Goal: Task Accomplishment & Management: Manage account settings

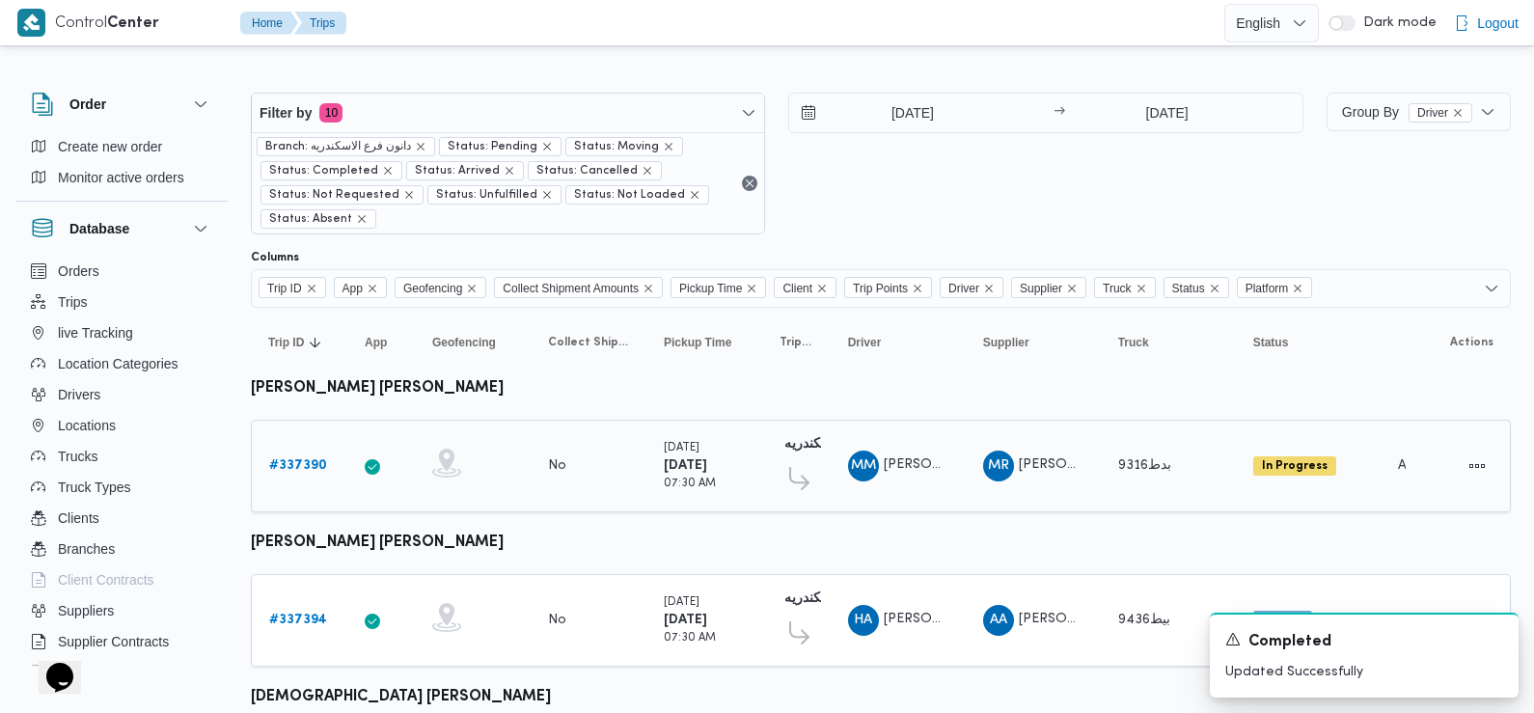
click at [309, 466] on b "# 337390" at bounding box center [298, 465] width 58 height 13
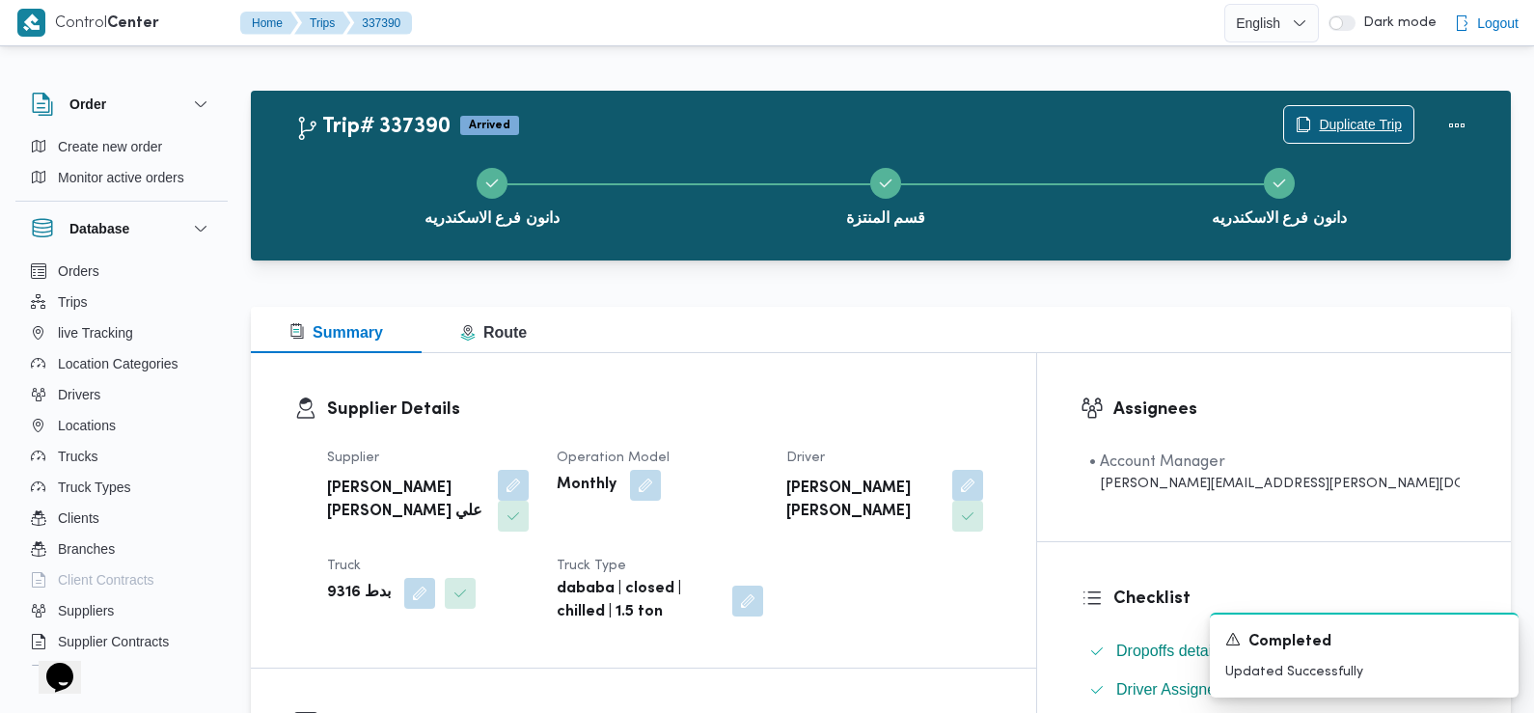
click at [1377, 110] on span "Duplicate Trip" at bounding box center [1348, 124] width 129 height 37
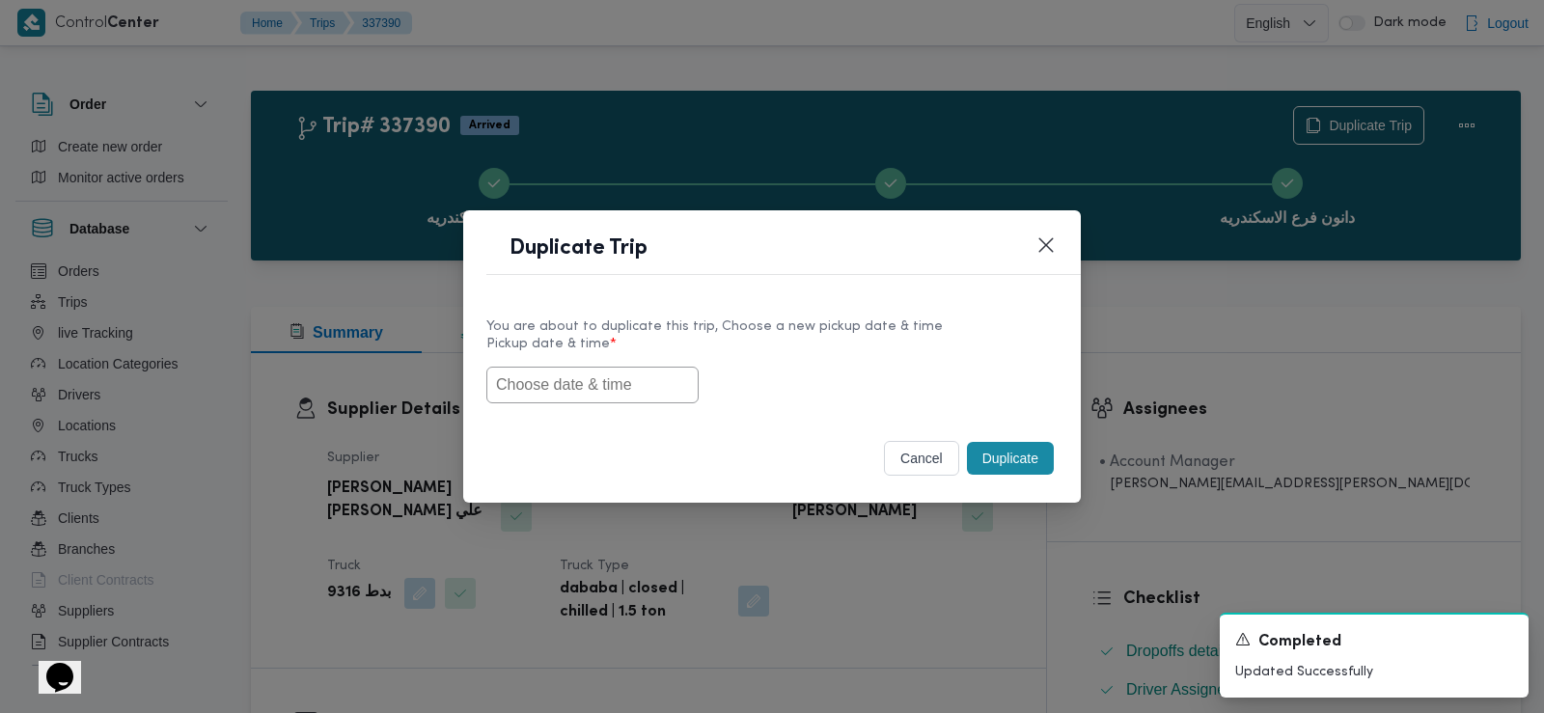
click at [521, 391] on input "text" at bounding box center [592, 385] width 212 height 37
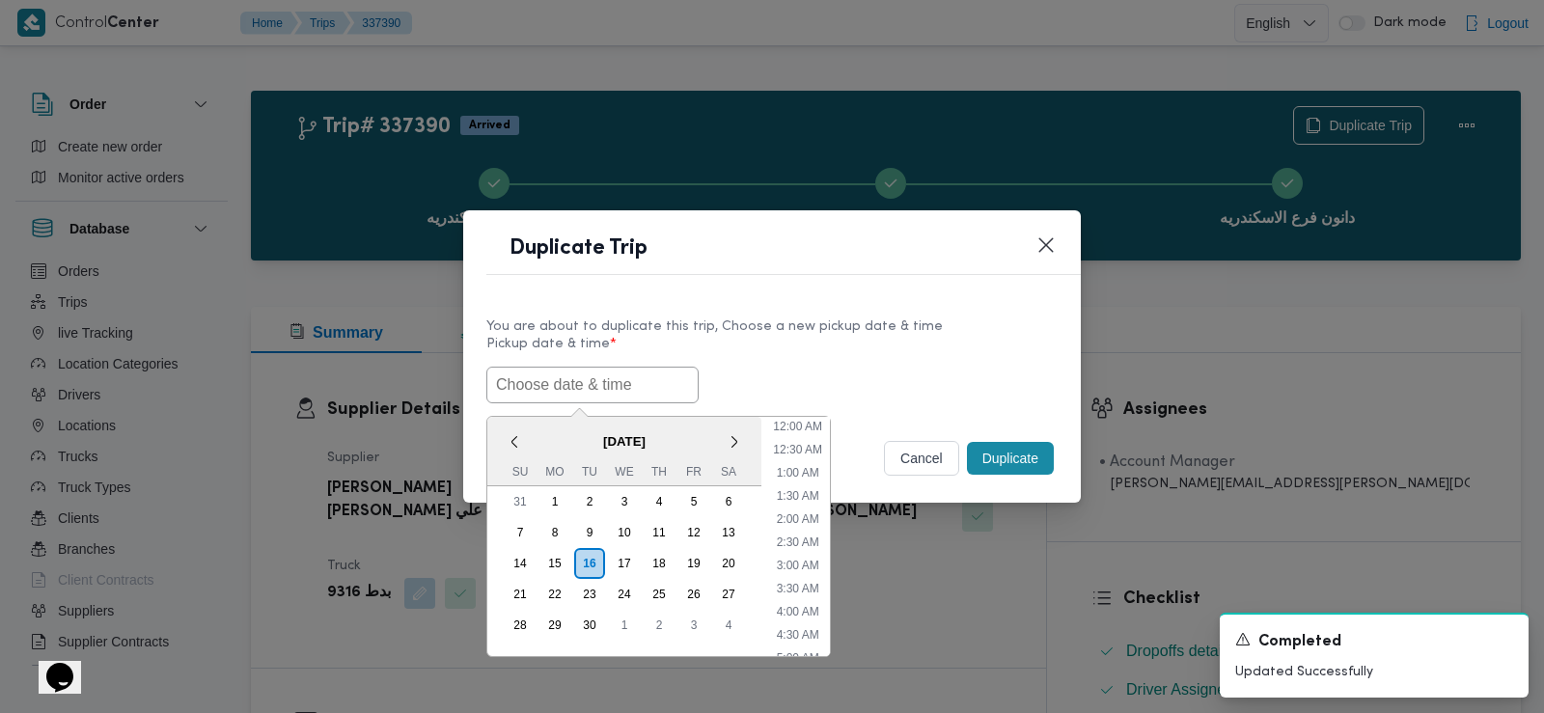
paste input "17/09/2025 6:30AM"
click at [803, 477] on li "7:30 AM" at bounding box center [798, 477] width 58 height 19
type input "17/09/2025 7:30AM"
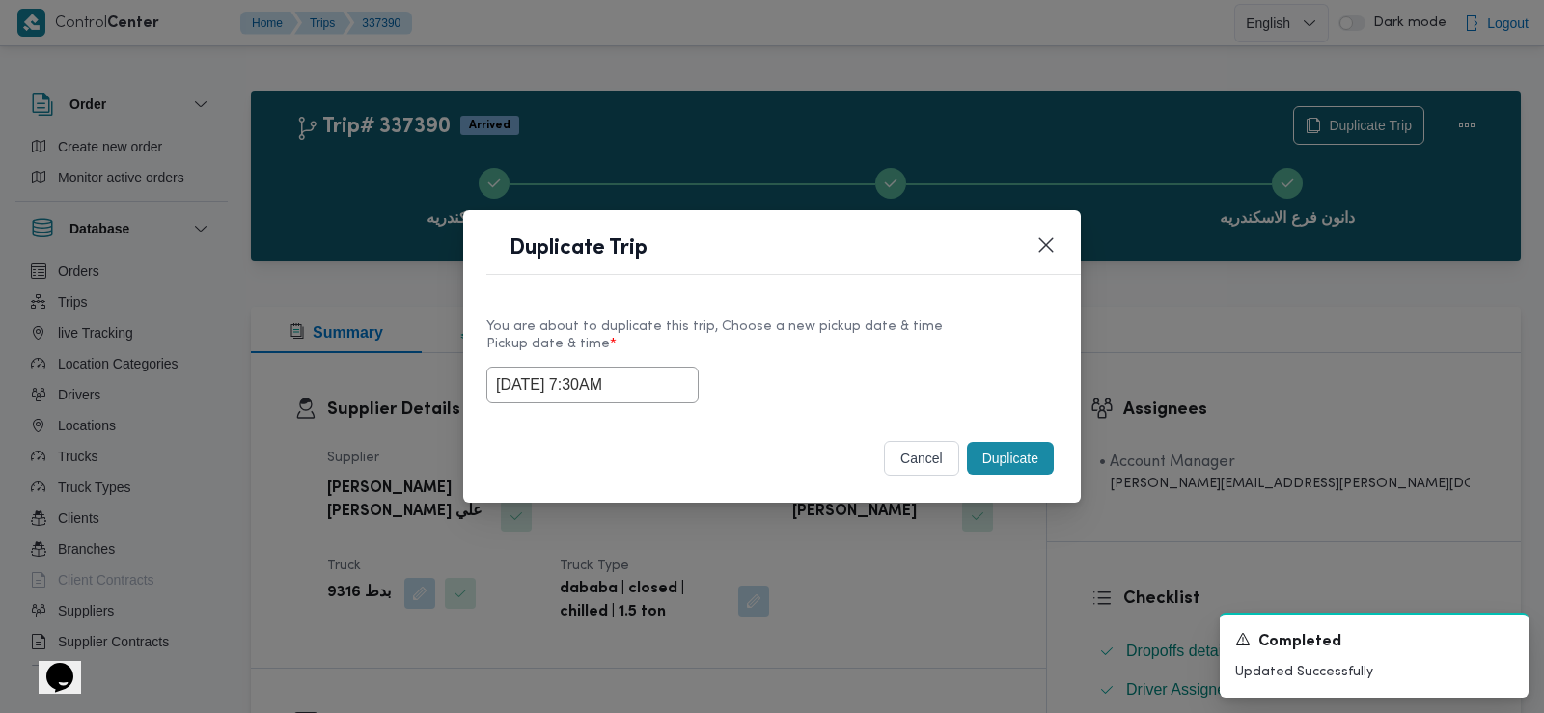
click at [566, 387] on input "17/09/2025 7:30AM" at bounding box center [592, 385] width 212 height 37
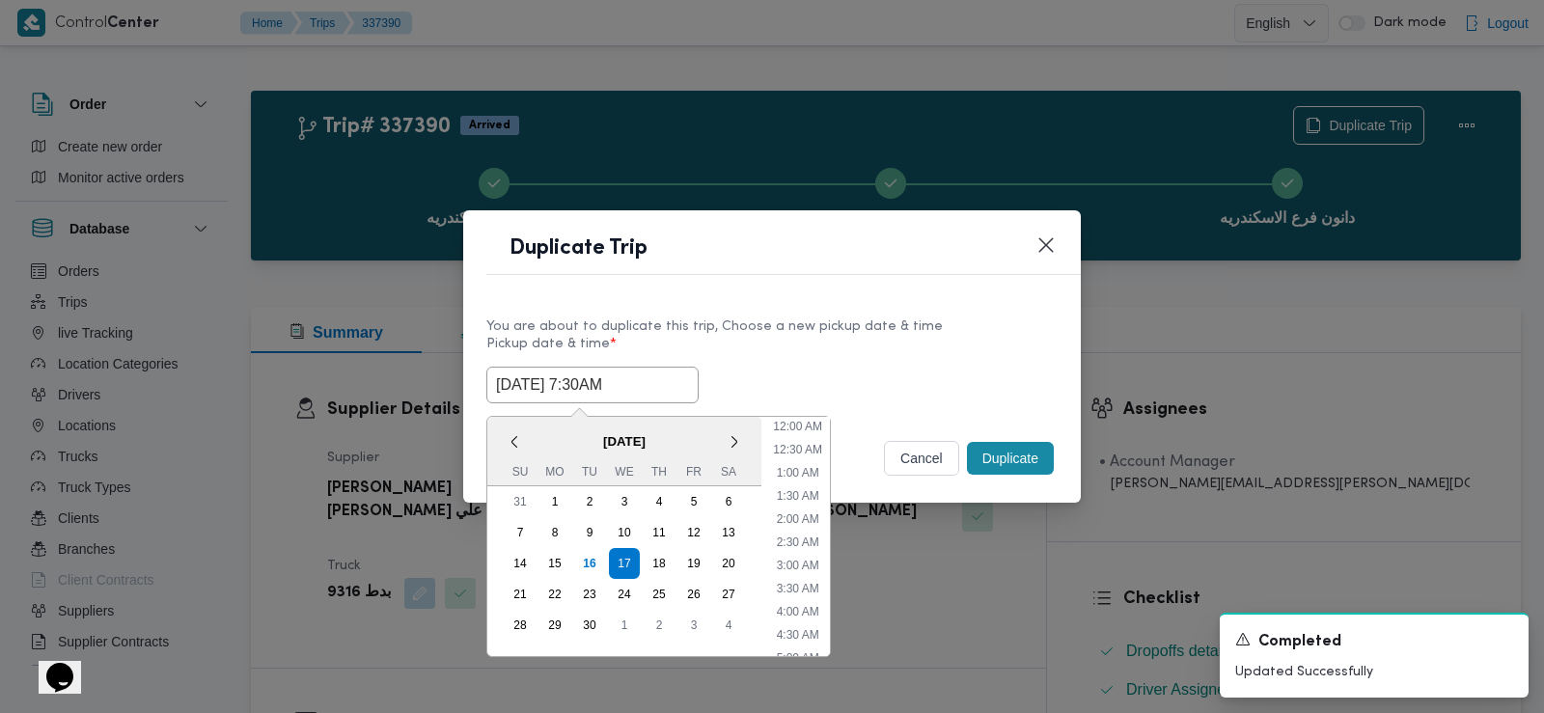
click at [566, 387] on input "17/09/2025 7:30AM" at bounding box center [592, 385] width 212 height 37
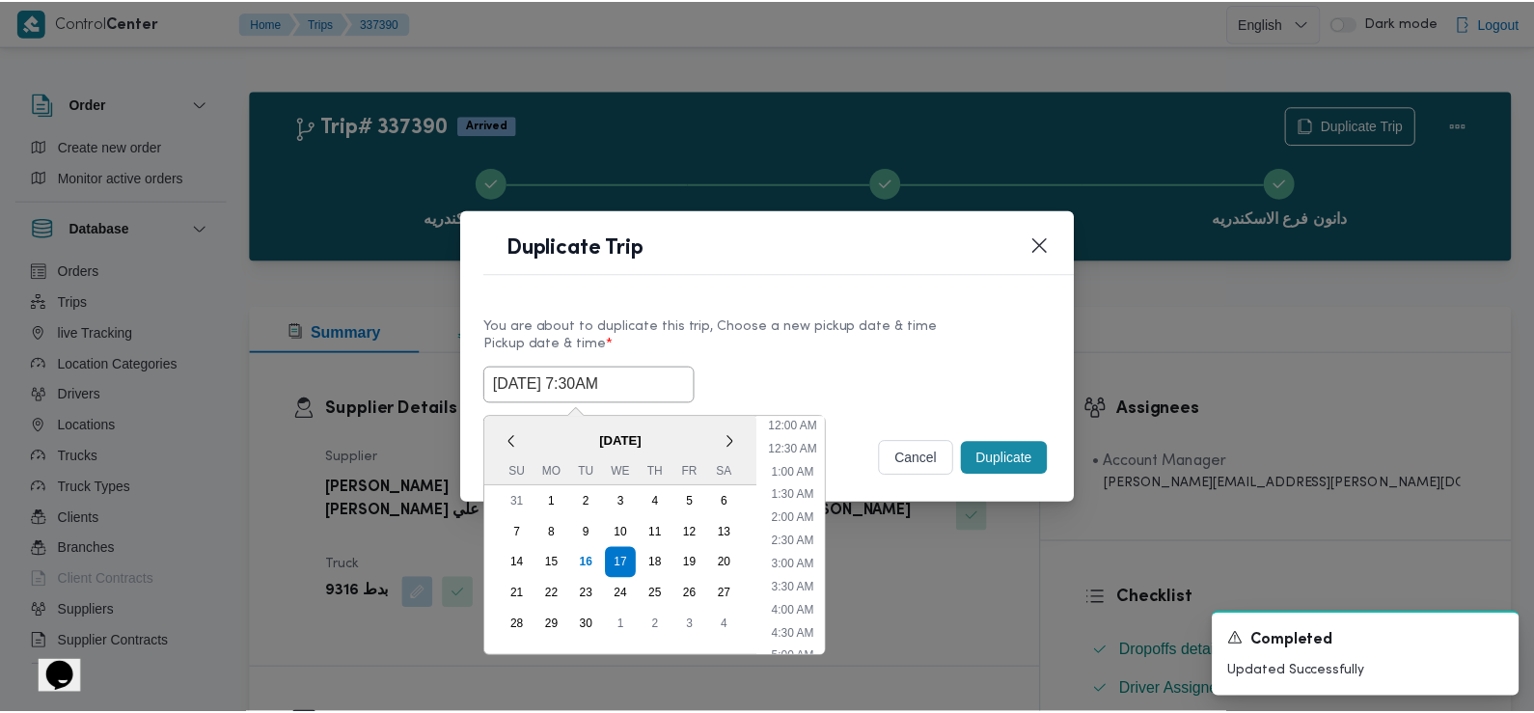
scroll to position [237, 0]
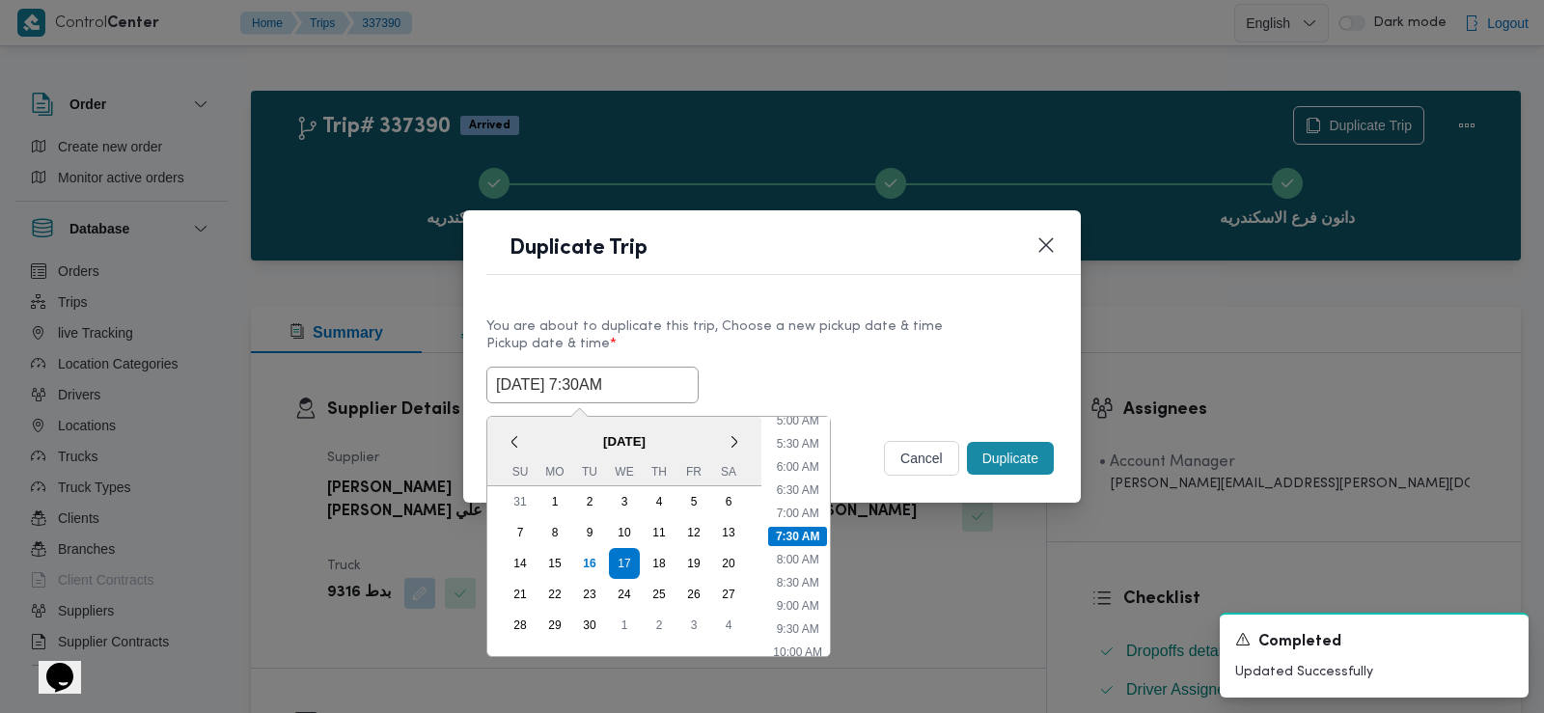
click at [903, 362] on label "Pickup date & time *" at bounding box center [771, 352] width 571 height 30
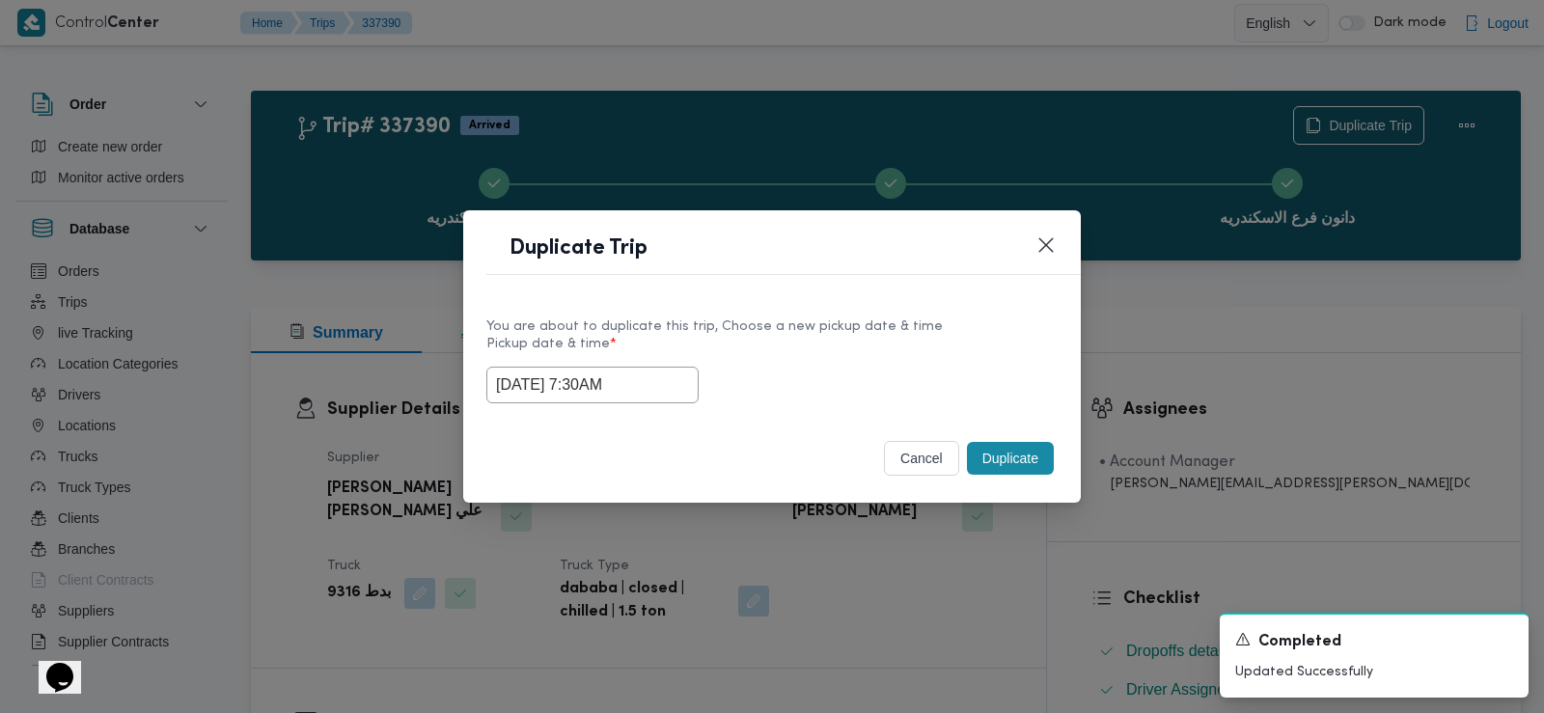
click at [1059, 477] on div "cancel Duplicate" at bounding box center [772, 462] width 618 height 81
click at [1024, 459] on button "Duplicate" at bounding box center [1010, 458] width 87 height 33
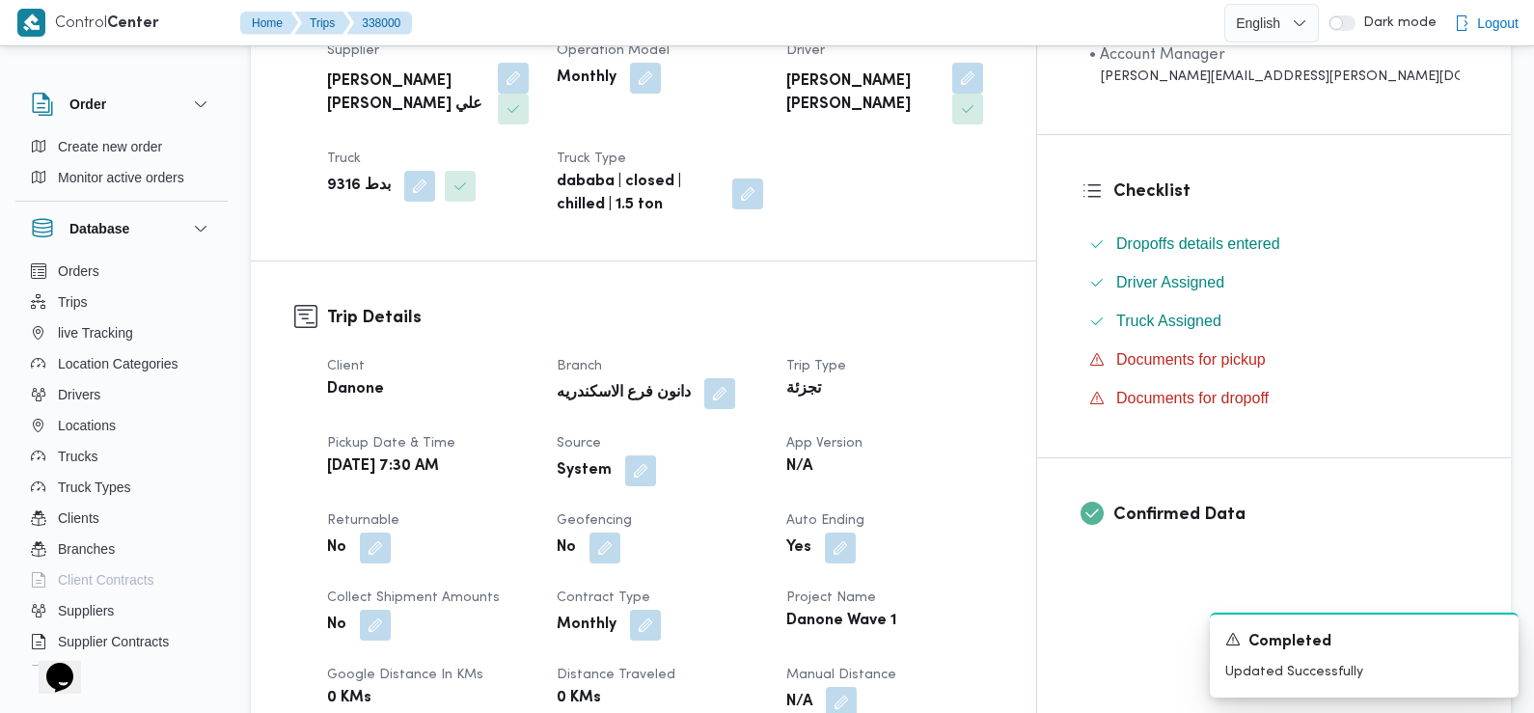
scroll to position [412, 0]
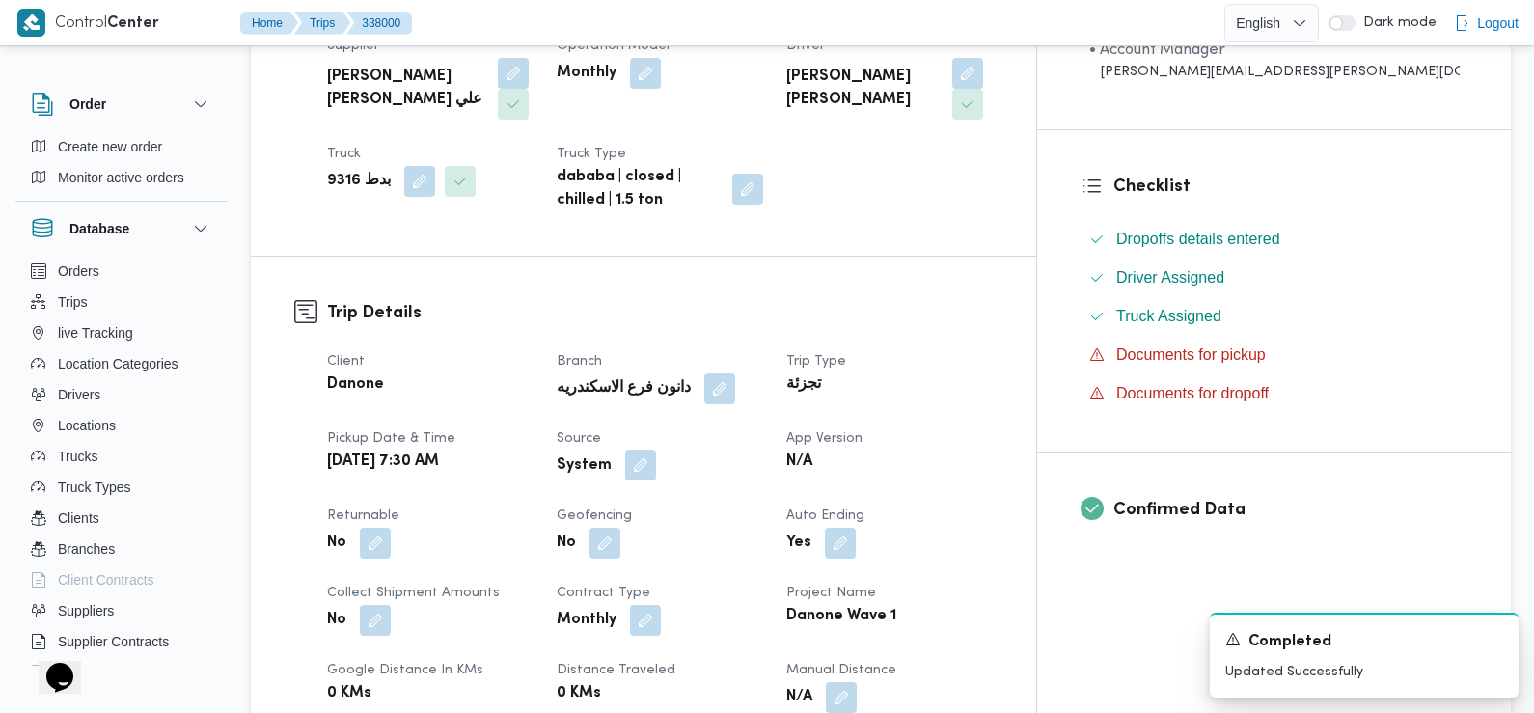
click at [656, 450] on button "button" at bounding box center [640, 465] width 31 height 31
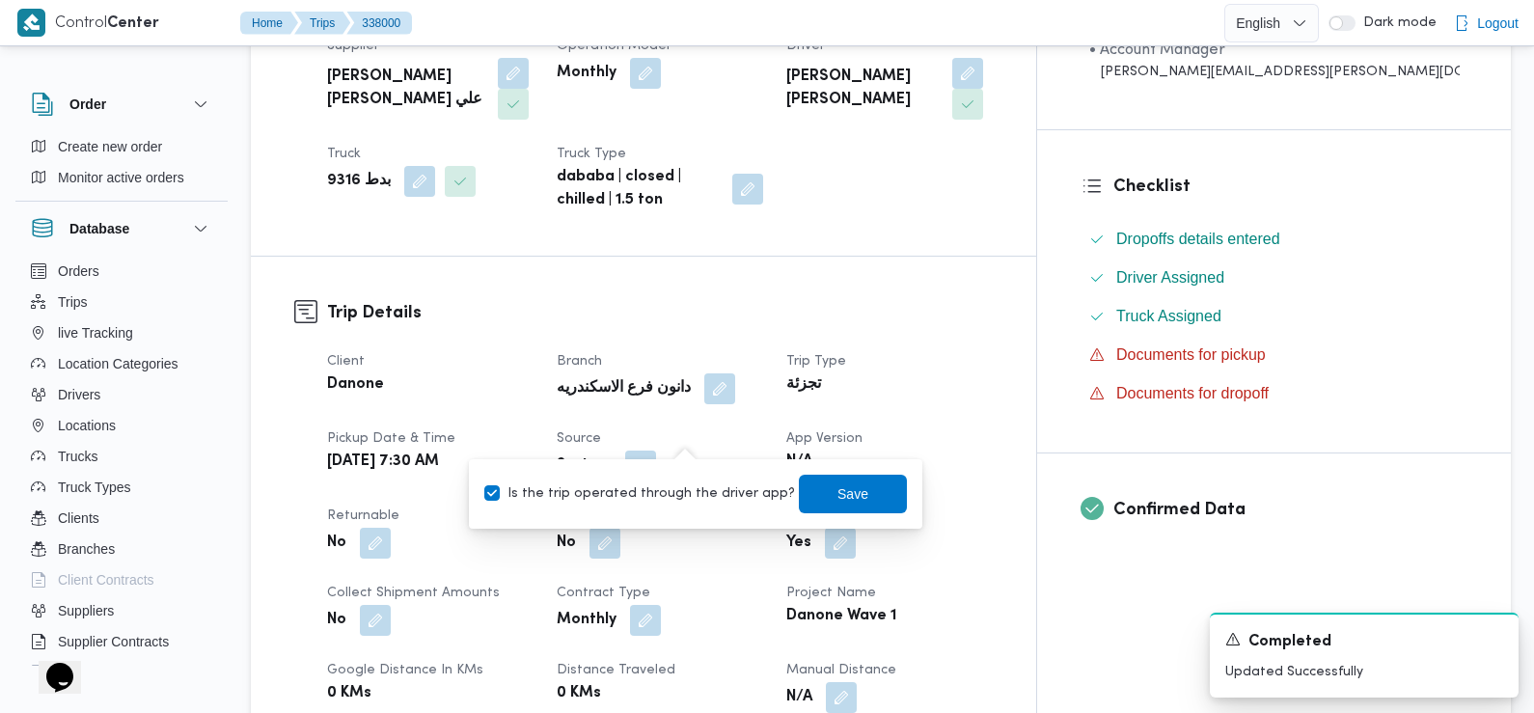
click at [690, 487] on label "Is the trip operated through the driver app?" at bounding box center [639, 493] width 311 height 23
checkbox input "false"
click at [838, 486] on span "Save" at bounding box center [853, 493] width 31 height 23
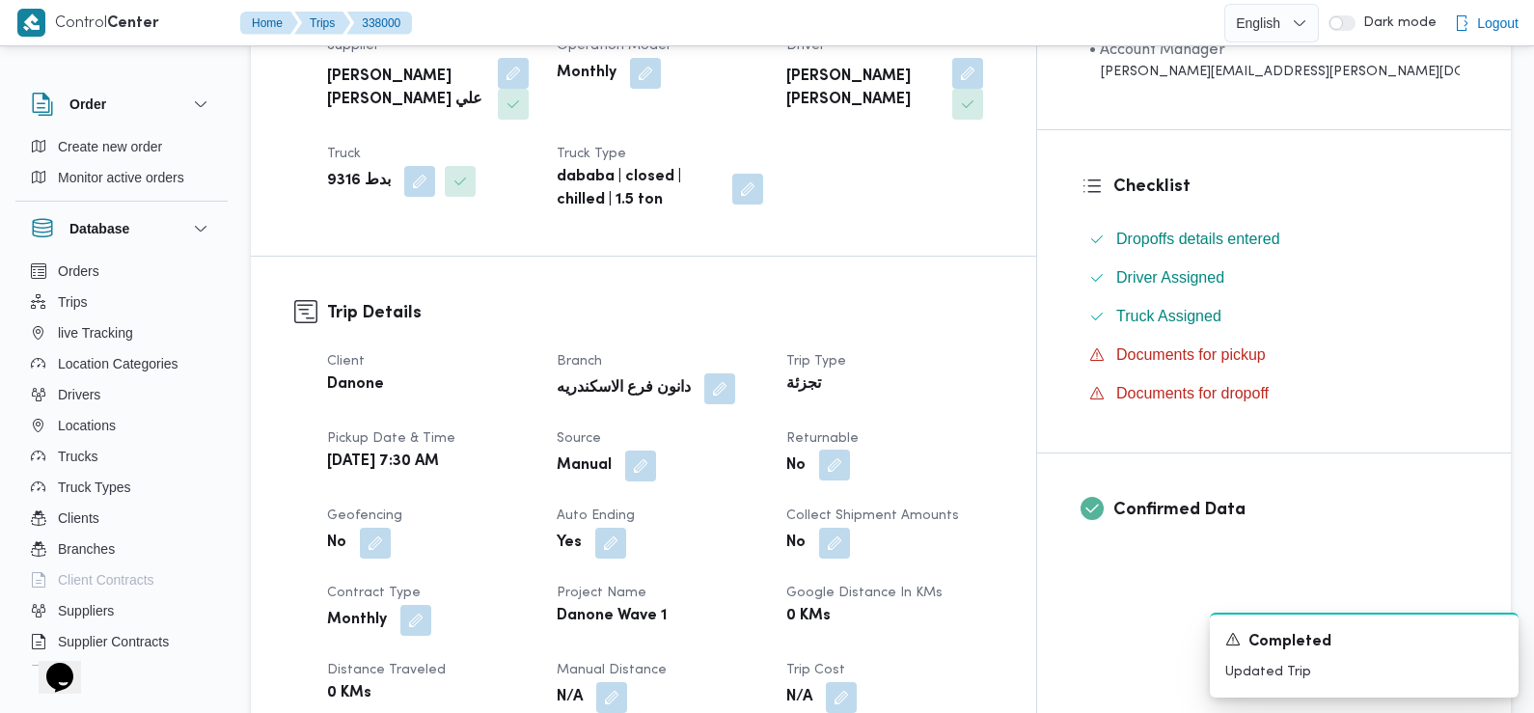
click at [850, 450] on button "button" at bounding box center [834, 465] width 31 height 31
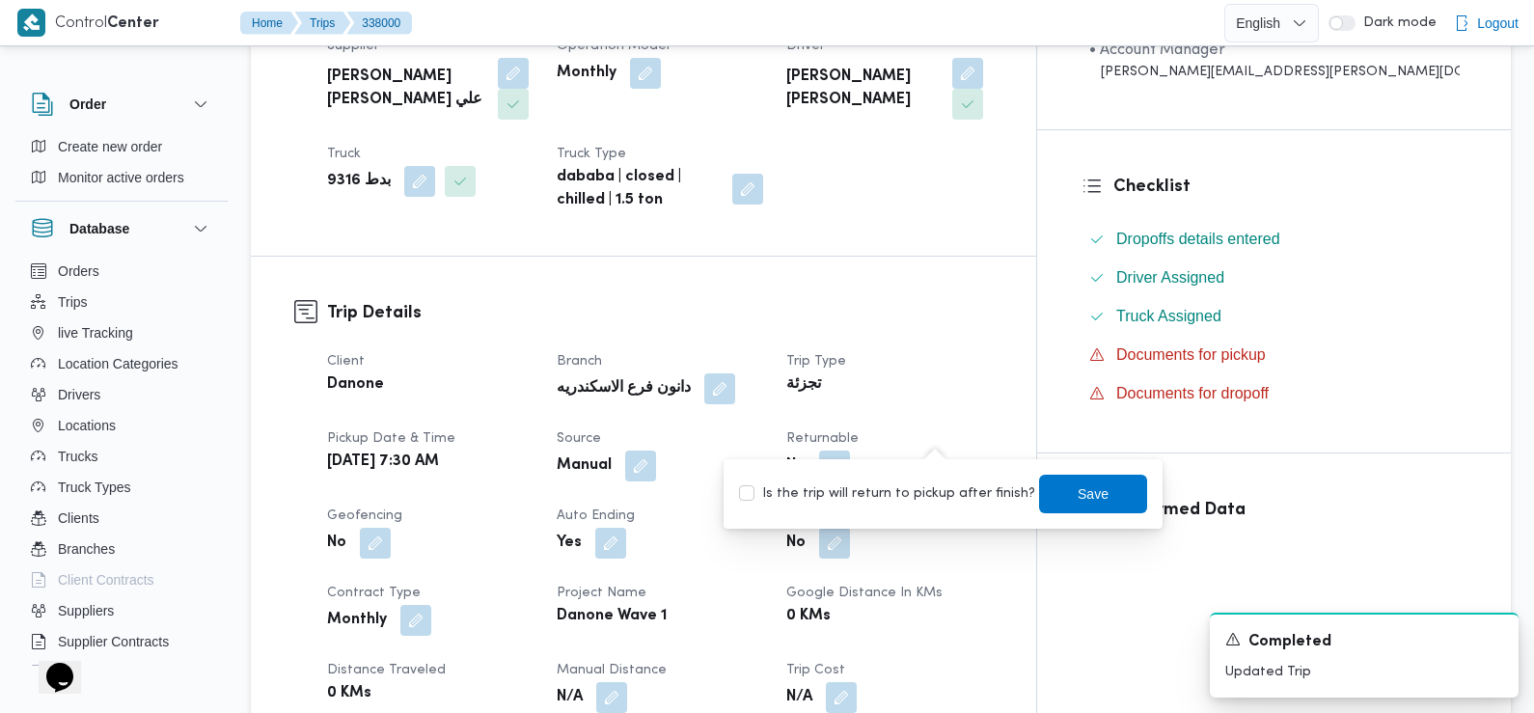
click at [944, 493] on label "Is the trip will return to pickup after finish?" at bounding box center [887, 493] width 296 height 23
checkbox input "true"
click at [1078, 497] on span "Save" at bounding box center [1093, 493] width 31 height 23
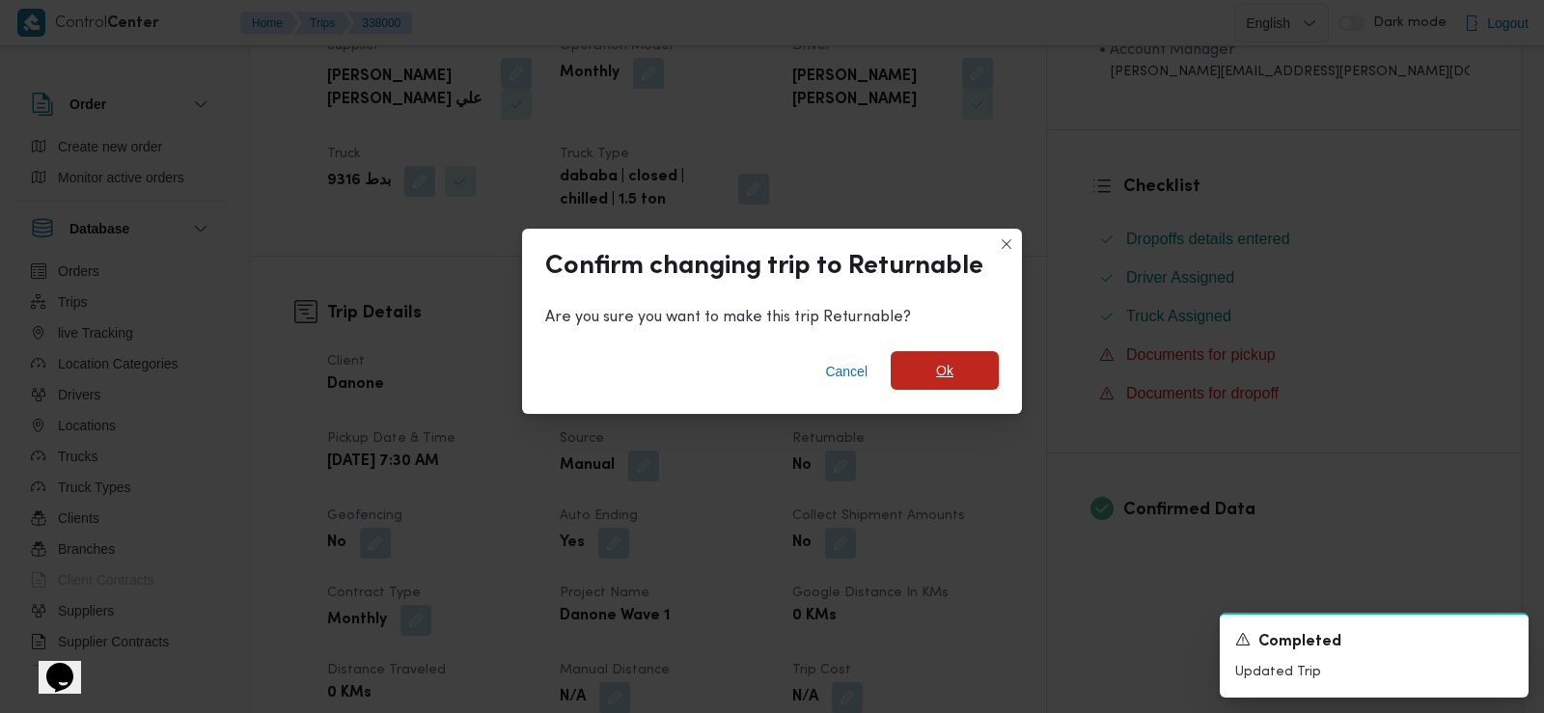
click at [946, 364] on span "Ok" at bounding box center [944, 370] width 17 height 23
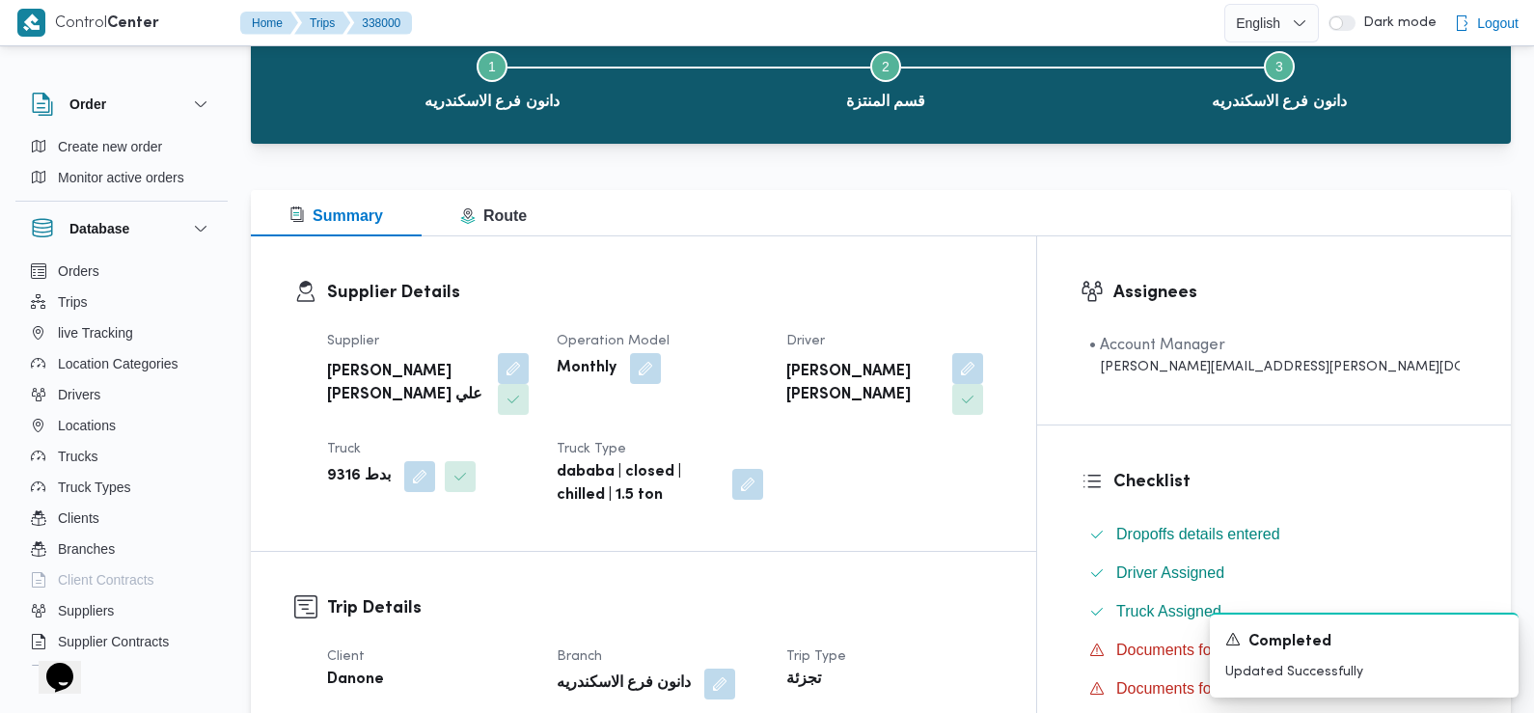
scroll to position [0, 0]
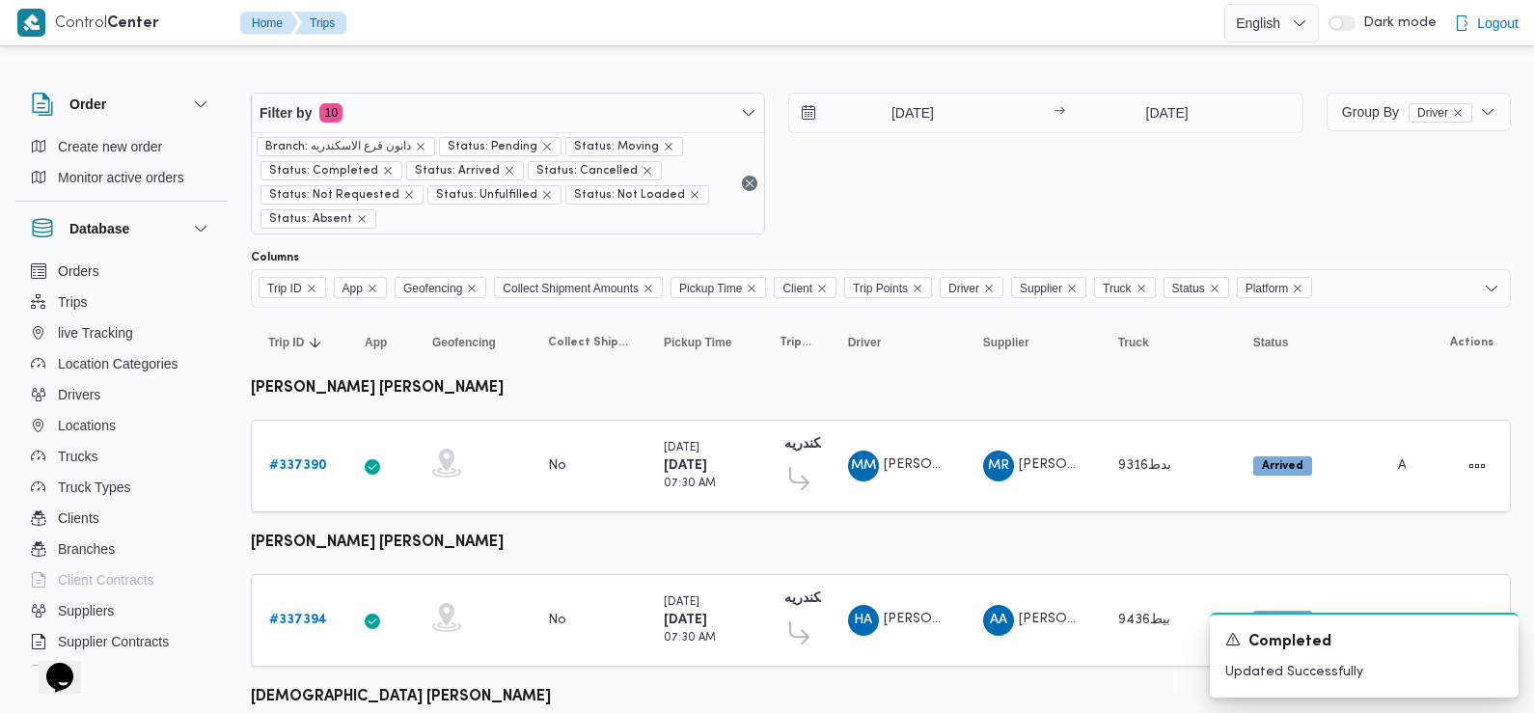
scroll to position [193, 0]
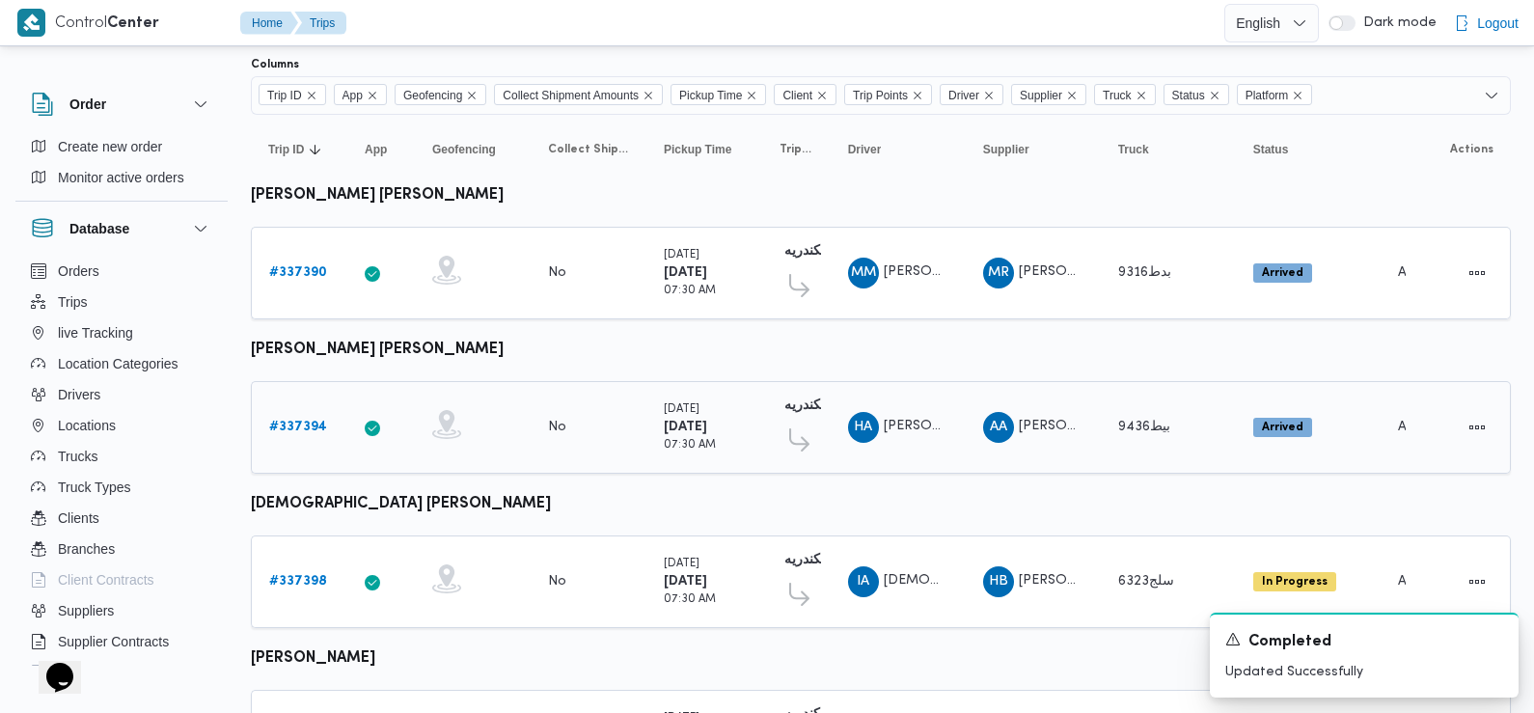
click at [289, 424] on b "# 337394" at bounding box center [298, 427] width 58 height 13
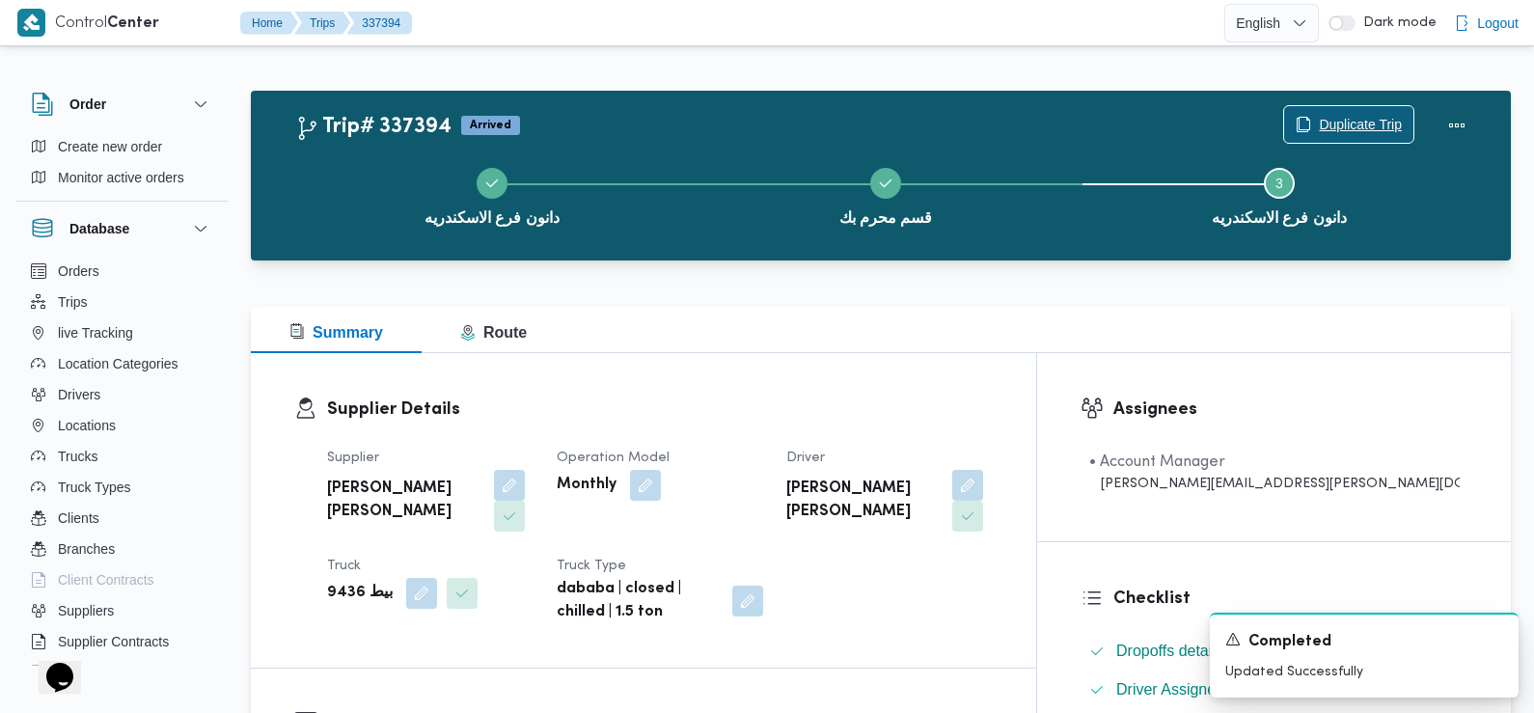
click at [1376, 112] on span "Duplicate Trip" at bounding box center [1348, 124] width 129 height 37
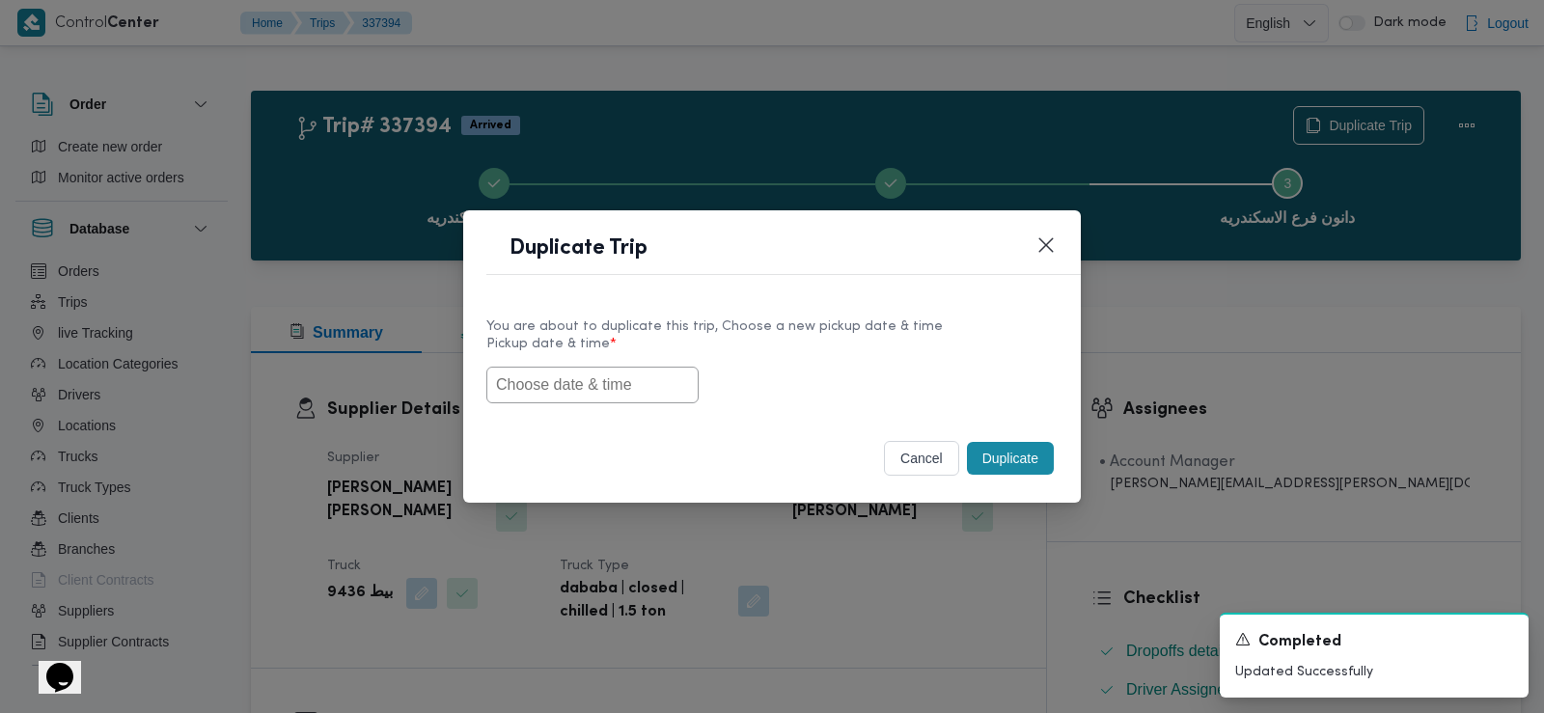
click at [571, 373] on input "text" at bounding box center [592, 385] width 212 height 37
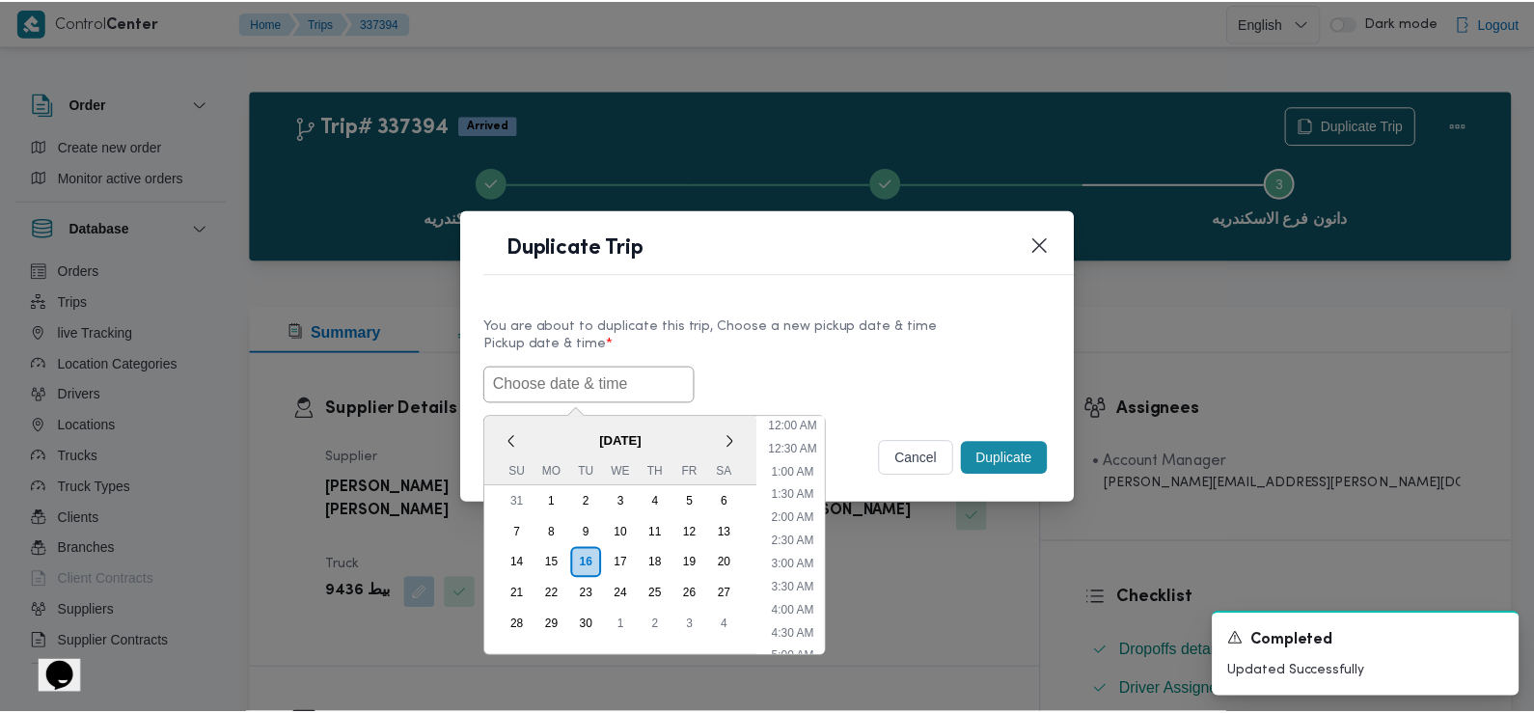
scroll to position [515, 0]
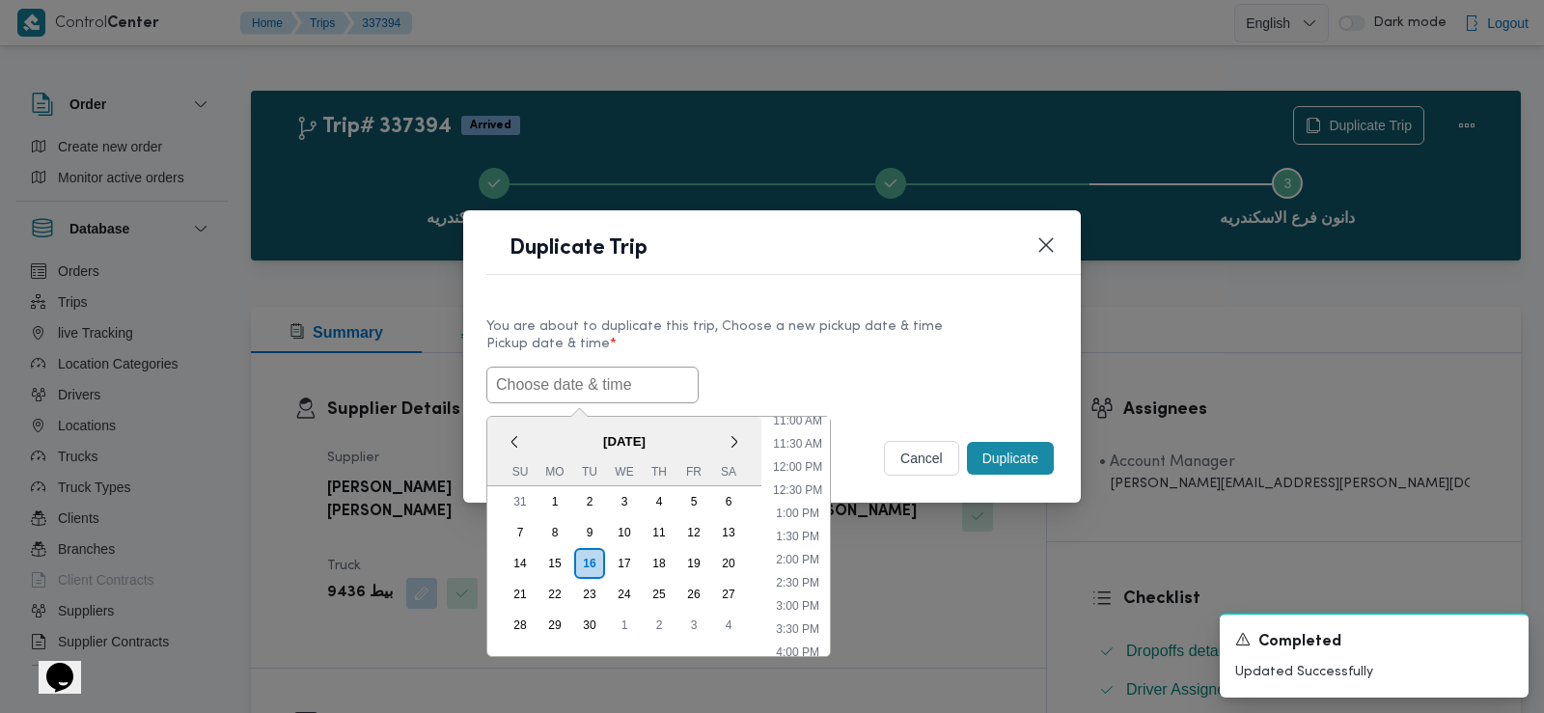
click at [559, 391] on input "text" at bounding box center [592, 385] width 212 height 37
paste input "17/09/2025 7:30AM"
type input "17/09/2025 7:30AM"
click at [791, 367] on div "17/09/2025 7:30AM < September 2025 > Su Mo Tu We Th Fr Sa 31 1 2 3 4 5 6 7 8 9 …" at bounding box center [771, 385] width 571 height 37
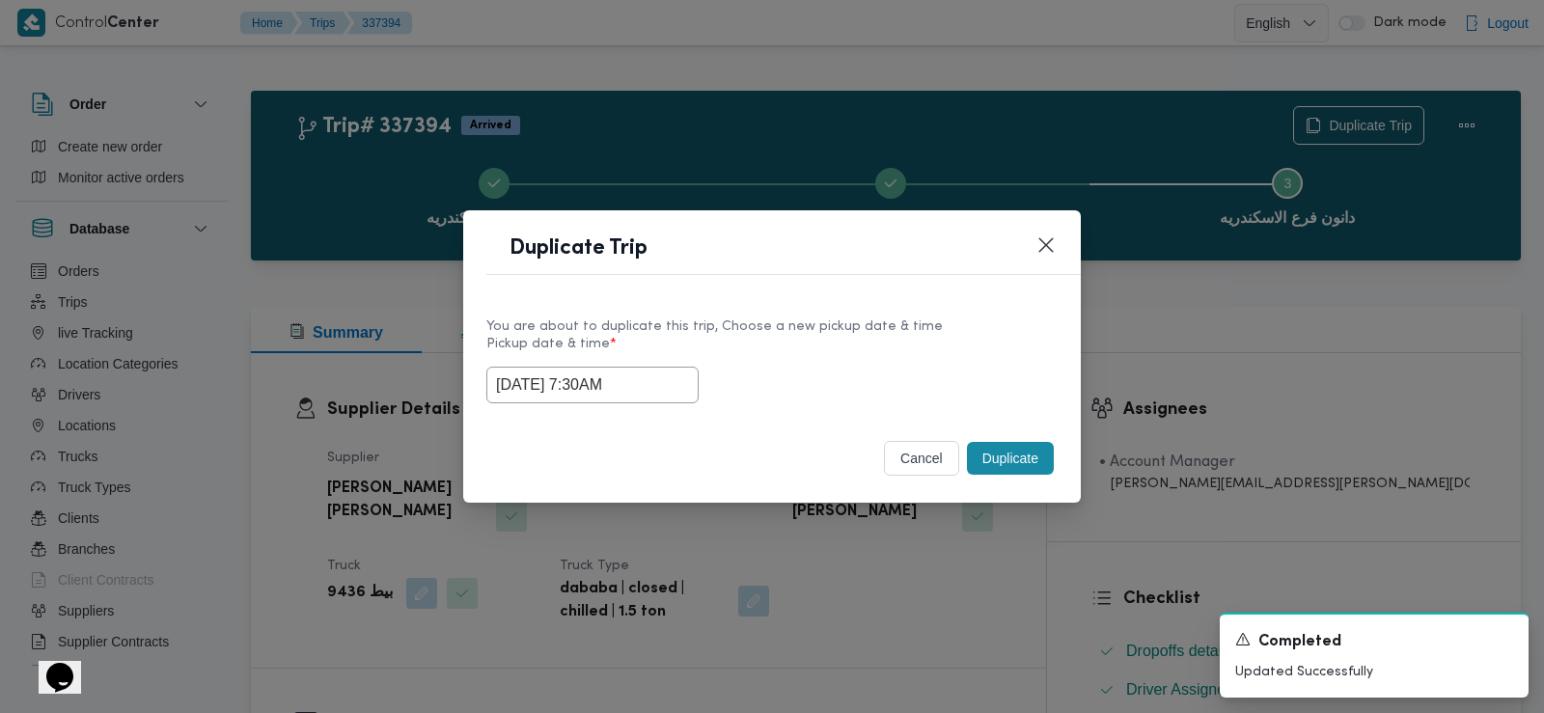
click at [1006, 463] on button "Duplicate" at bounding box center [1010, 458] width 87 height 33
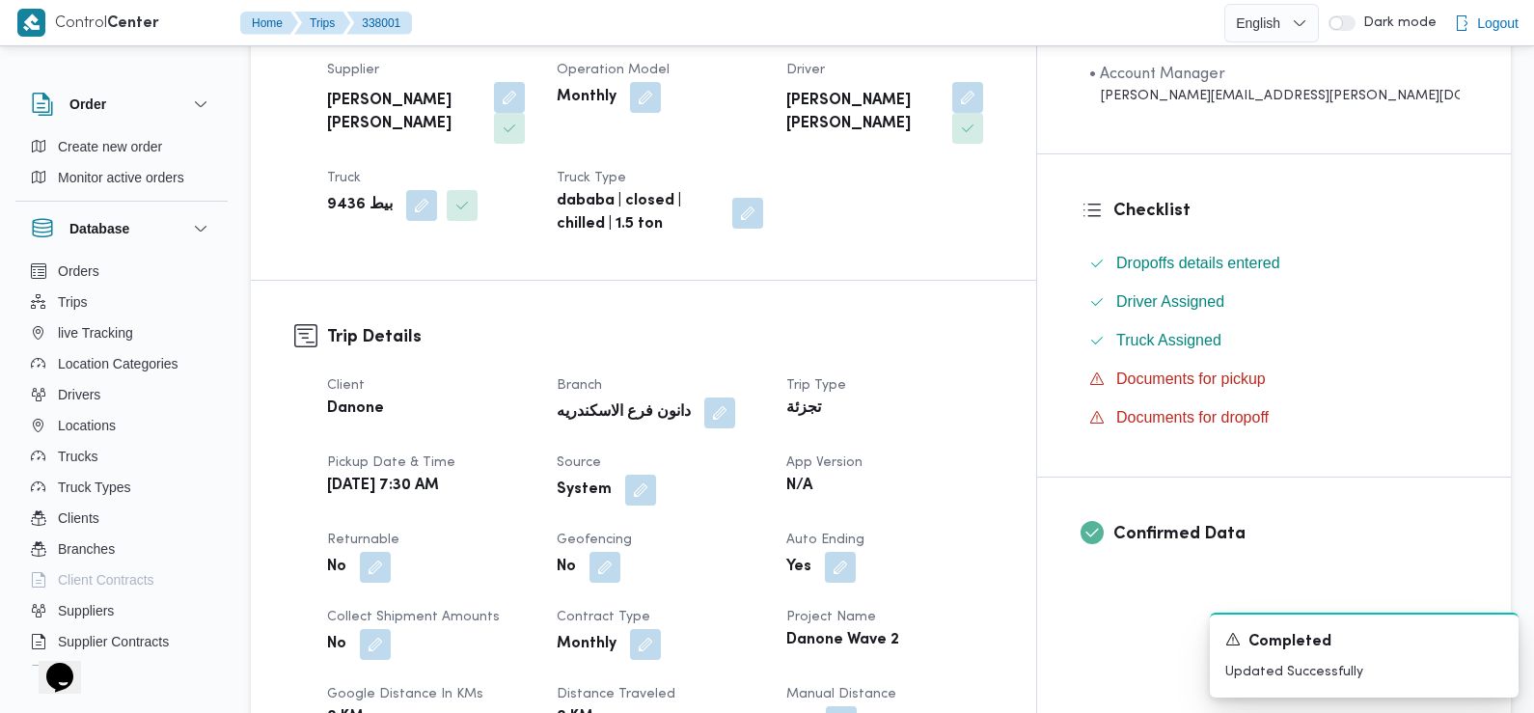
scroll to position [482, 0]
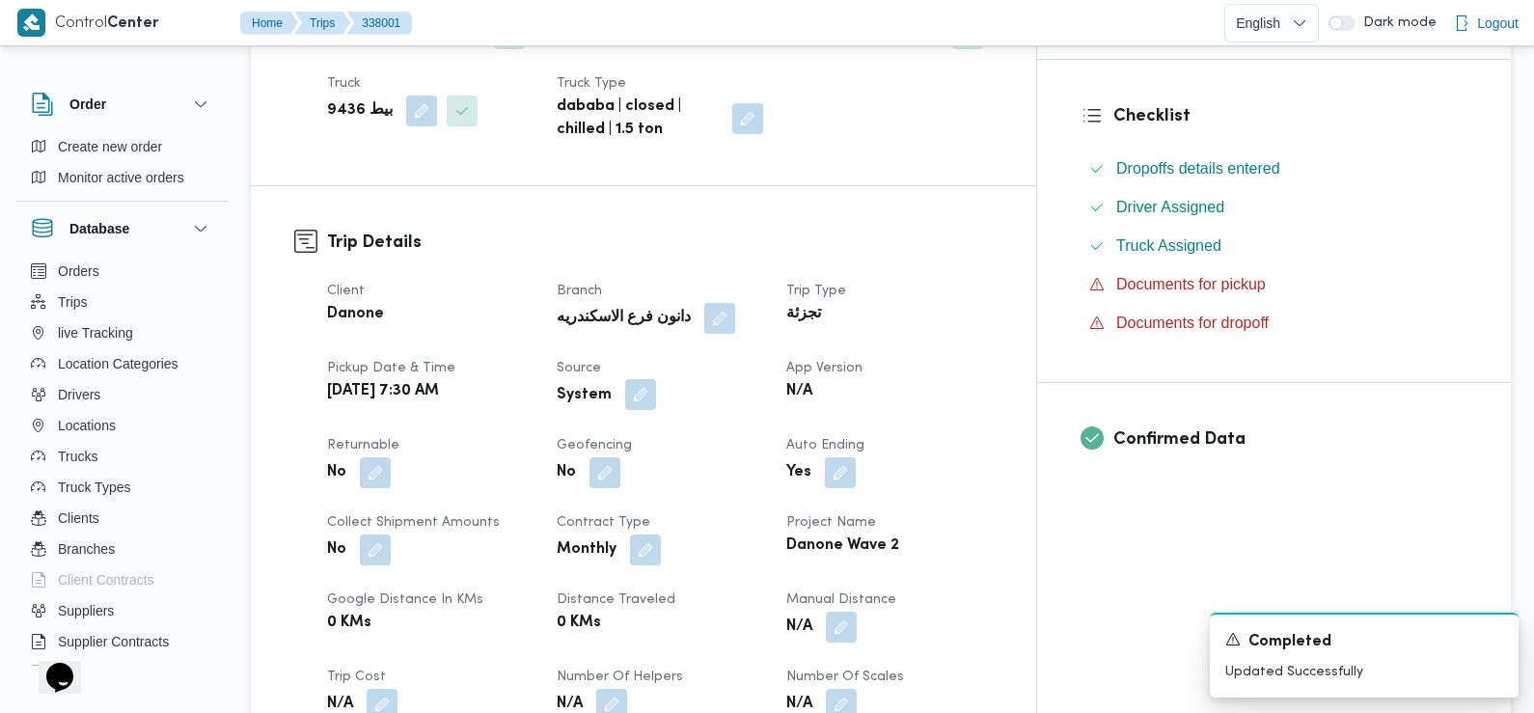
click at [656, 379] on button "button" at bounding box center [640, 394] width 31 height 31
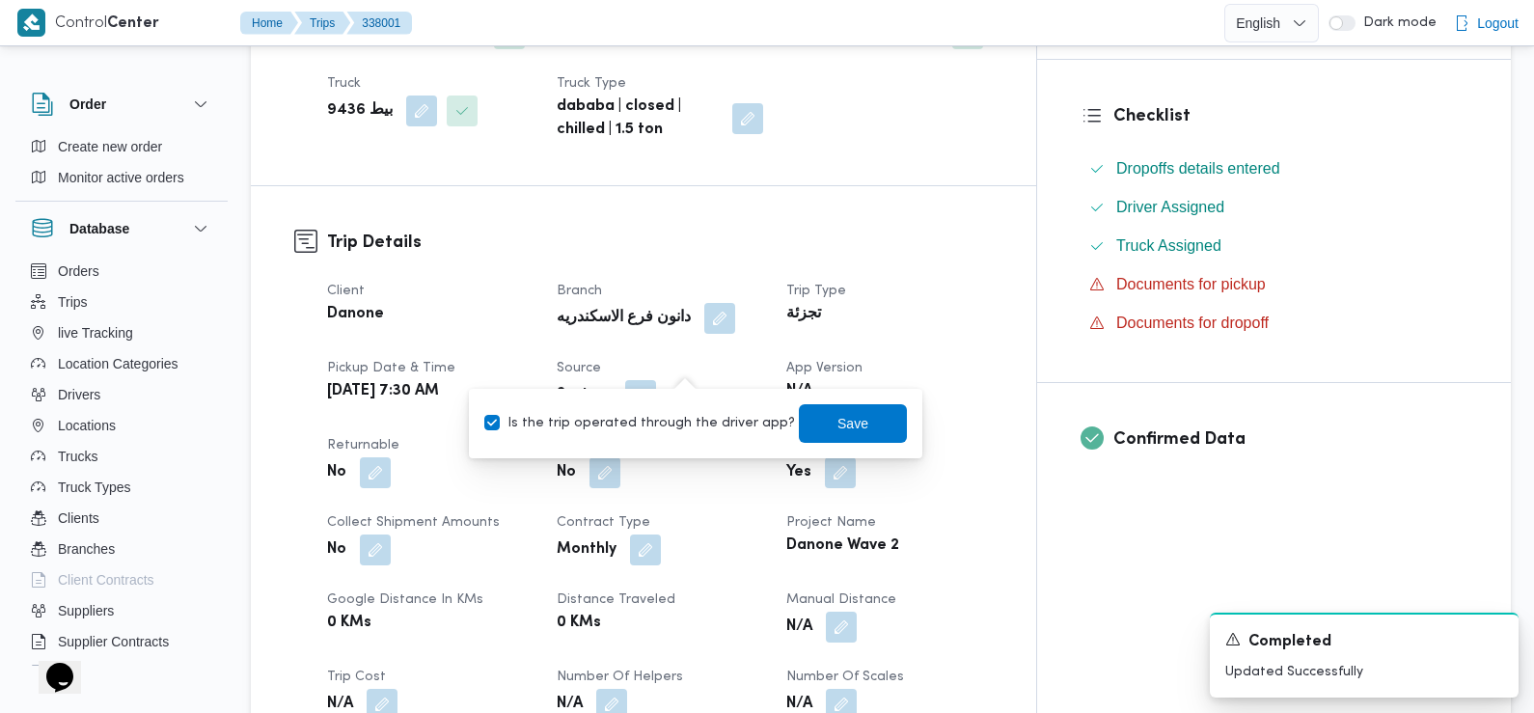
click at [705, 426] on label "Is the trip operated through the driver app?" at bounding box center [639, 423] width 311 height 23
checkbox input "false"
click at [799, 431] on span "Save" at bounding box center [853, 422] width 108 height 39
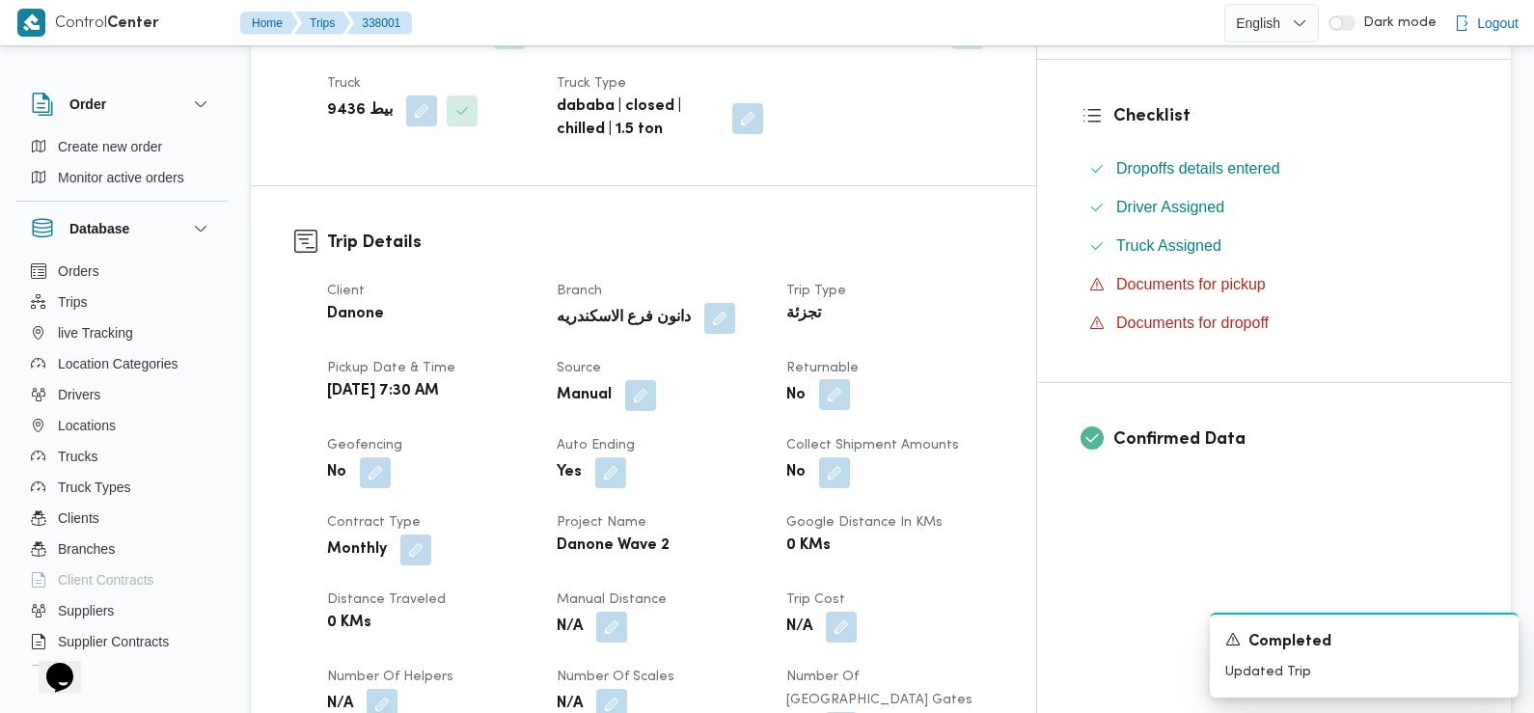
click at [850, 379] on button "button" at bounding box center [834, 394] width 31 height 31
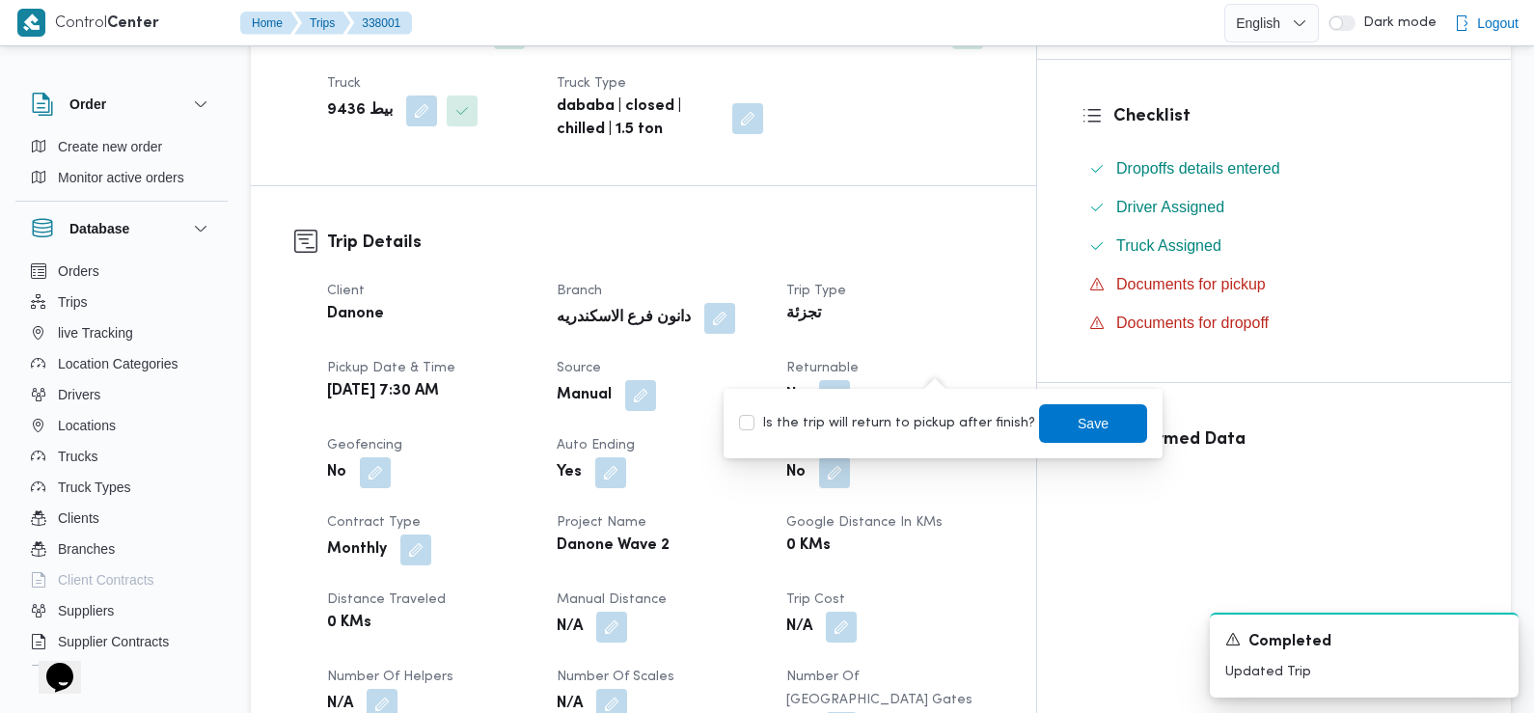
click at [938, 425] on label "Is the trip will return to pickup after finish?" at bounding box center [887, 423] width 296 height 23
checkbox input "true"
click at [1041, 425] on span "Save" at bounding box center [1093, 422] width 108 height 39
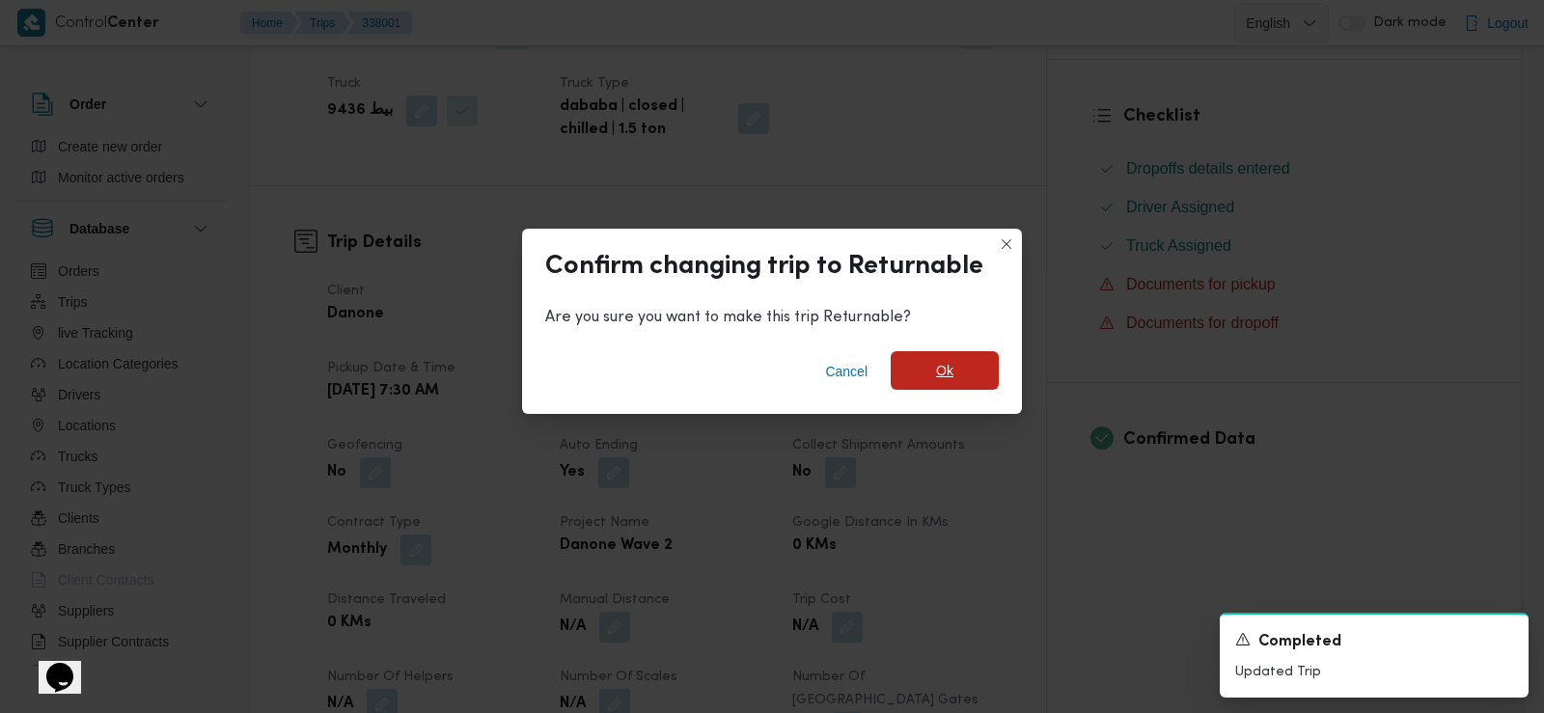
click at [966, 364] on span "Ok" at bounding box center [945, 370] width 108 height 39
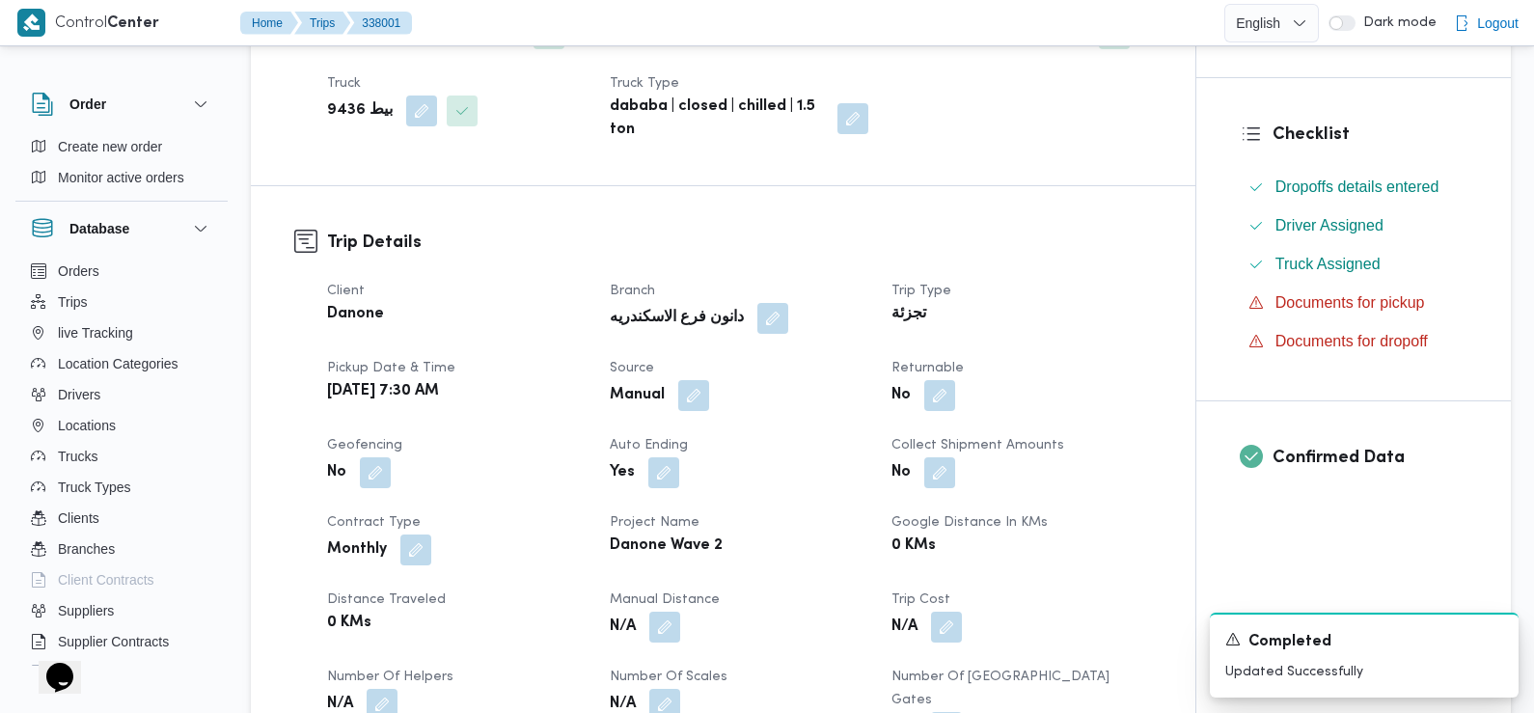
click at [580, 395] on div "Client Danone Branch دانون فرع الاسكندريه Trip Type تجزئة Pickup date & time We…" at bounding box center [740, 550] width 848 height 564
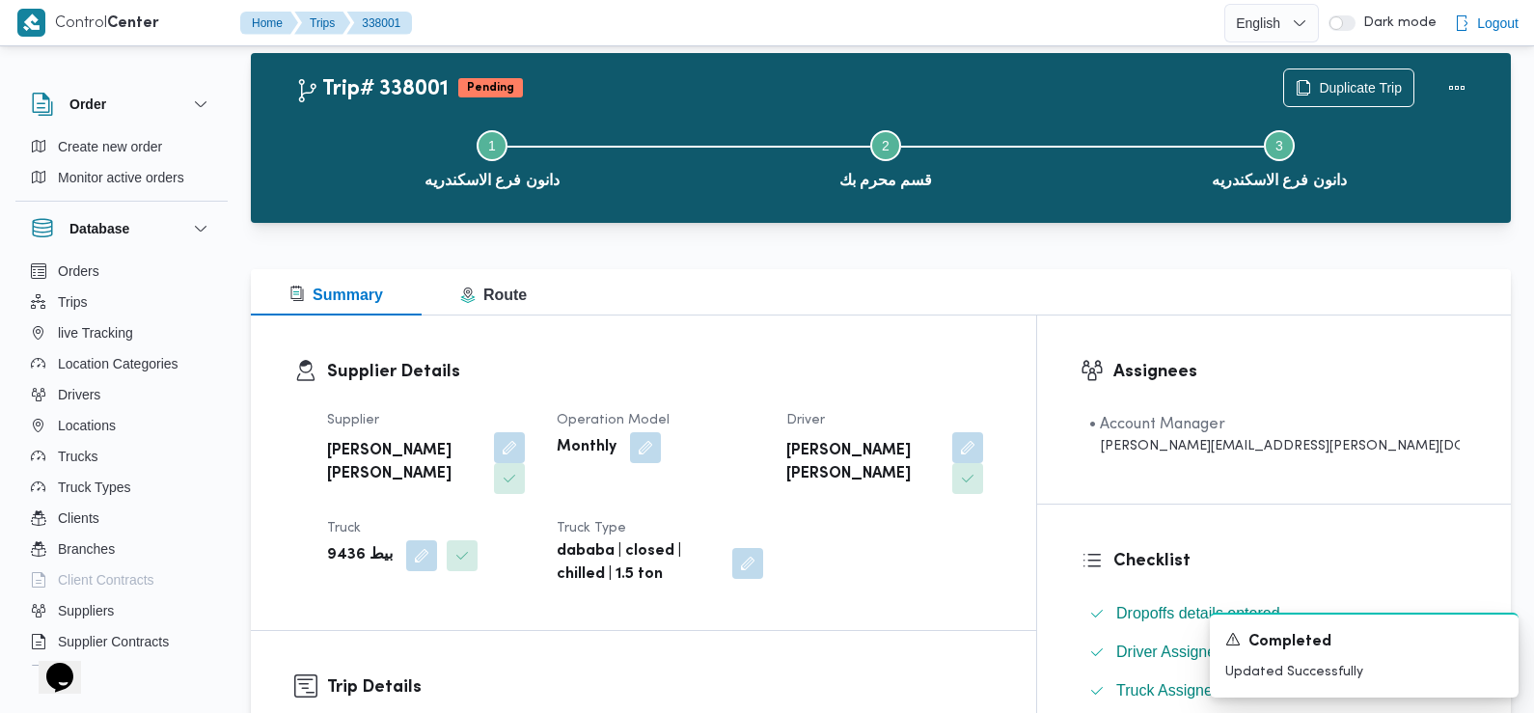
scroll to position [0, 0]
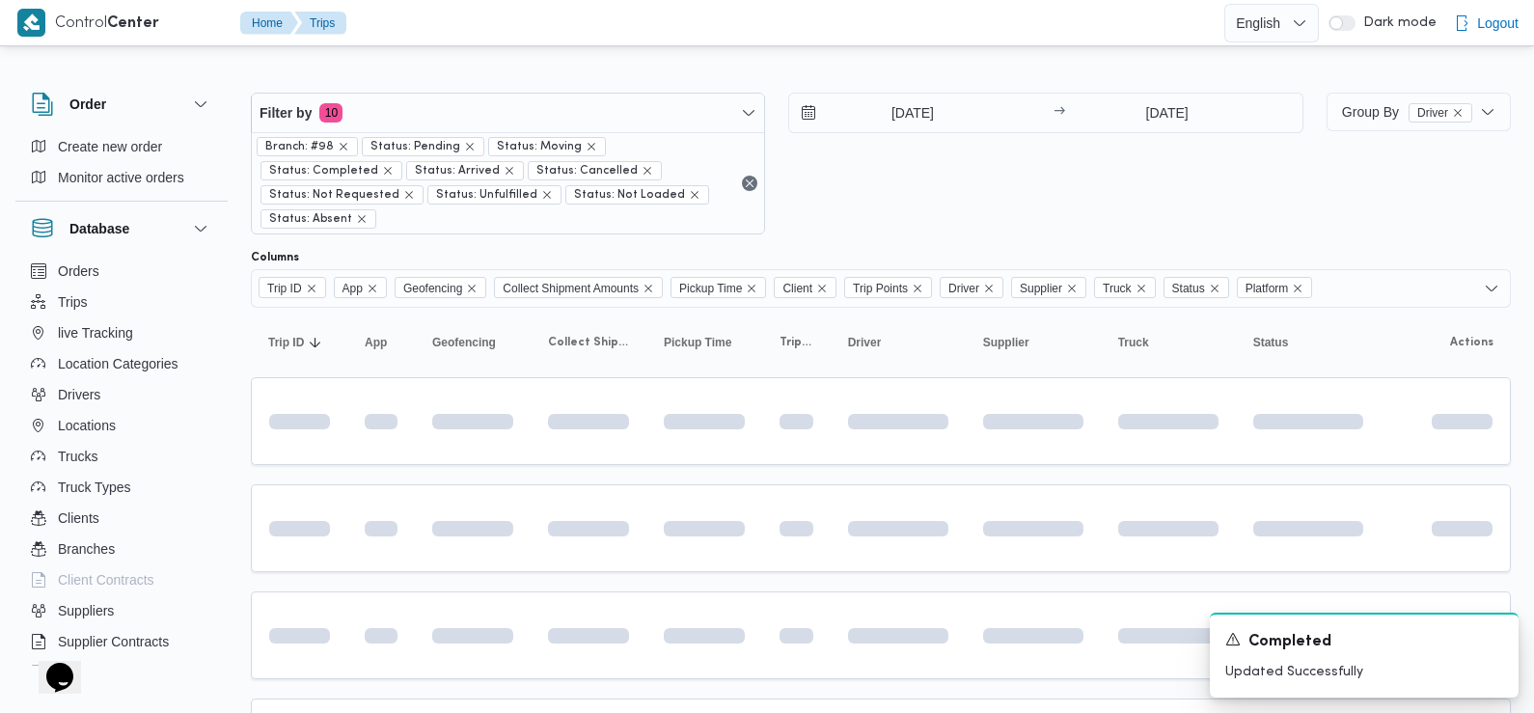
scroll to position [193, 0]
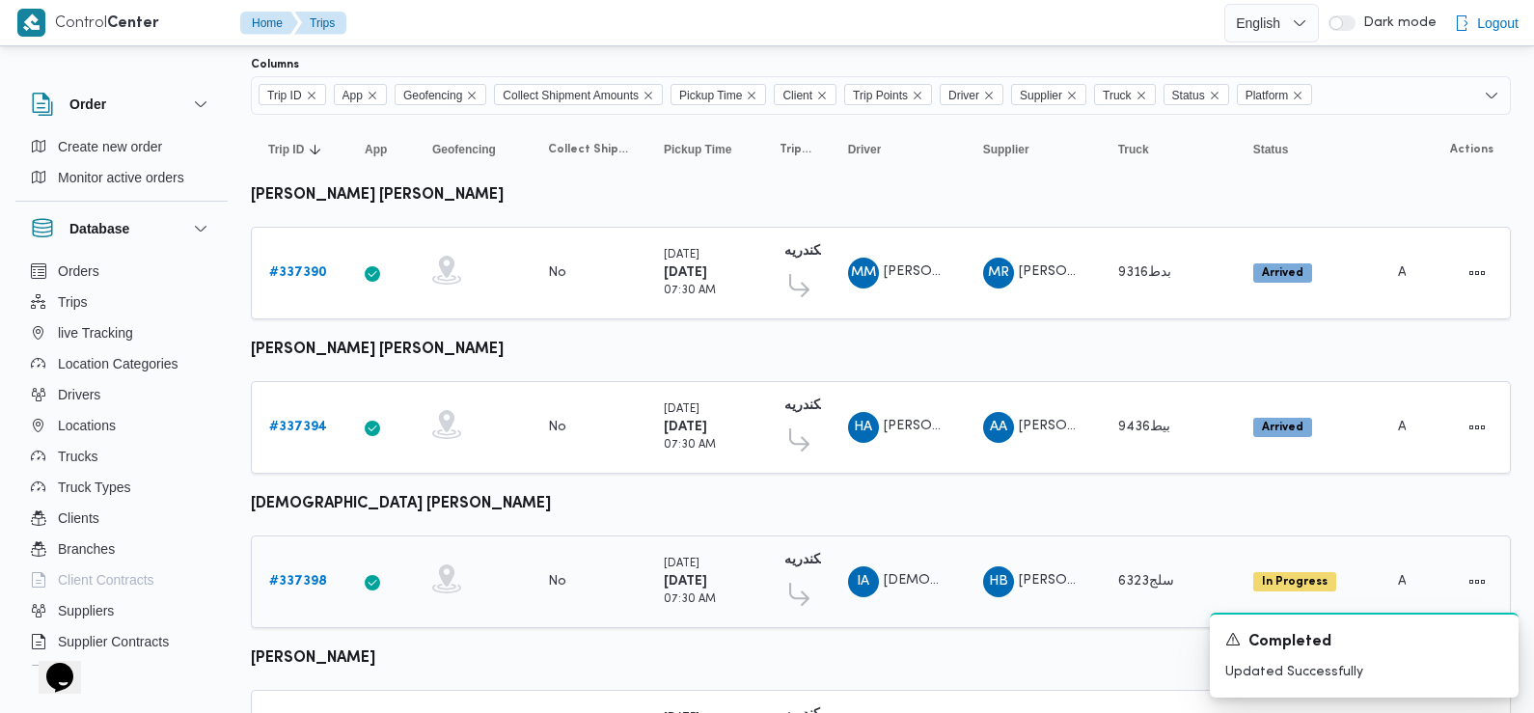
click at [300, 575] on b "# 337398" at bounding box center [298, 581] width 58 height 13
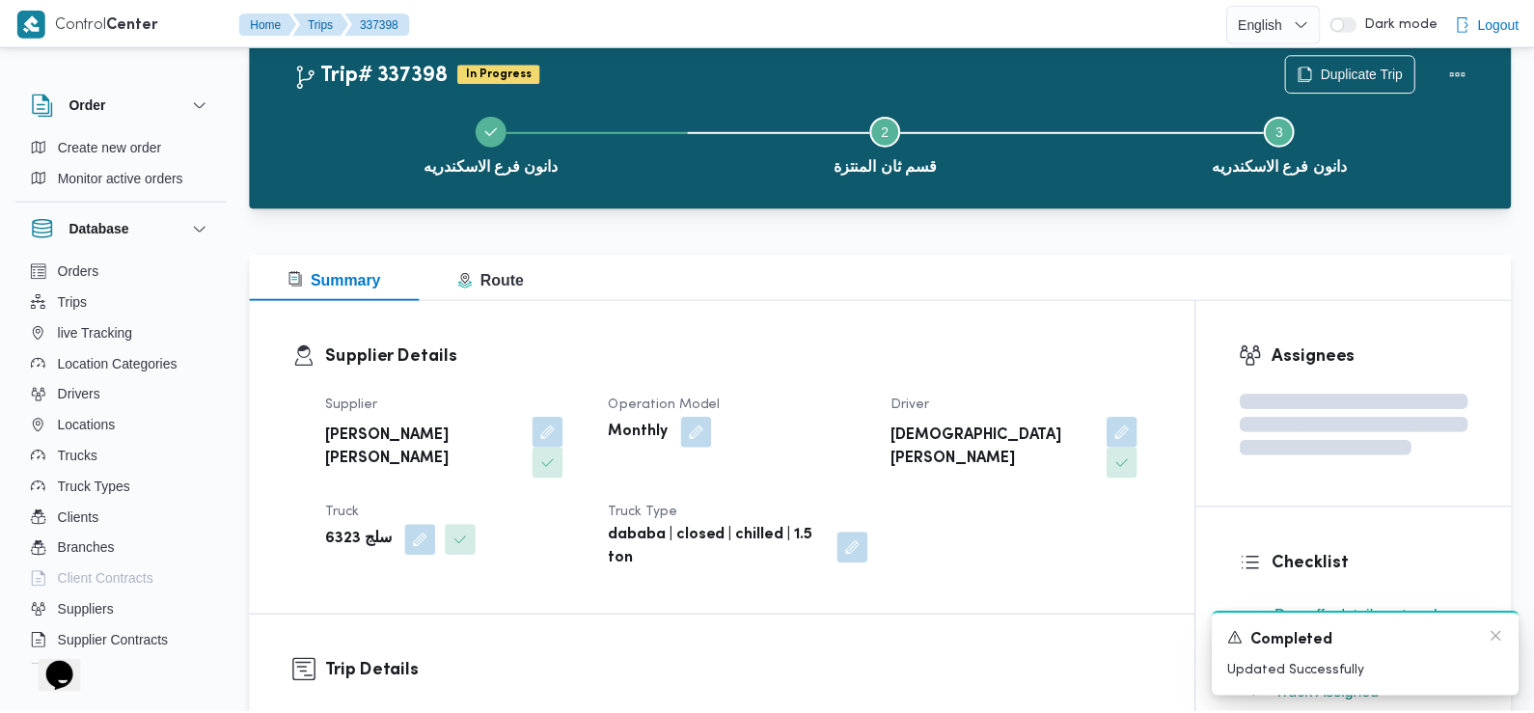
scroll to position [193, 0]
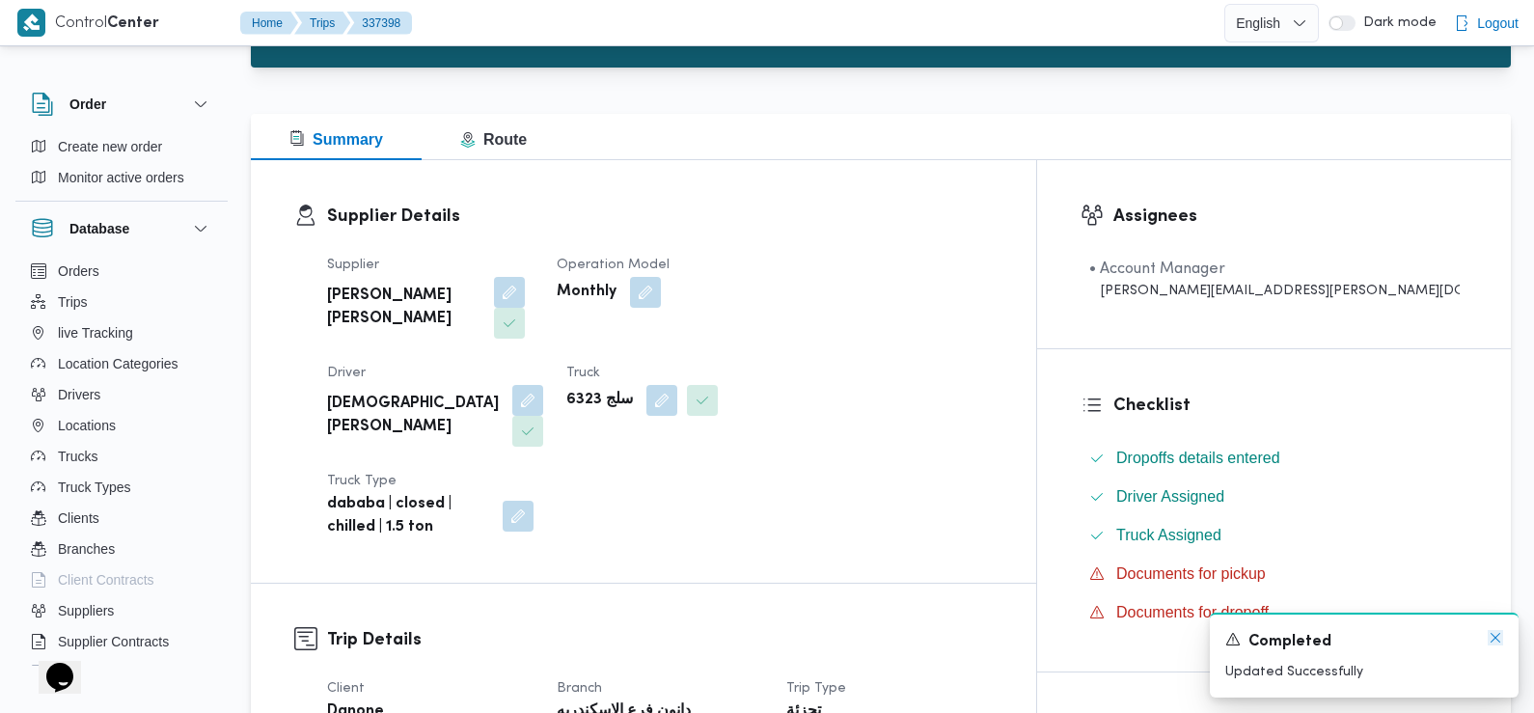
click at [1494, 639] on icon "Dismiss toast" at bounding box center [1495, 637] width 15 height 15
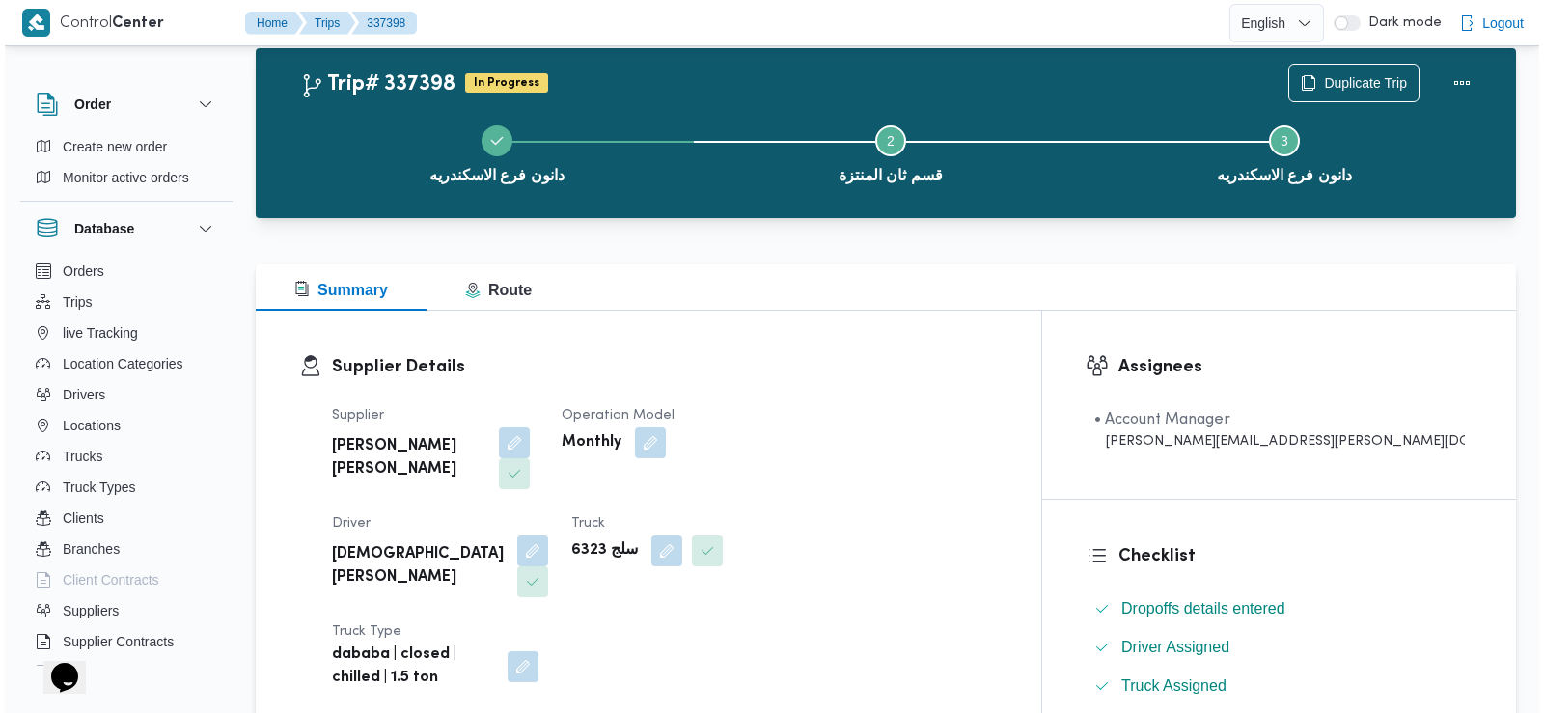
scroll to position [0, 0]
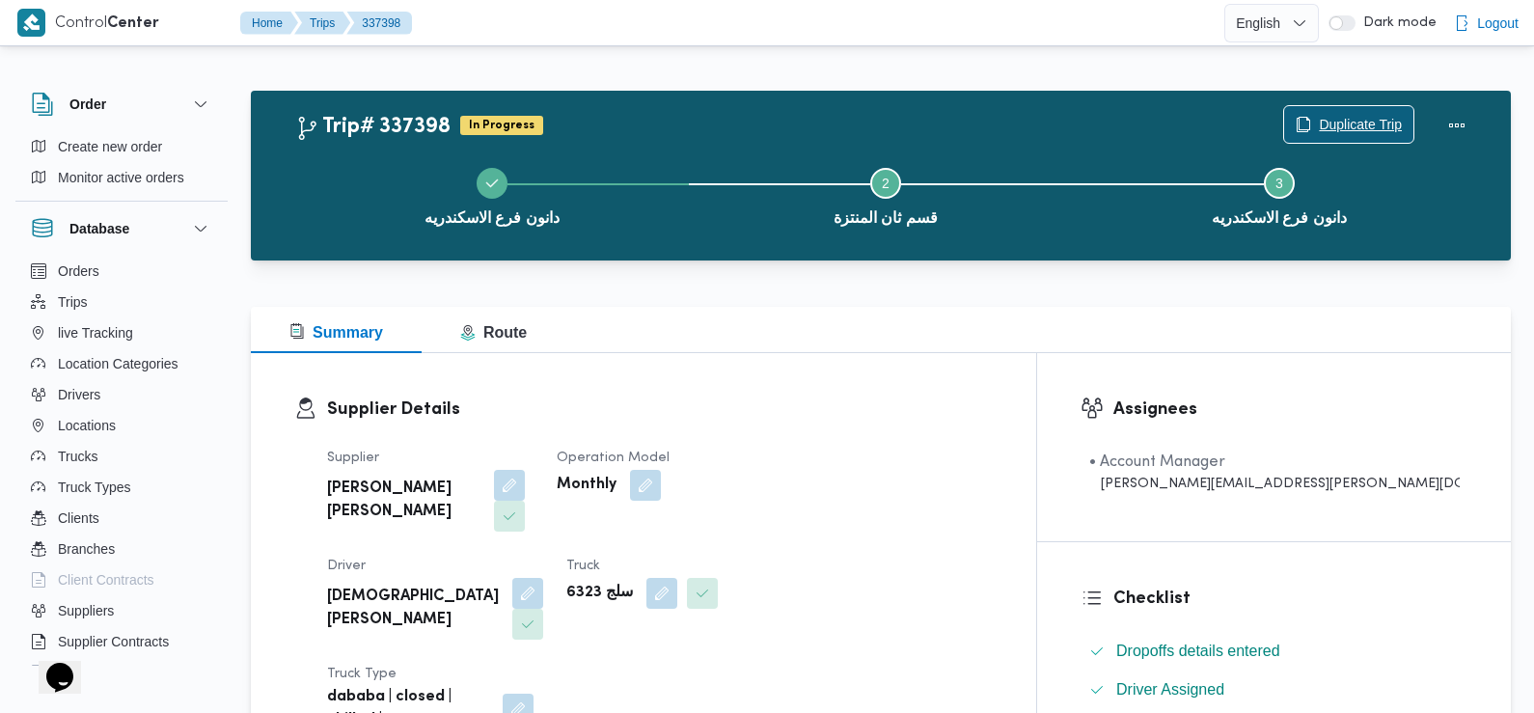
click at [1352, 120] on span "Duplicate Trip" at bounding box center [1360, 124] width 83 height 23
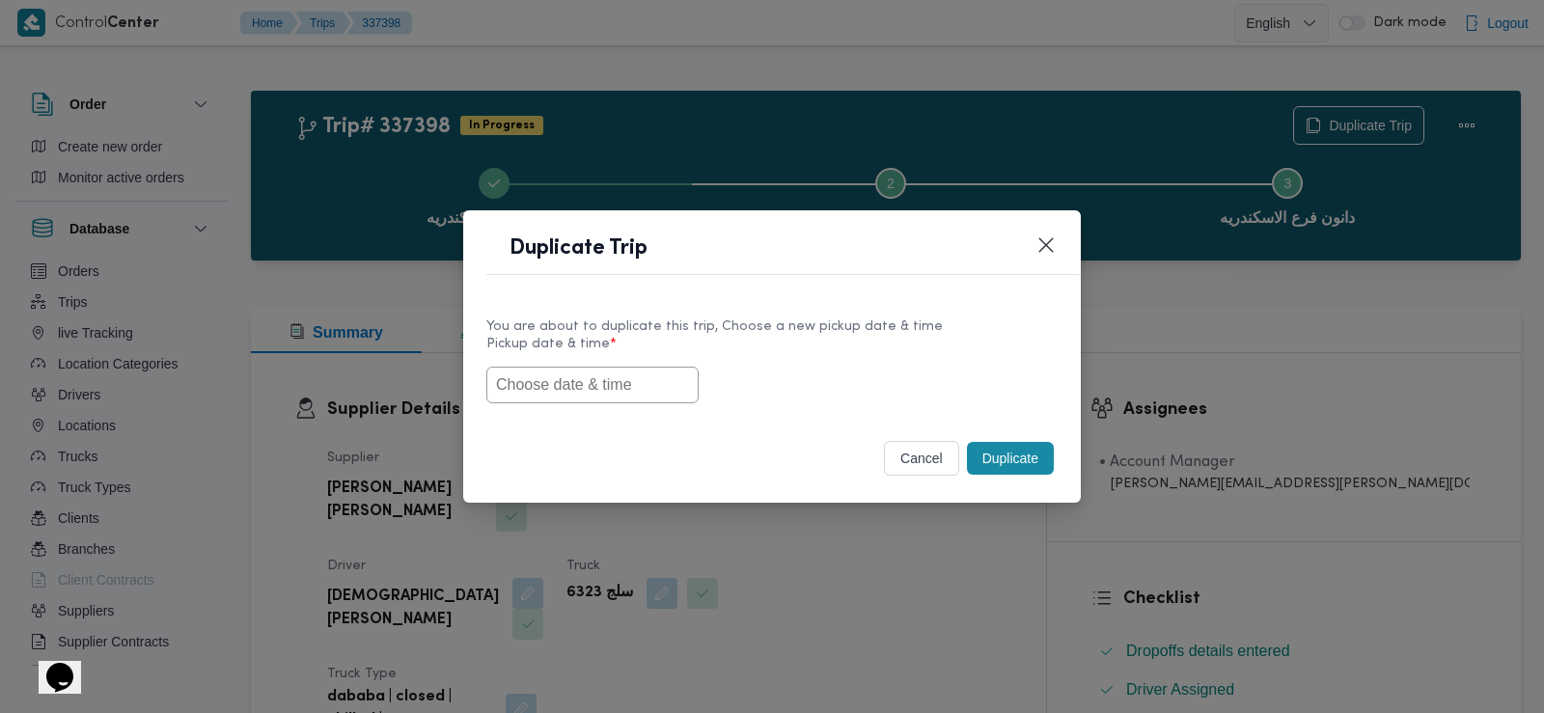
click at [586, 388] on input "text" at bounding box center [592, 385] width 212 height 37
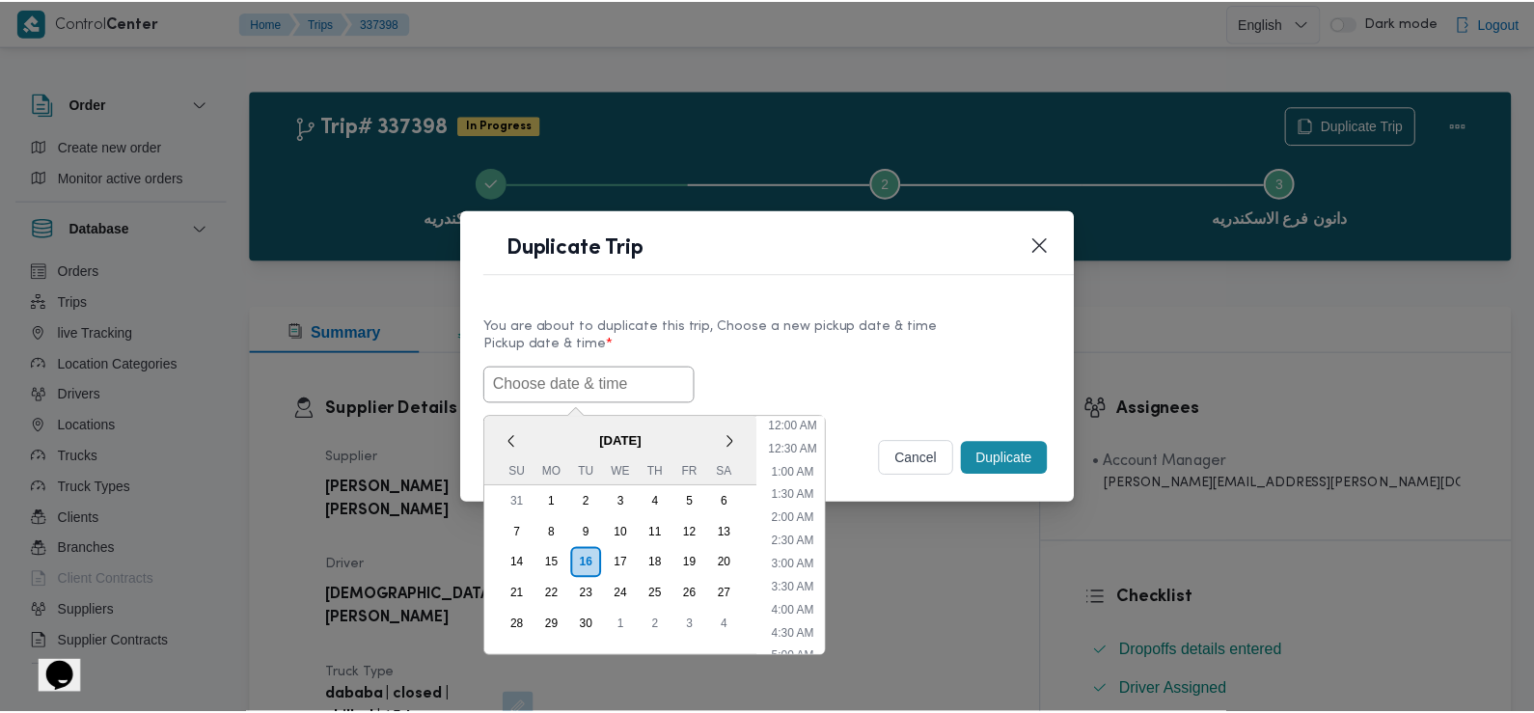
scroll to position [515, 0]
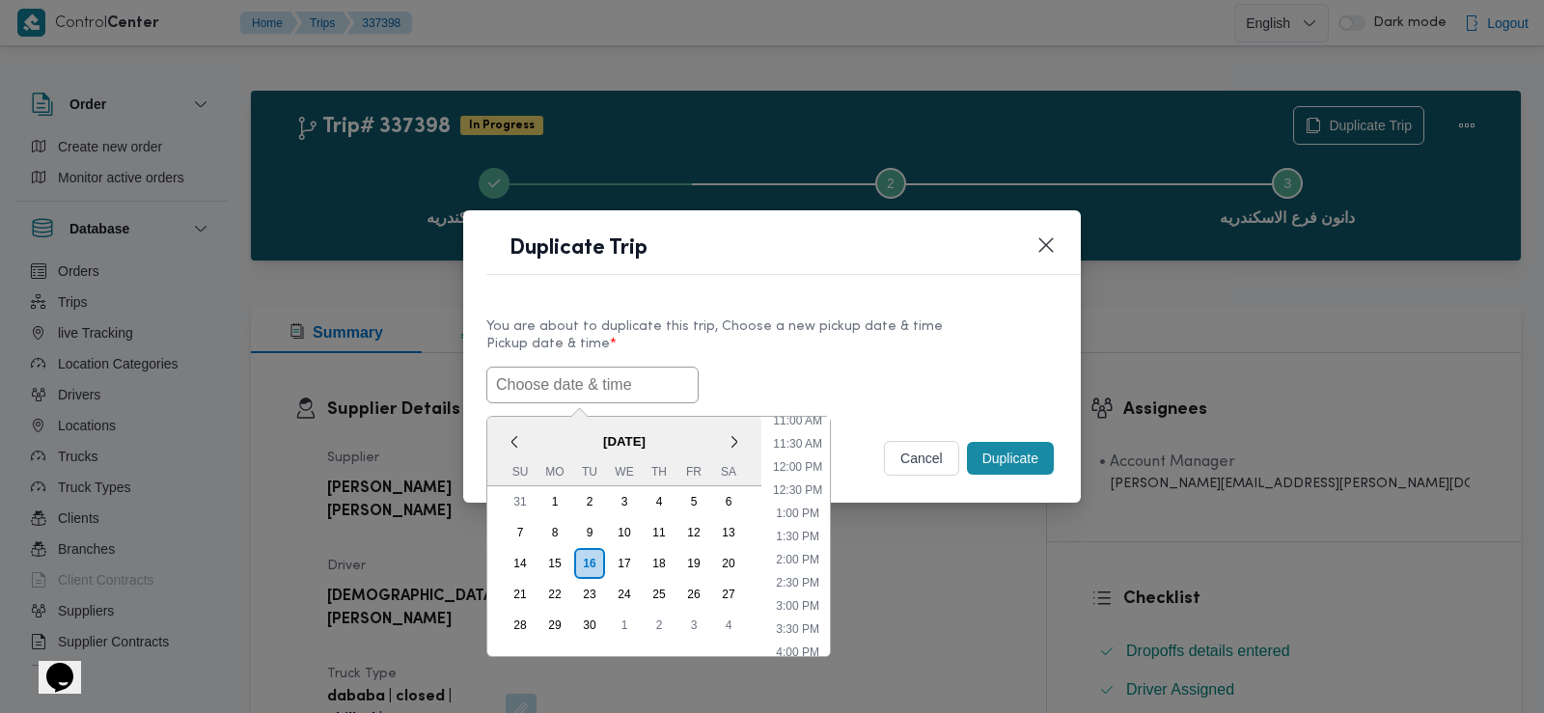
paste input "17/09/2025 7:30AM"
type input "17/09/2025 7:30AM"
click at [829, 381] on div "17/09/2025 7:30AM < September 2025 > Su Mo Tu We Th Fr Sa 31 1 2 3 4 5 6 7 8 9 …" at bounding box center [771, 385] width 571 height 37
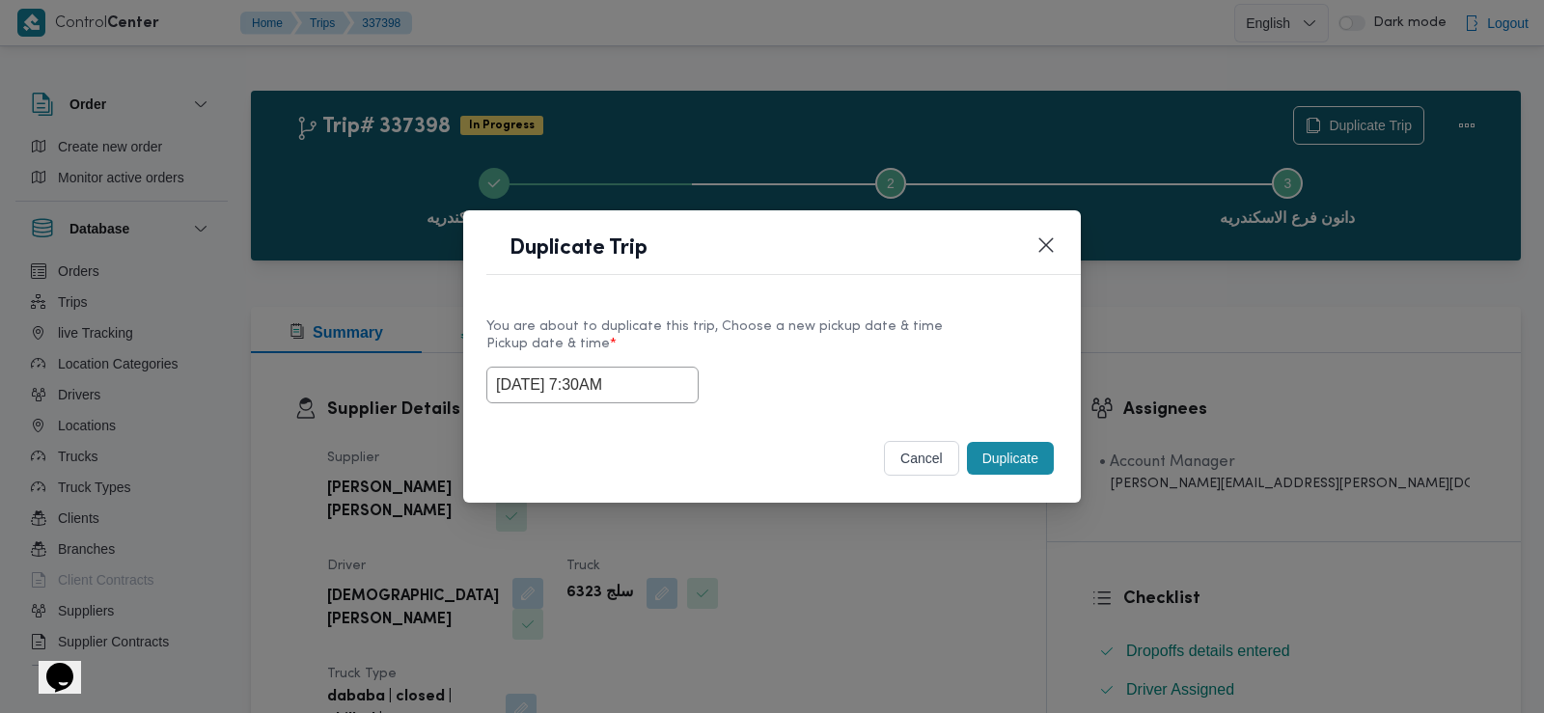
click at [996, 456] on button "Duplicate" at bounding box center [1010, 458] width 87 height 33
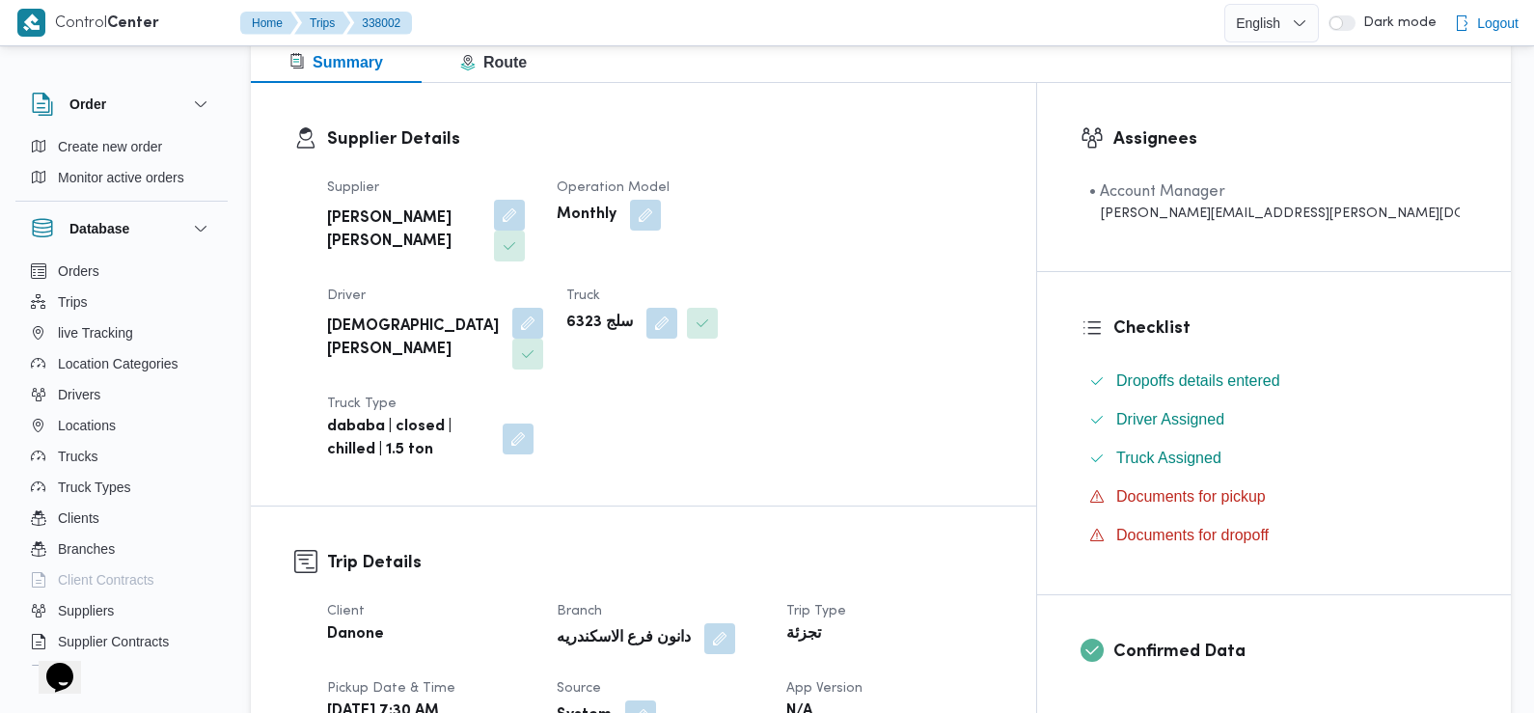
scroll to position [367, 0]
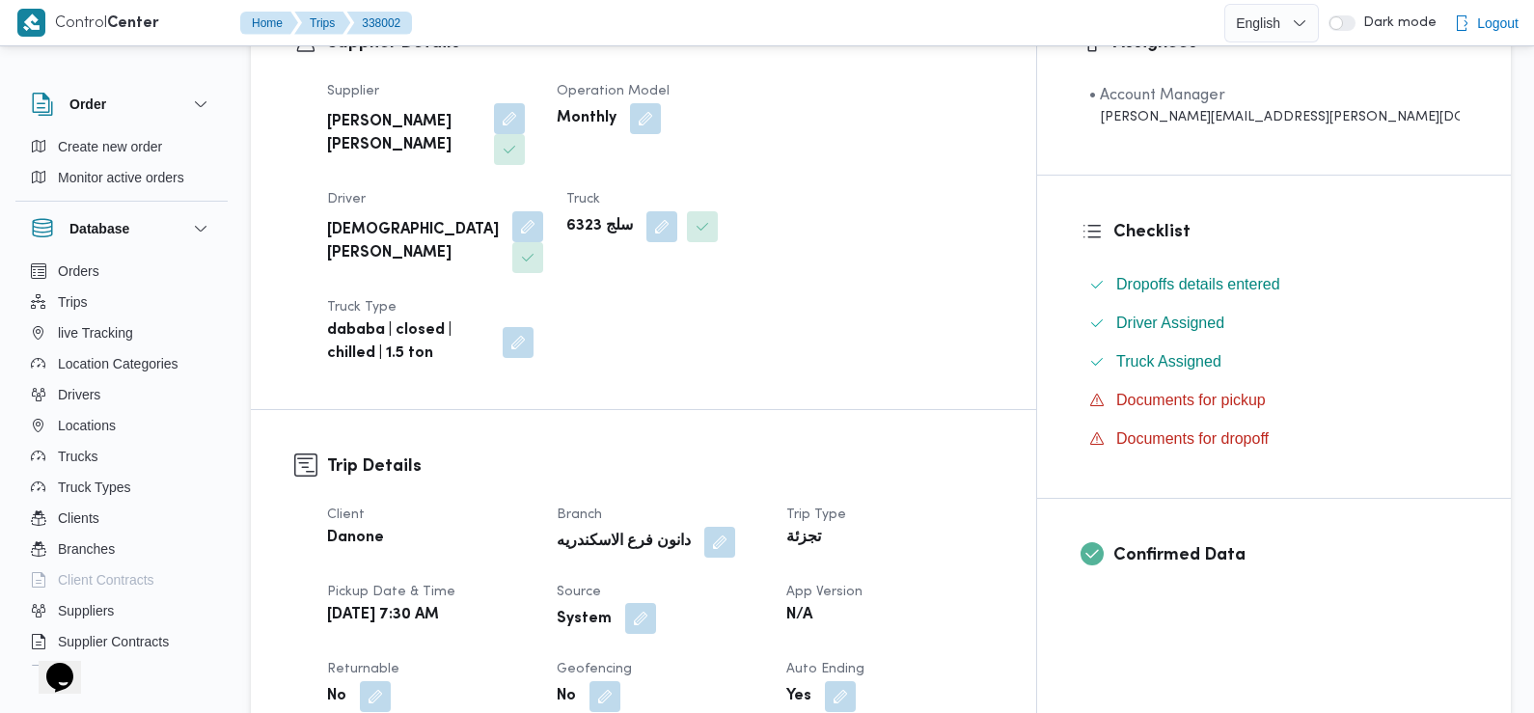
click at [656, 603] on button "button" at bounding box center [640, 618] width 31 height 31
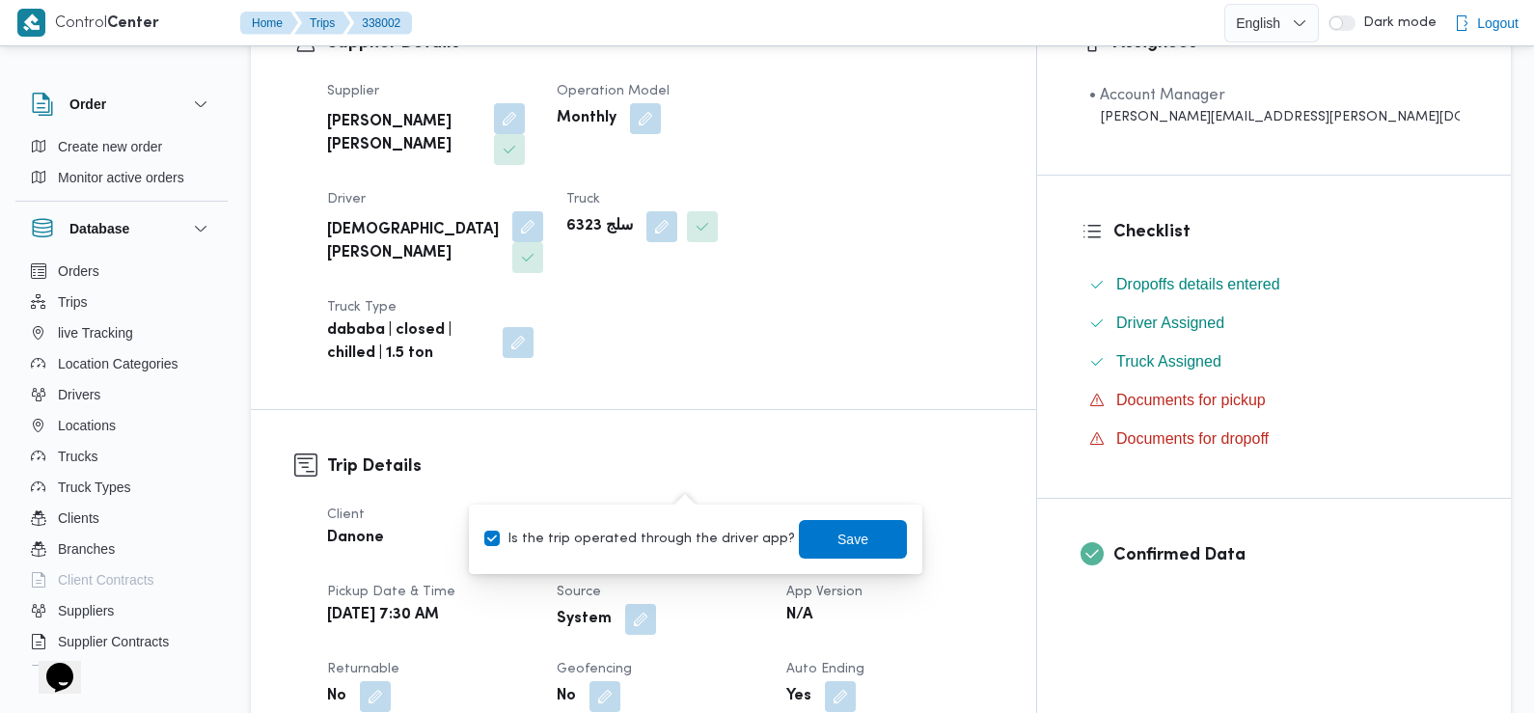
click at [688, 533] on label "Is the trip operated through the driver app?" at bounding box center [639, 539] width 311 height 23
checkbox input "false"
click at [841, 547] on span "Save" at bounding box center [853, 538] width 31 height 23
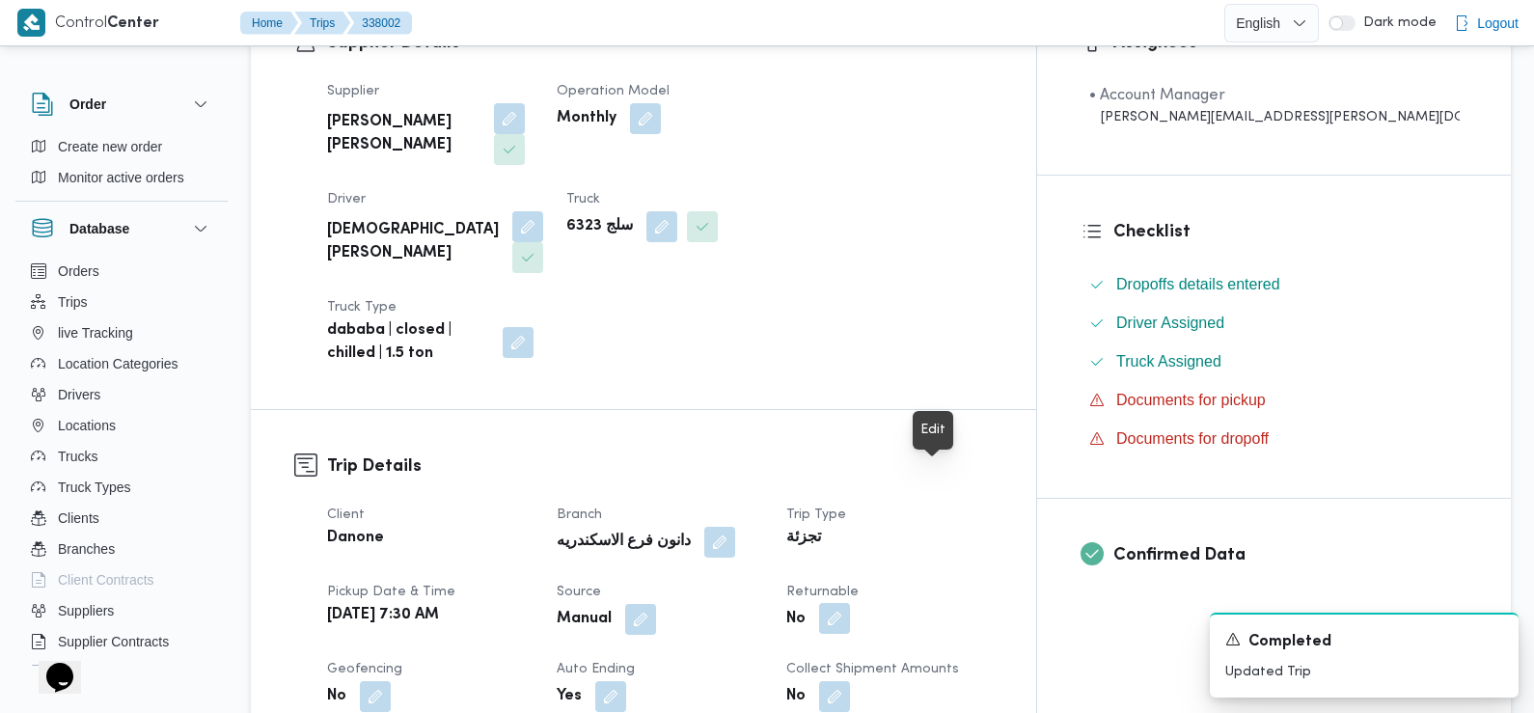
click at [850, 603] on button "button" at bounding box center [834, 618] width 31 height 31
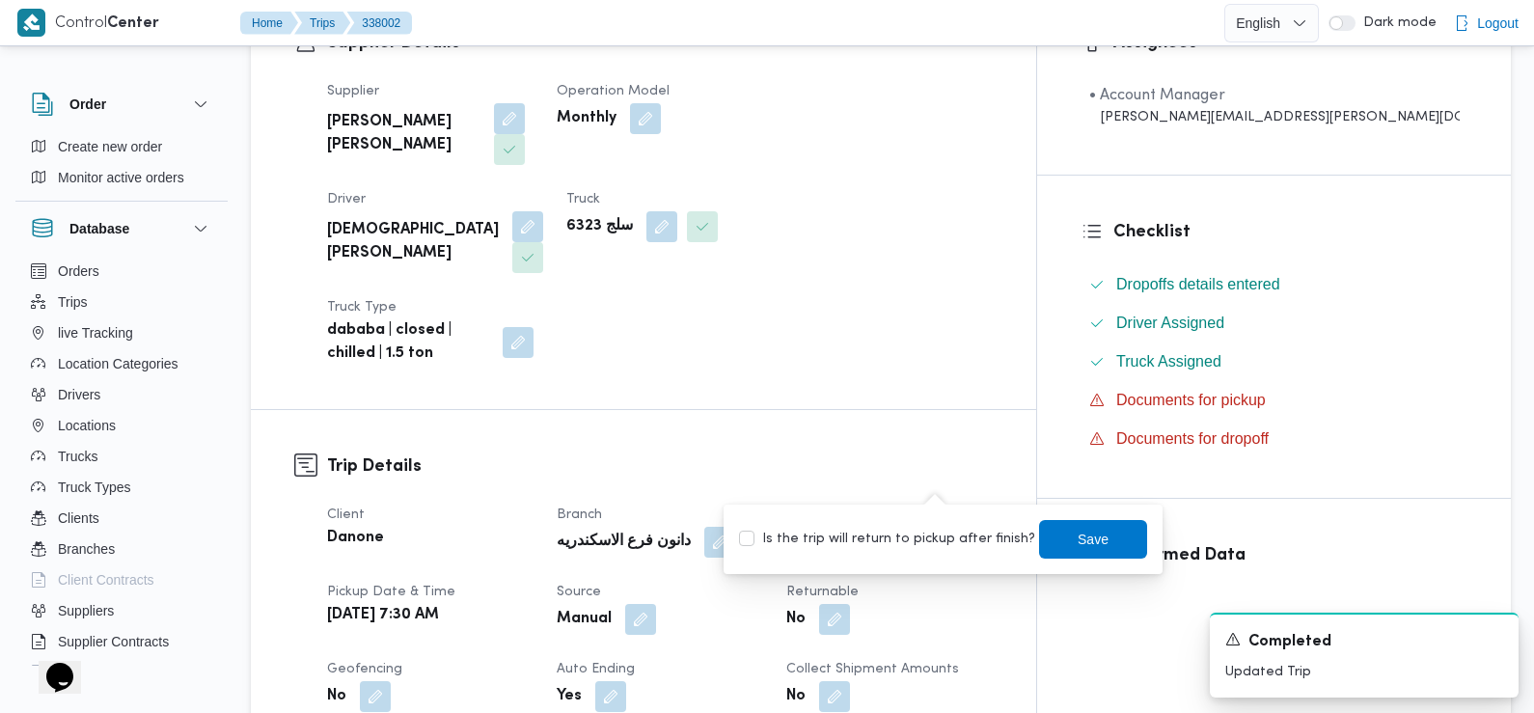
click at [950, 534] on label "Is the trip will return to pickup after finish?" at bounding box center [887, 539] width 296 height 23
checkbox input "true"
click at [1085, 536] on span "Save" at bounding box center [1093, 538] width 31 height 23
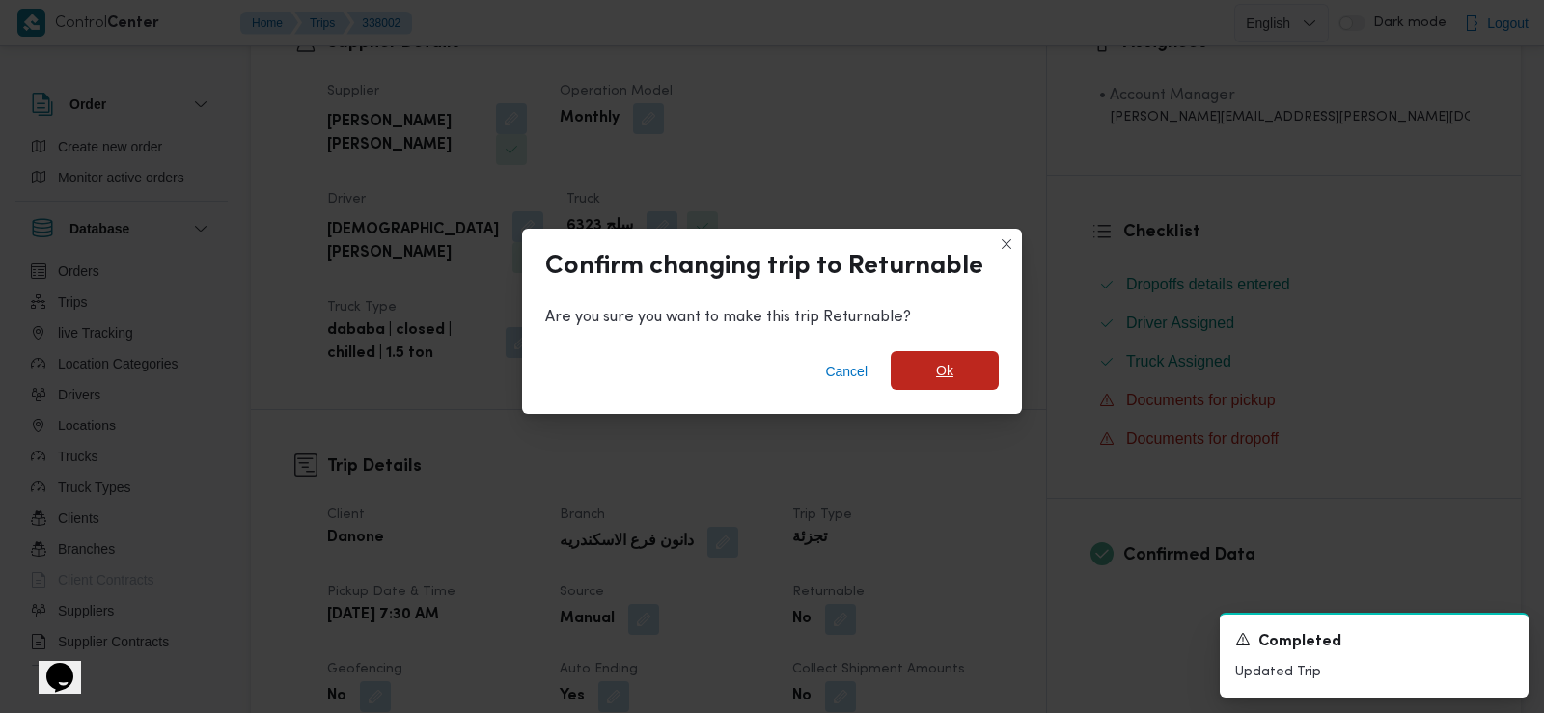
click at [950, 379] on span "Ok" at bounding box center [944, 370] width 17 height 23
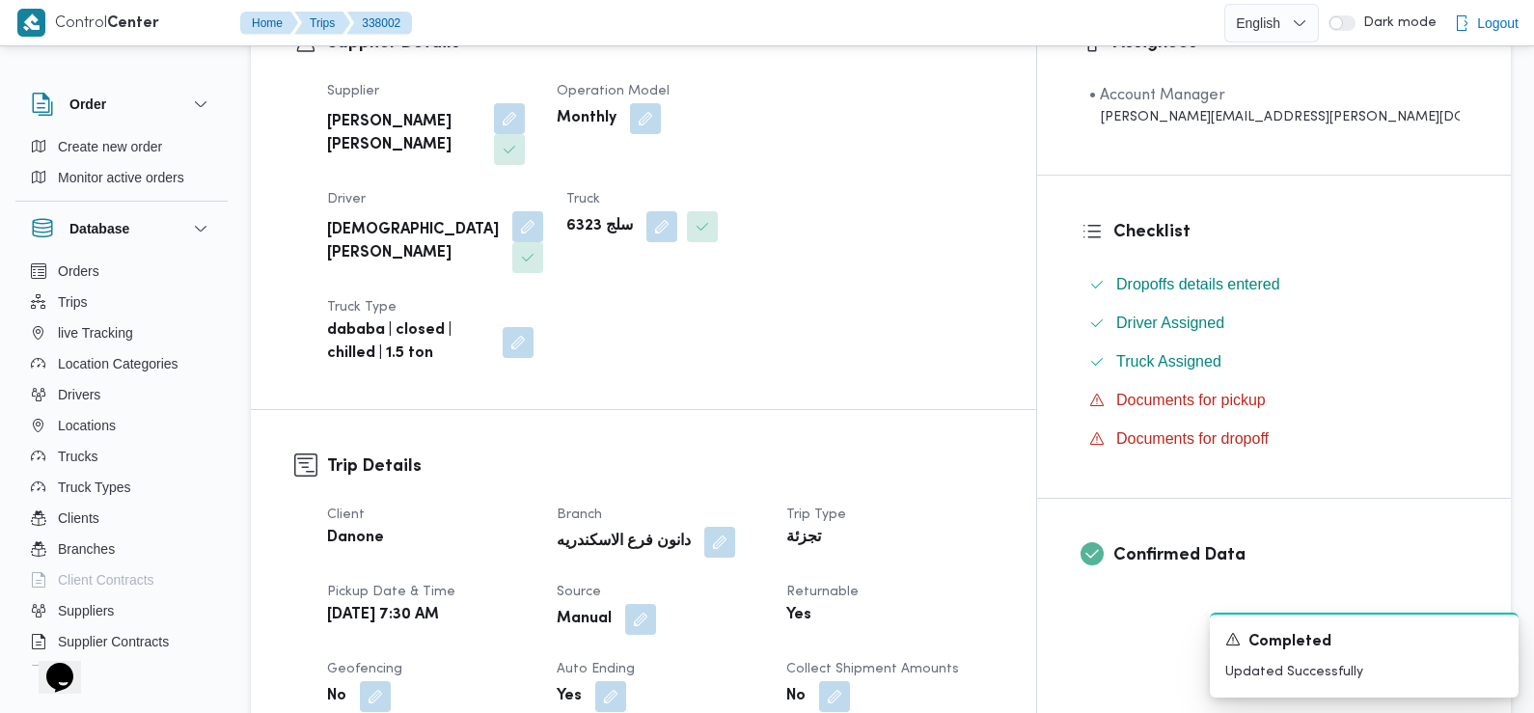
click at [995, 525] on div "تجزئة" at bounding box center [890, 538] width 210 height 27
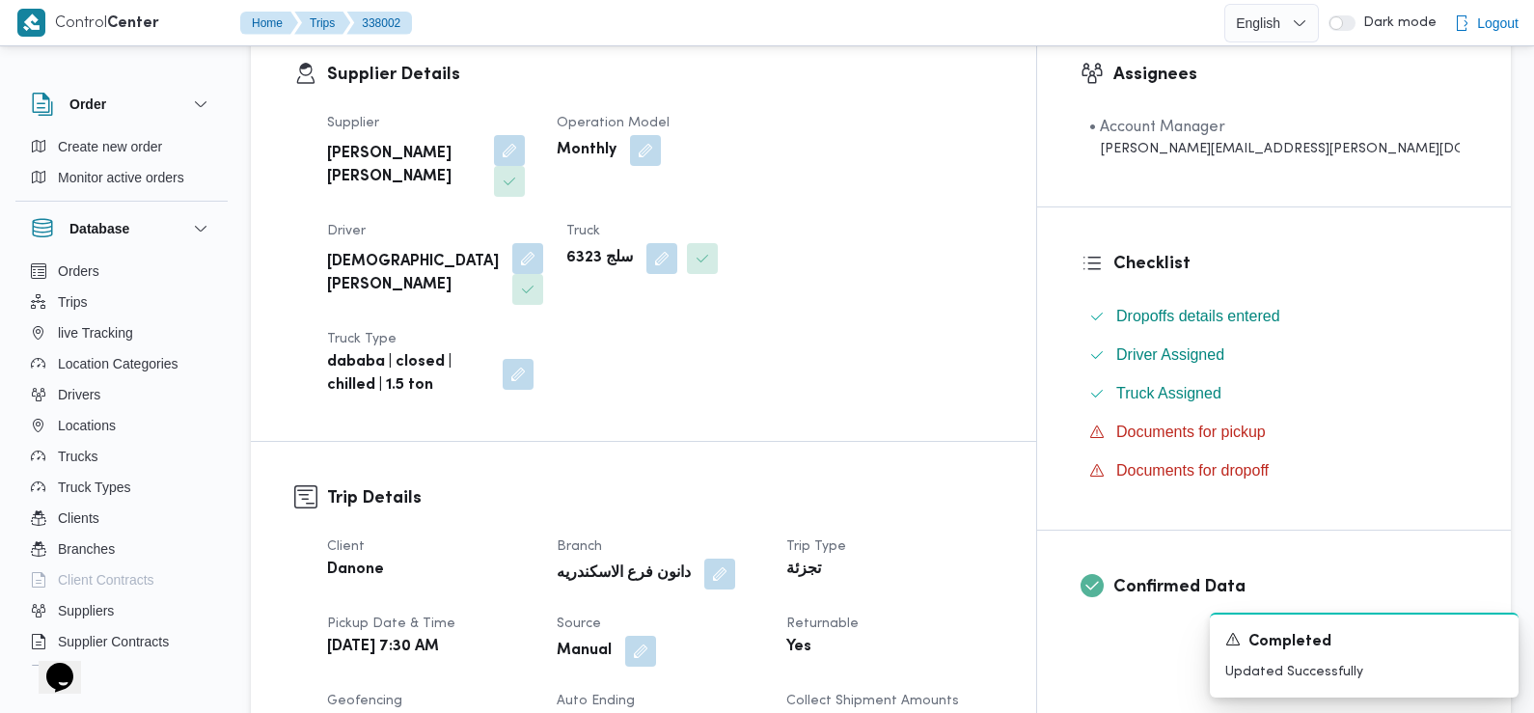
scroll to position [0, 0]
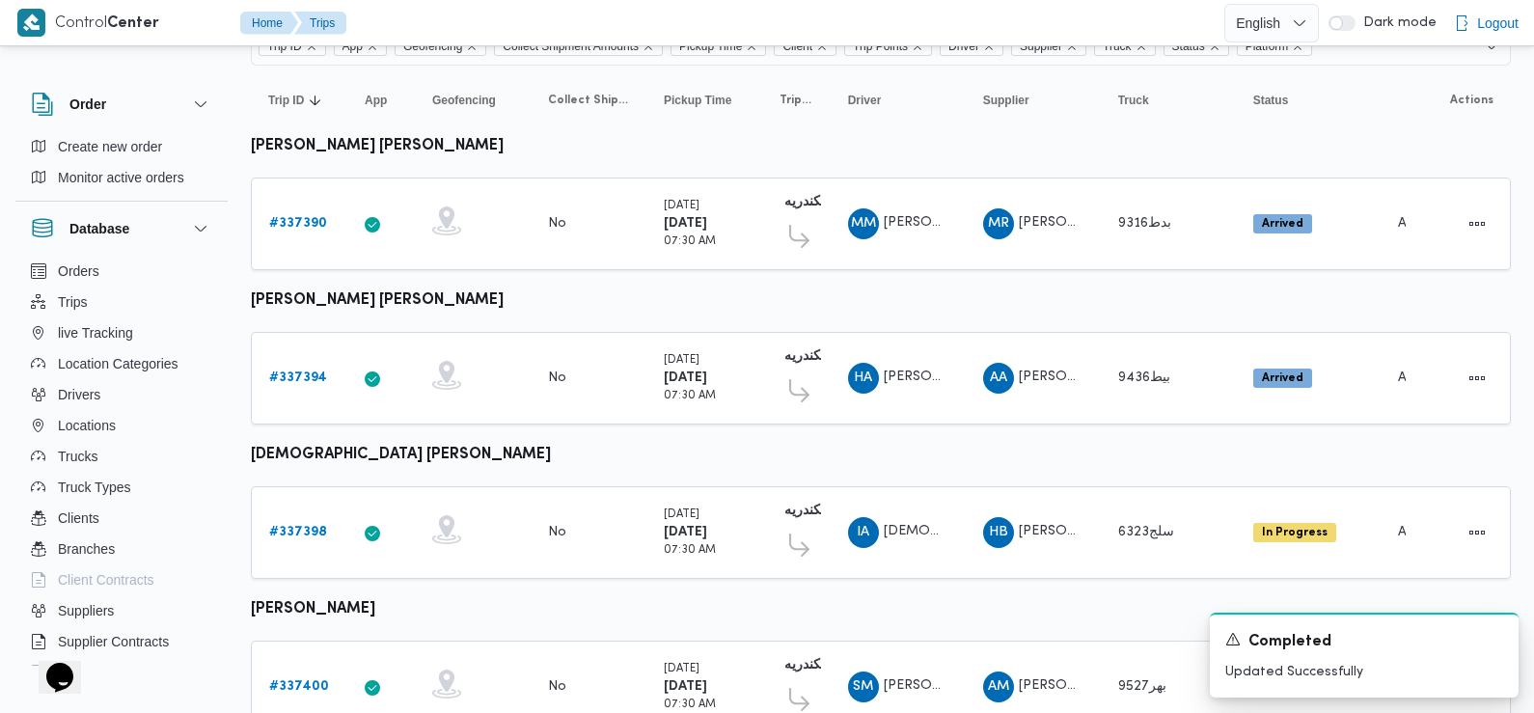
scroll to position [328, 0]
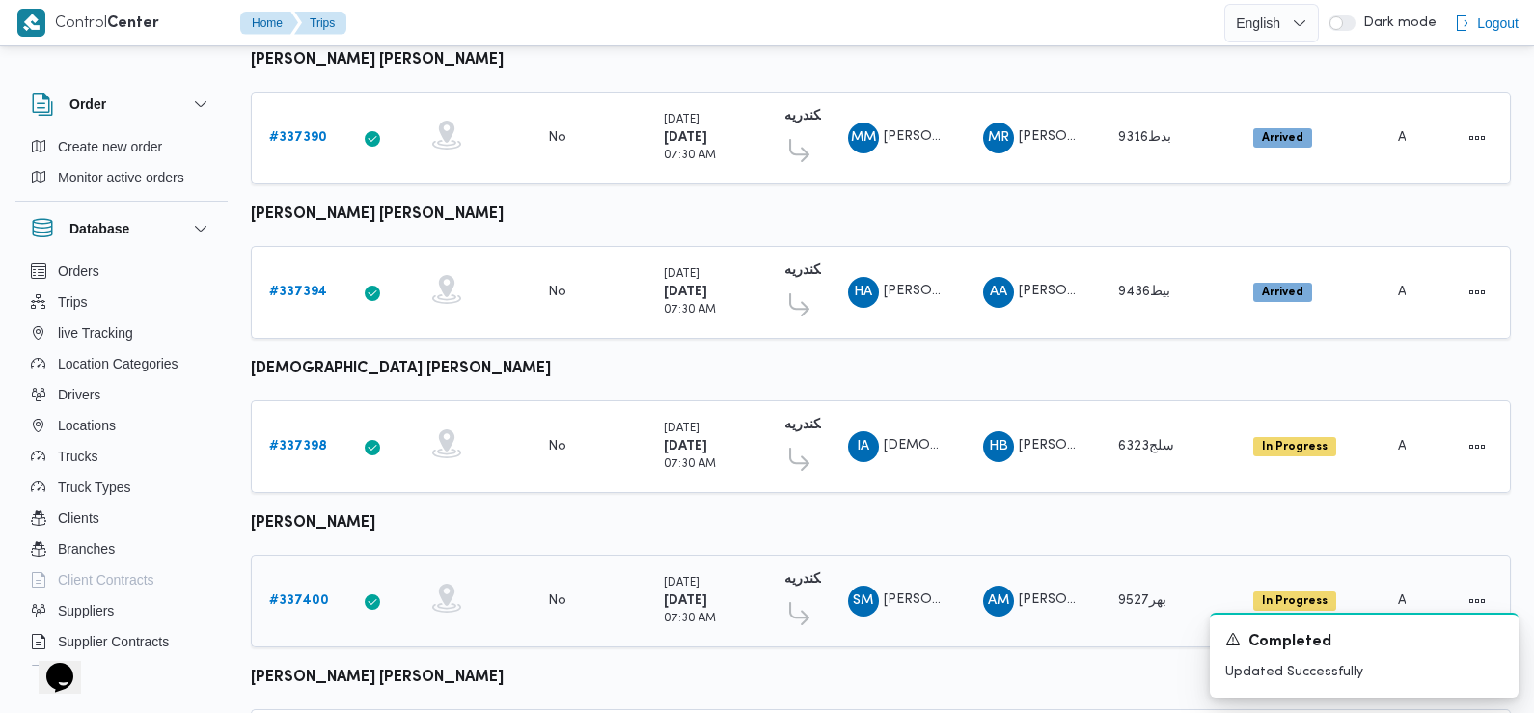
click at [300, 594] on b "# 337400" at bounding box center [299, 600] width 60 height 13
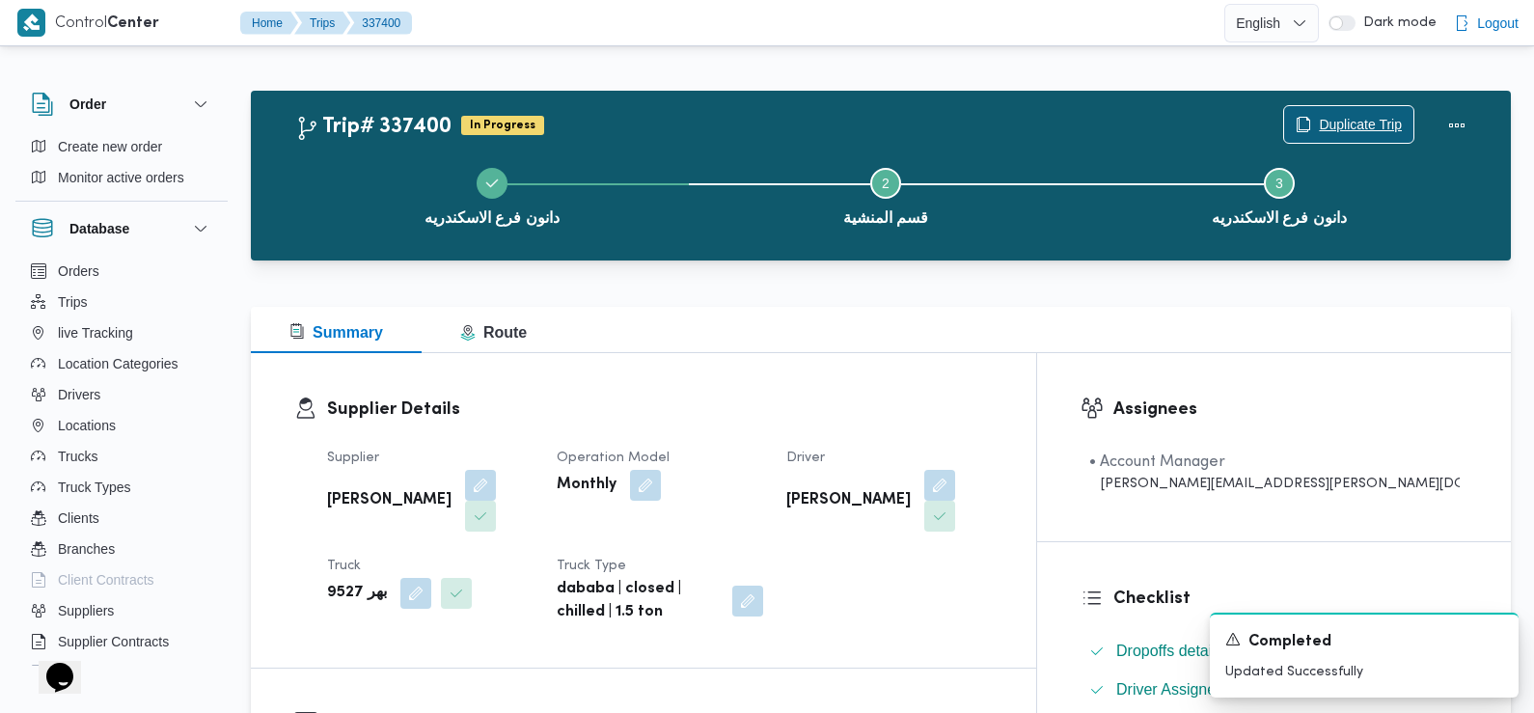
click at [1355, 127] on span "Duplicate Trip" at bounding box center [1360, 124] width 83 height 23
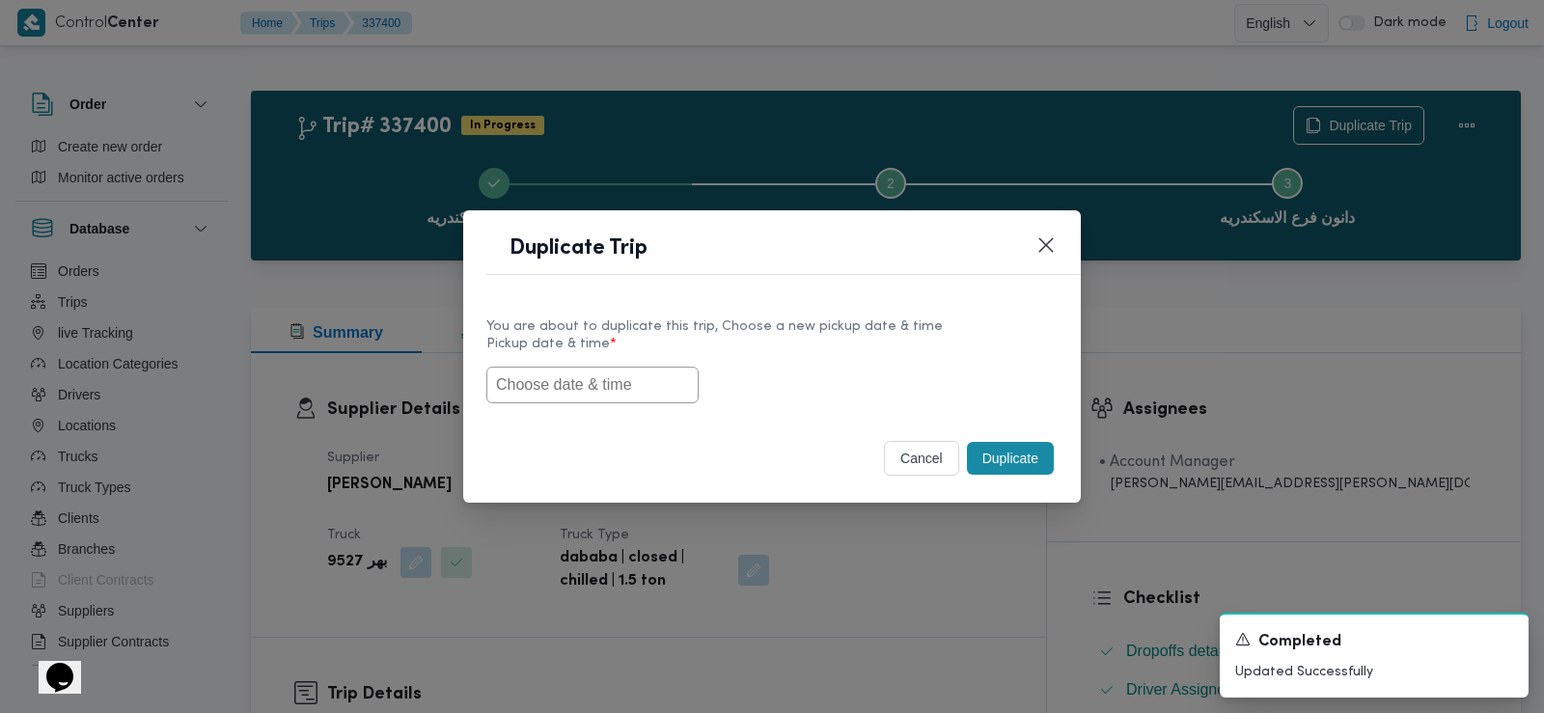
click at [543, 390] on input "text" at bounding box center [592, 385] width 212 height 37
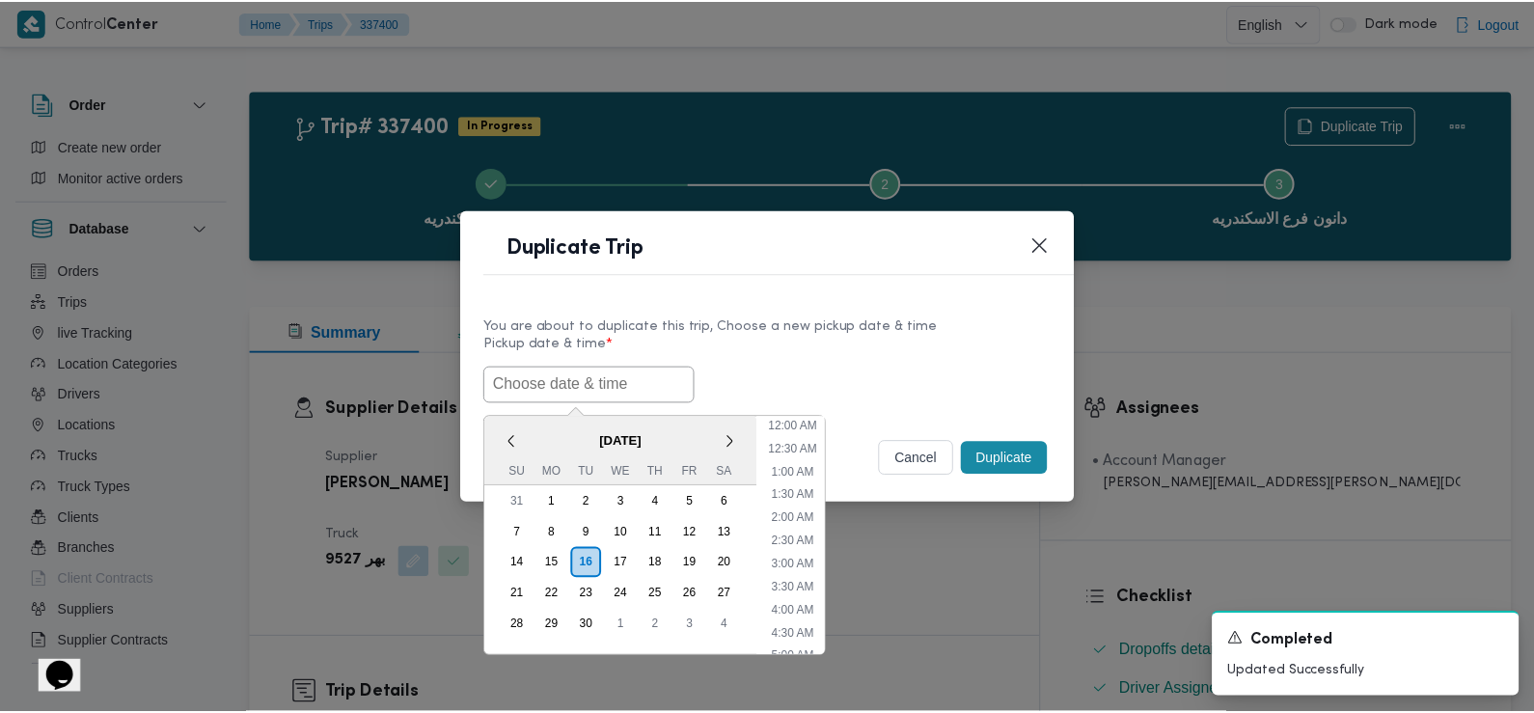
scroll to position [515, 0]
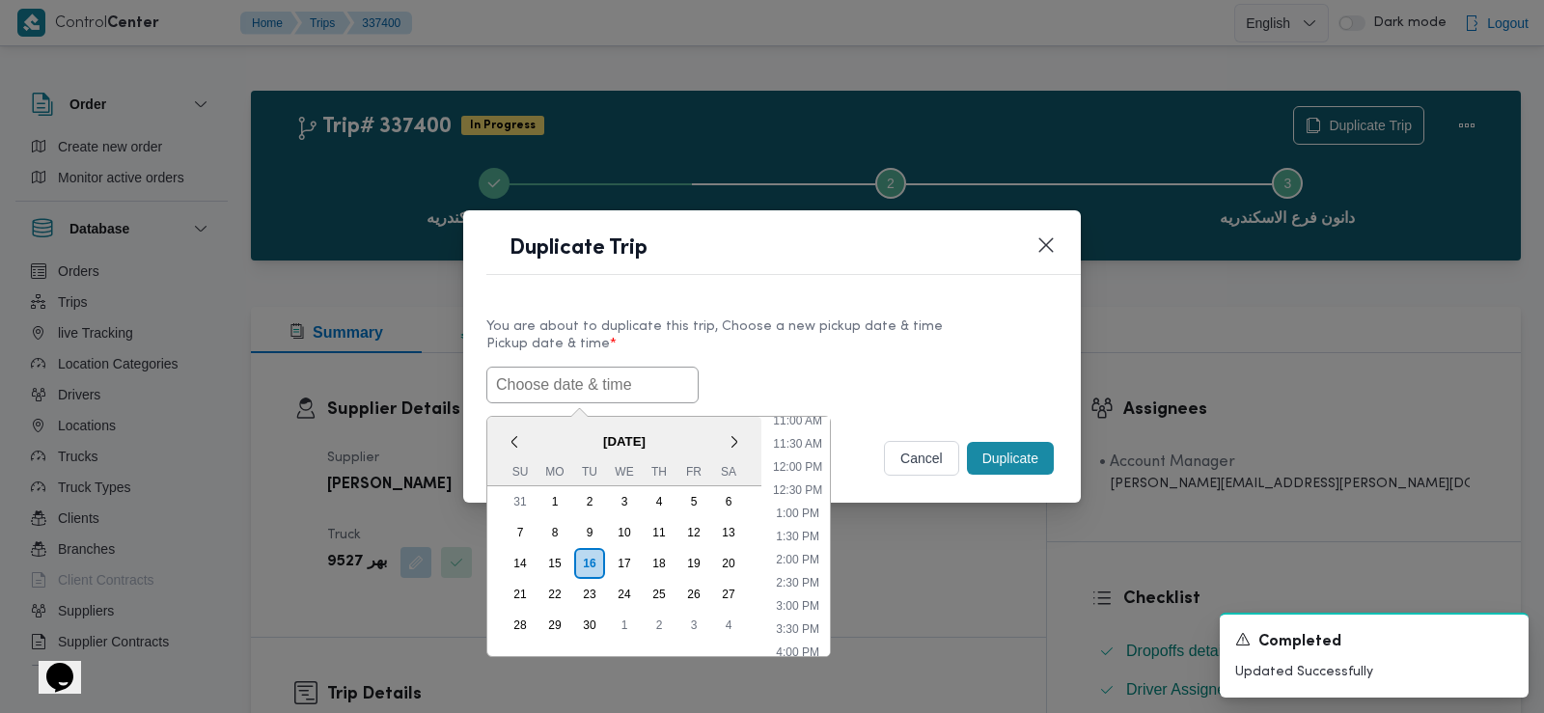
paste input "17/09/2025 7:30AM"
type input "17/09/2025 7:30AM"
click at [758, 369] on div "17/09/2025 7:30AM < September 2025 > Su Mo Tu We Th Fr Sa 31 1 2 3 4 5 6 7 8 9 …" at bounding box center [771, 385] width 571 height 37
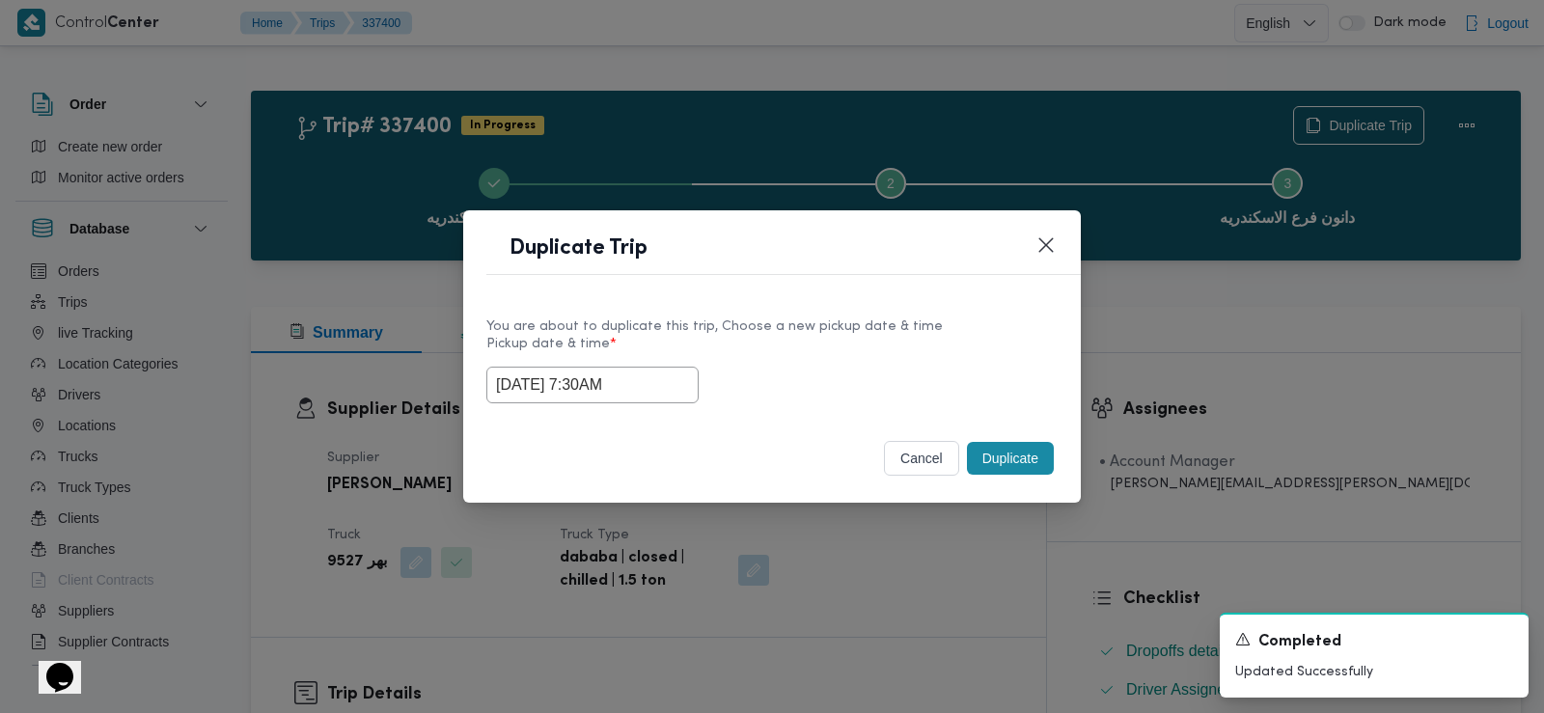
click at [1023, 457] on button "Duplicate" at bounding box center [1010, 458] width 87 height 33
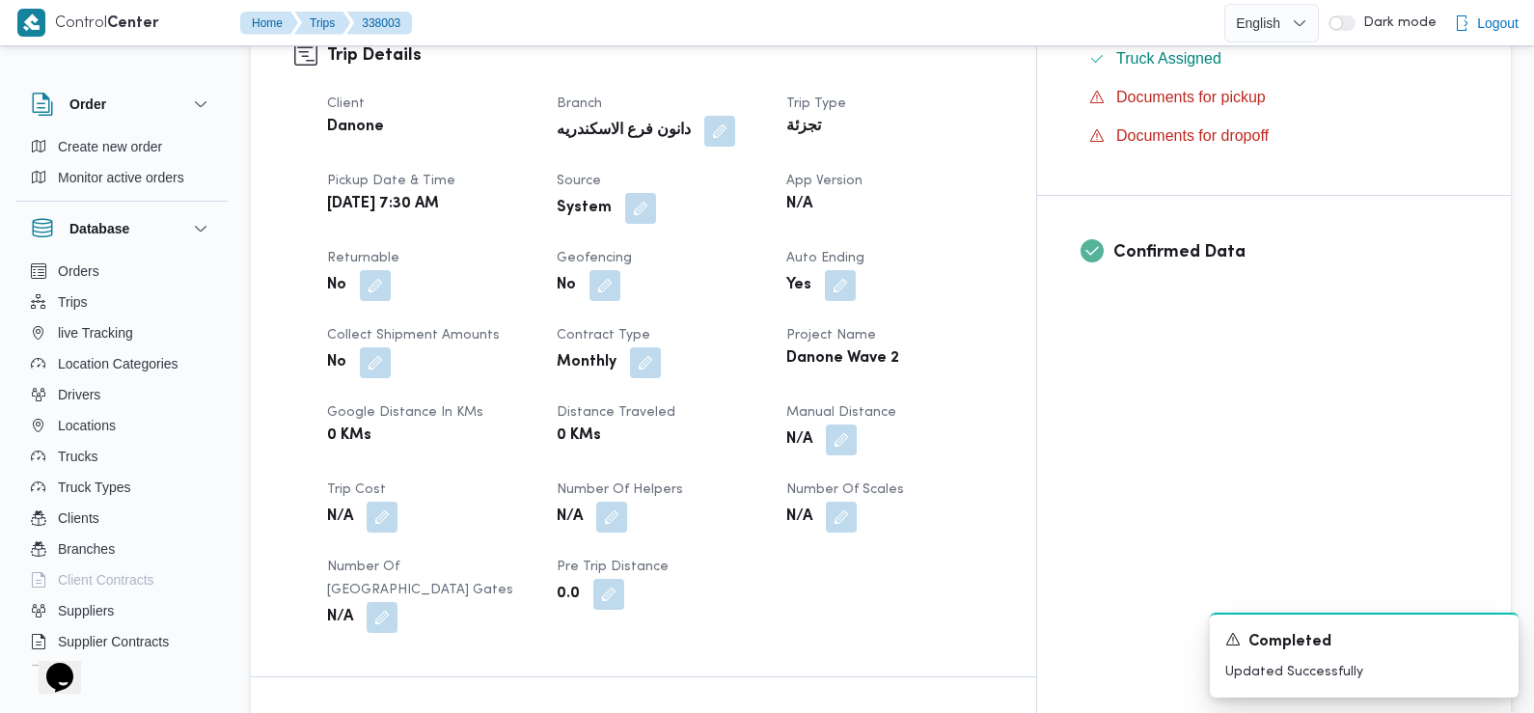
scroll to position [721, 0]
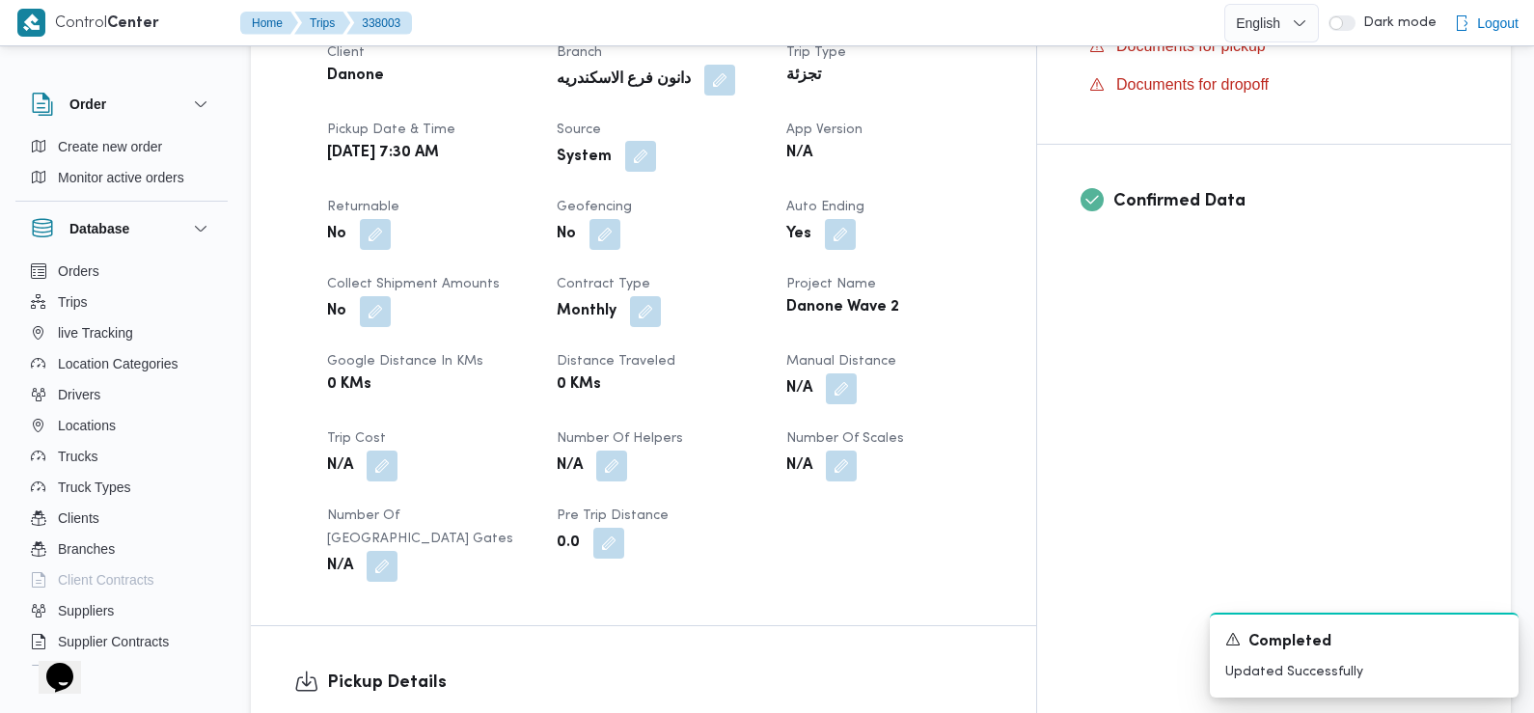
click at [656, 141] on button "button" at bounding box center [640, 156] width 31 height 31
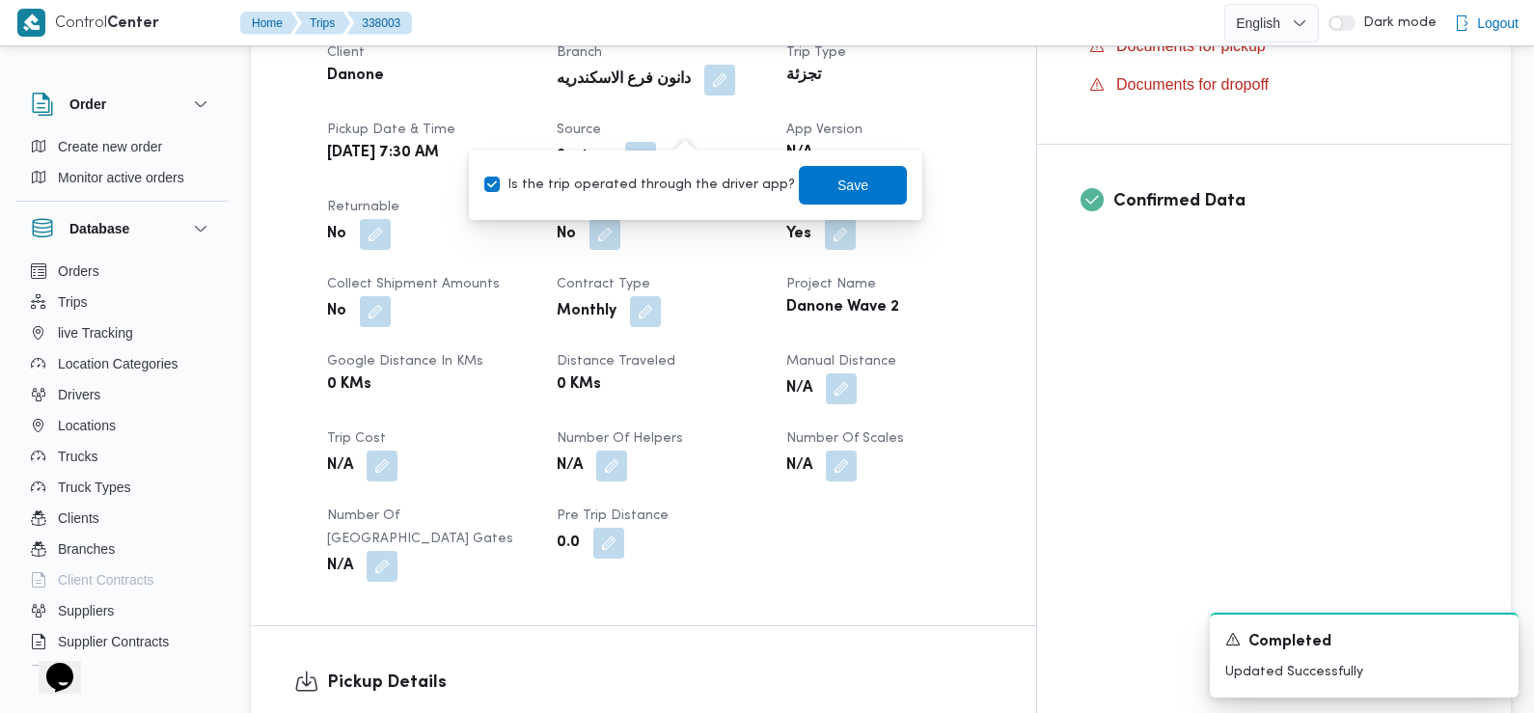
click at [694, 186] on label "Is the trip operated through the driver app?" at bounding box center [639, 185] width 311 height 23
checkbox input "false"
click at [838, 179] on span "Save" at bounding box center [853, 184] width 31 height 23
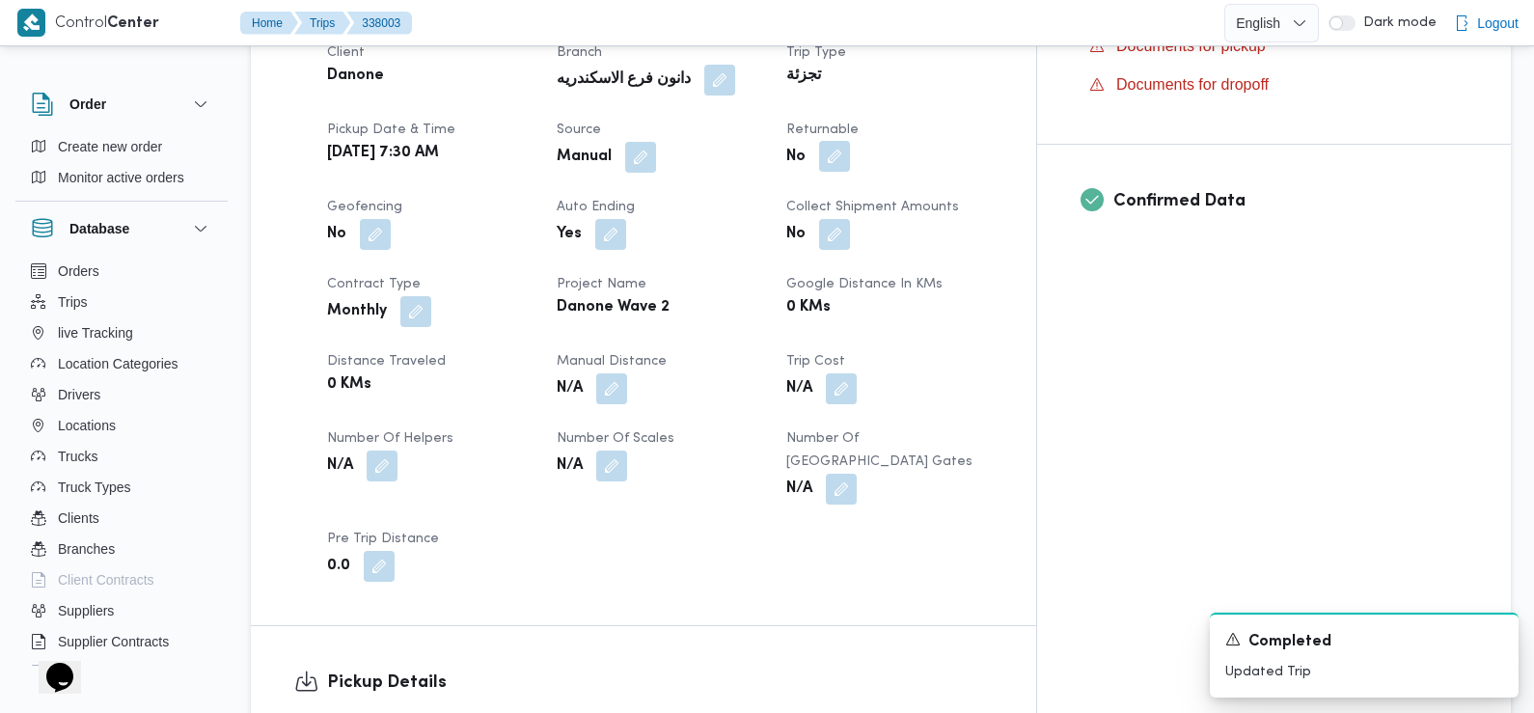
click at [850, 141] on button "button" at bounding box center [834, 156] width 31 height 31
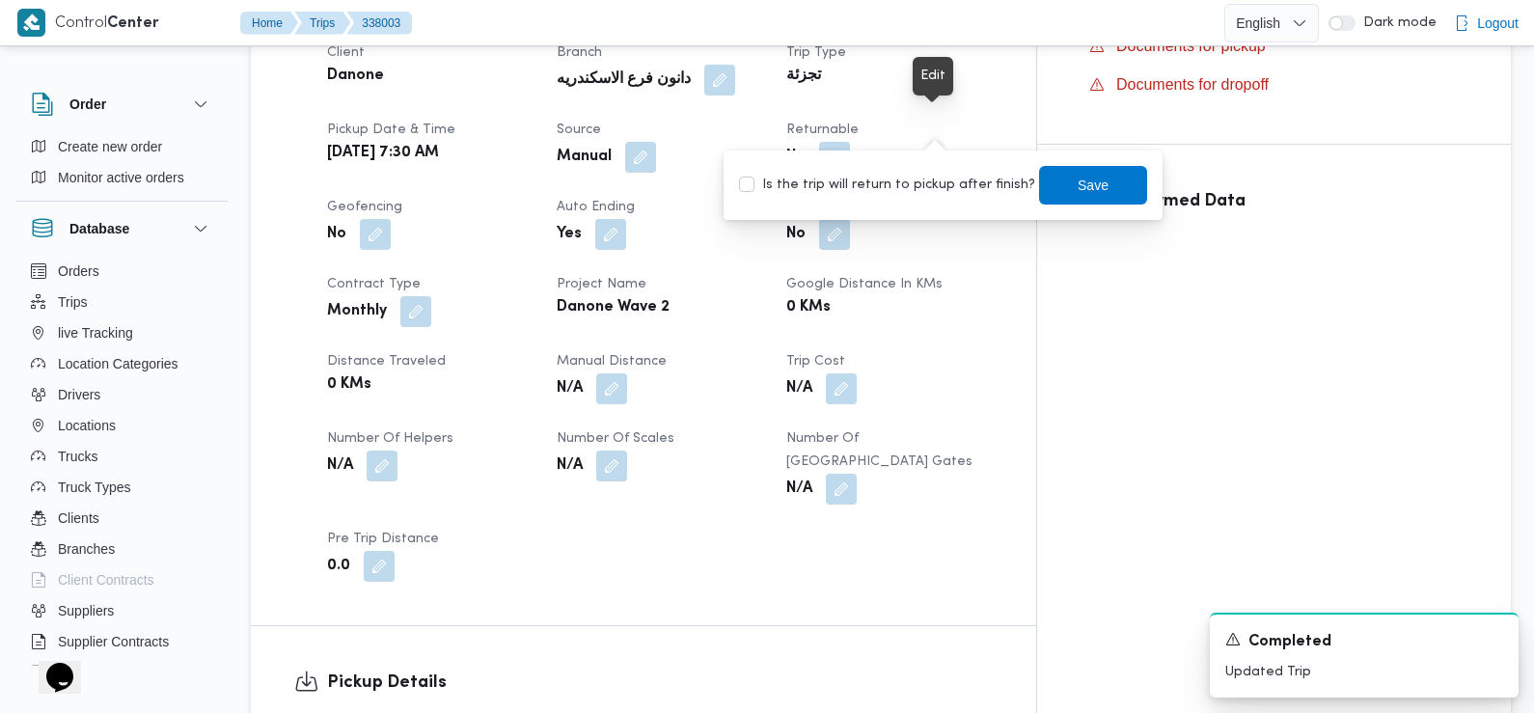
click at [925, 184] on label "Is the trip will return to pickup after finish?" at bounding box center [887, 185] width 296 height 23
checkbox input "true"
click at [1078, 186] on span "Save" at bounding box center [1093, 184] width 31 height 23
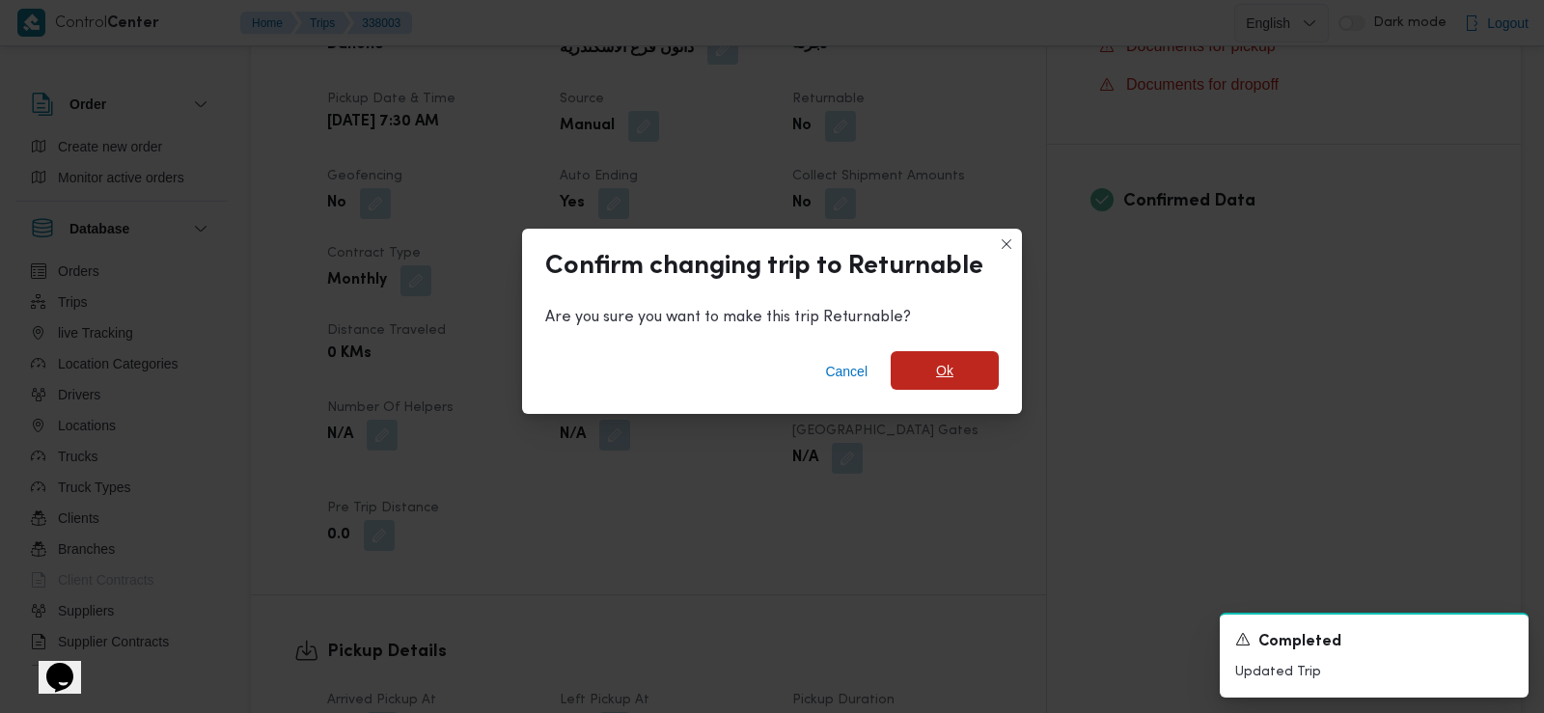
click at [953, 369] on span "Ok" at bounding box center [945, 370] width 108 height 39
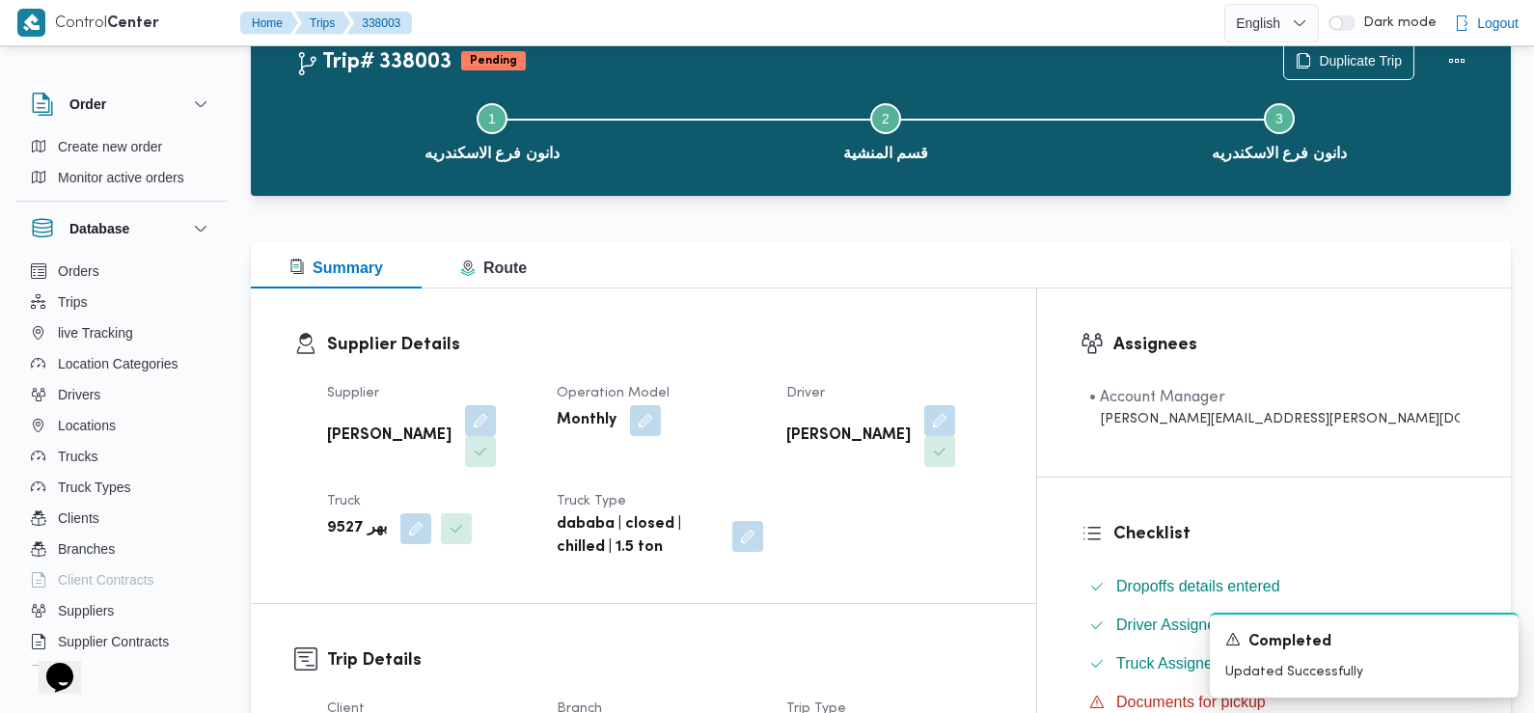
scroll to position [0, 0]
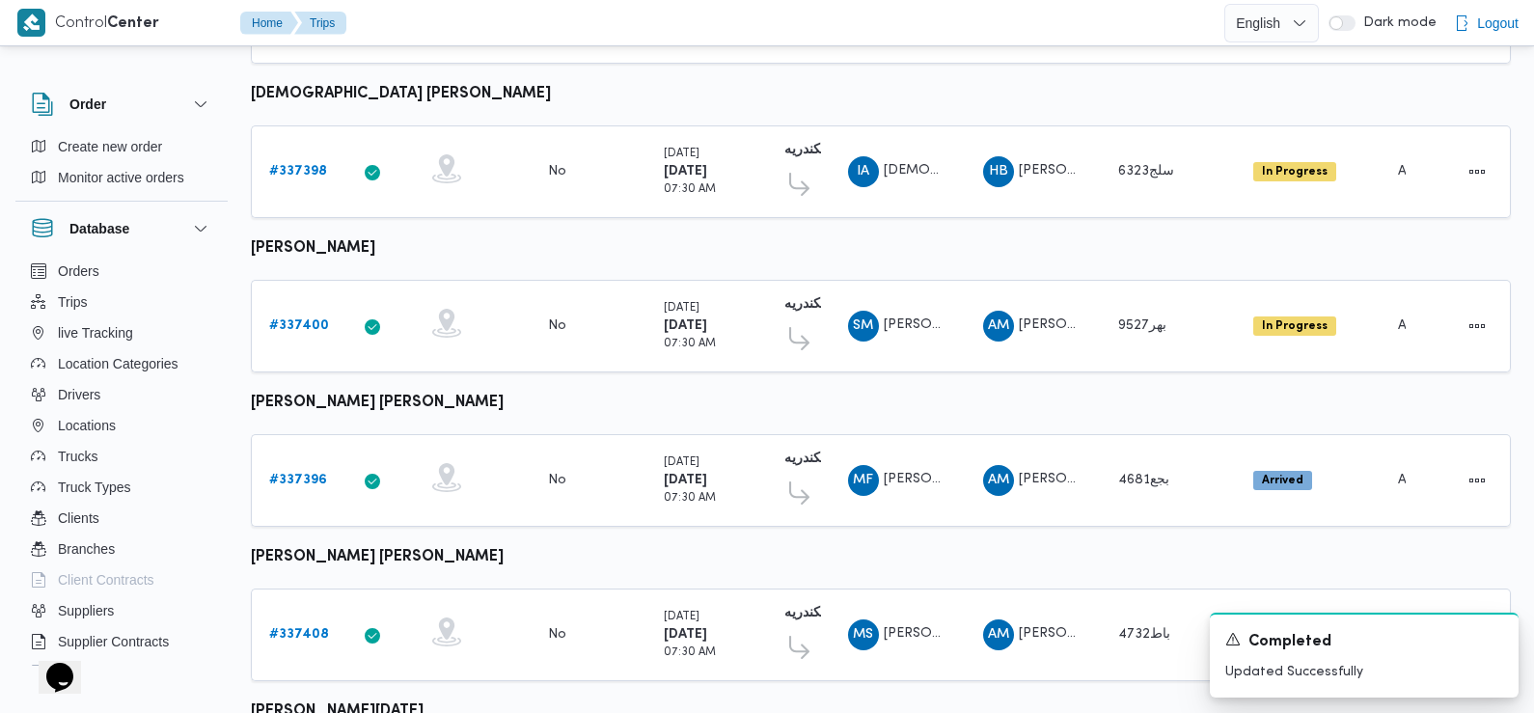
scroll to position [616, 0]
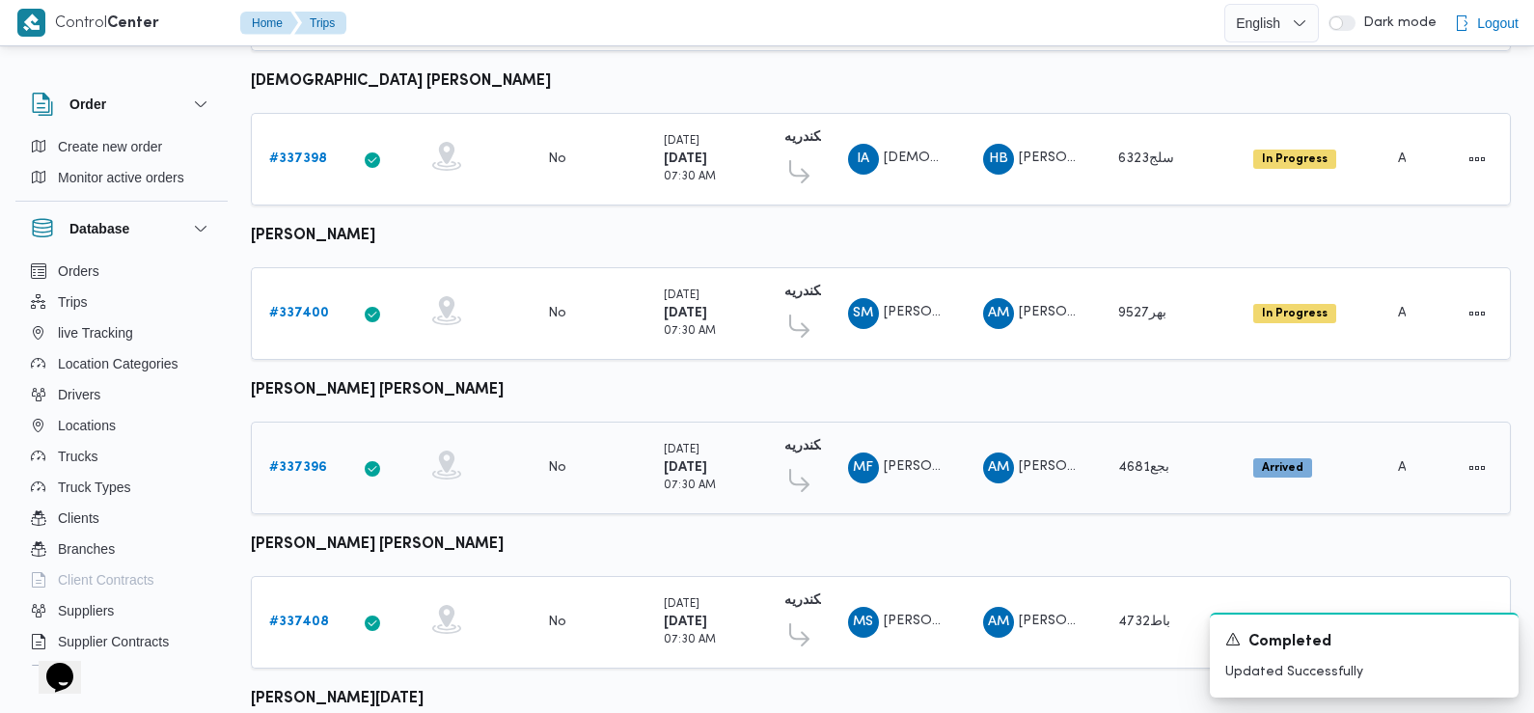
click at [305, 461] on b "# 337396" at bounding box center [298, 467] width 58 height 13
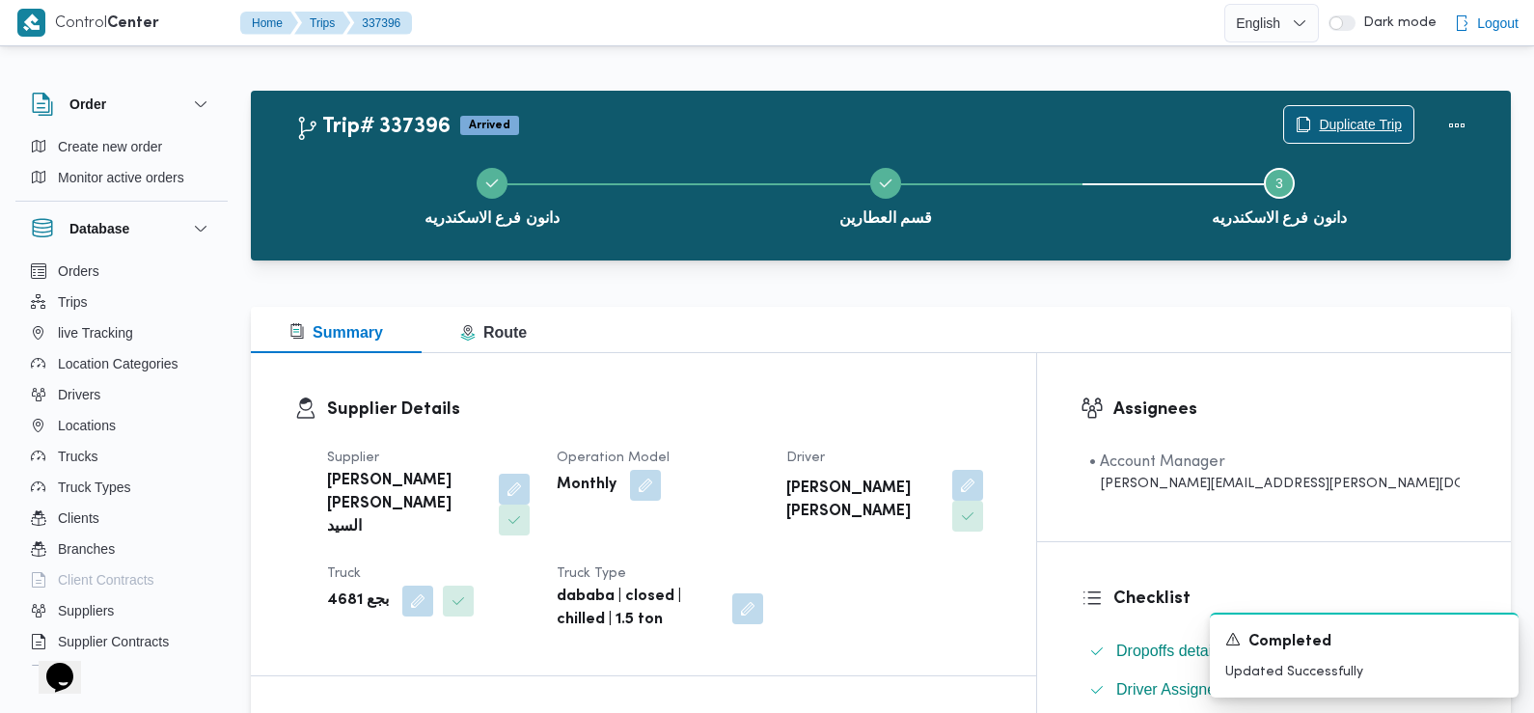
click at [1362, 126] on span "Duplicate Trip" at bounding box center [1360, 124] width 83 height 23
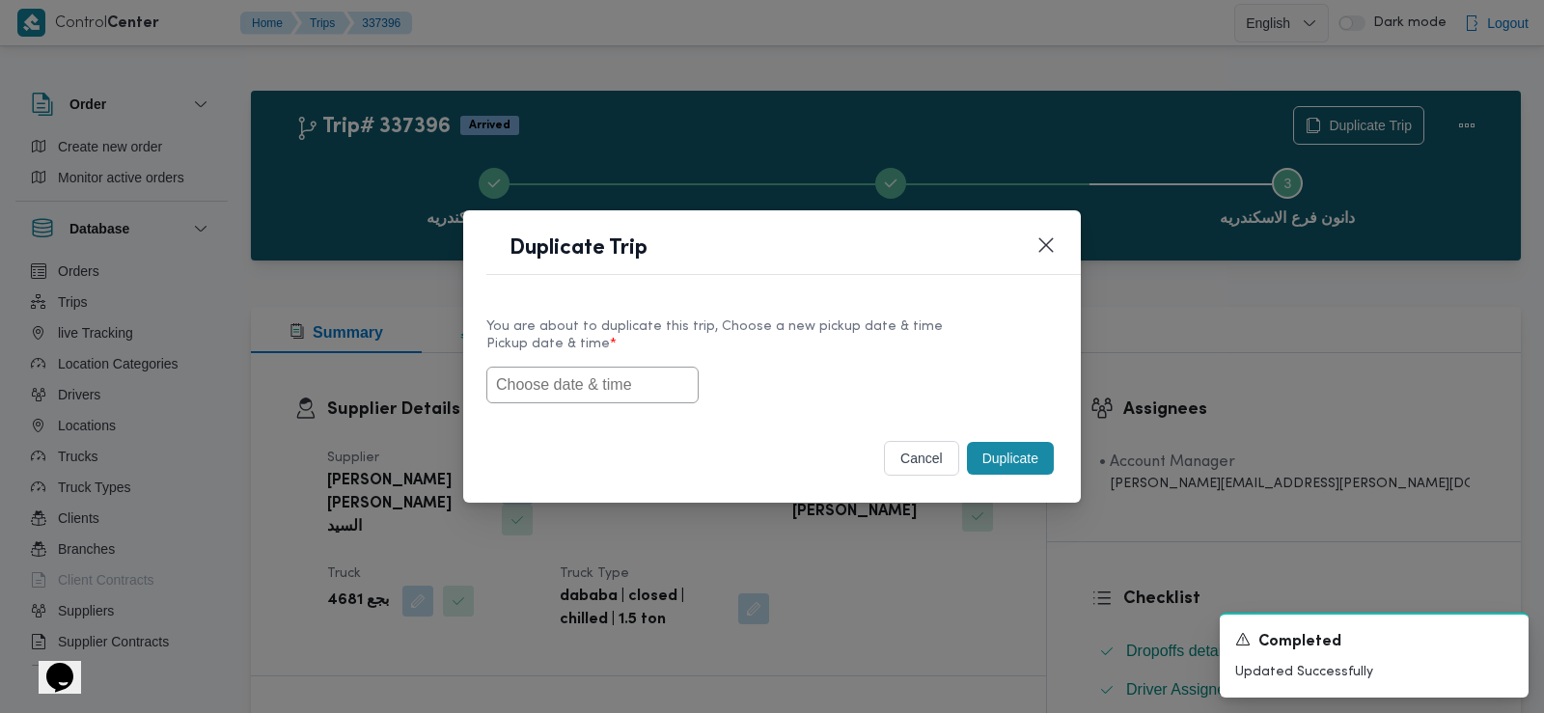
click at [626, 371] on input "text" at bounding box center [592, 385] width 212 height 37
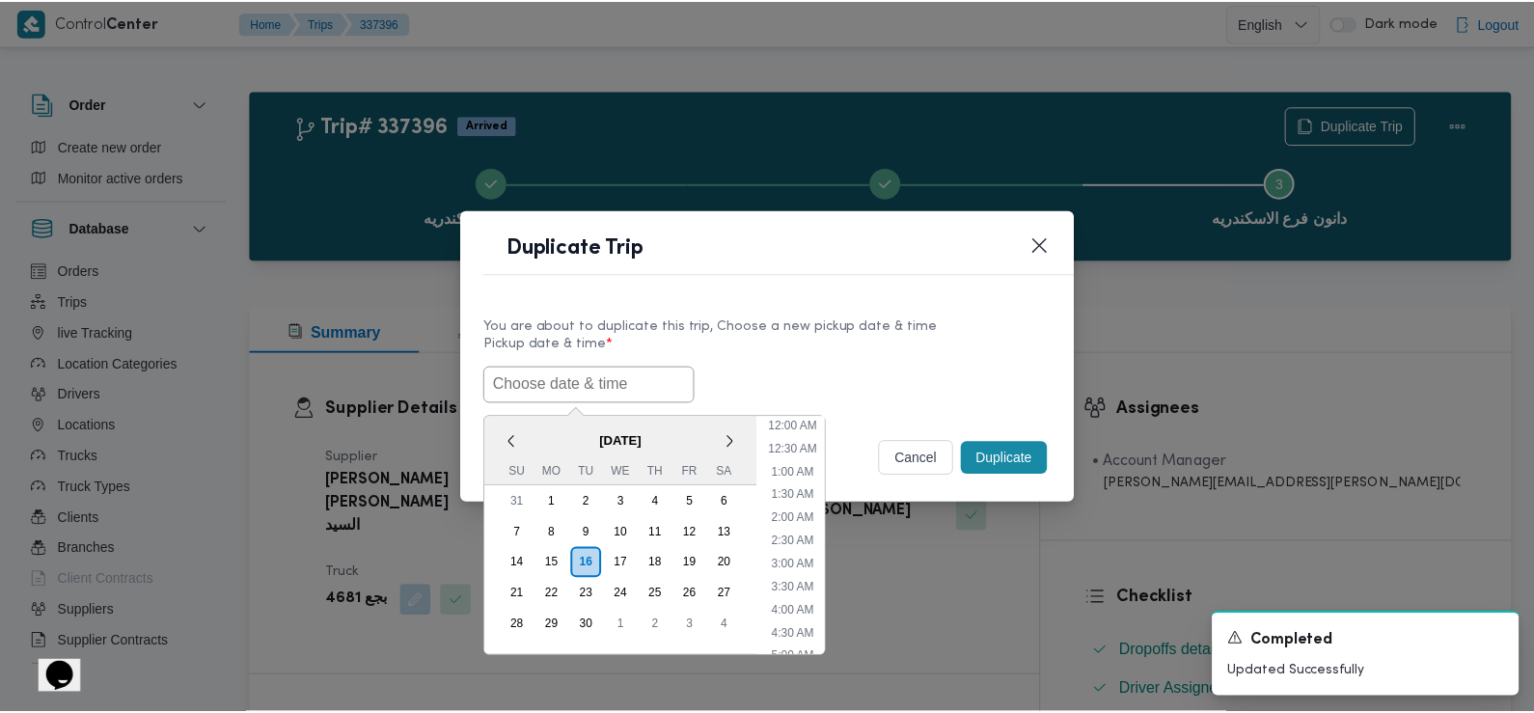
scroll to position [515, 0]
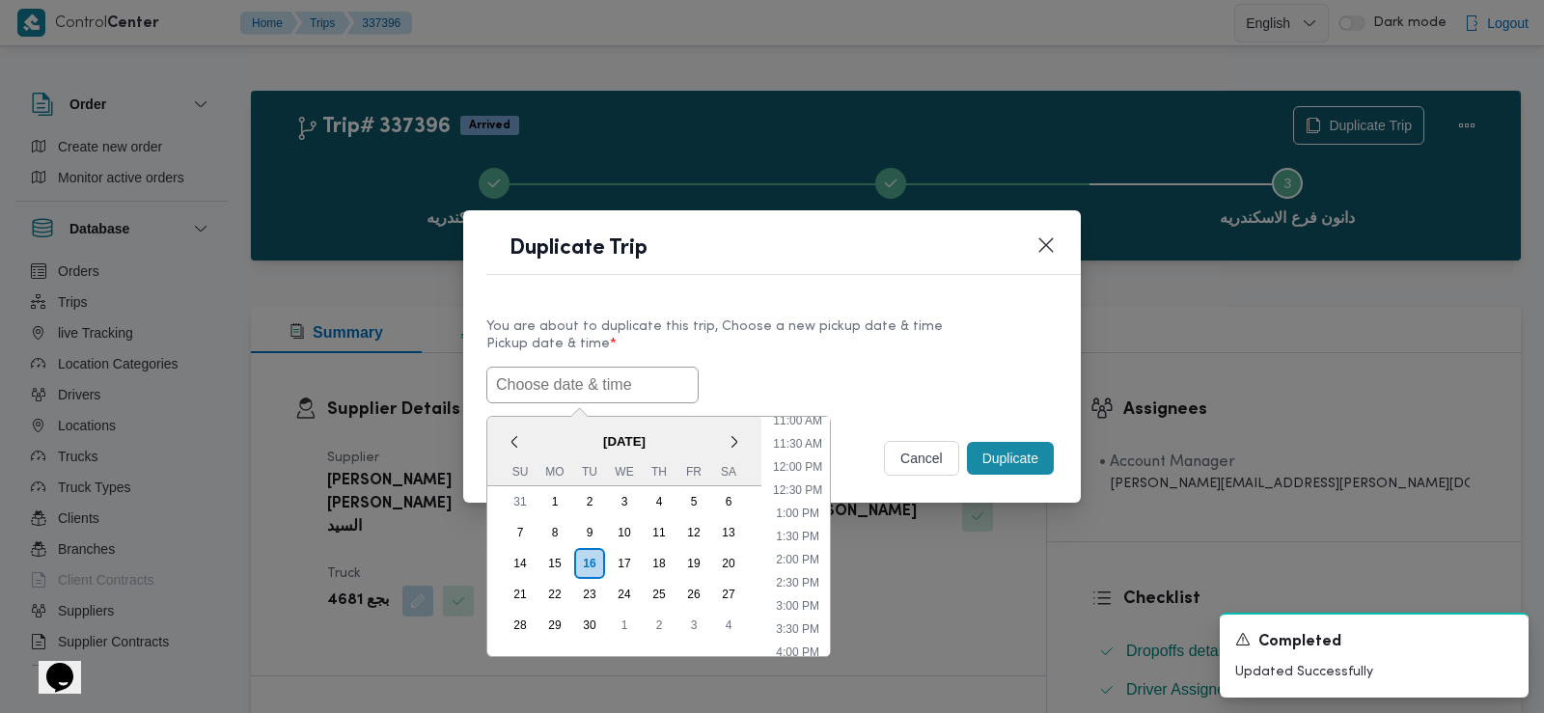
paste input "17/09/2025 7:30AM"
type input "17/09/2025 7:30AM"
click at [807, 350] on label "Pickup date & time *" at bounding box center [771, 352] width 571 height 30
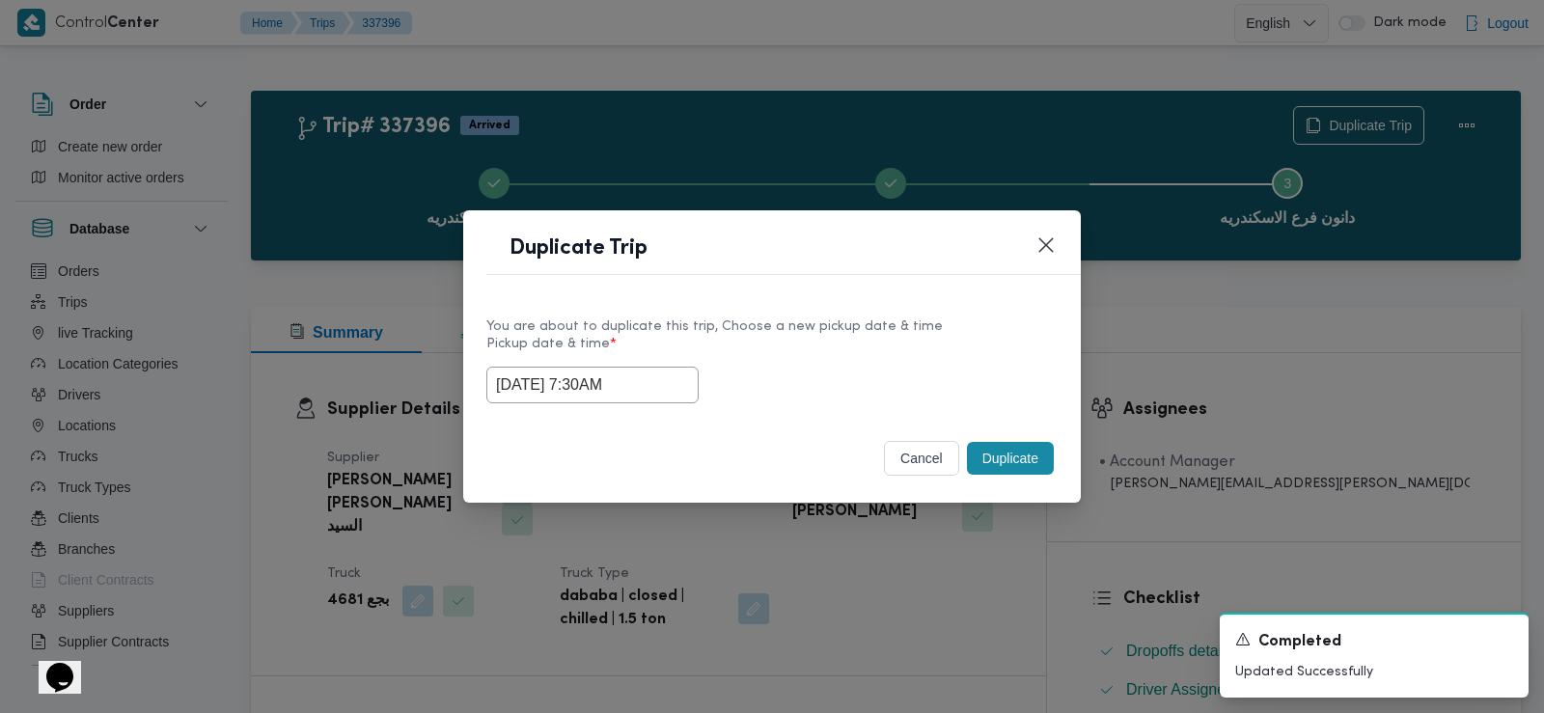
click at [1007, 458] on button "Duplicate" at bounding box center [1010, 458] width 87 height 33
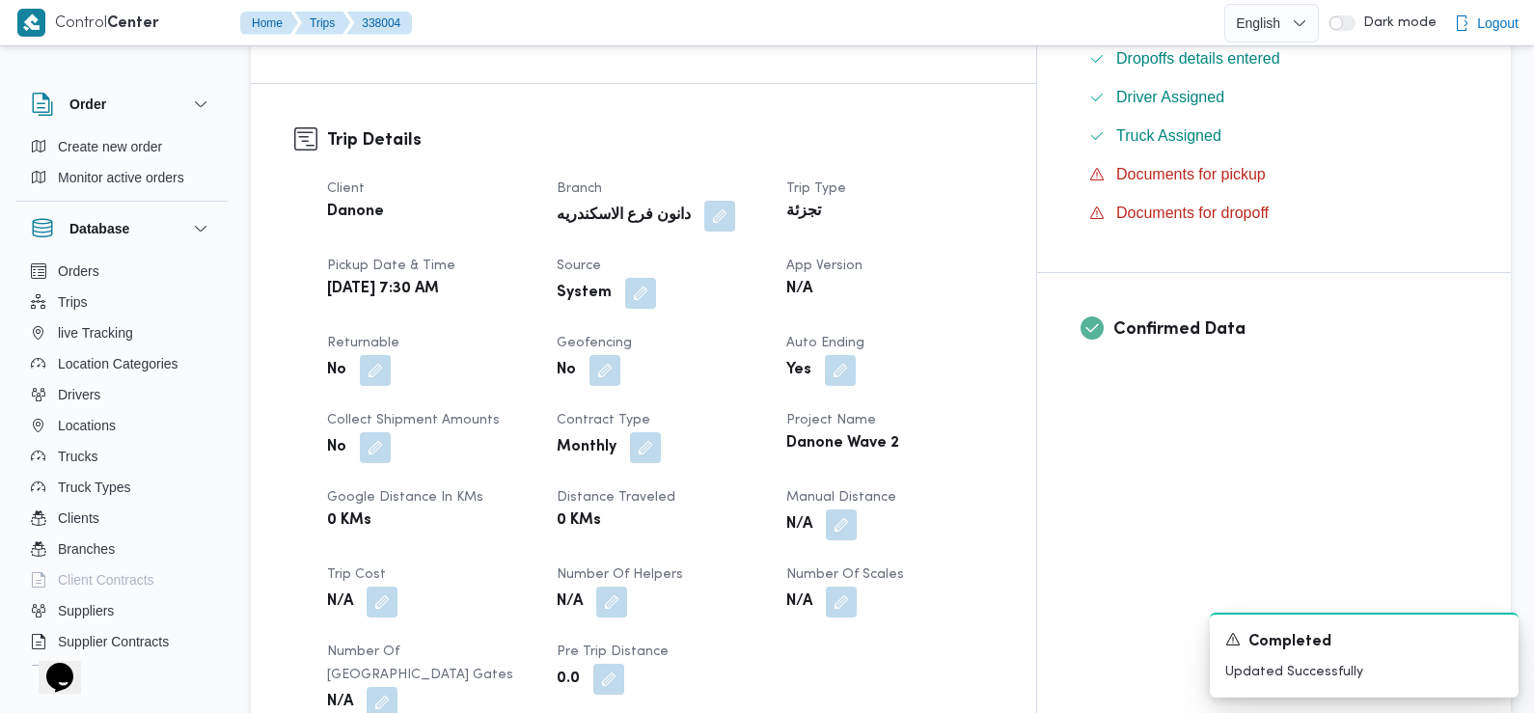
scroll to position [598, 0]
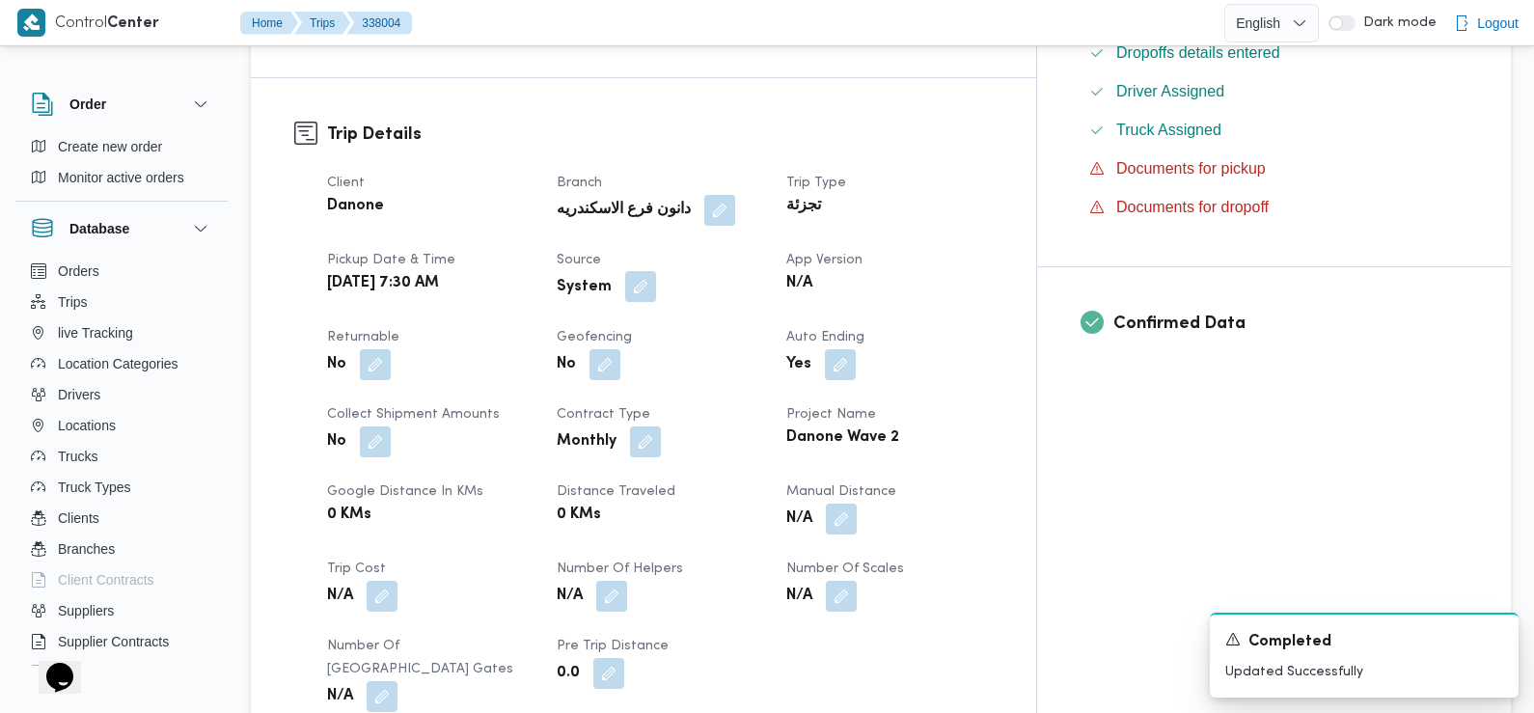
click at [656, 271] on button "button" at bounding box center [640, 286] width 31 height 31
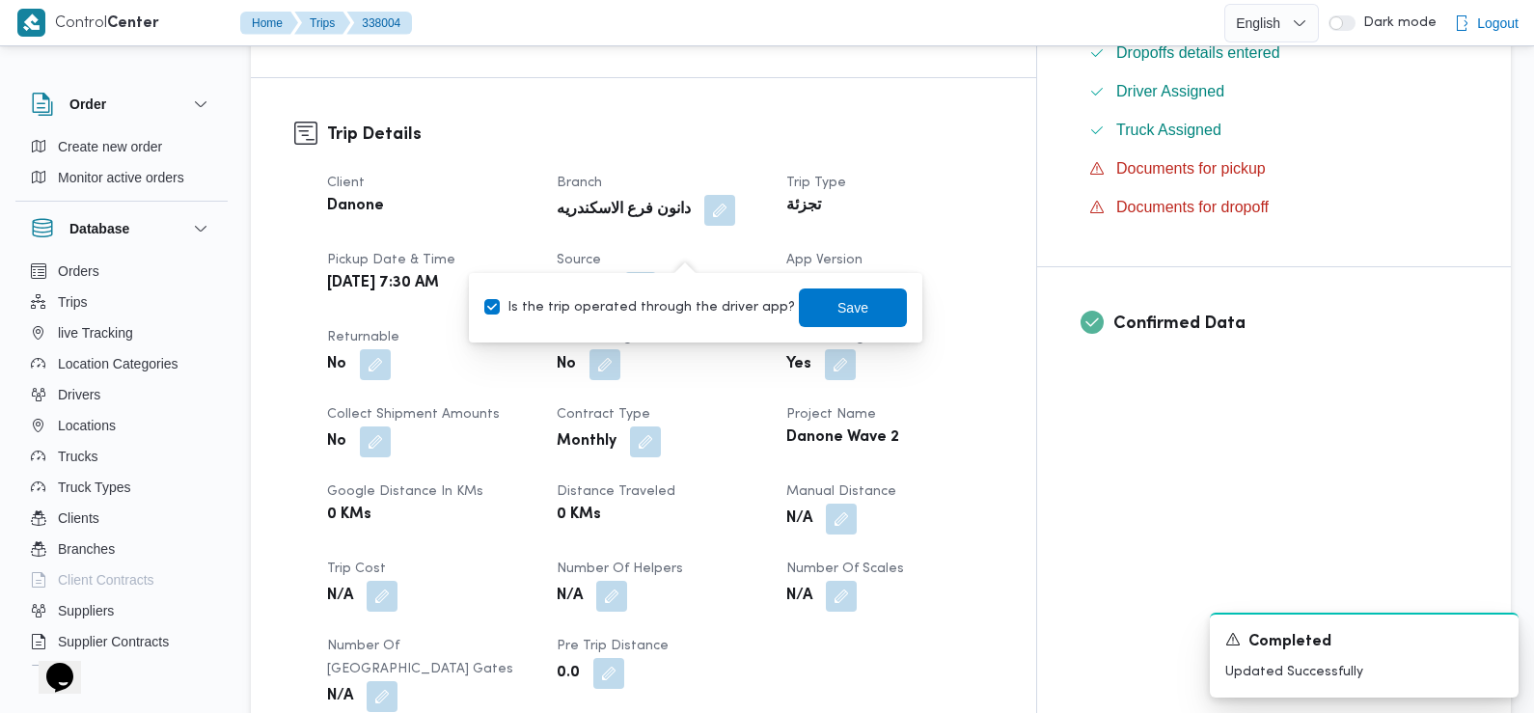
click at [692, 306] on label "Is the trip operated through the driver app?" at bounding box center [639, 307] width 311 height 23
checkbox input "false"
click at [838, 305] on span "Save" at bounding box center [853, 306] width 31 height 23
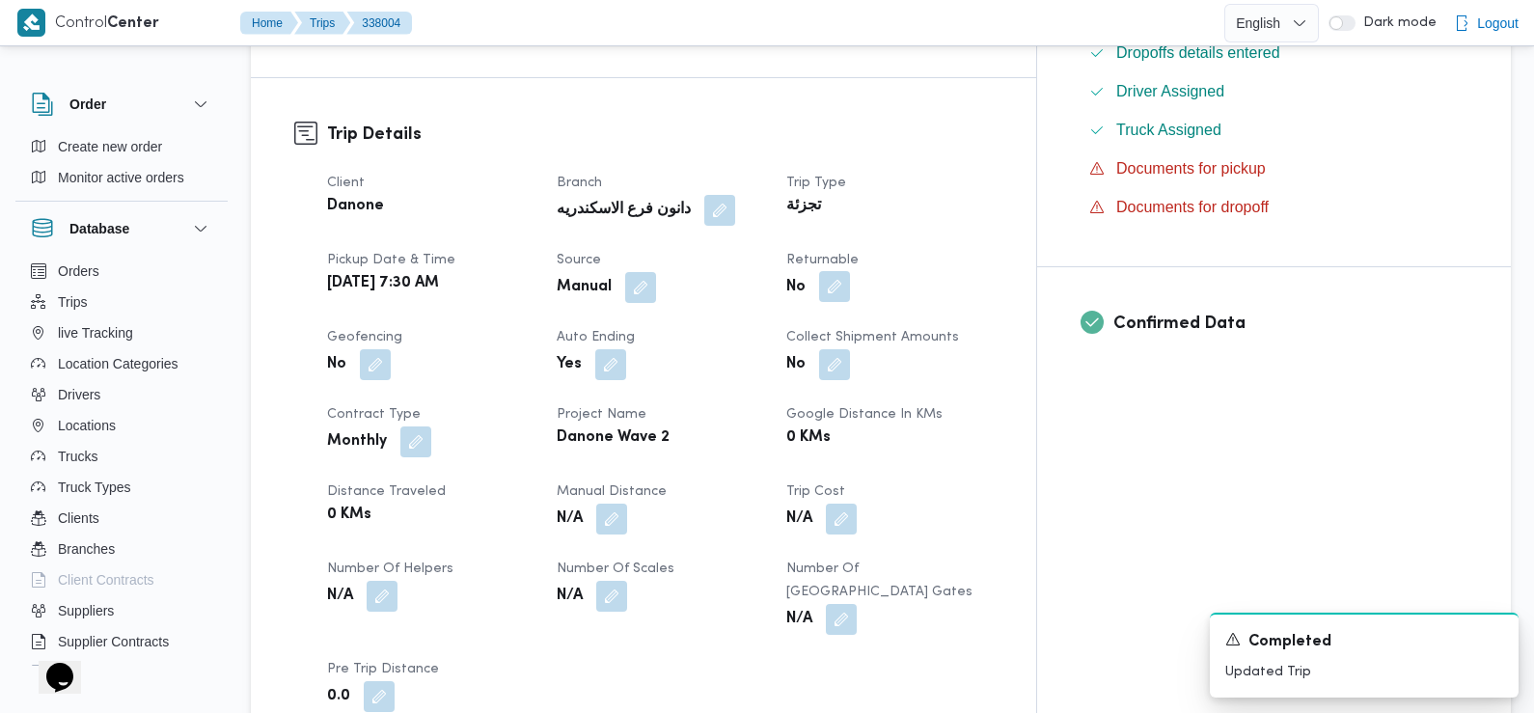
click at [850, 271] on button "button" at bounding box center [834, 286] width 31 height 31
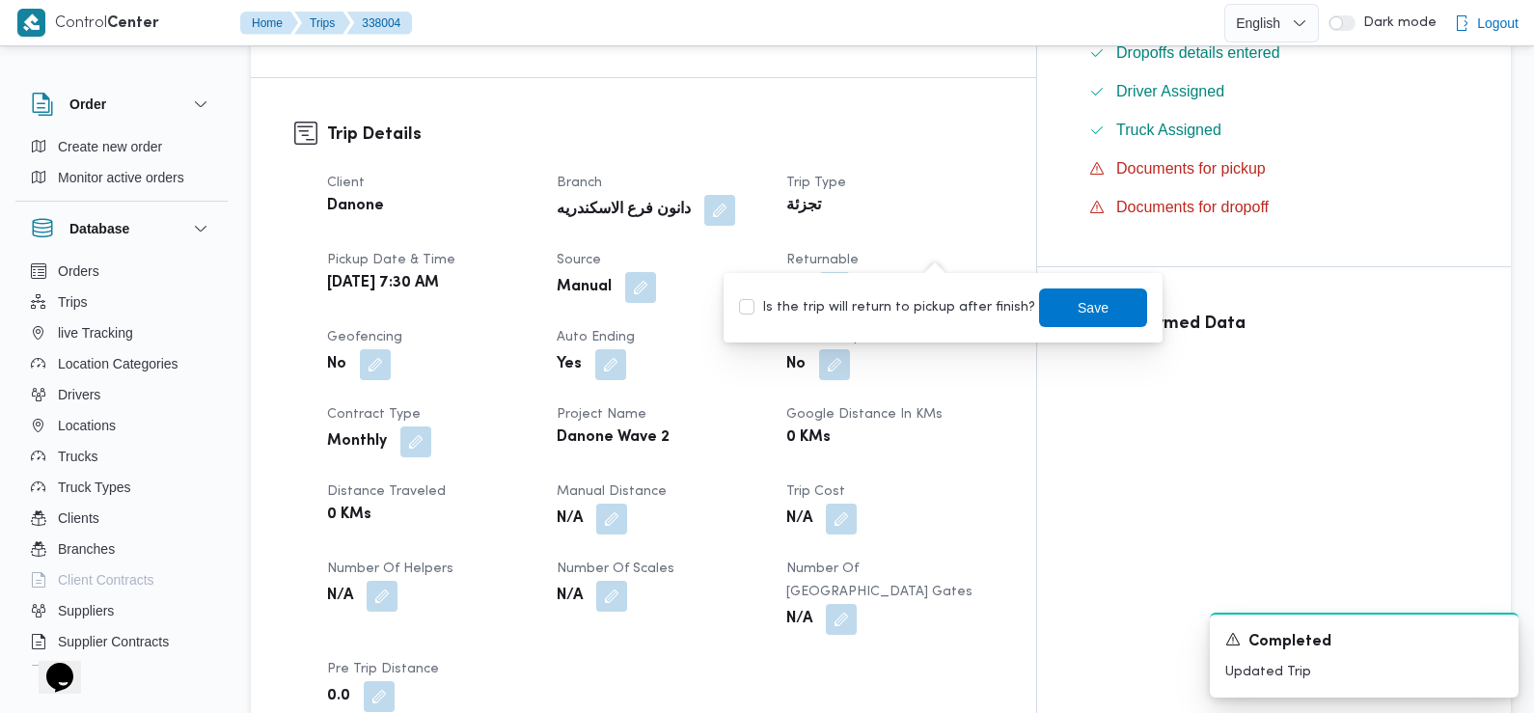
click at [955, 309] on label "Is the trip will return to pickup after finish?" at bounding box center [887, 307] width 296 height 23
checkbox input "true"
click at [1055, 308] on span "Save" at bounding box center [1093, 307] width 108 height 39
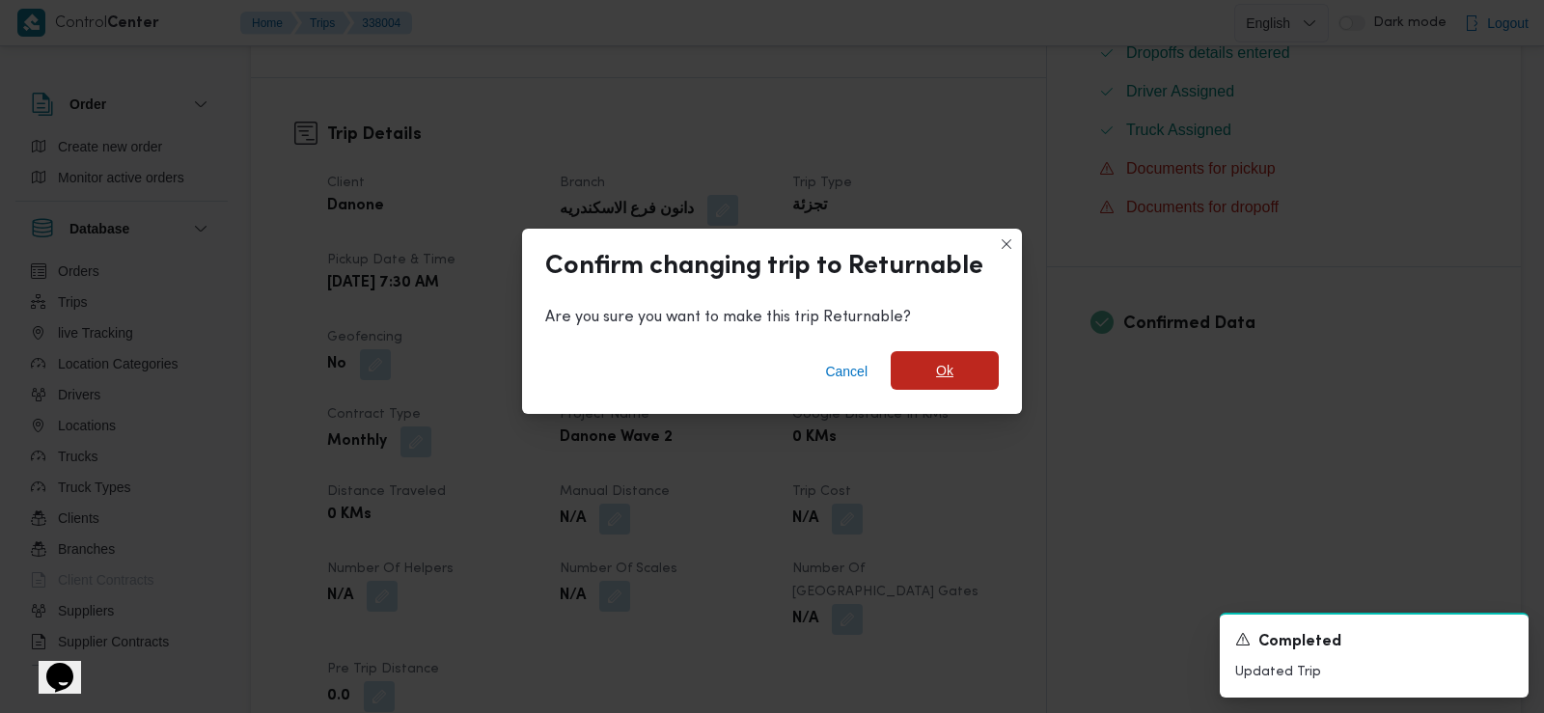
click at [917, 366] on span "Ok" at bounding box center [945, 370] width 108 height 39
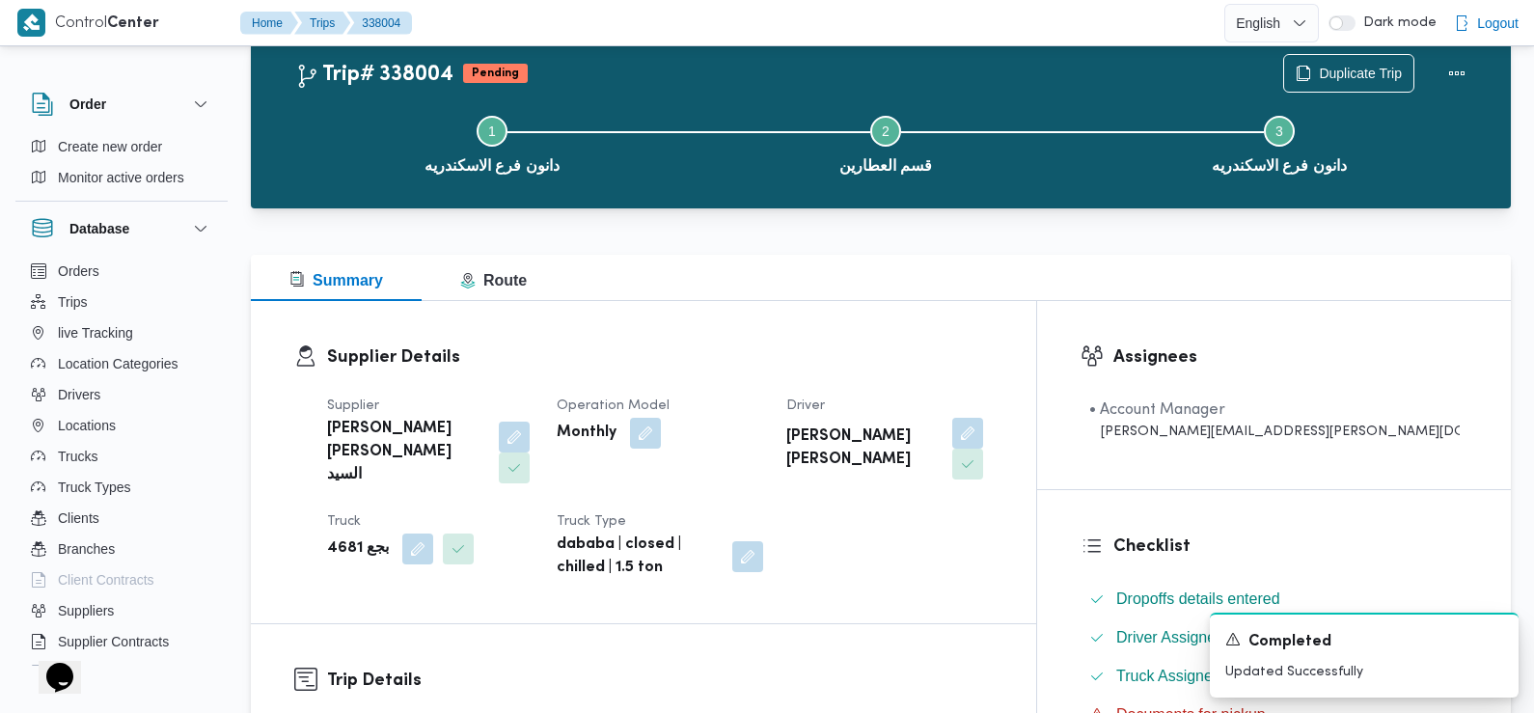
scroll to position [0, 0]
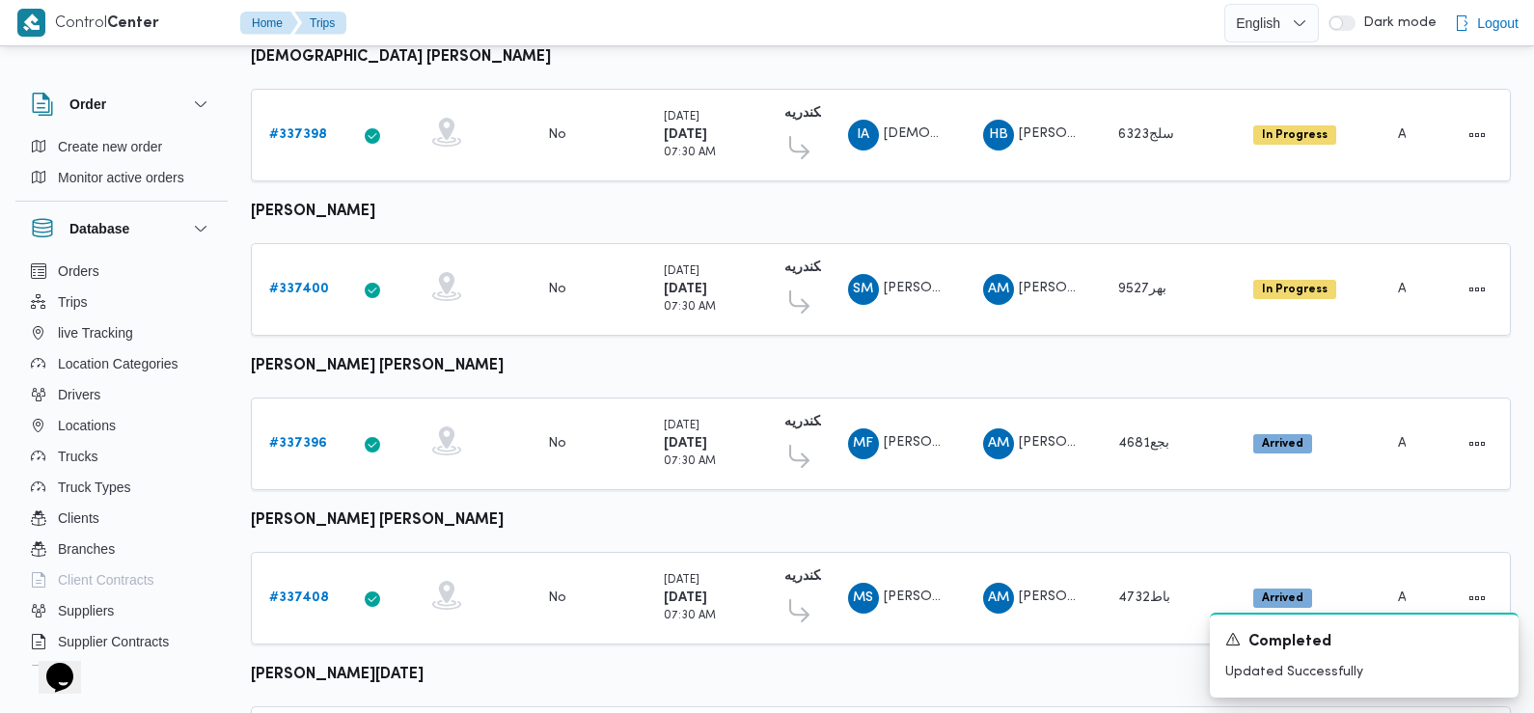
scroll to position [770, 0]
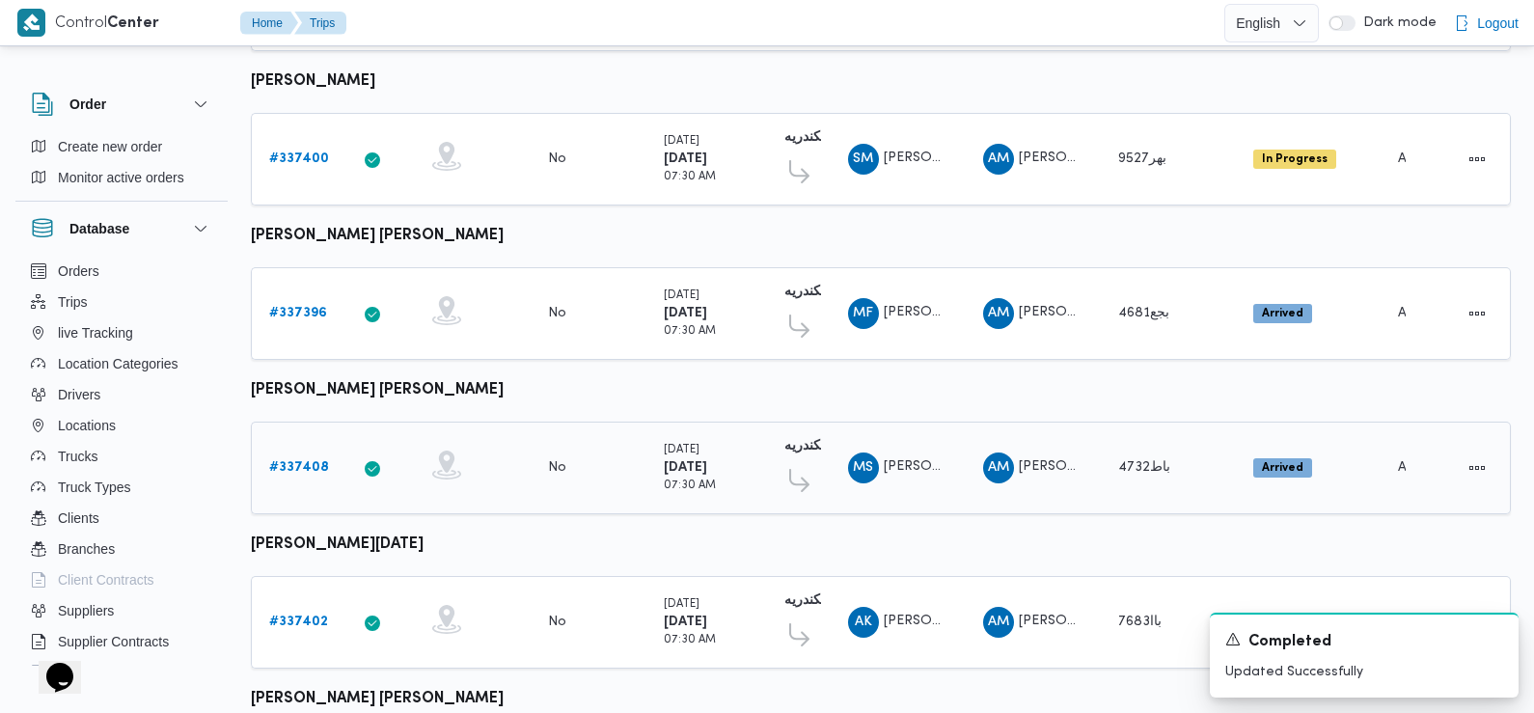
click at [305, 461] on b "# 337408" at bounding box center [299, 467] width 60 height 13
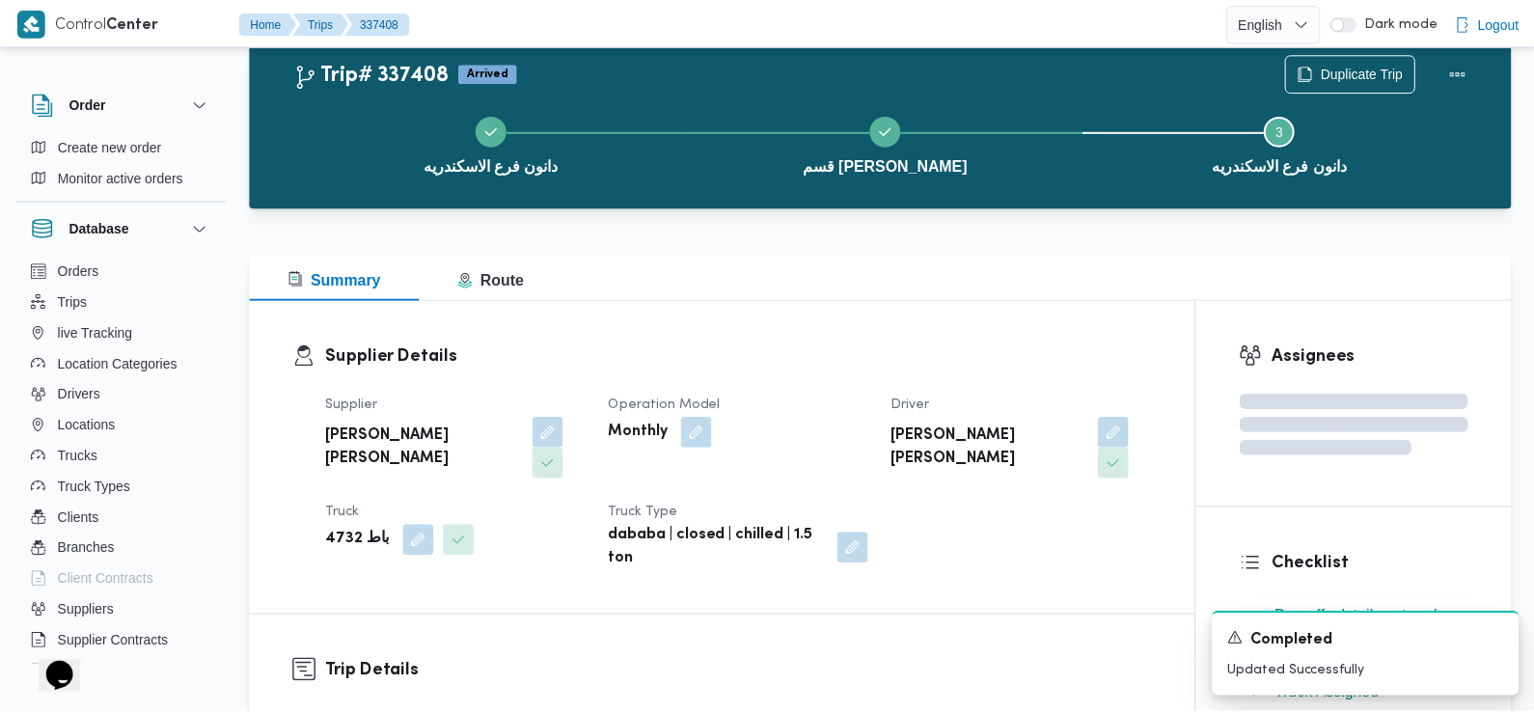
scroll to position [770, 0]
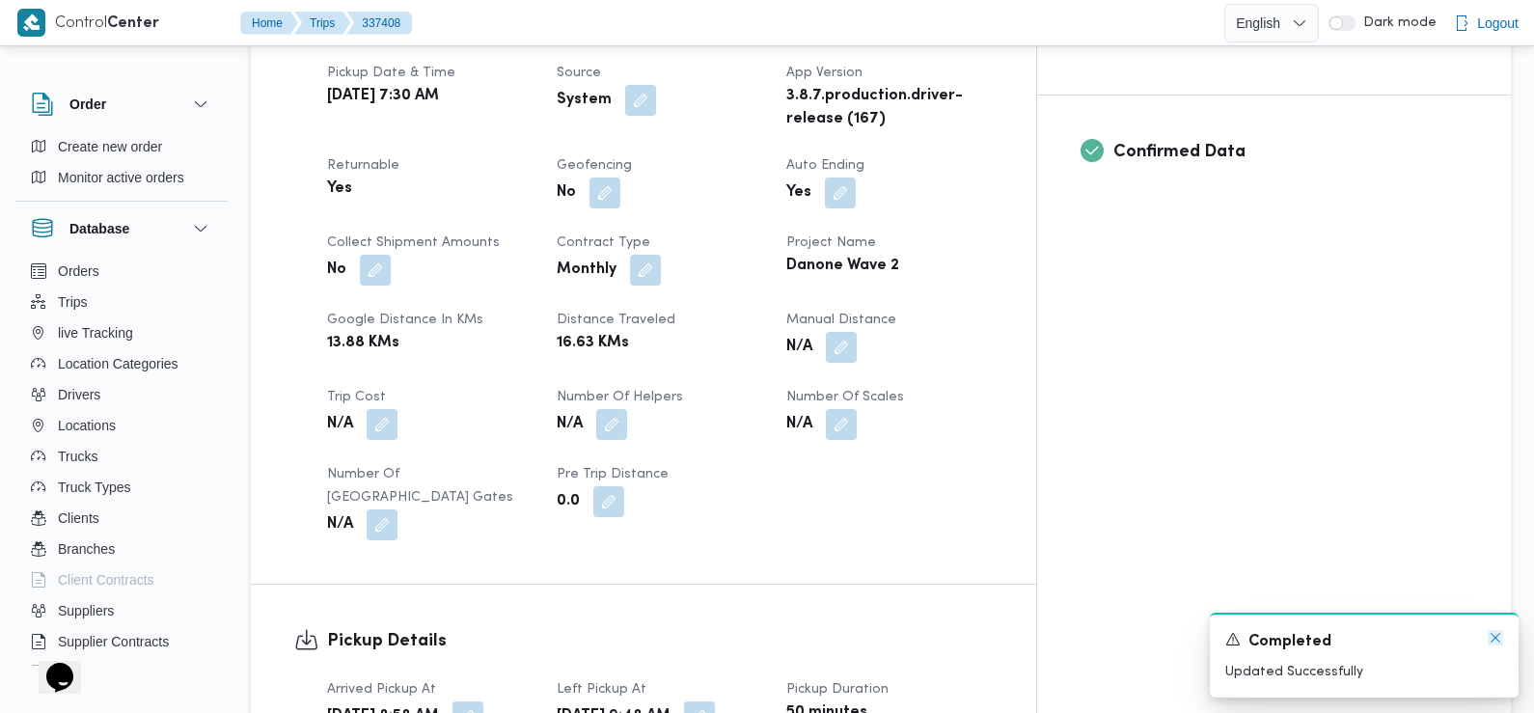
click at [1496, 637] on icon "Dismiss toast" at bounding box center [1495, 637] width 15 height 15
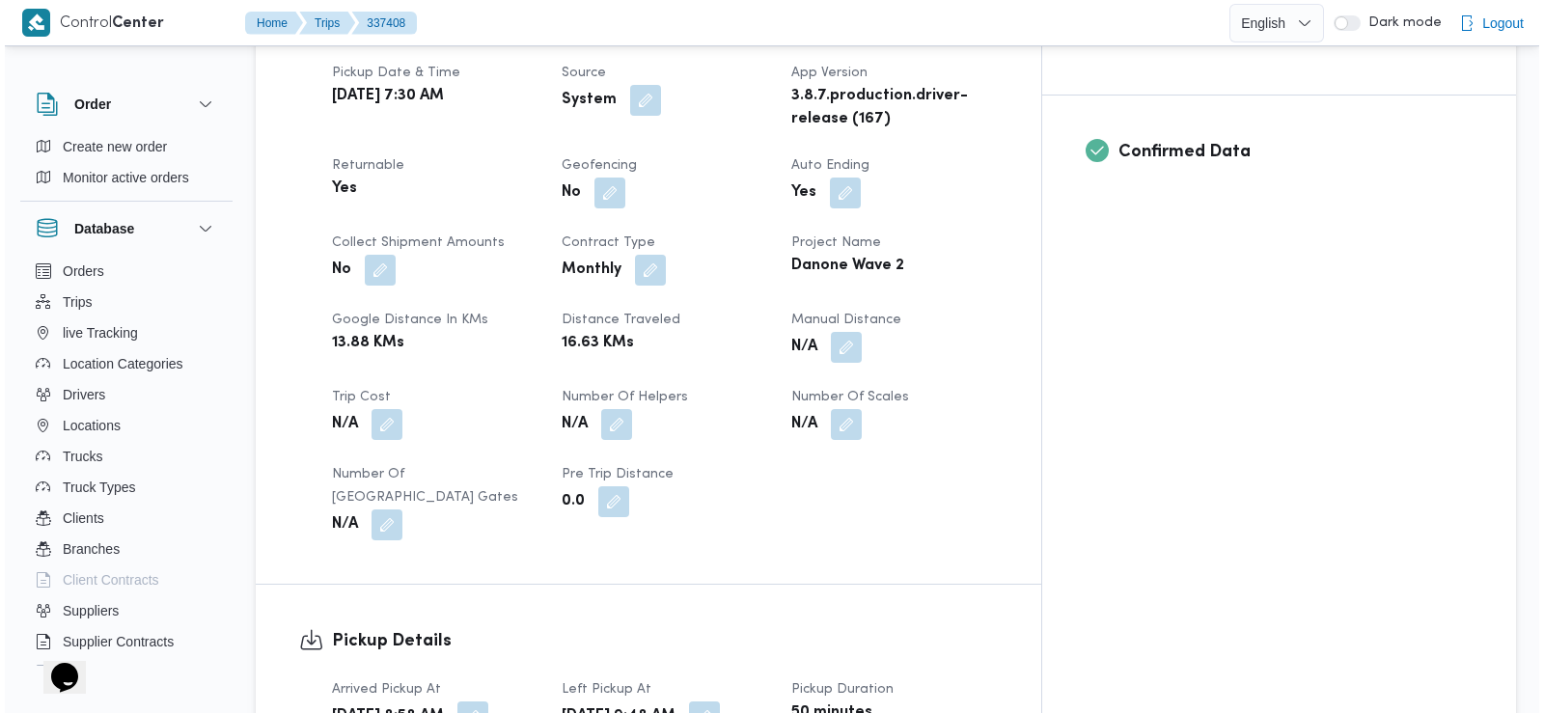
scroll to position [0, 0]
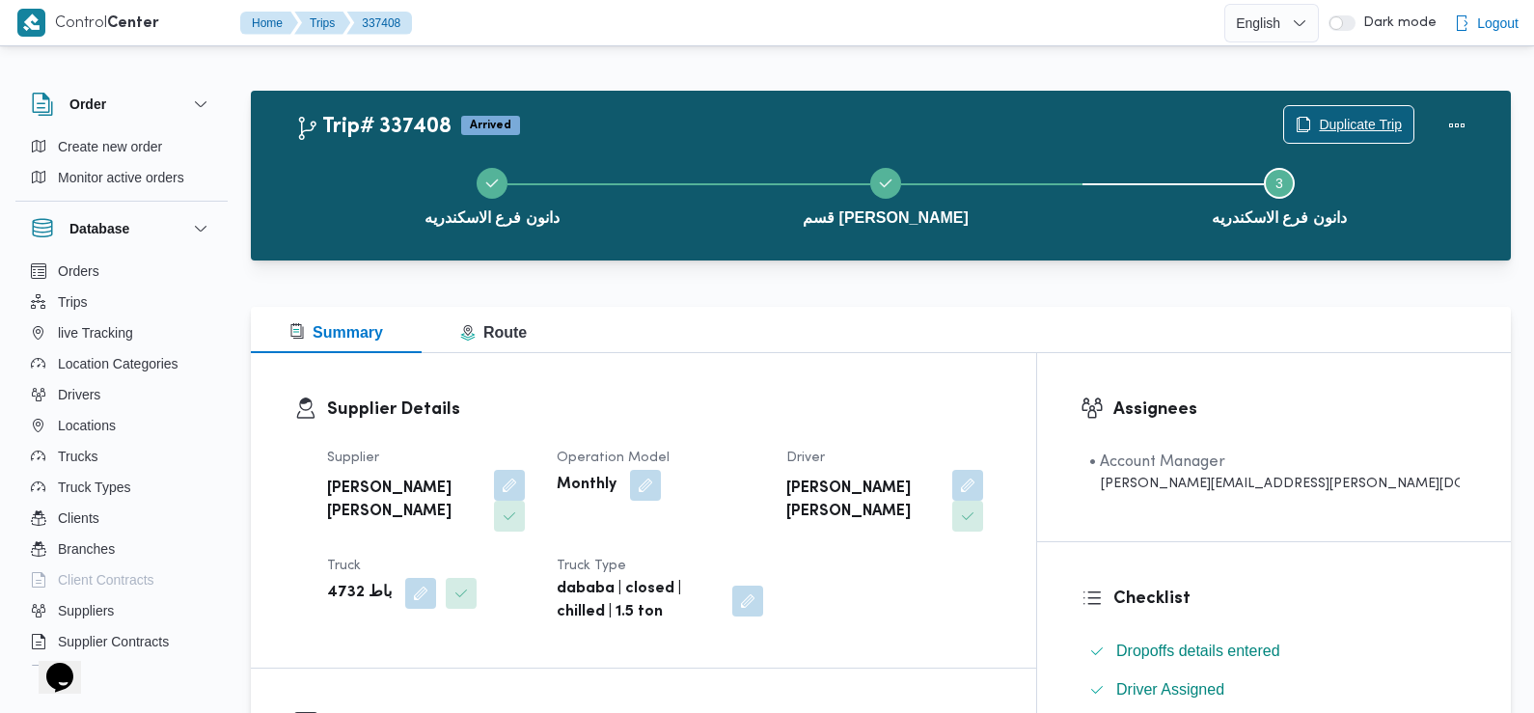
click at [1344, 124] on span "Duplicate Trip" at bounding box center [1360, 124] width 83 height 23
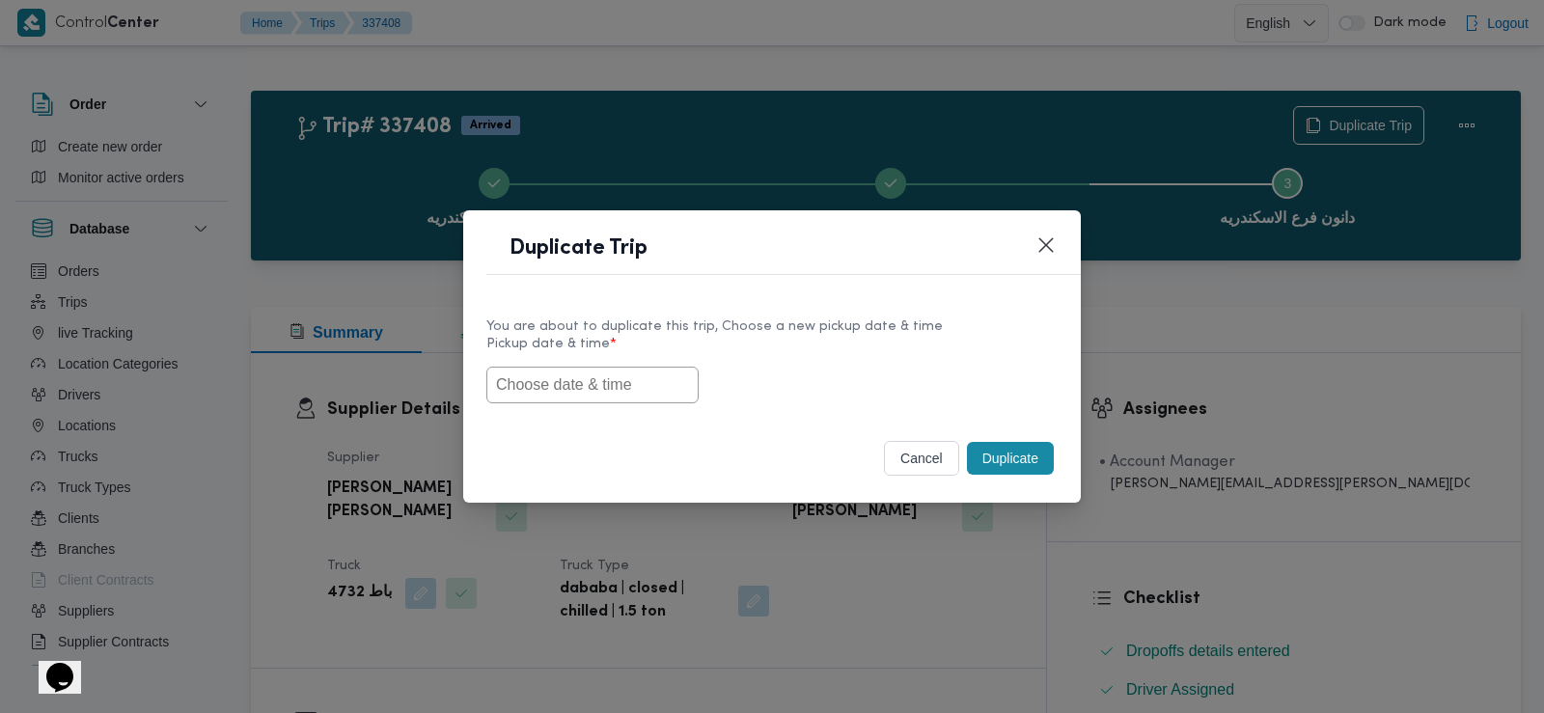
click at [572, 379] on input "text" at bounding box center [592, 385] width 212 height 37
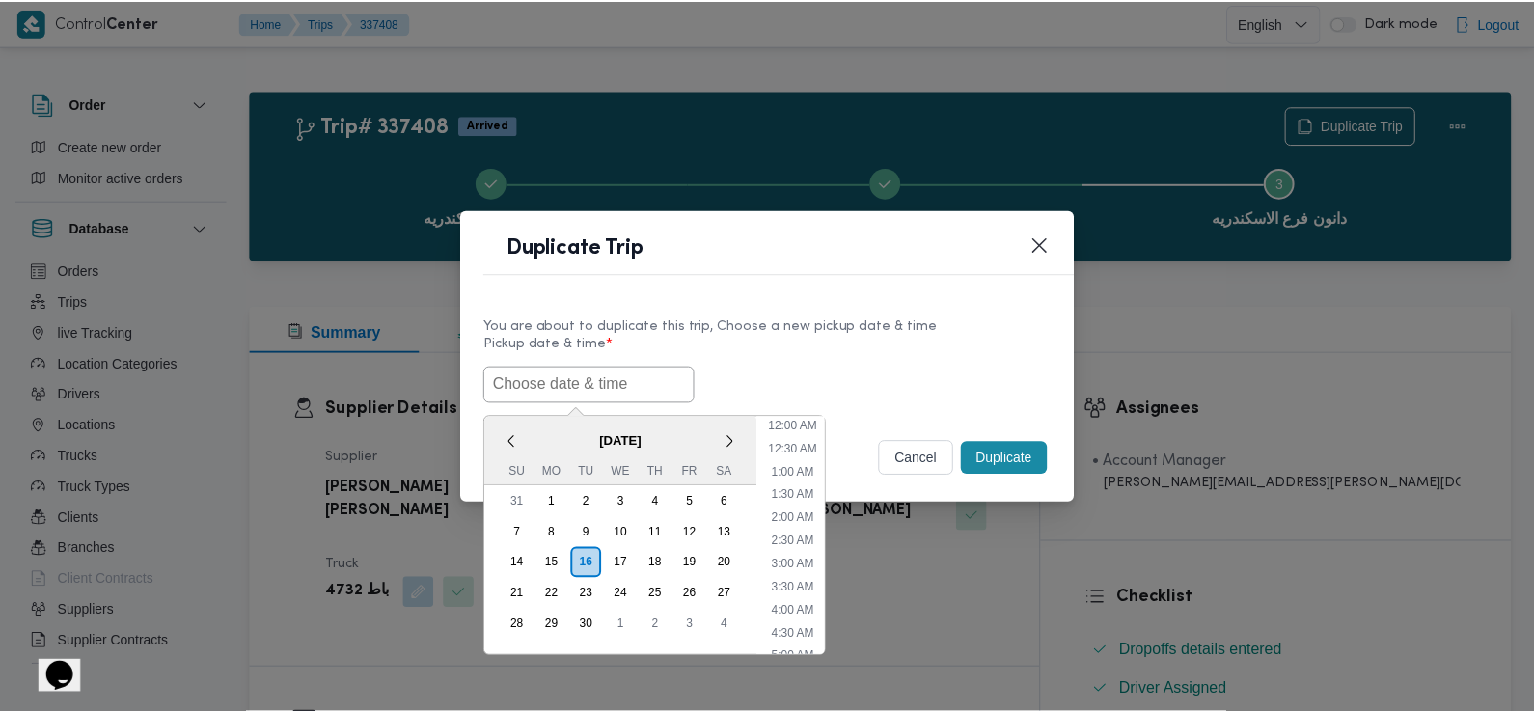
scroll to position [515, 0]
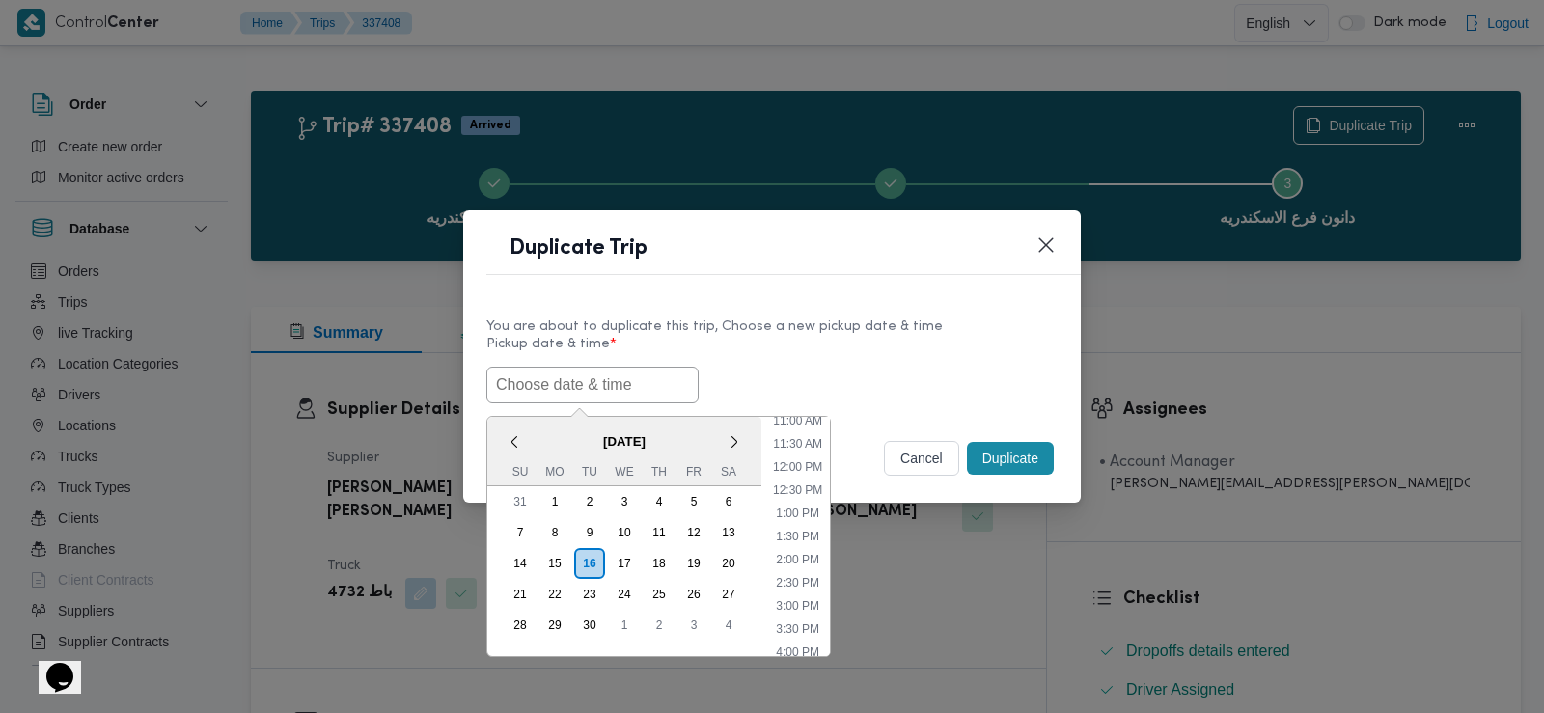
paste input "17/09/2025 7:30AM"
type input "17/09/2025 7:30AM"
click at [811, 354] on label "Pickup date & time *" at bounding box center [771, 352] width 571 height 30
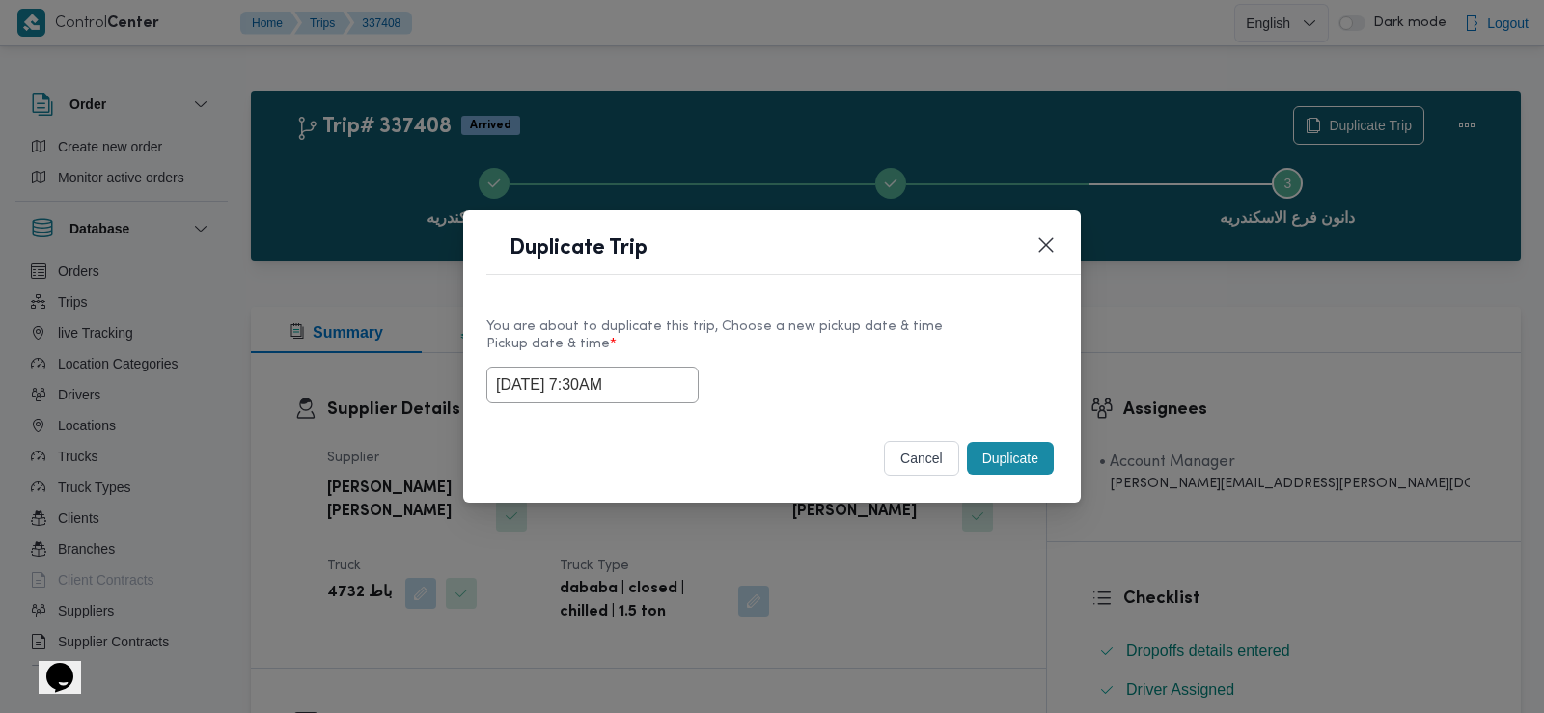
click at [1000, 458] on button "Duplicate" at bounding box center [1010, 458] width 87 height 33
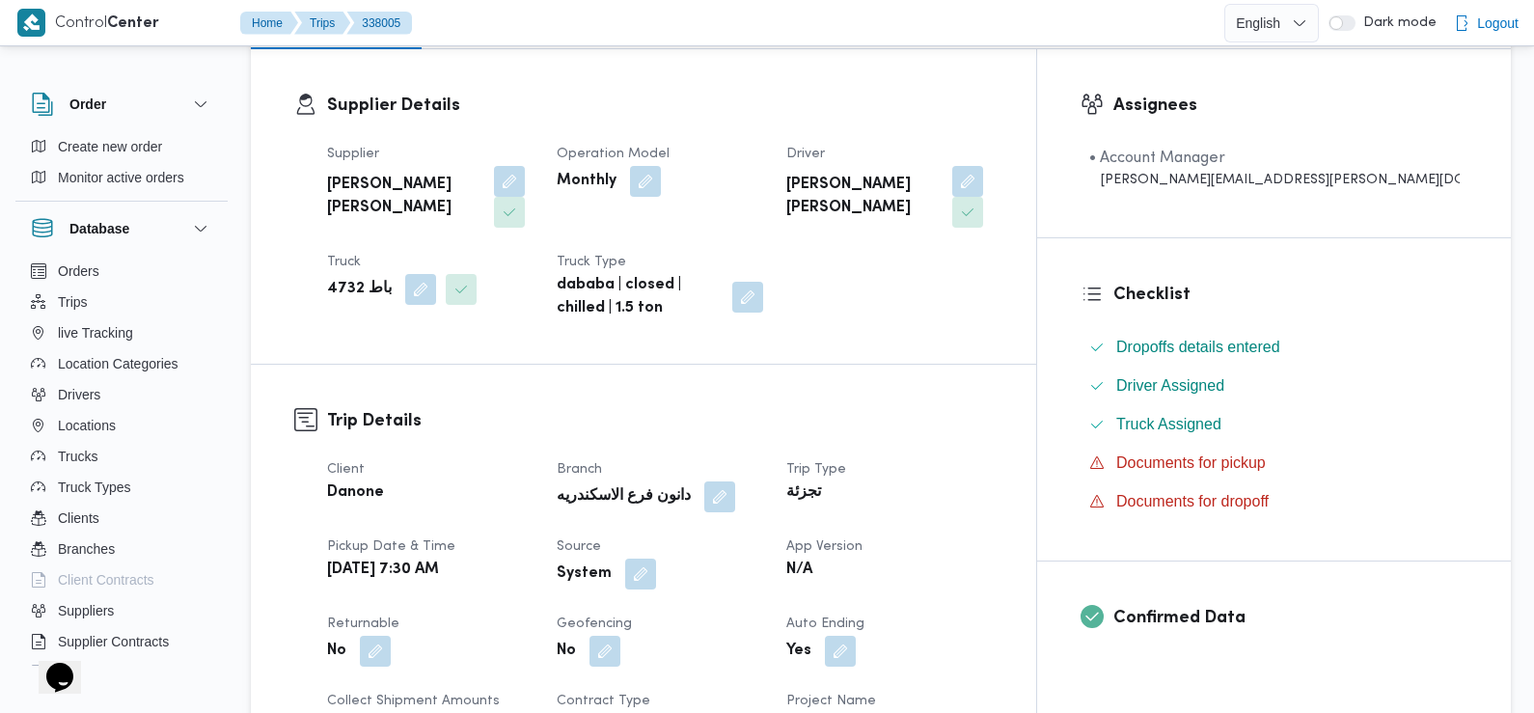
scroll to position [335, 0]
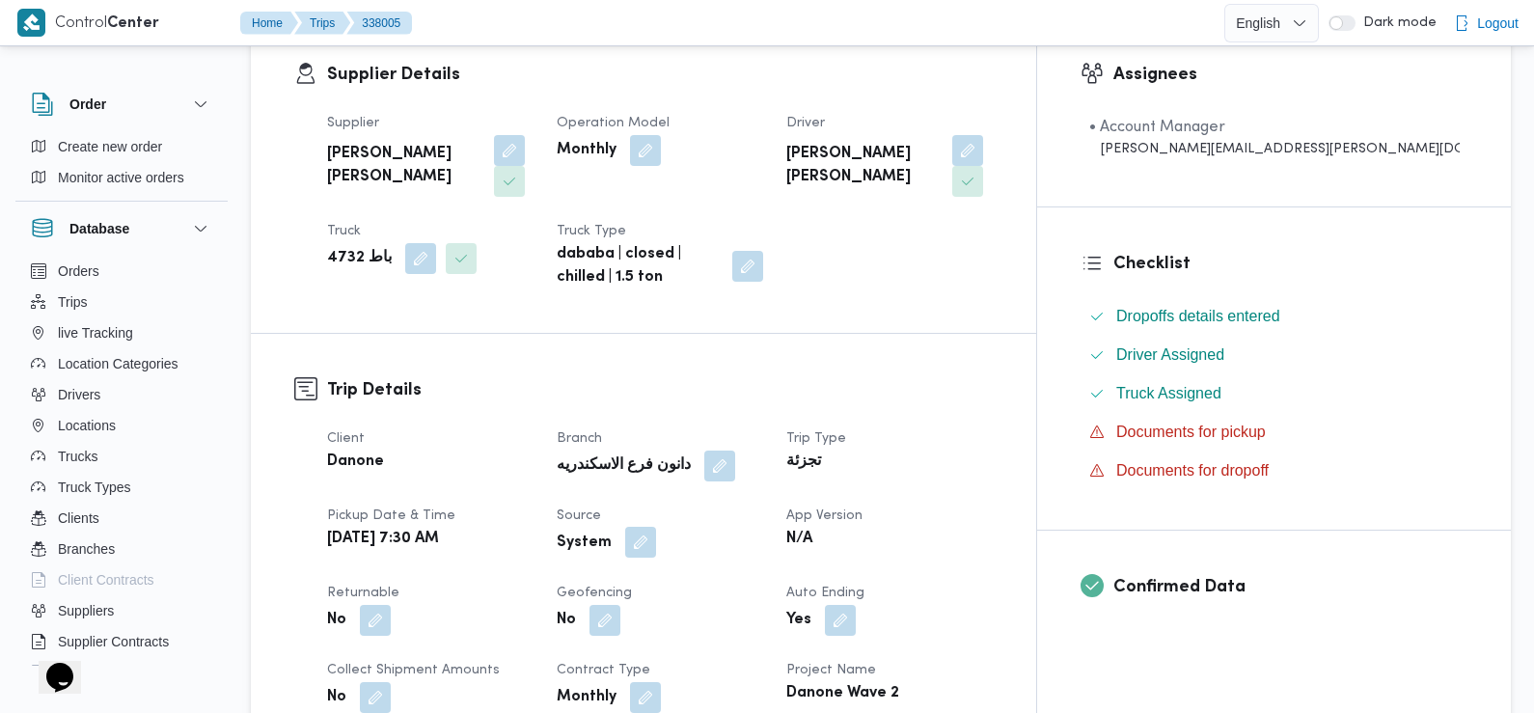
click at [656, 552] on button "button" at bounding box center [640, 542] width 31 height 31
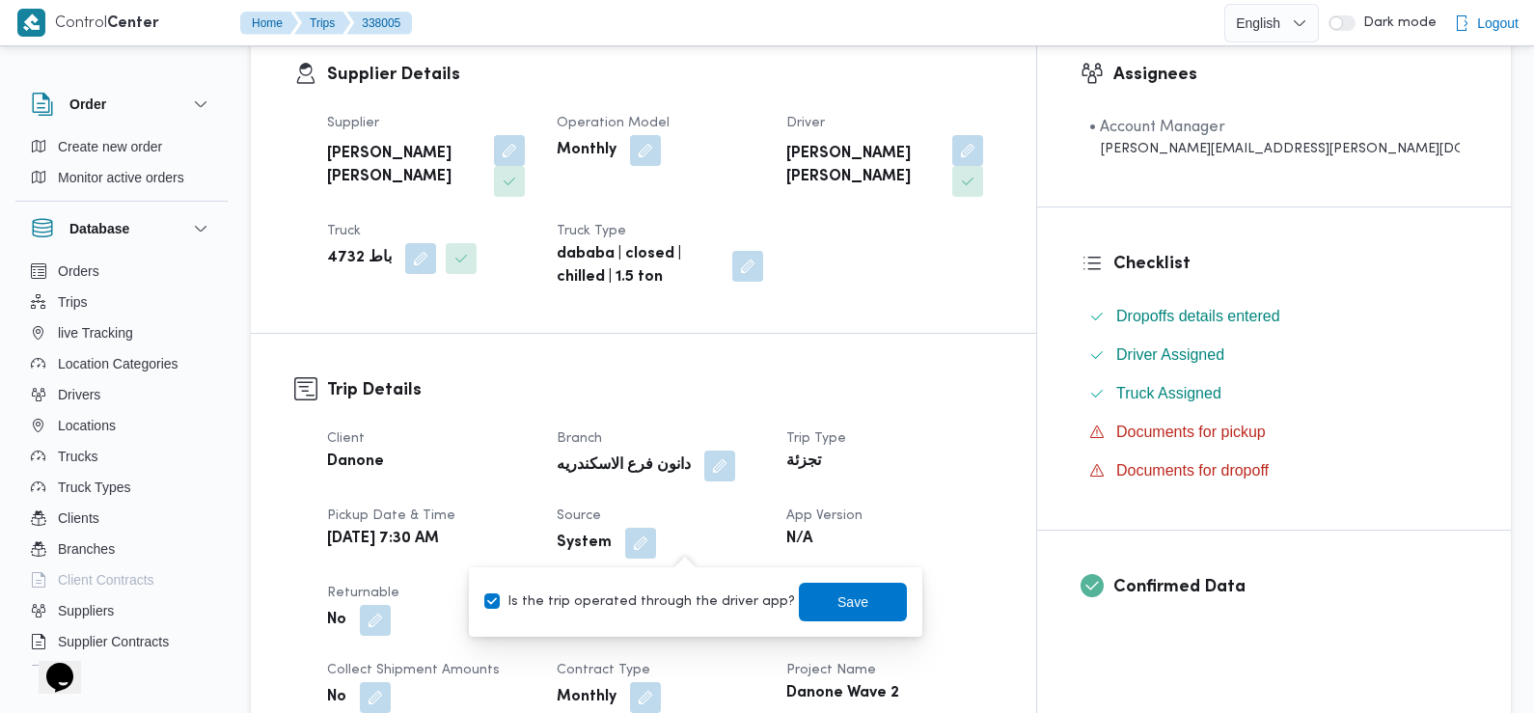
click at [691, 595] on label "Is the trip operated through the driver app?" at bounding box center [639, 602] width 311 height 23
checkbox input "false"
click at [807, 594] on span "Save" at bounding box center [853, 601] width 108 height 39
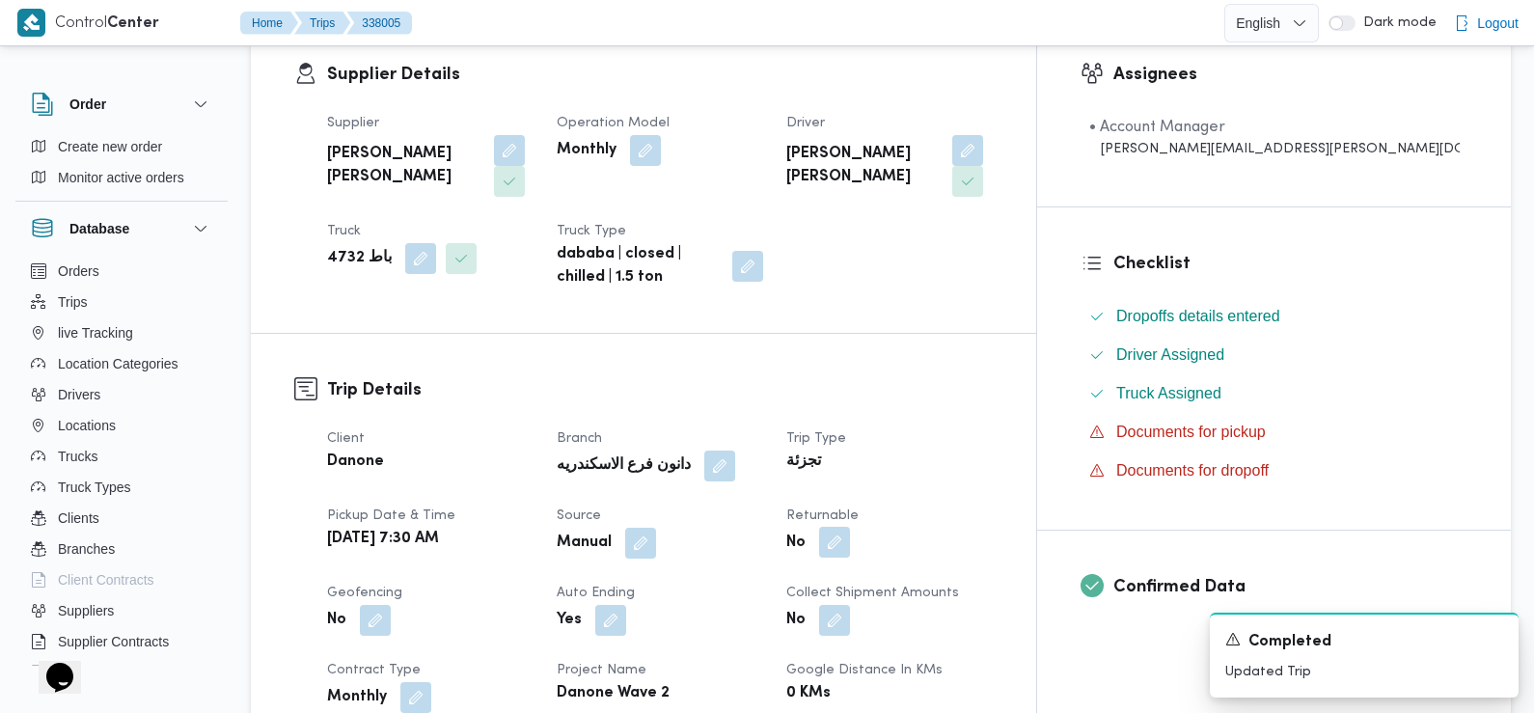
click at [850, 540] on button "button" at bounding box center [834, 542] width 31 height 31
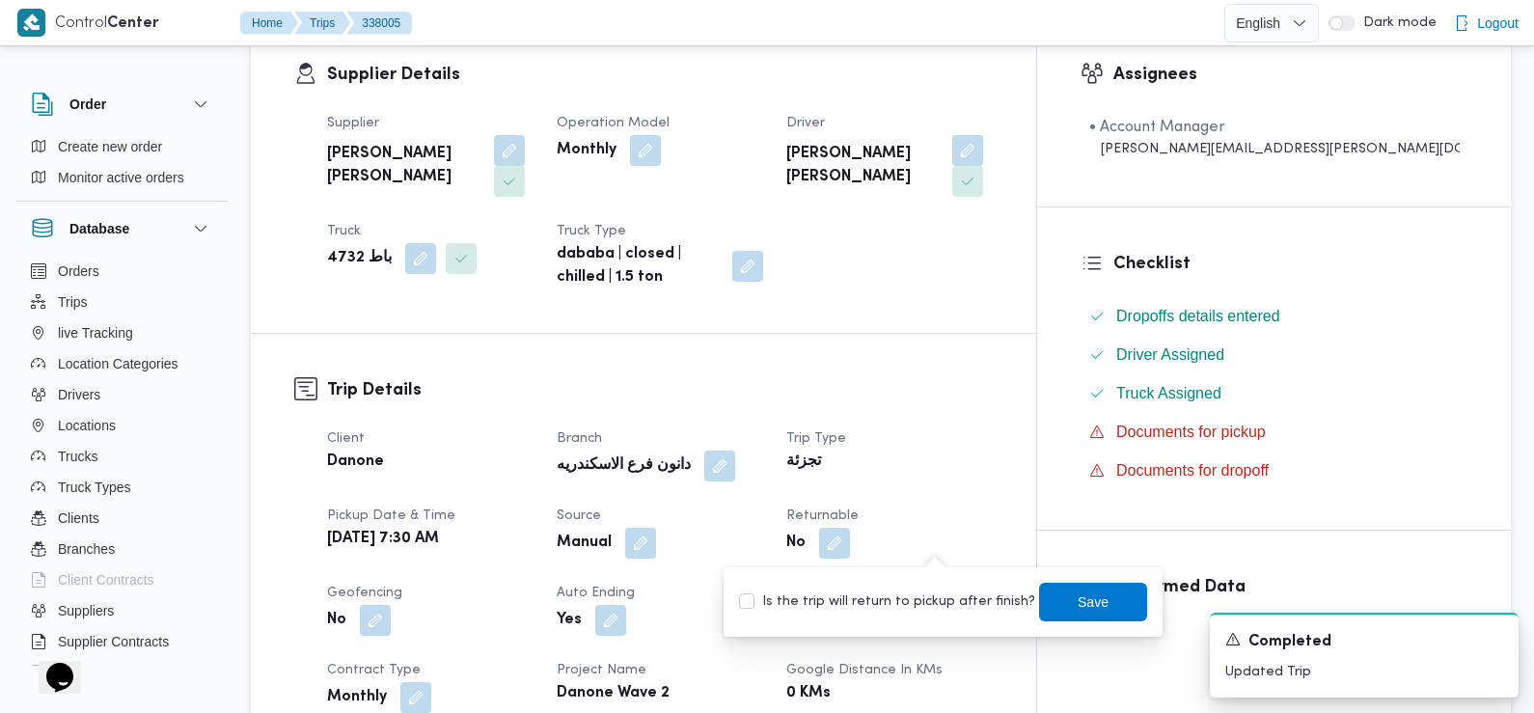
click at [901, 609] on label "Is the trip will return to pickup after finish?" at bounding box center [887, 602] width 296 height 23
checkbox input "true"
click at [1085, 598] on span "Save" at bounding box center [1093, 601] width 31 height 23
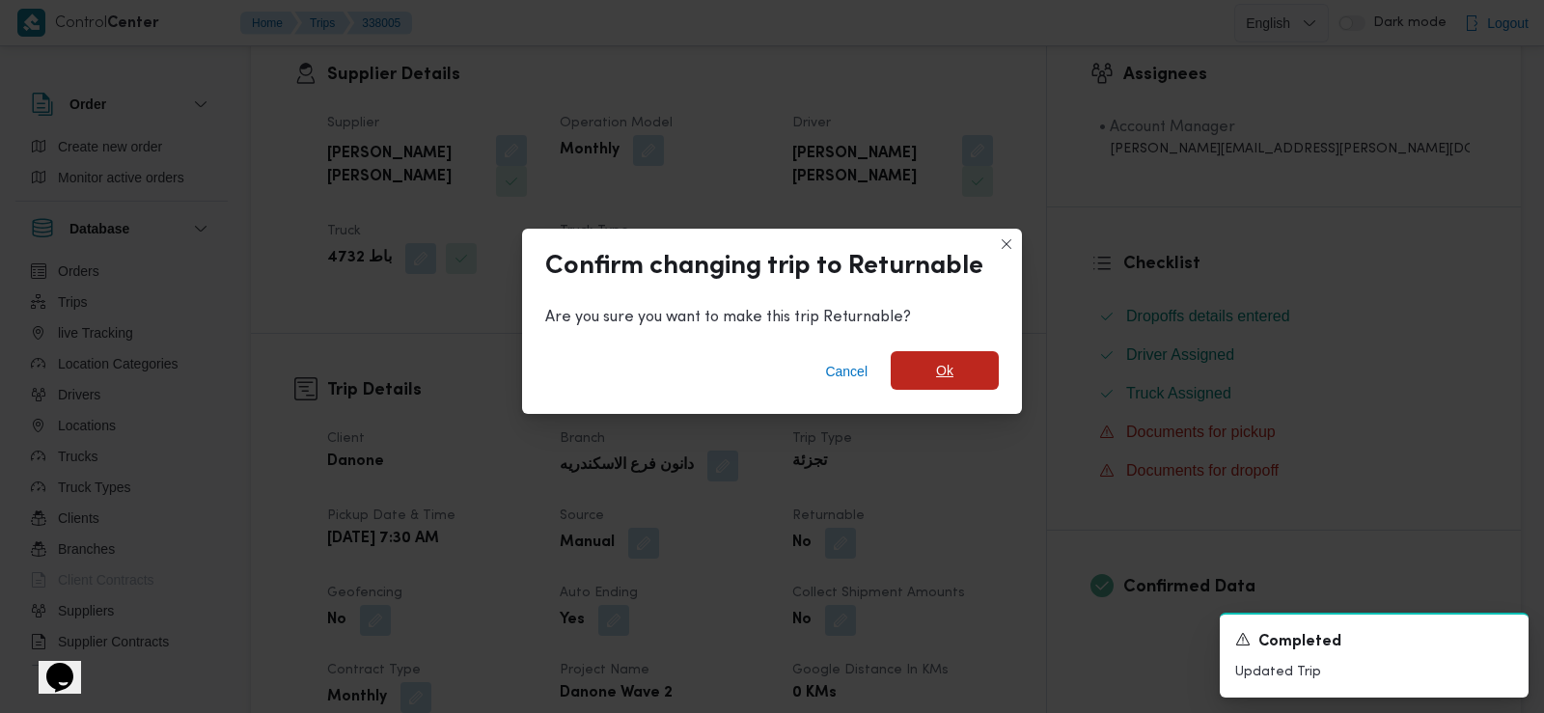
click at [943, 365] on span "Ok" at bounding box center [944, 370] width 17 height 23
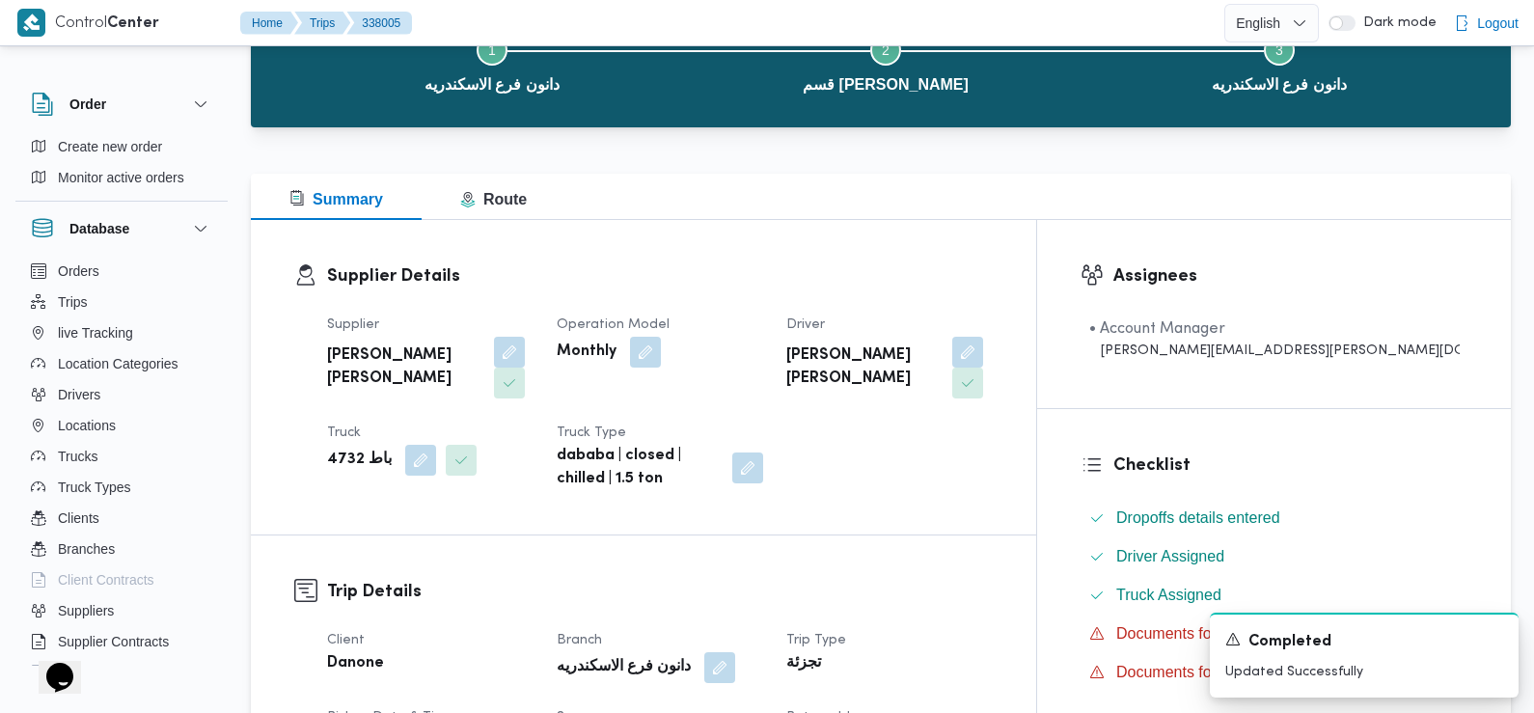
scroll to position [0, 0]
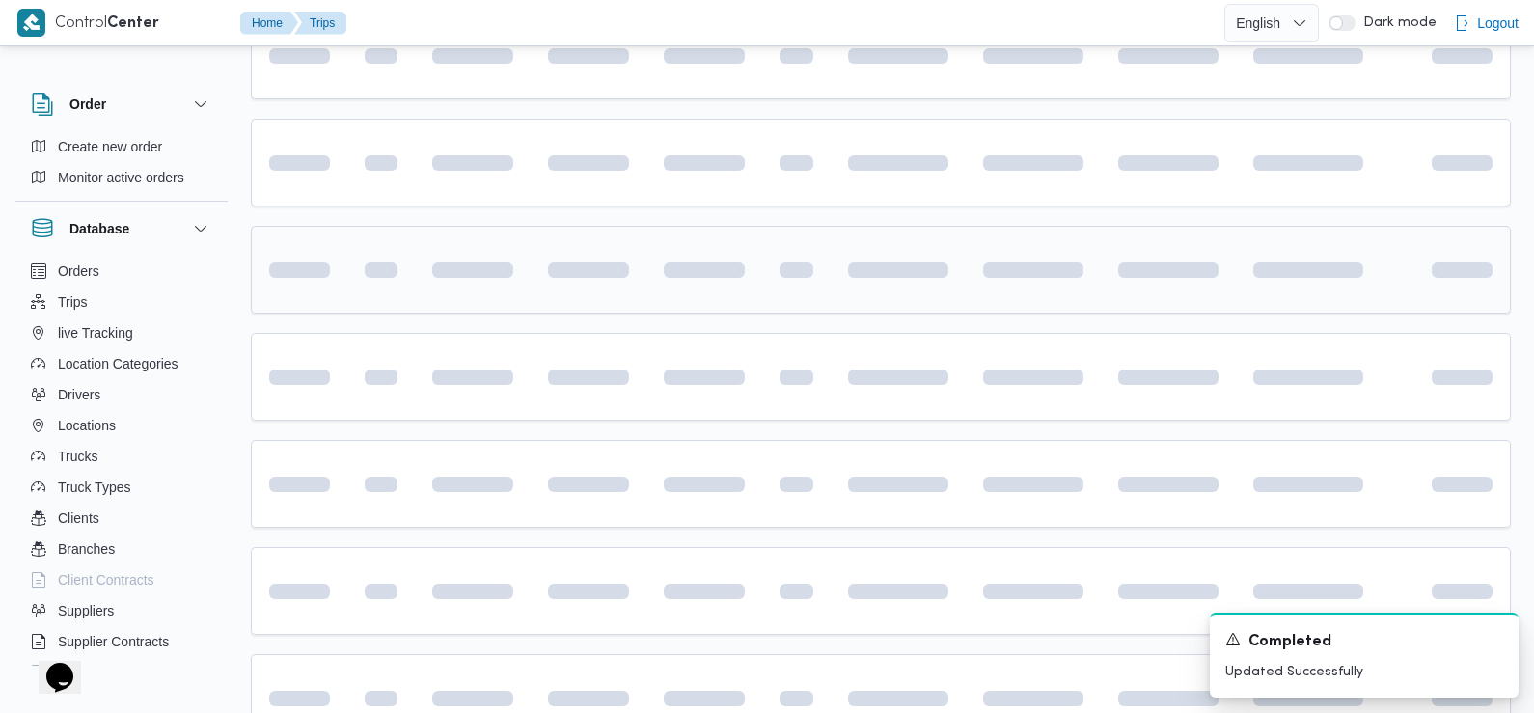
scroll to position [1018, 0]
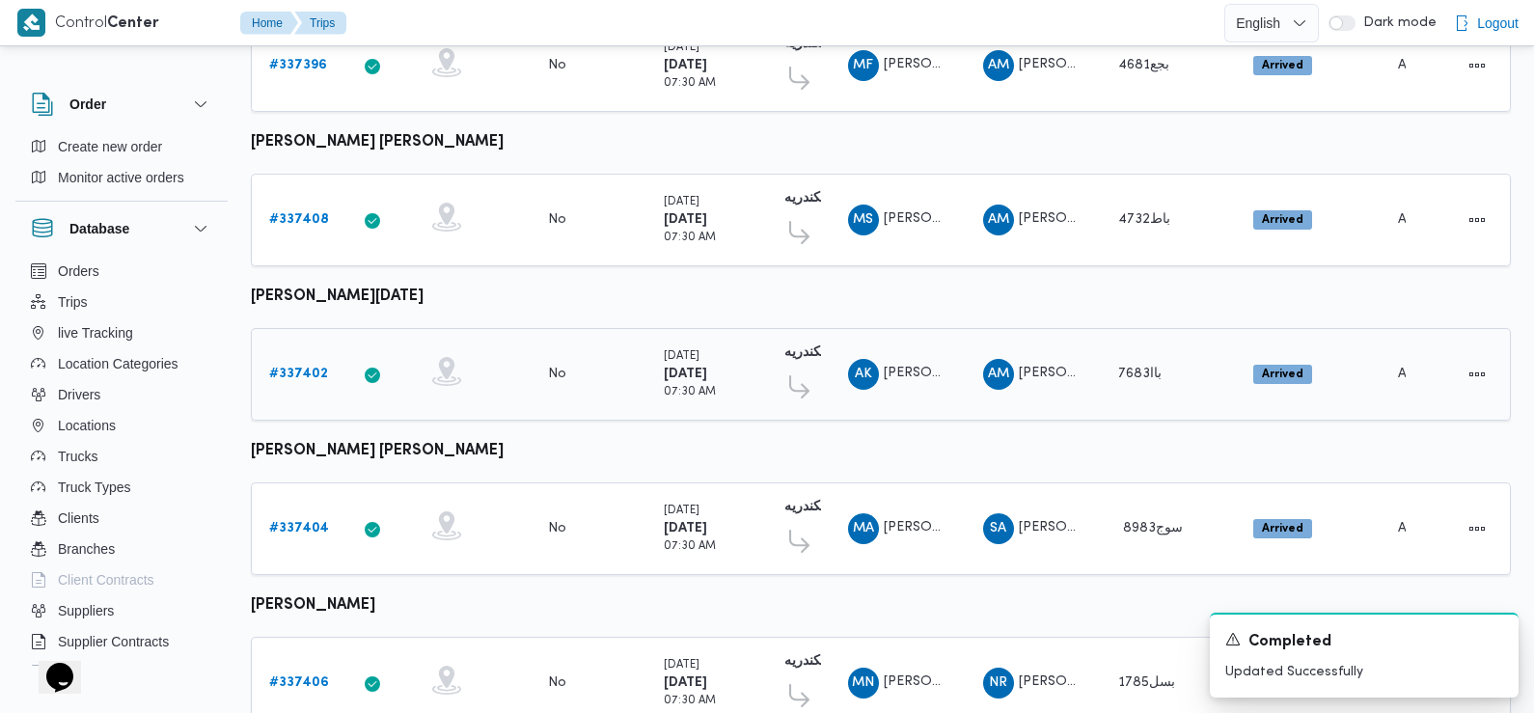
click at [316, 368] on b "# 337402" at bounding box center [298, 374] width 59 height 13
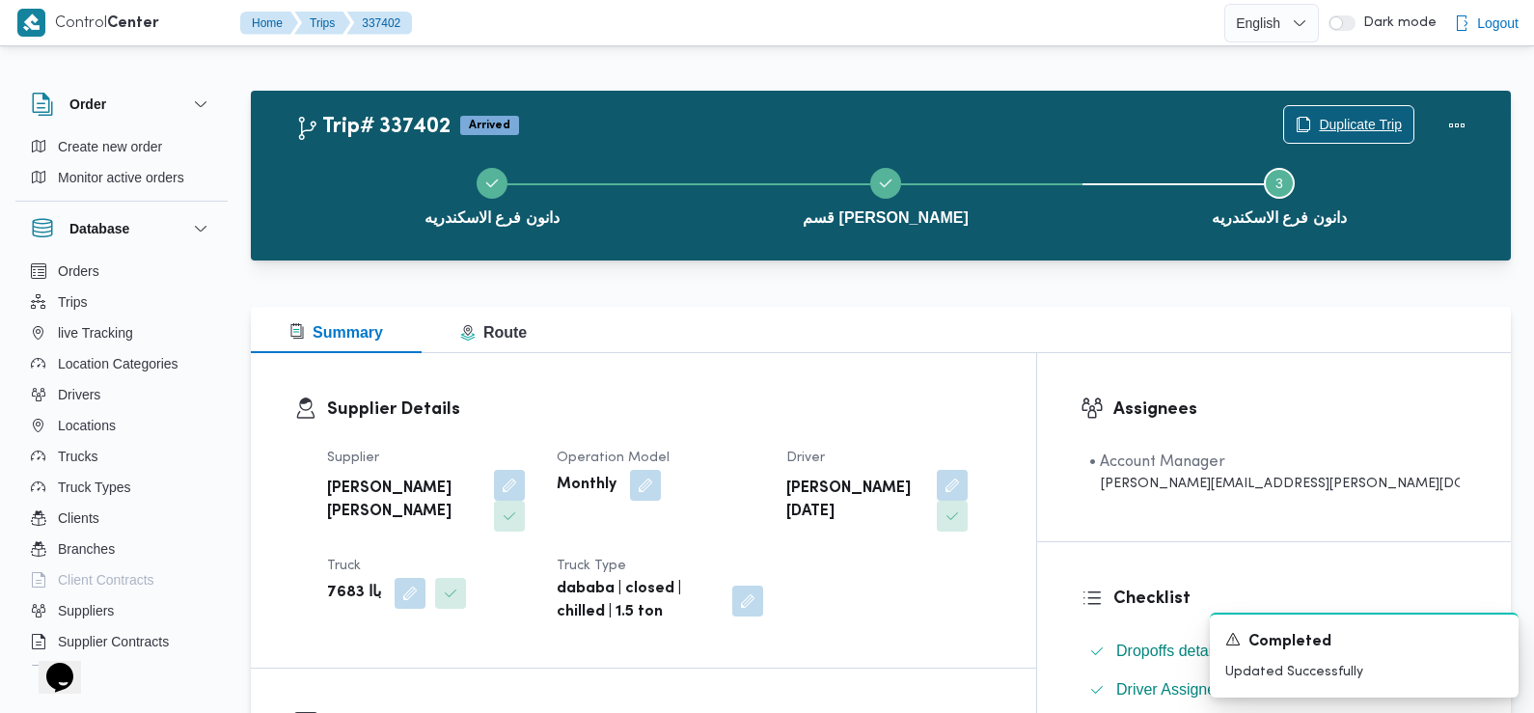
click at [1308, 131] on icon "button" at bounding box center [1303, 124] width 15 height 15
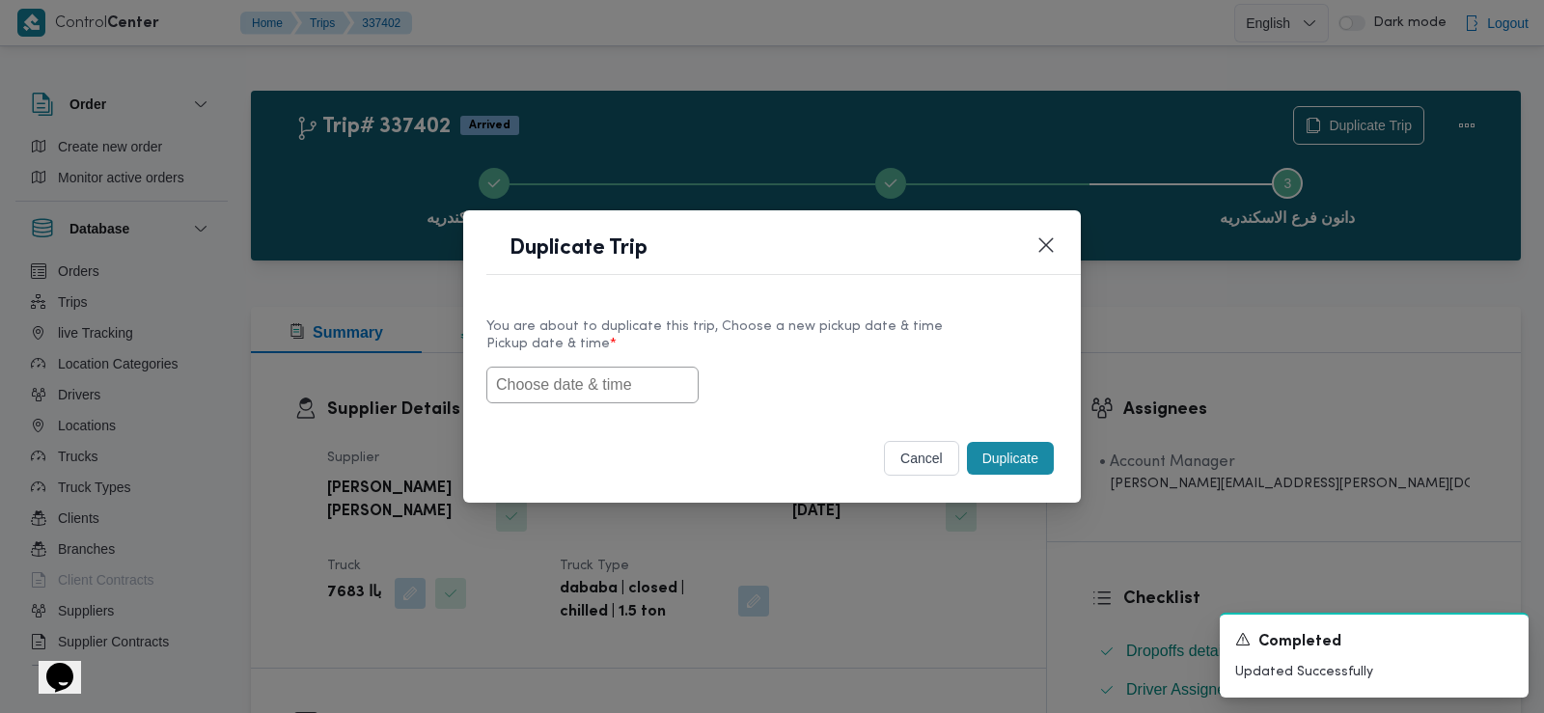
click at [579, 390] on input "text" at bounding box center [592, 385] width 212 height 37
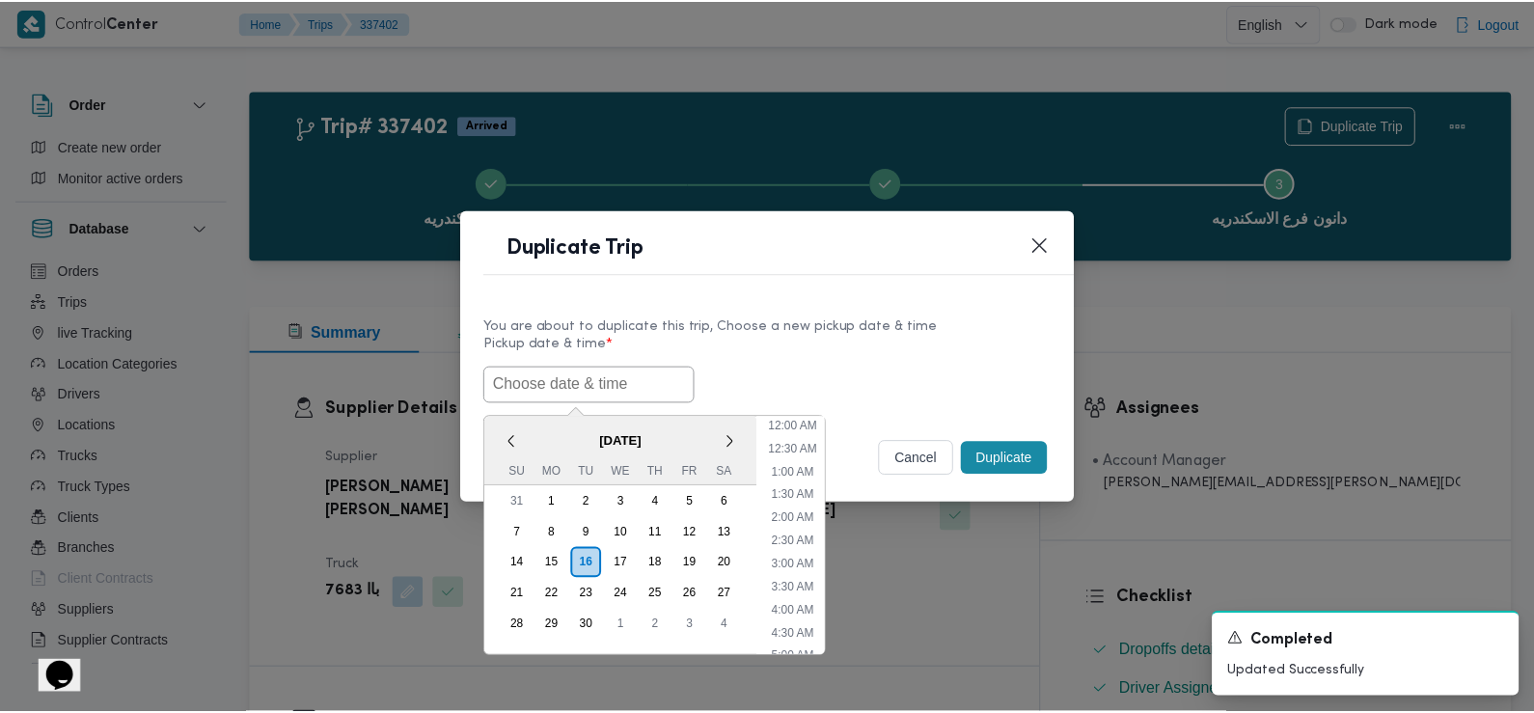
scroll to position [515, 0]
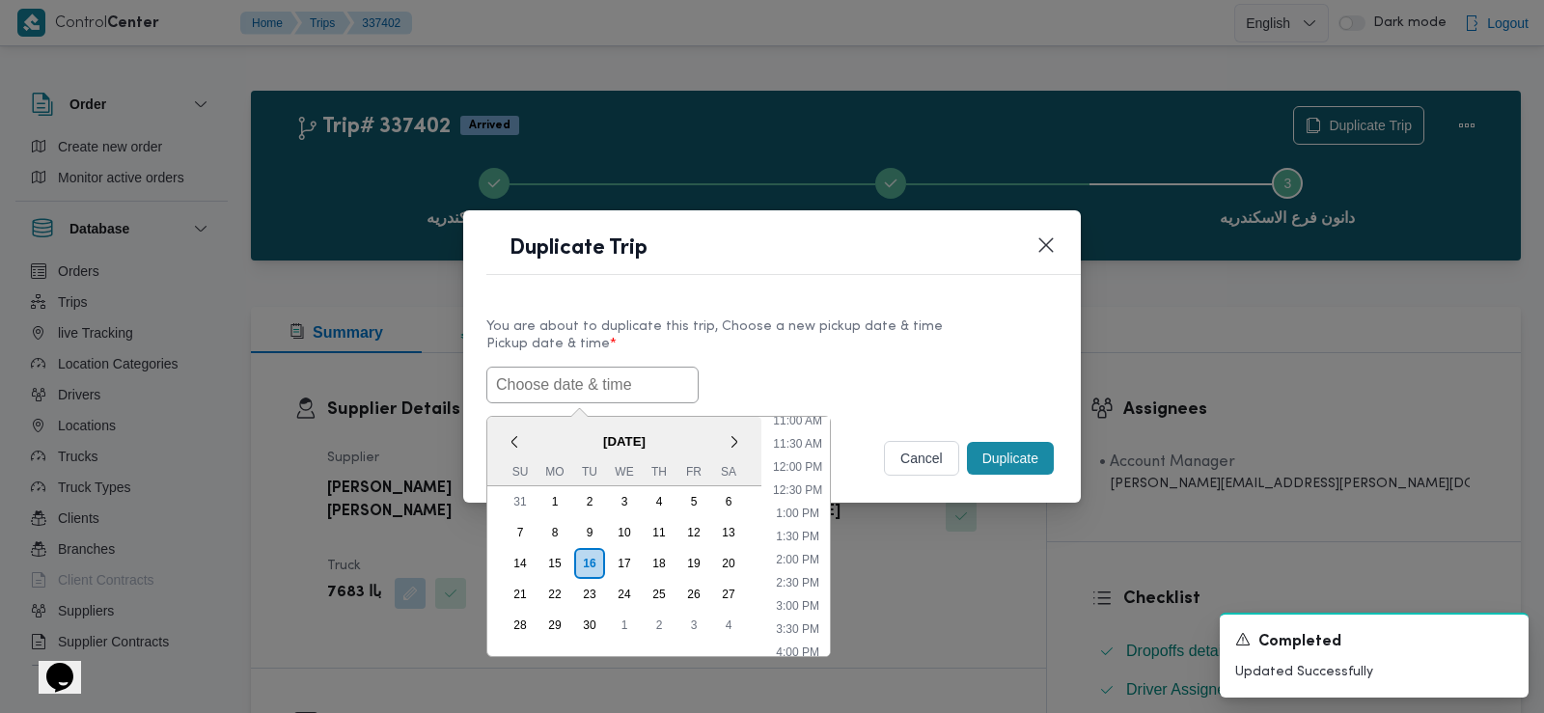
paste input "17/09/2025 7:30AM"
type input "17/09/2025 7:30AM"
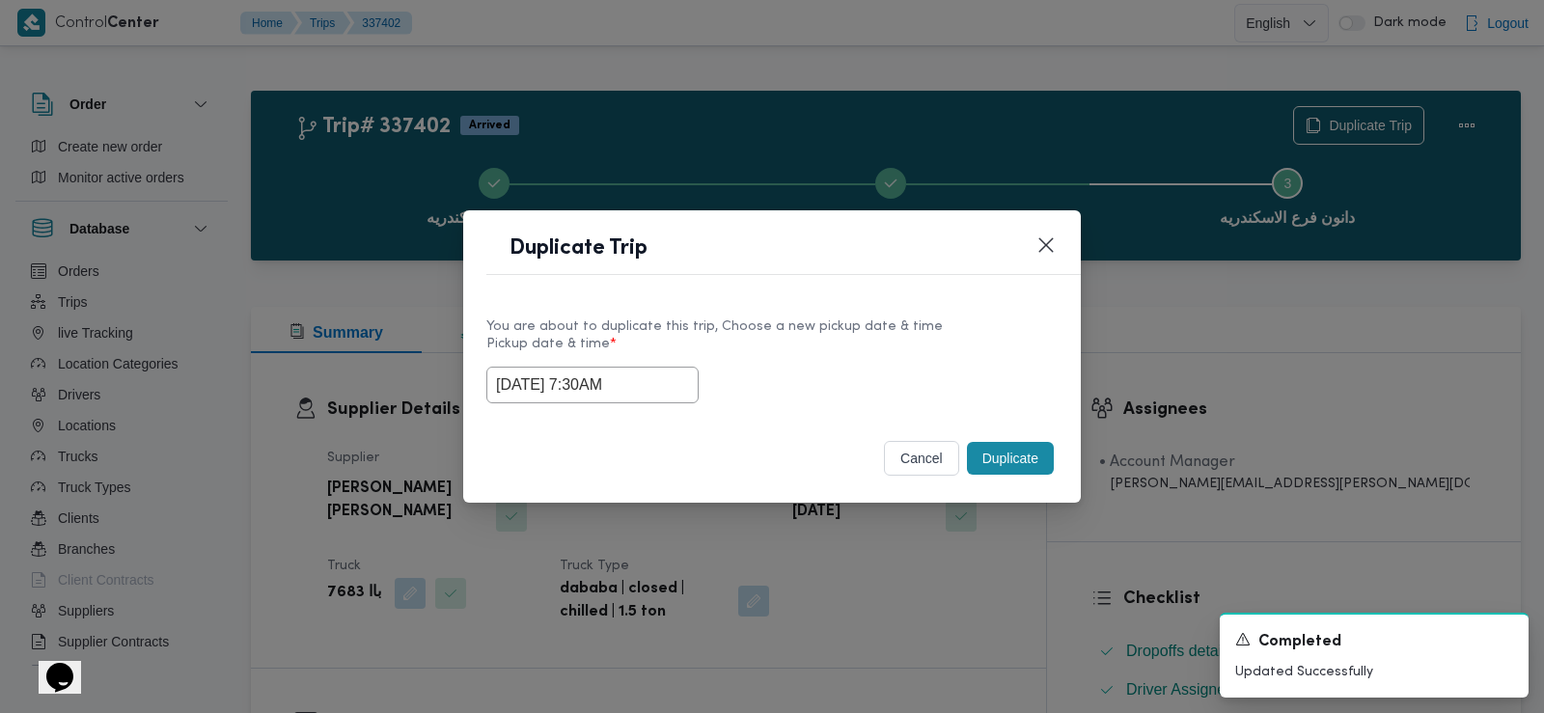
click at [801, 362] on label "Pickup date & time *" at bounding box center [771, 352] width 571 height 30
click at [1002, 457] on button "Duplicate" at bounding box center [1010, 458] width 87 height 33
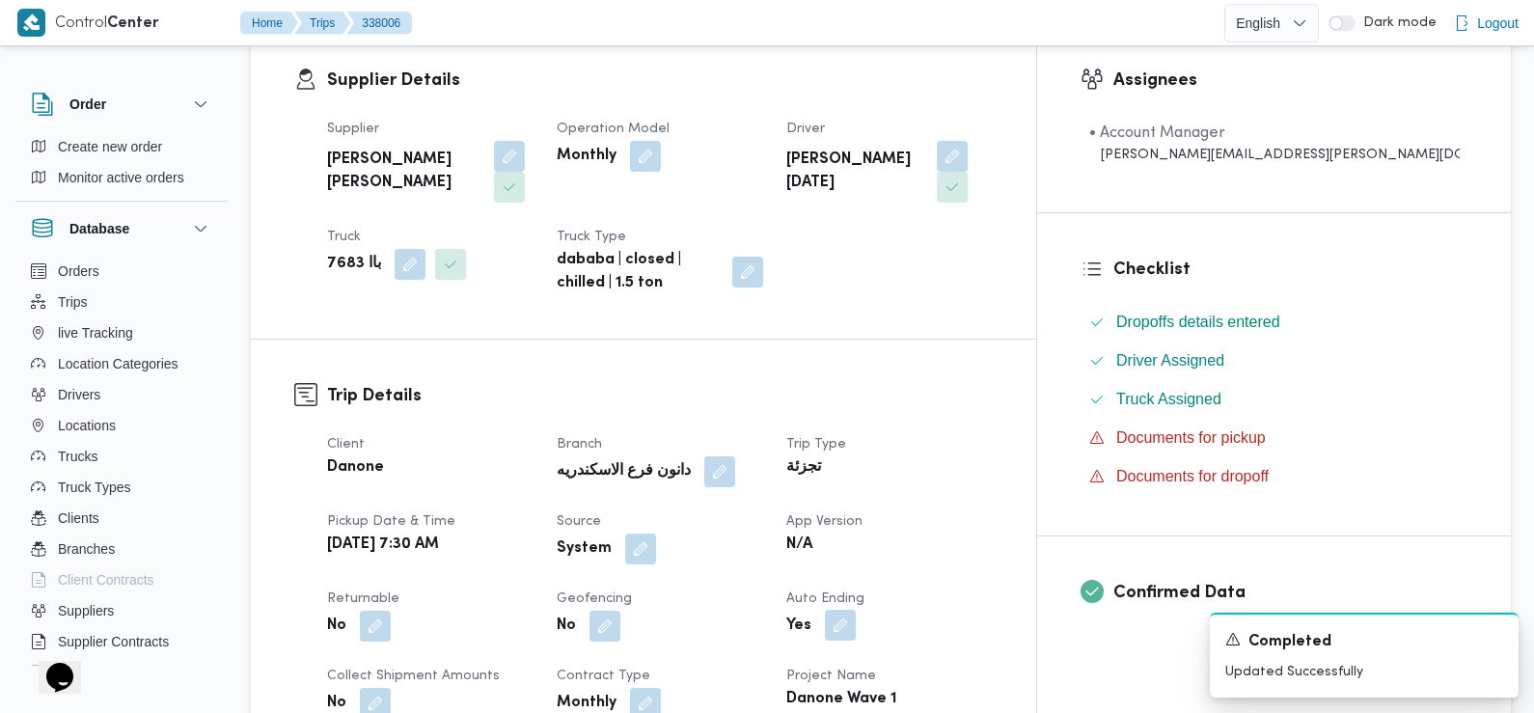
scroll to position [509, 0]
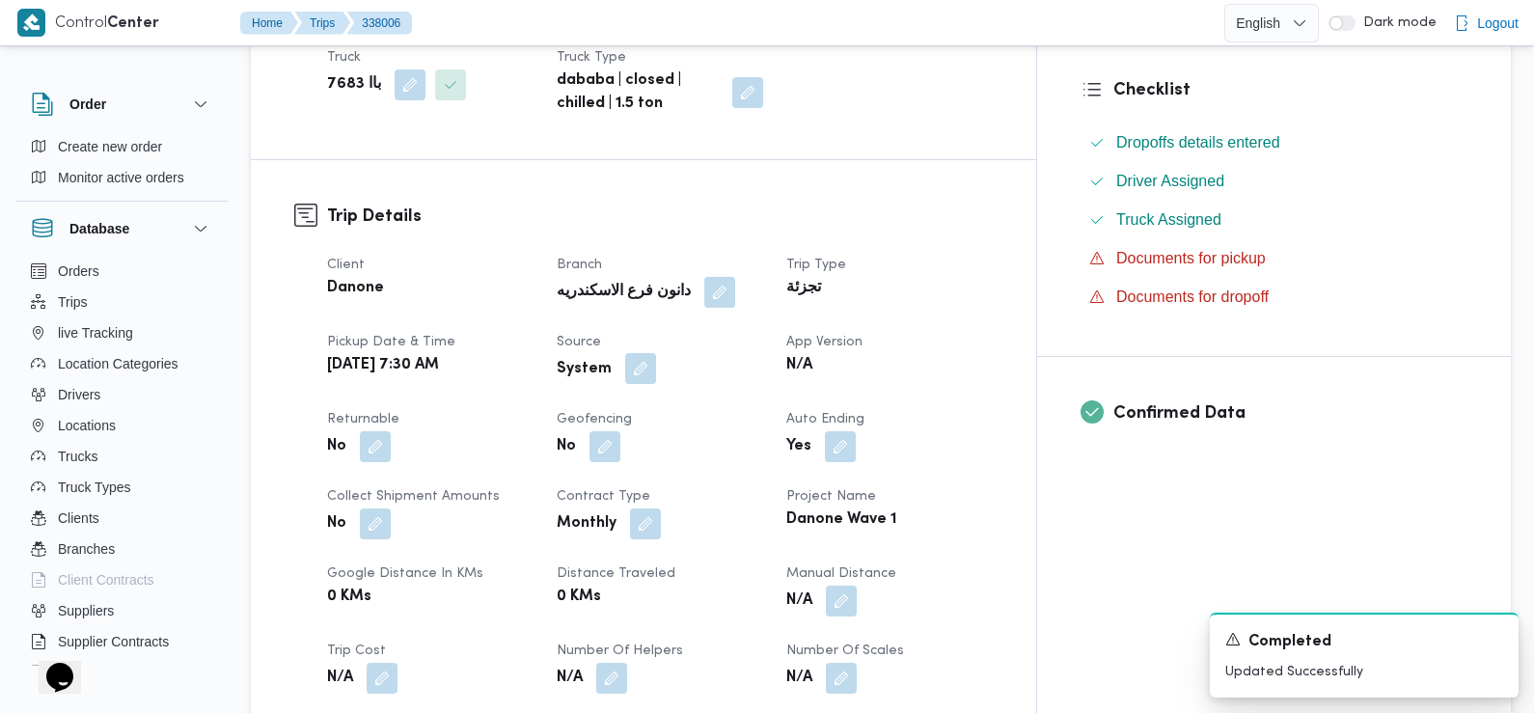
click at [656, 371] on button "button" at bounding box center [640, 368] width 31 height 31
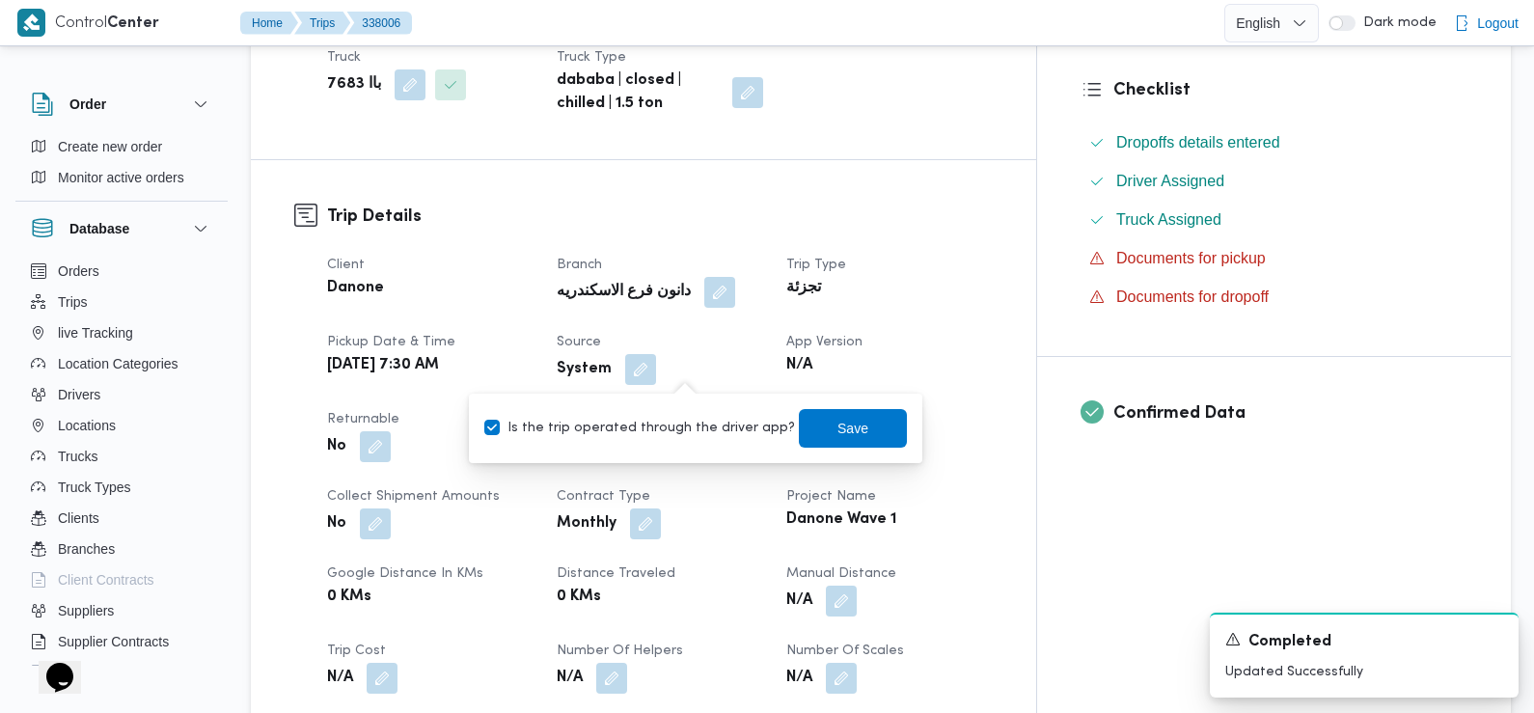
click at [691, 431] on label "Is the trip operated through the driver app?" at bounding box center [639, 428] width 311 height 23
checkbox input "false"
click at [809, 432] on span "Save" at bounding box center [853, 427] width 108 height 39
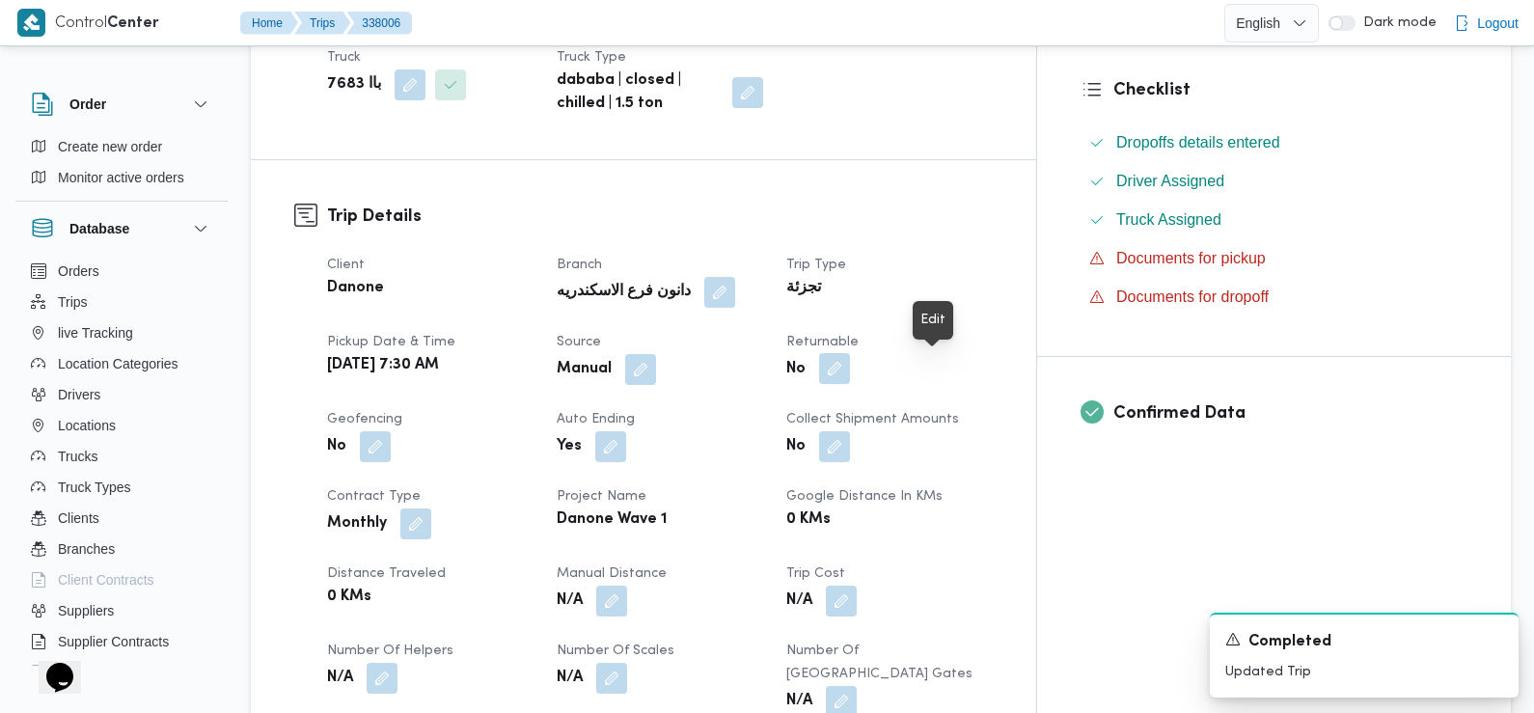
click at [850, 369] on button "button" at bounding box center [834, 368] width 31 height 31
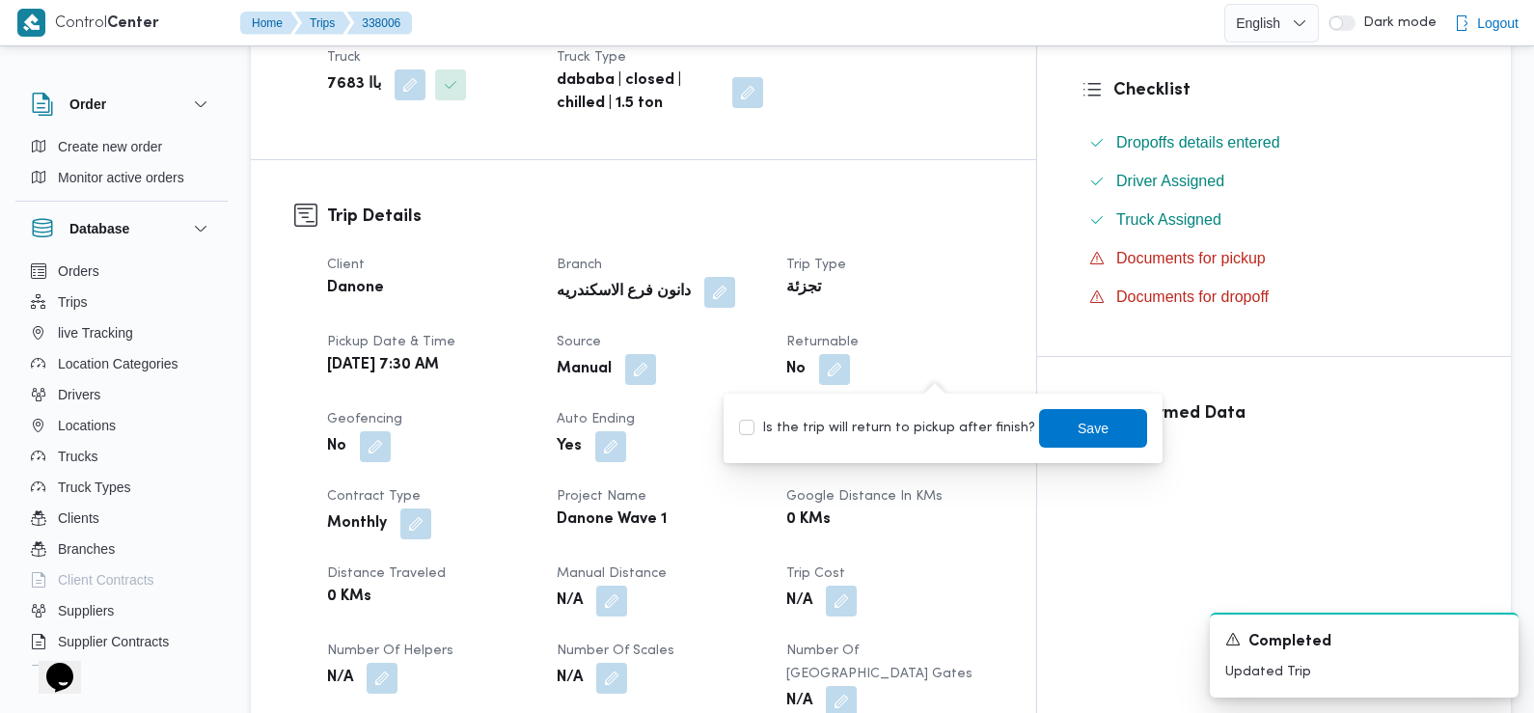
click at [928, 425] on label "Is the trip will return to pickup after finish?" at bounding box center [887, 428] width 296 height 23
checkbox input "true"
click at [1078, 429] on span "Save" at bounding box center [1093, 427] width 31 height 23
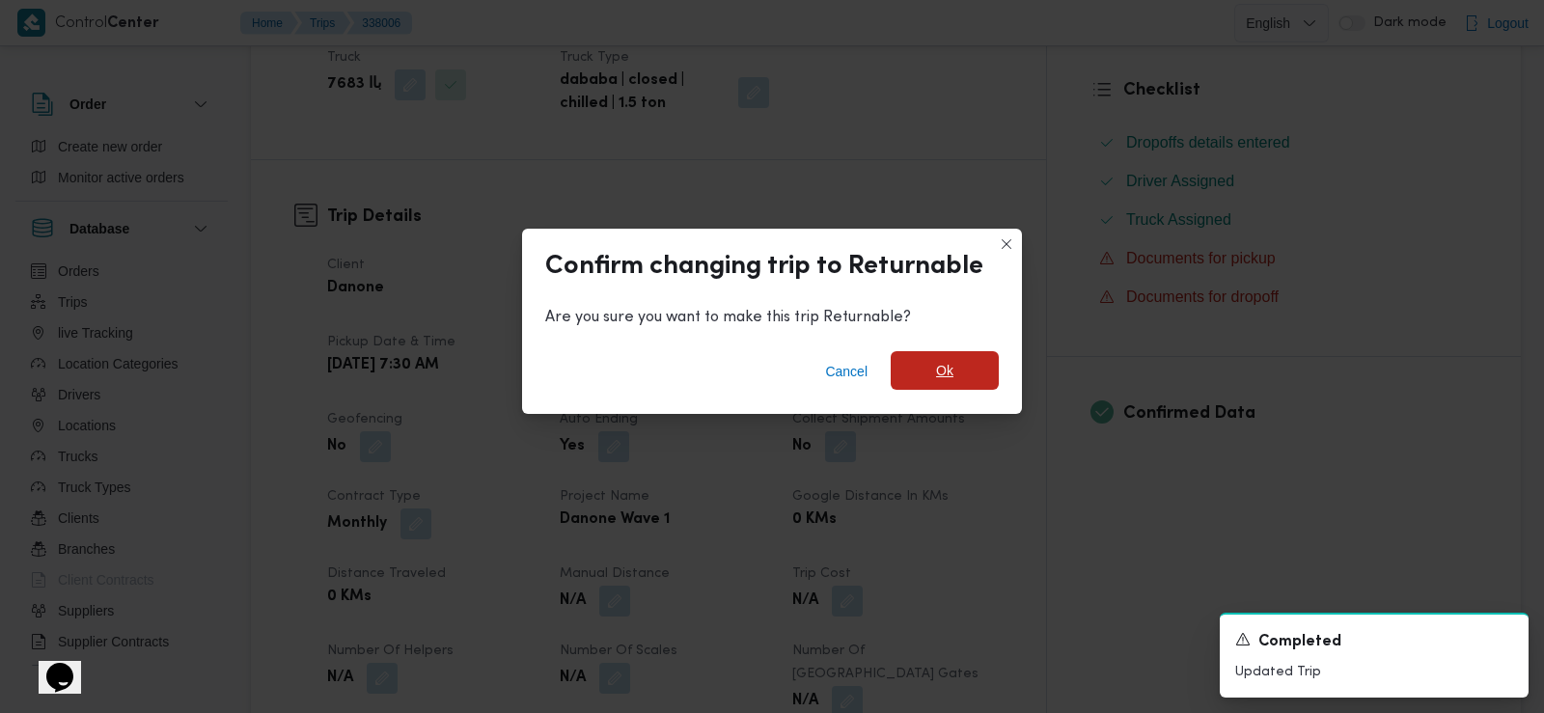
click at [923, 372] on span "Ok" at bounding box center [945, 370] width 108 height 39
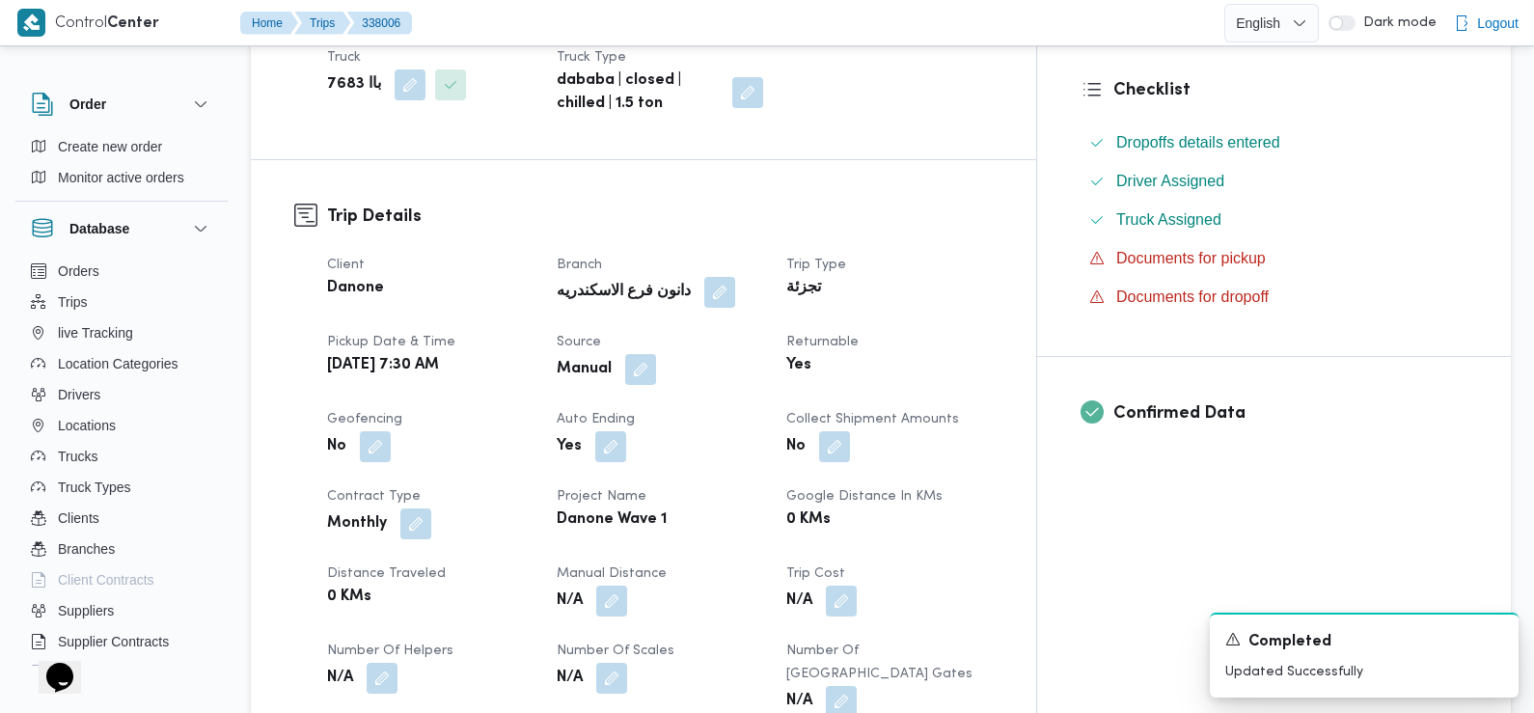
click at [536, 300] on div "Danone" at bounding box center [430, 288] width 210 height 27
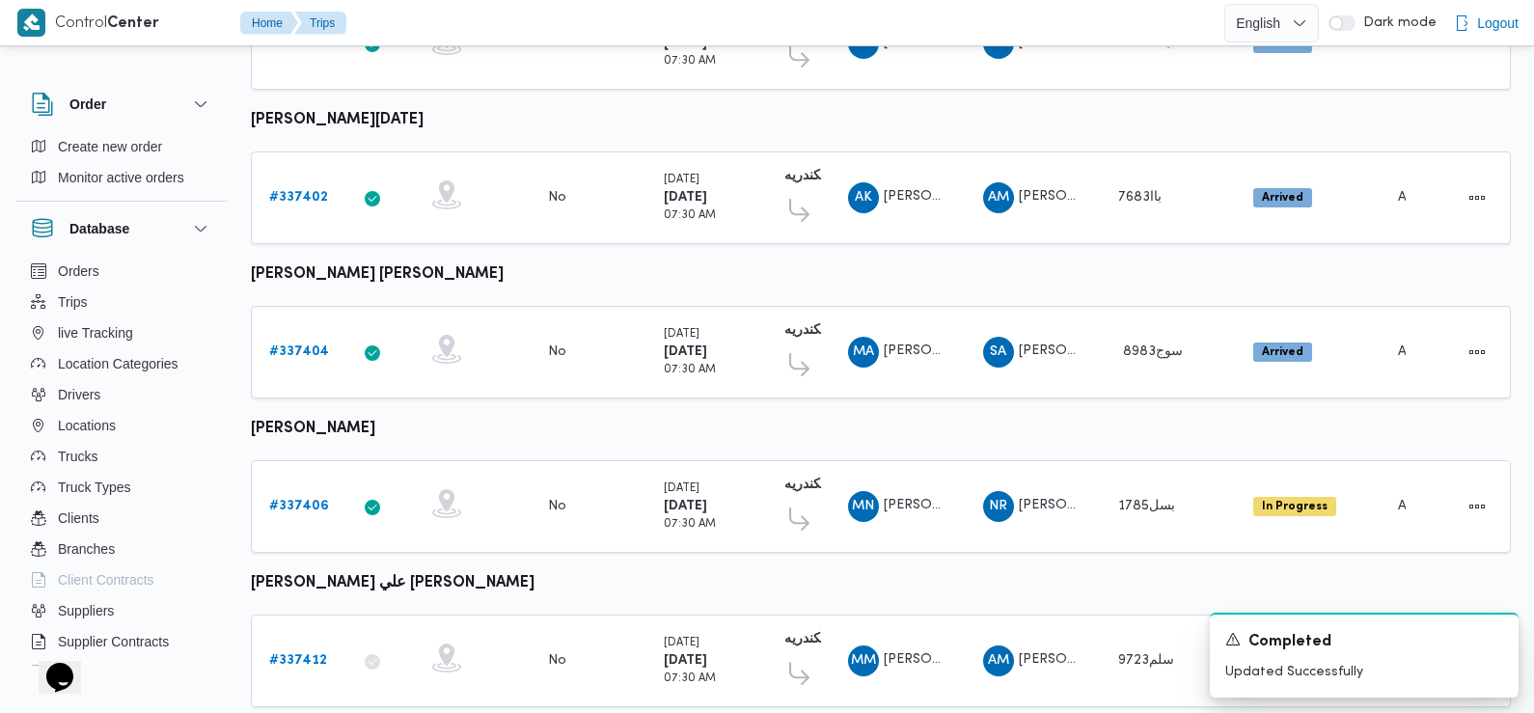
scroll to position [1211, 0]
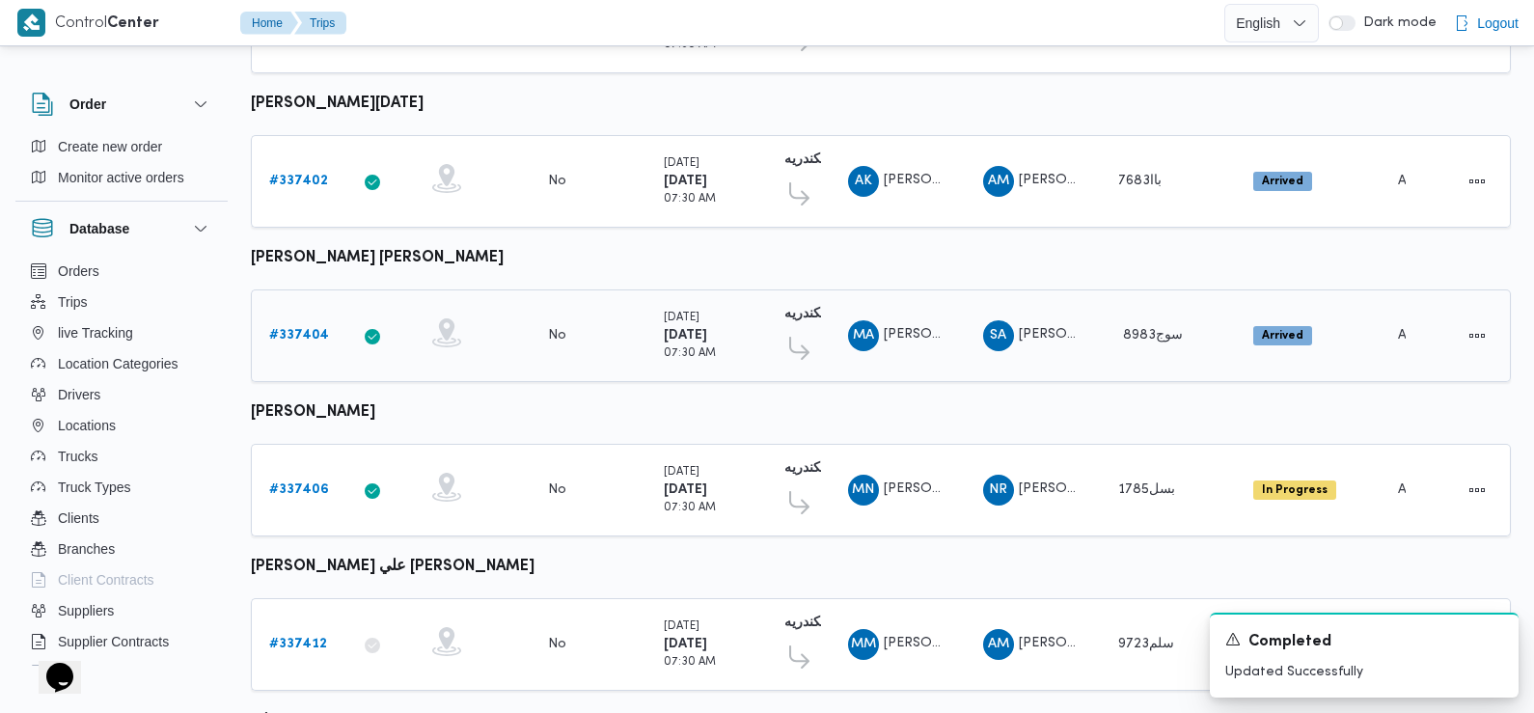
click at [288, 329] on b "# 337404" at bounding box center [299, 335] width 60 height 13
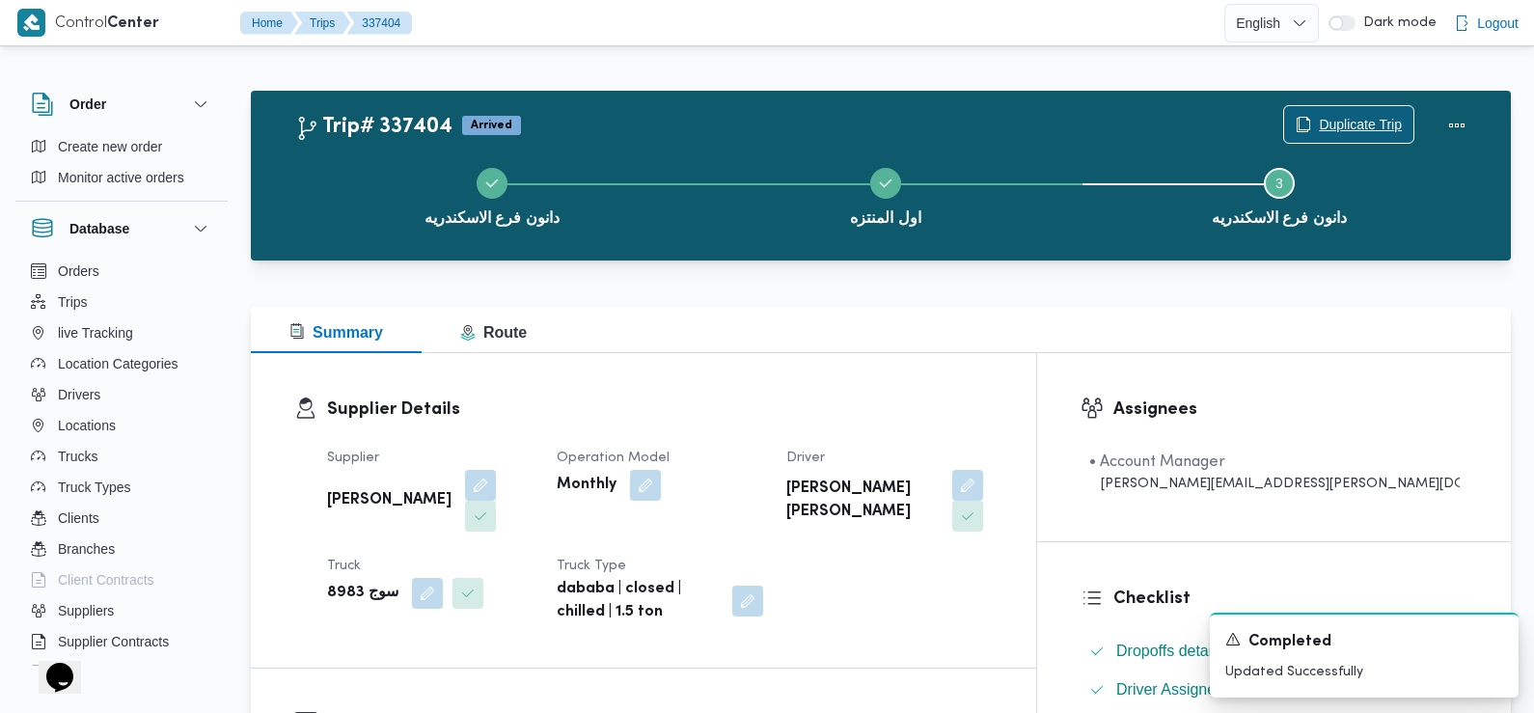
click at [1327, 116] on span "Duplicate Trip" at bounding box center [1360, 124] width 83 height 23
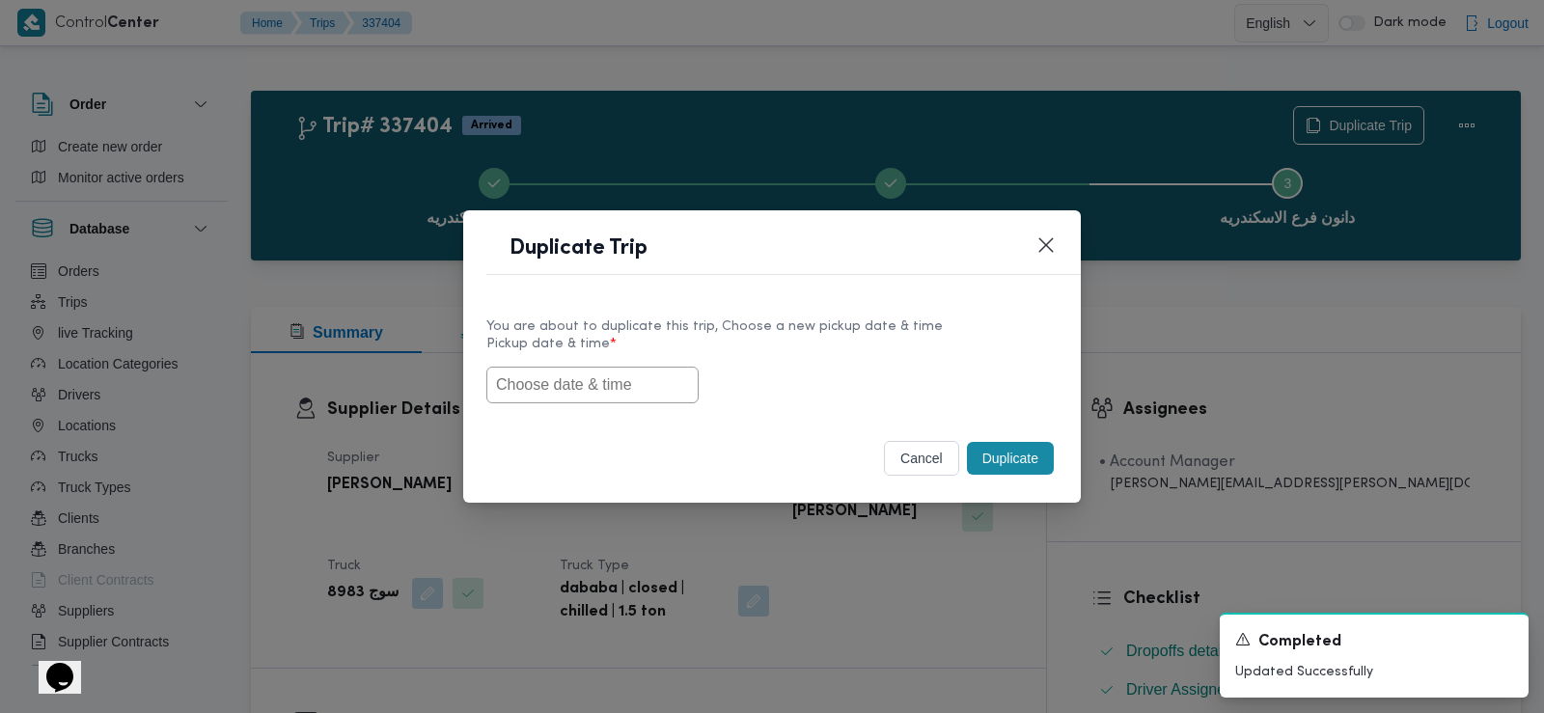
click at [661, 374] on input "text" at bounding box center [592, 385] width 212 height 37
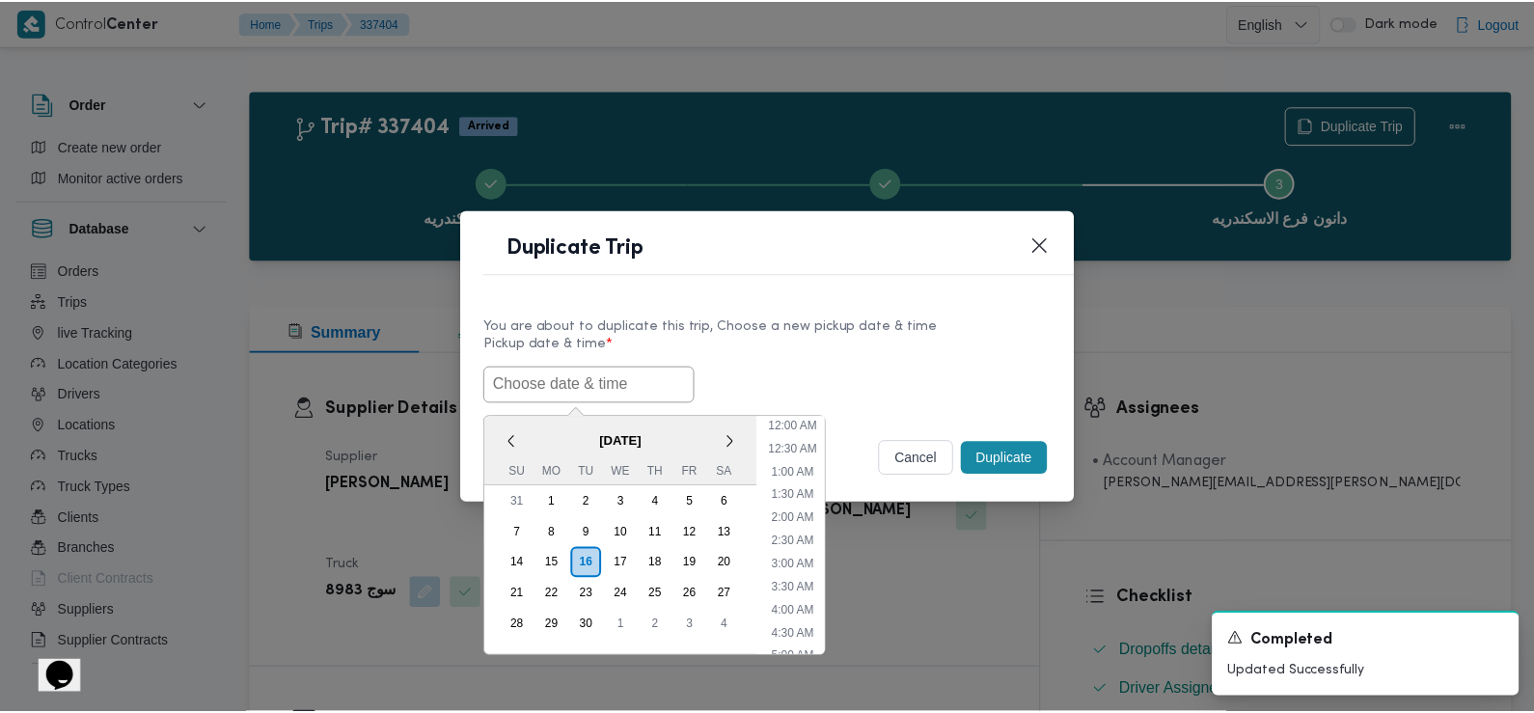
scroll to position [515, 0]
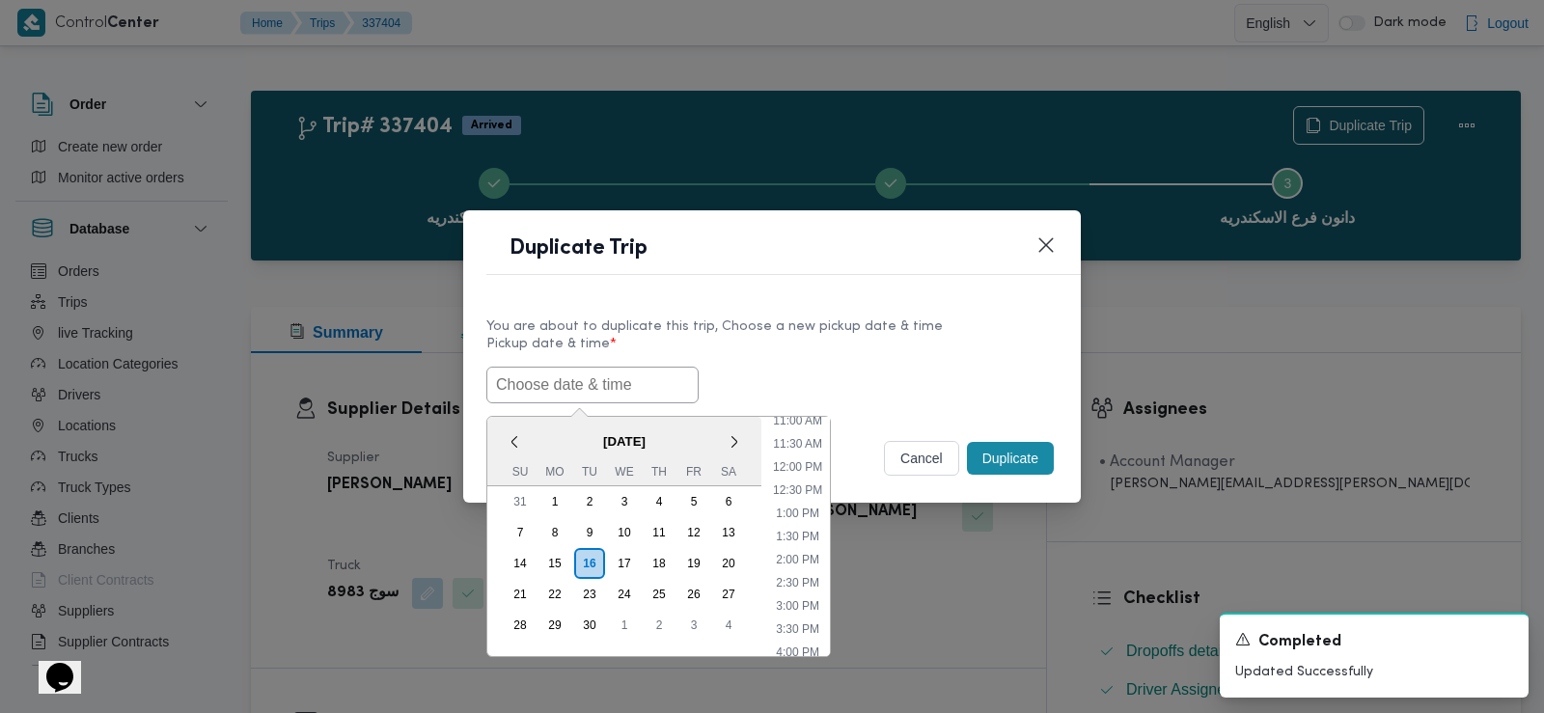
paste input "17/09/2025 7:30AM"
type input "17/09/2025 7:30AM"
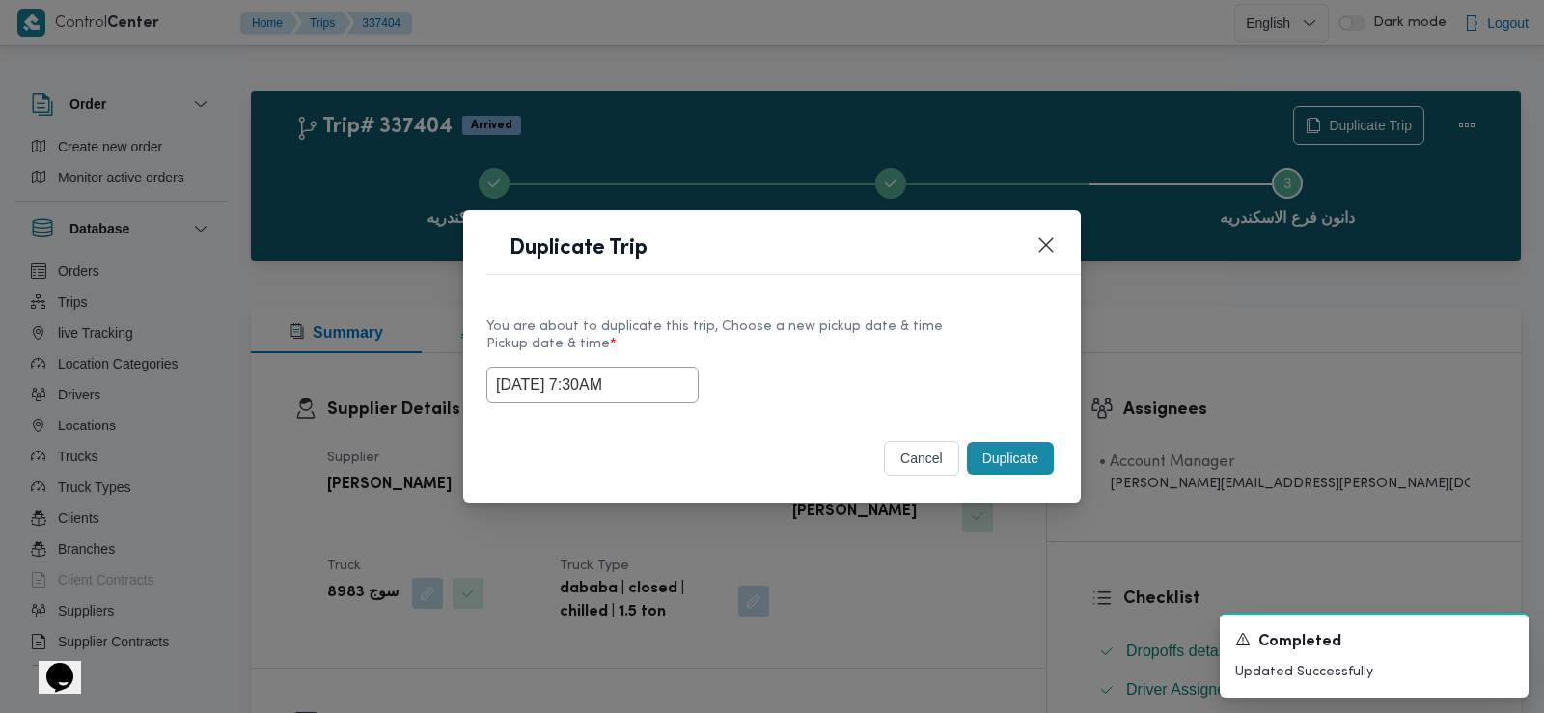
click at [880, 367] on div "17/09/2025 7:30AM" at bounding box center [771, 385] width 571 height 37
click at [1041, 461] on button "Duplicate" at bounding box center [1010, 458] width 87 height 33
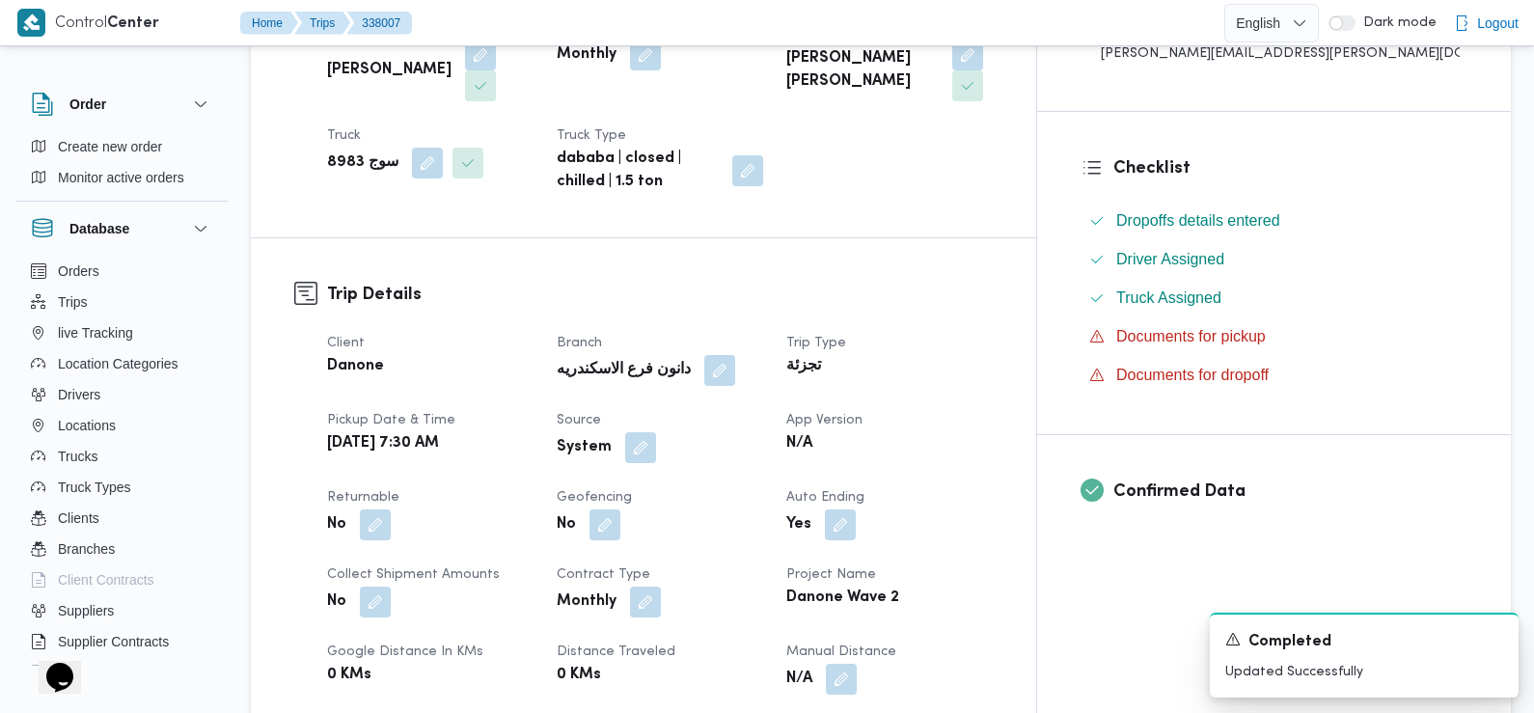
scroll to position [470, 0]
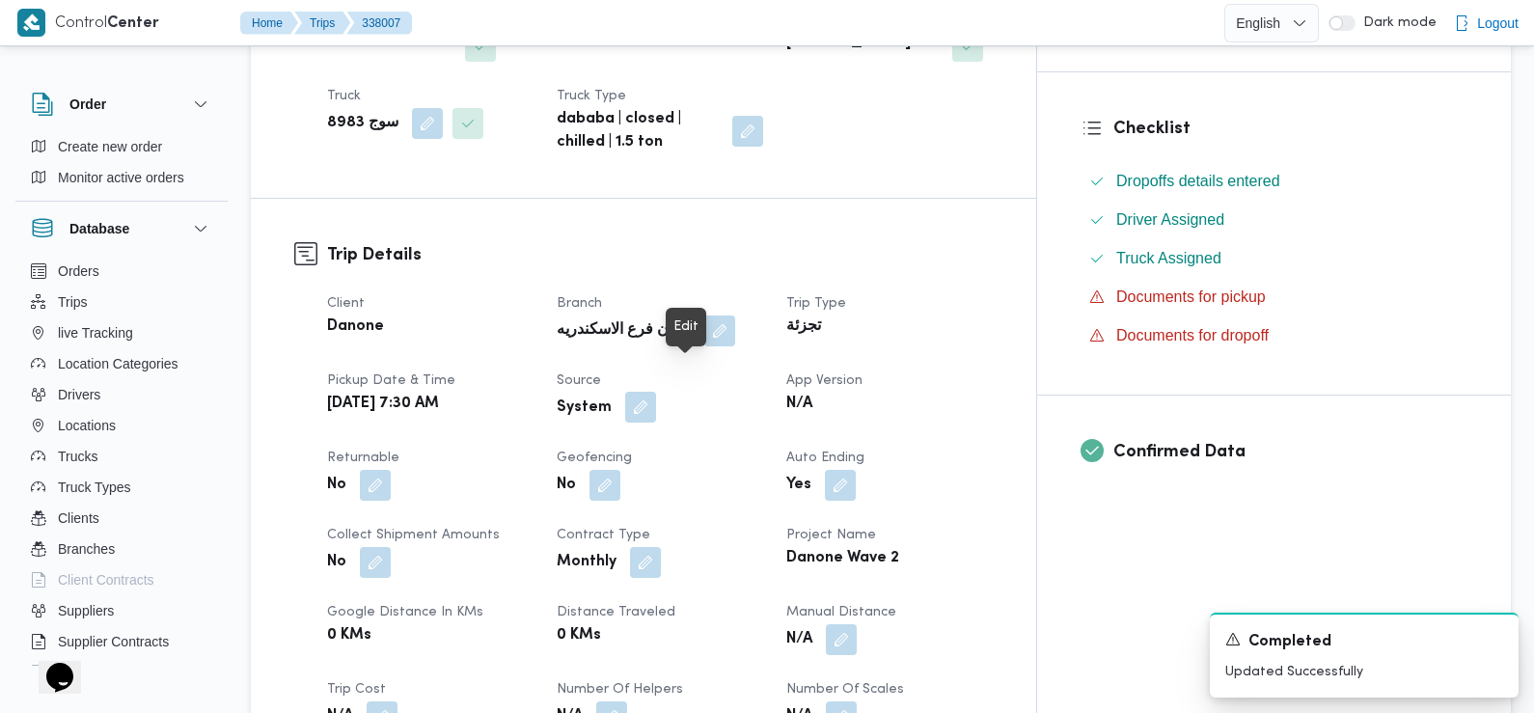
click at [656, 392] on button "button" at bounding box center [640, 407] width 31 height 31
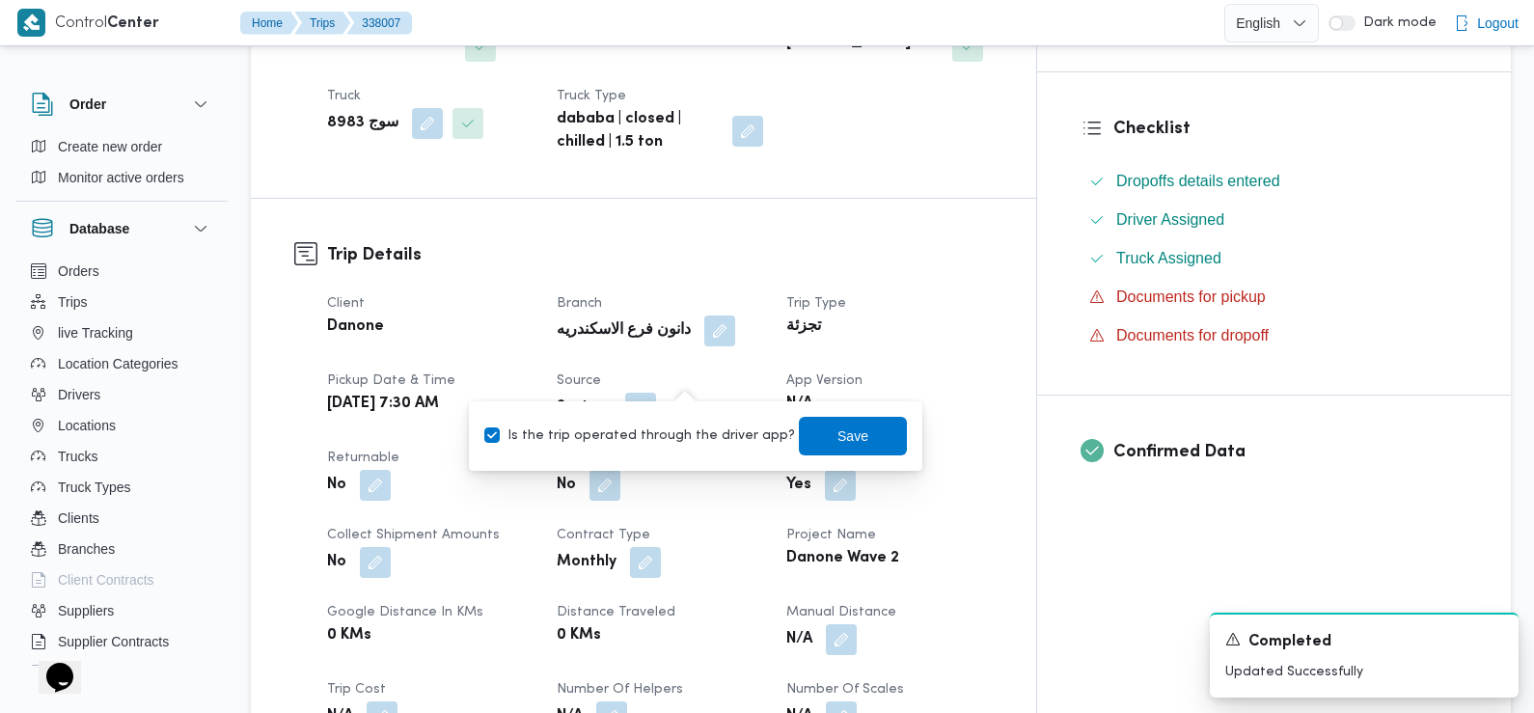
click at [685, 437] on label "Is the trip operated through the driver app?" at bounding box center [639, 436] width 311 height 23
checkbox input "false"
click at [818, 452] on span "Save" at bounding box center [853, 435] width 108 height 39
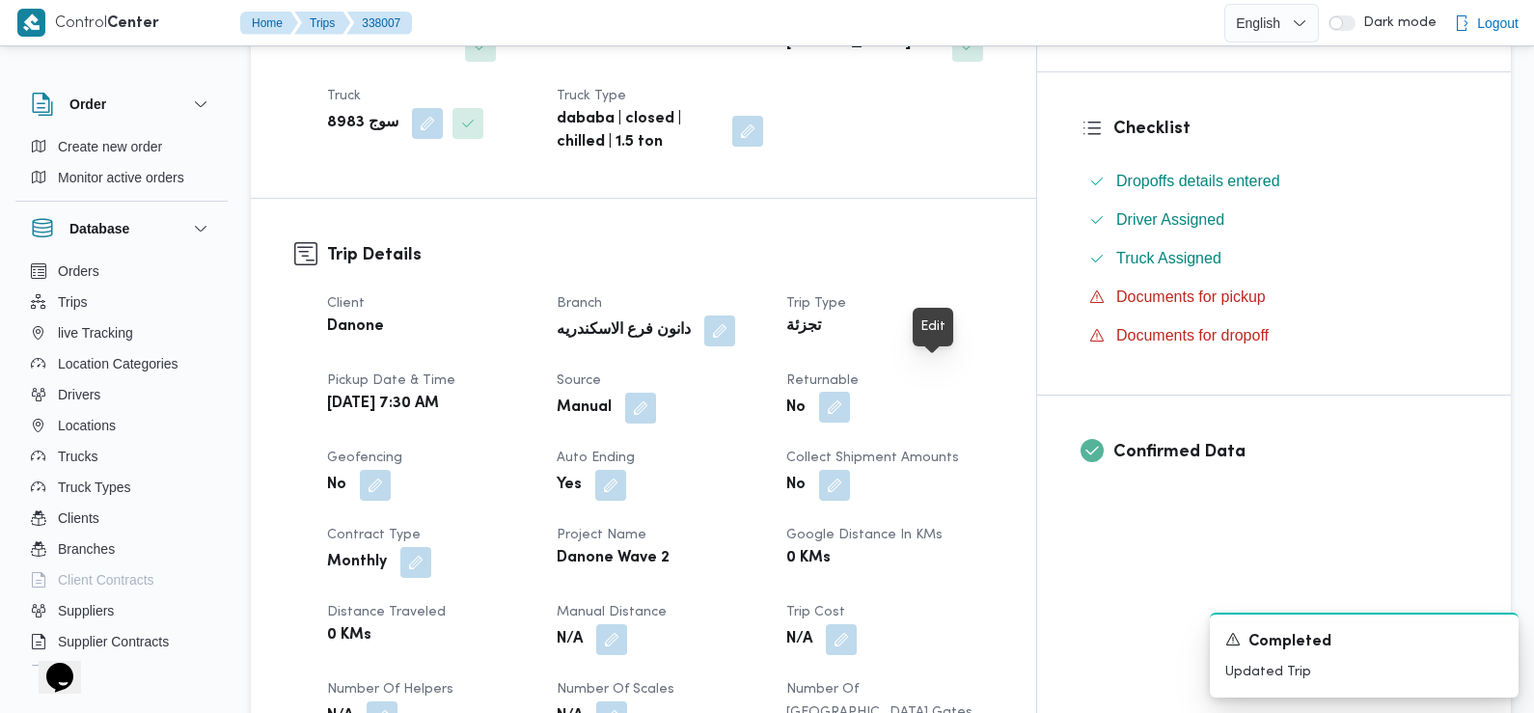
click at [850, 392] on button "button" at bounding box center [834, 407] width 31 height 31
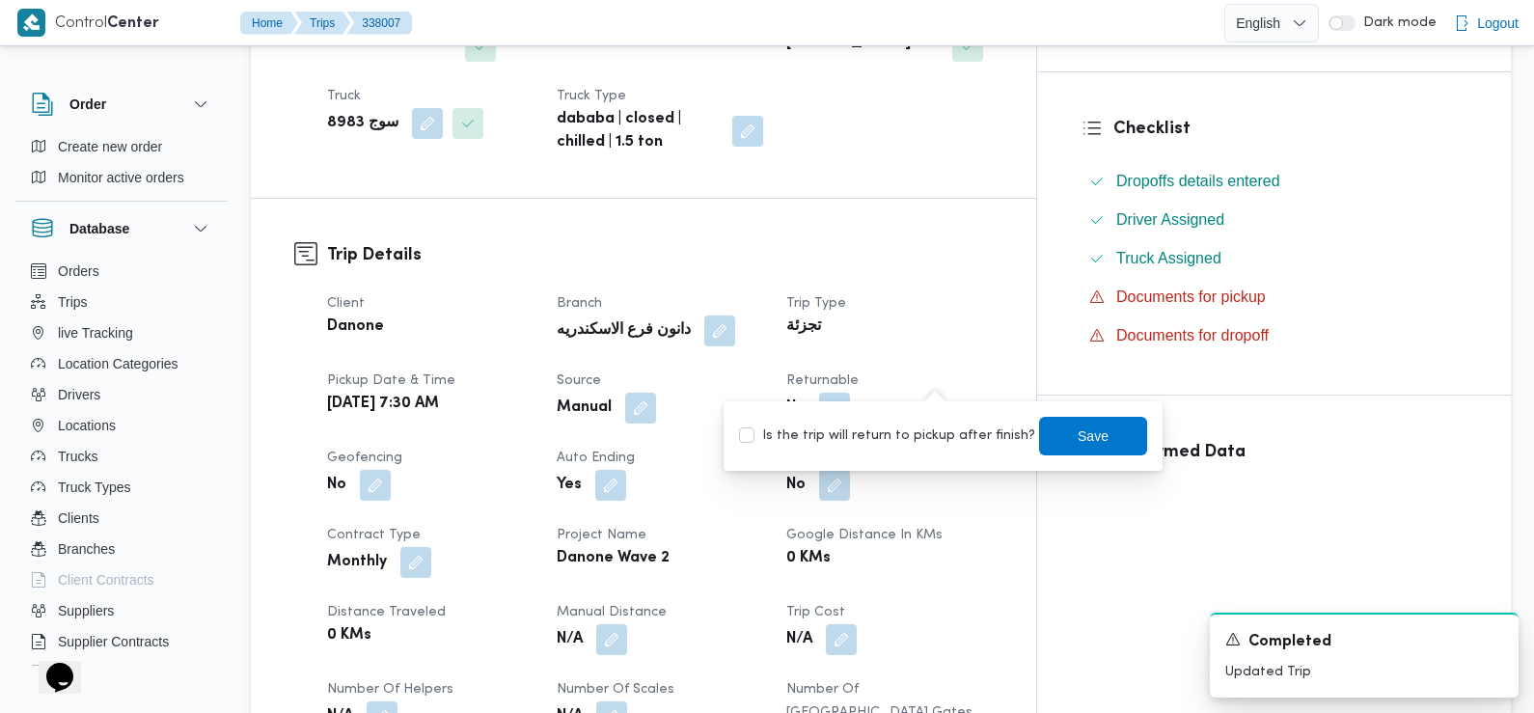
click at [937, 429] on label "Is the trip will return to pickup after finish?" at bounding box center [887, 436] width 296 height 23
checkbox input "true"
click at [1084, 442] on span "Save" at bounding box center [1093, 435] width 31 height 23
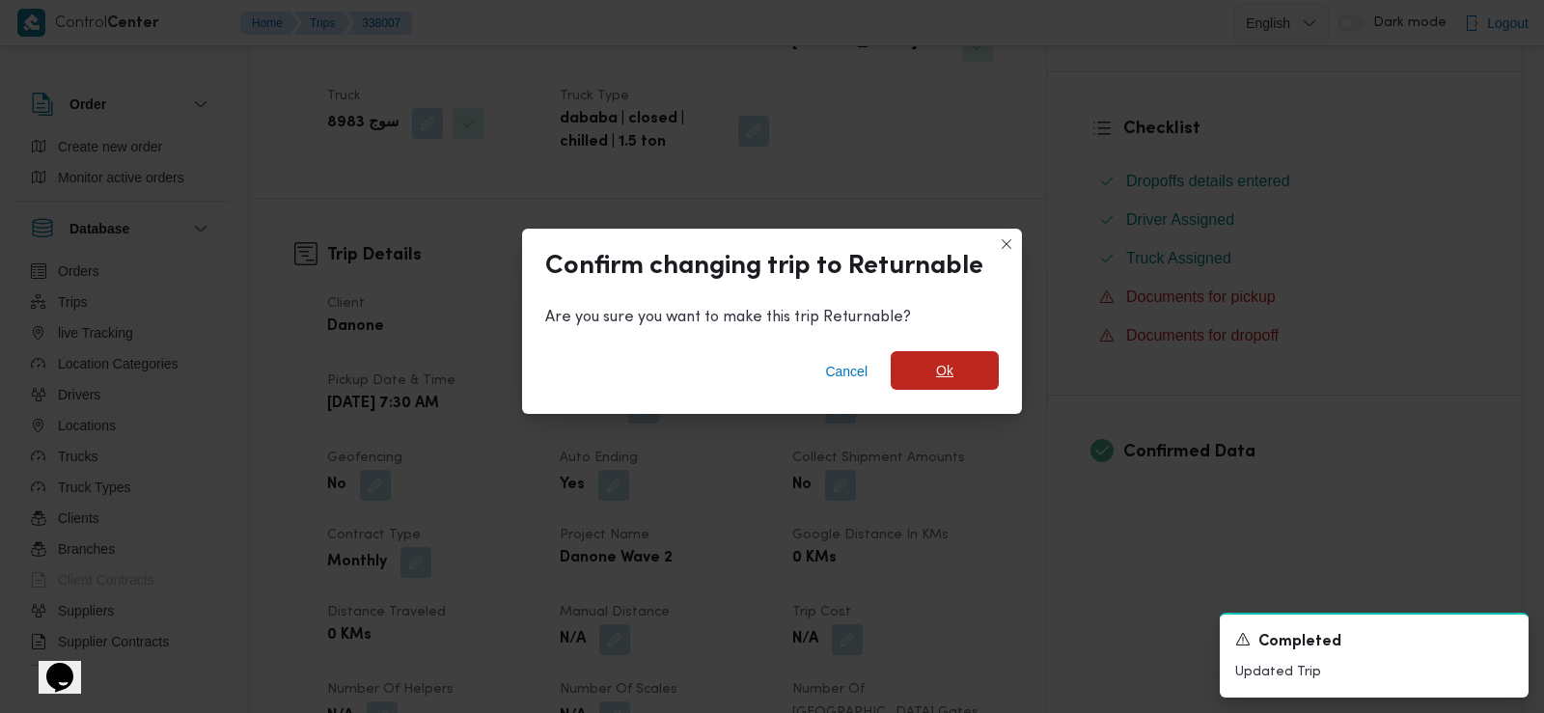
click at [922, 366] on span "Ok" at bounding box center [945, 370] width 108 height 39
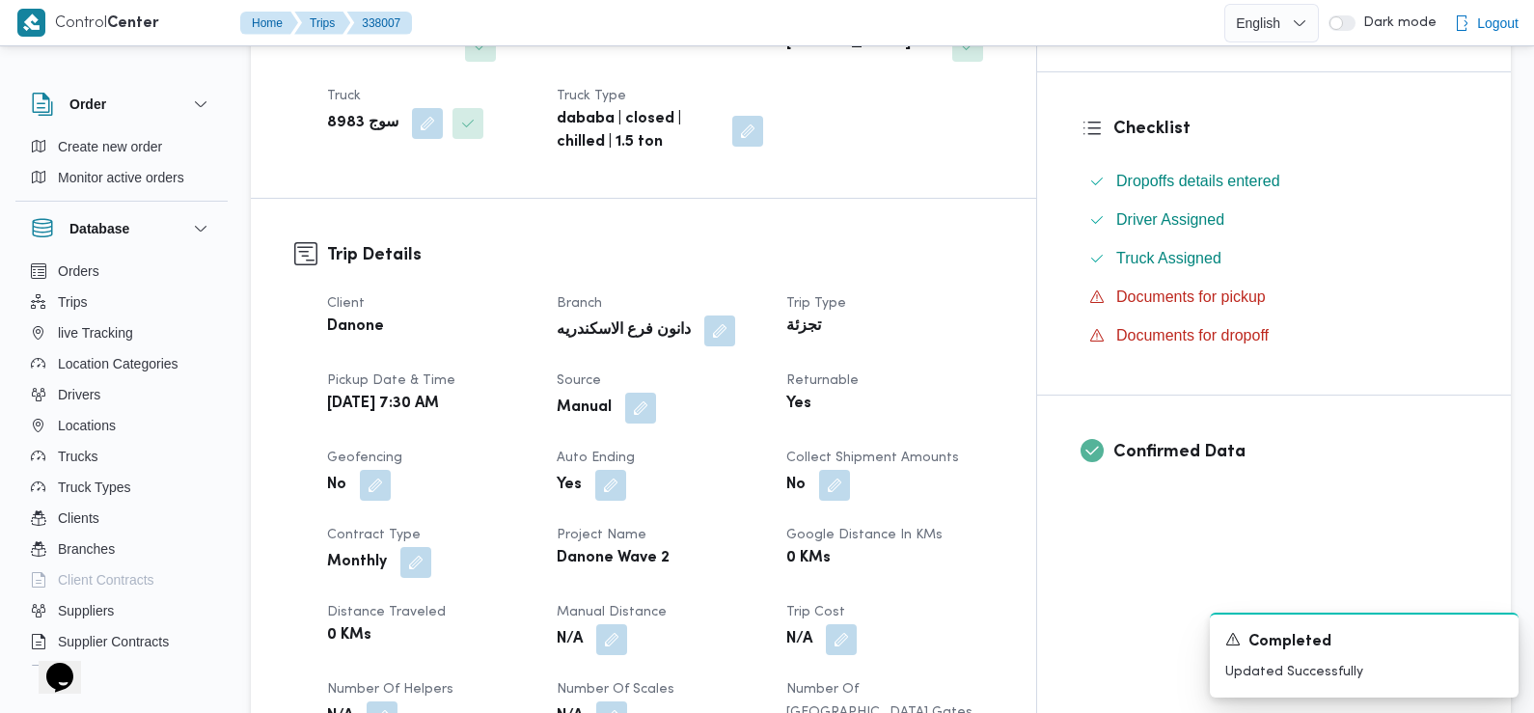
click at [593, 397] on div "Client Danone Branch دانون فرع الاسكندريه Trip Type تجزئة Pickup date & time We…" at bounding box center [660, 563] width 689 height 564
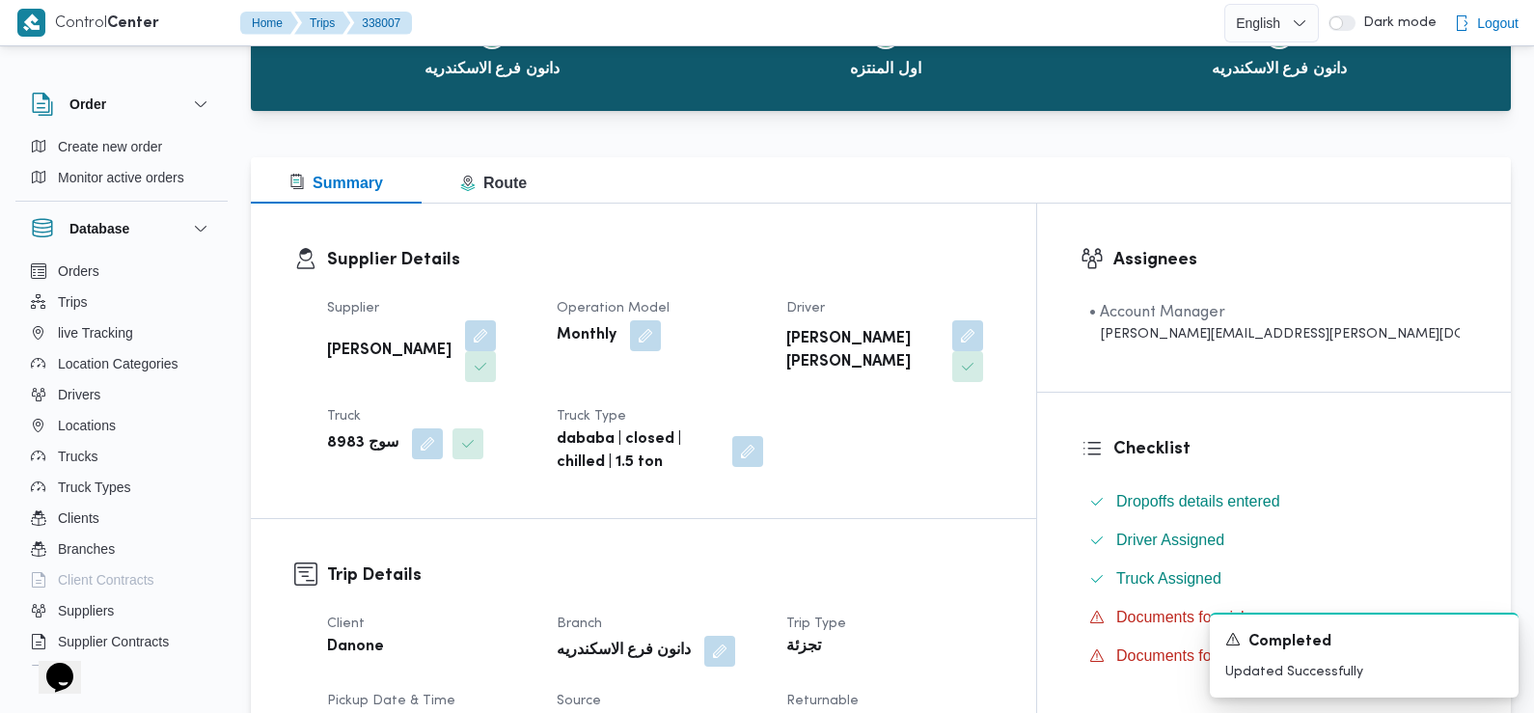
scroll to position [0, 0]
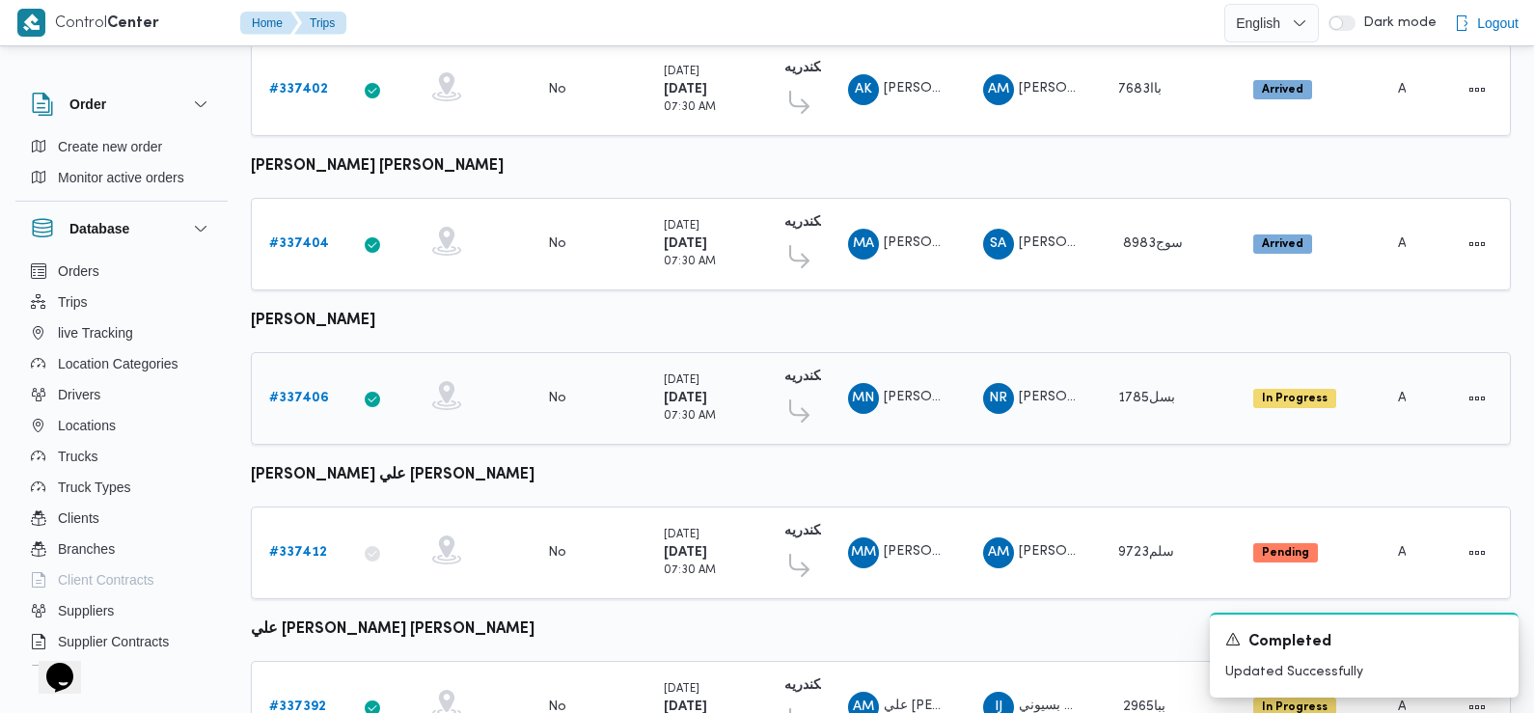
scroll to position [1296, 0]
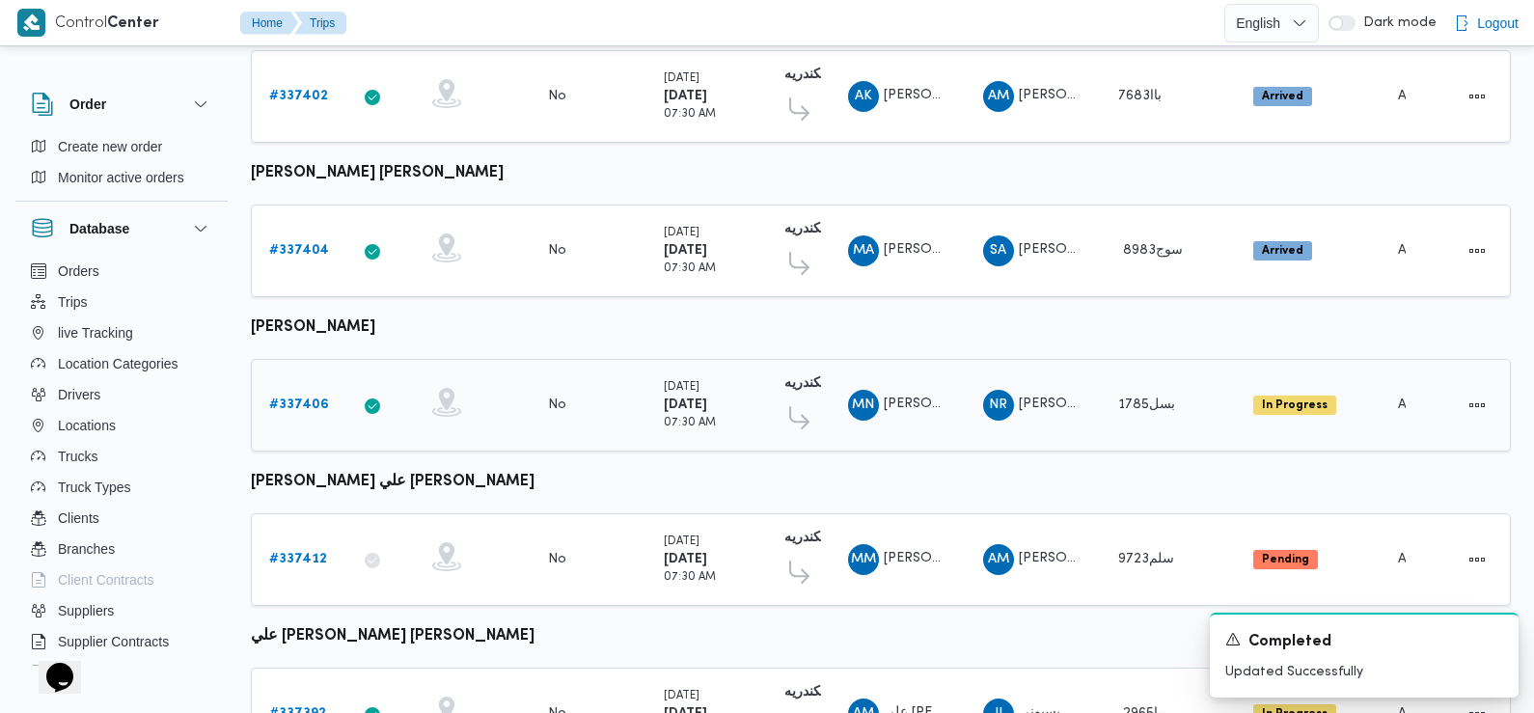
click at [307, 399] on b "# 337406" at bounding box center [299, 405] width 60 height 13
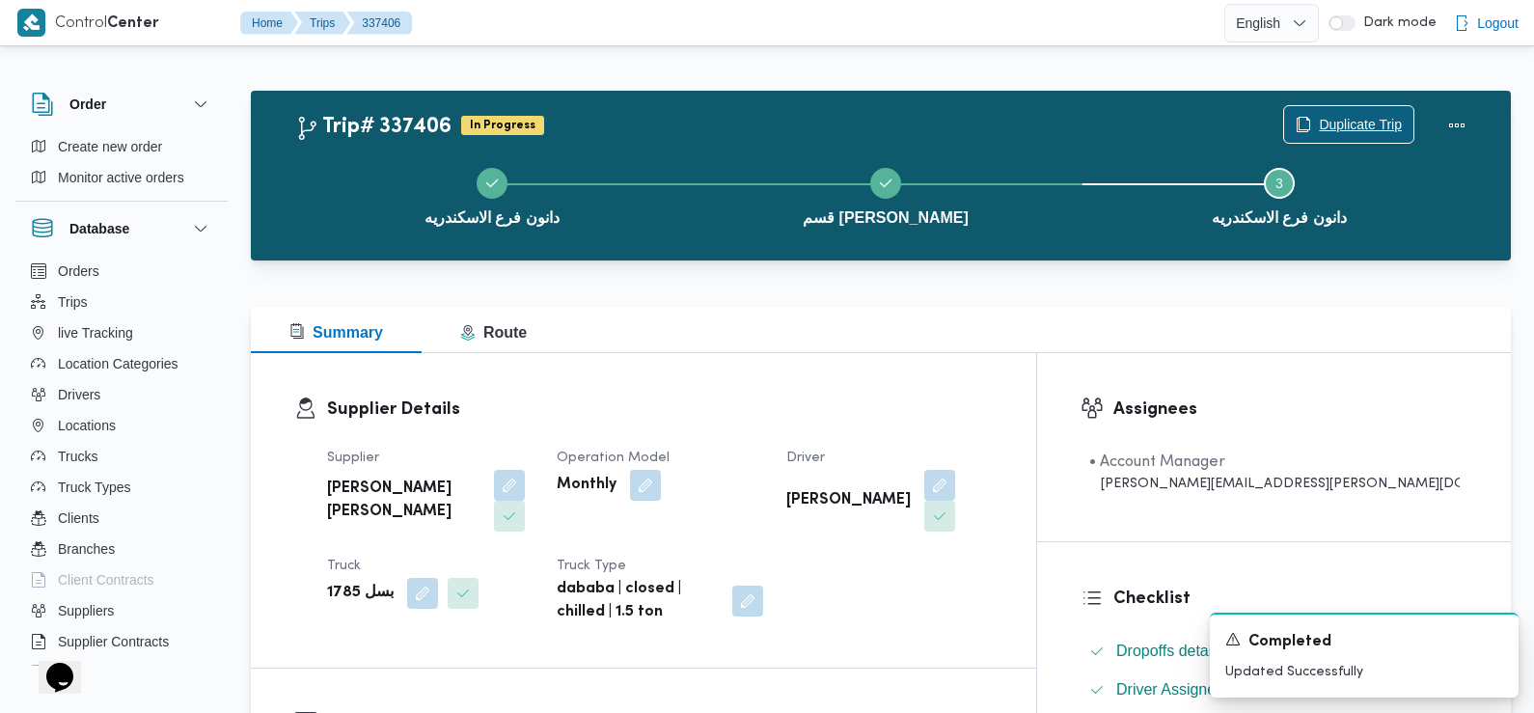
click at [1341, 124] on span "Duplicate Trip" at bounding box center [1360, 124] width 83 height 23
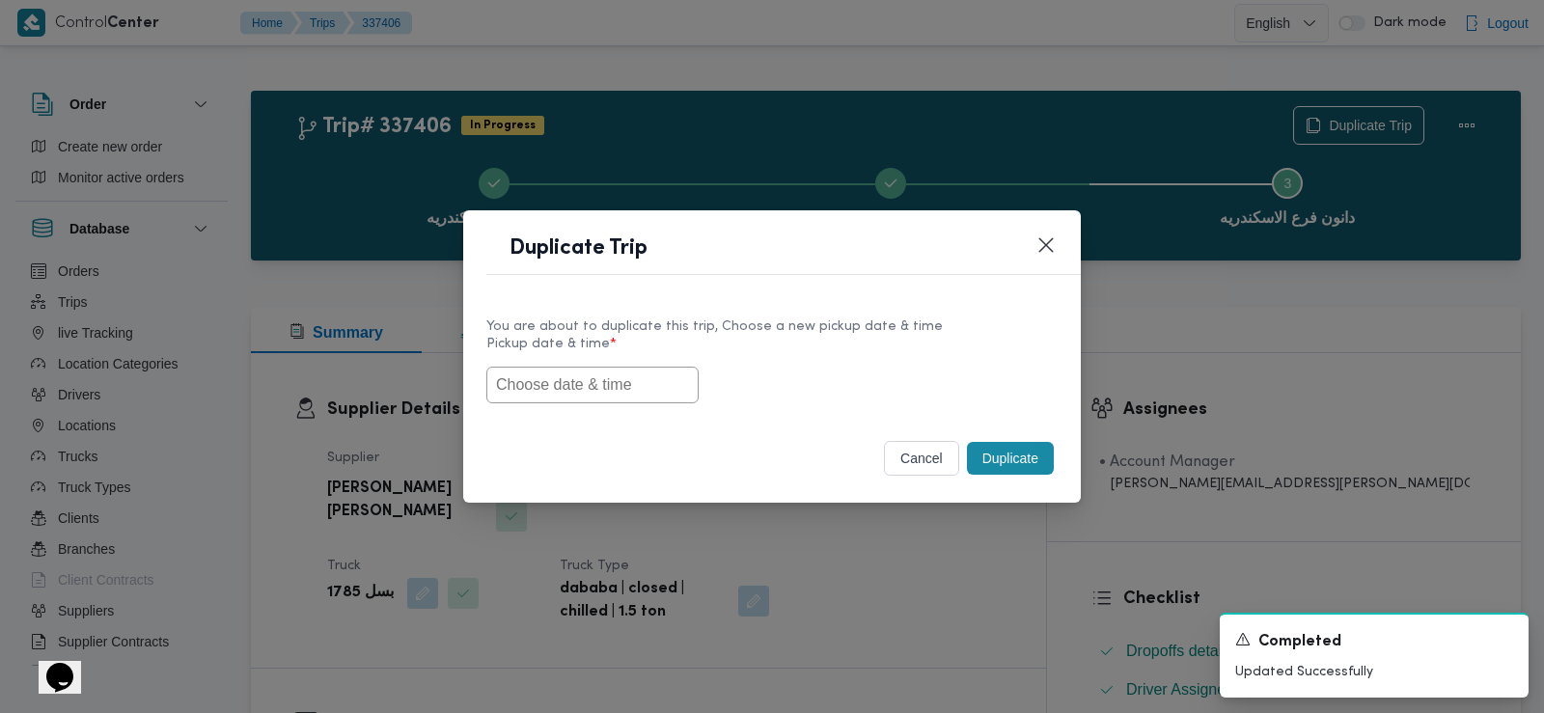
click at [603, 369] on input "text" at bounding box center [592, 385] width 212 height 37
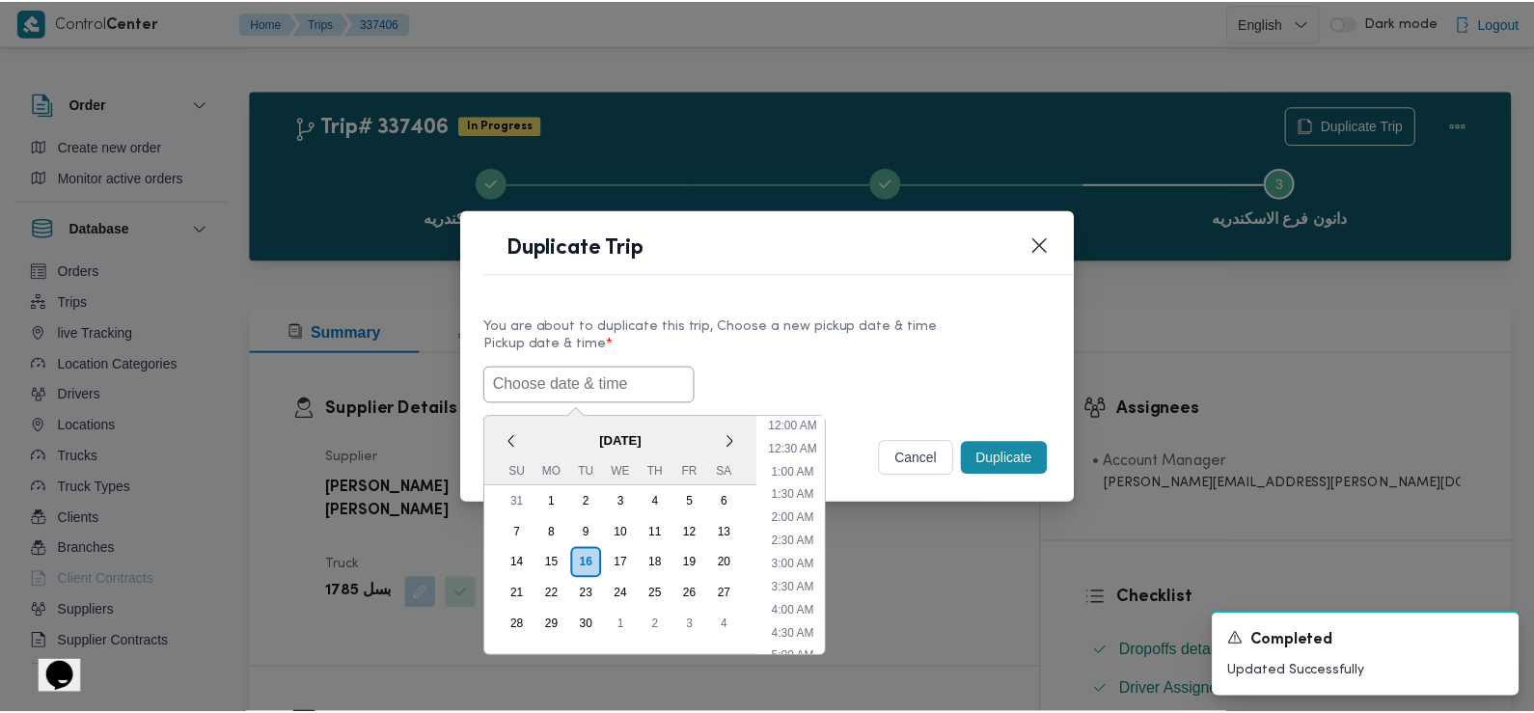
scroll to position [515, 0]
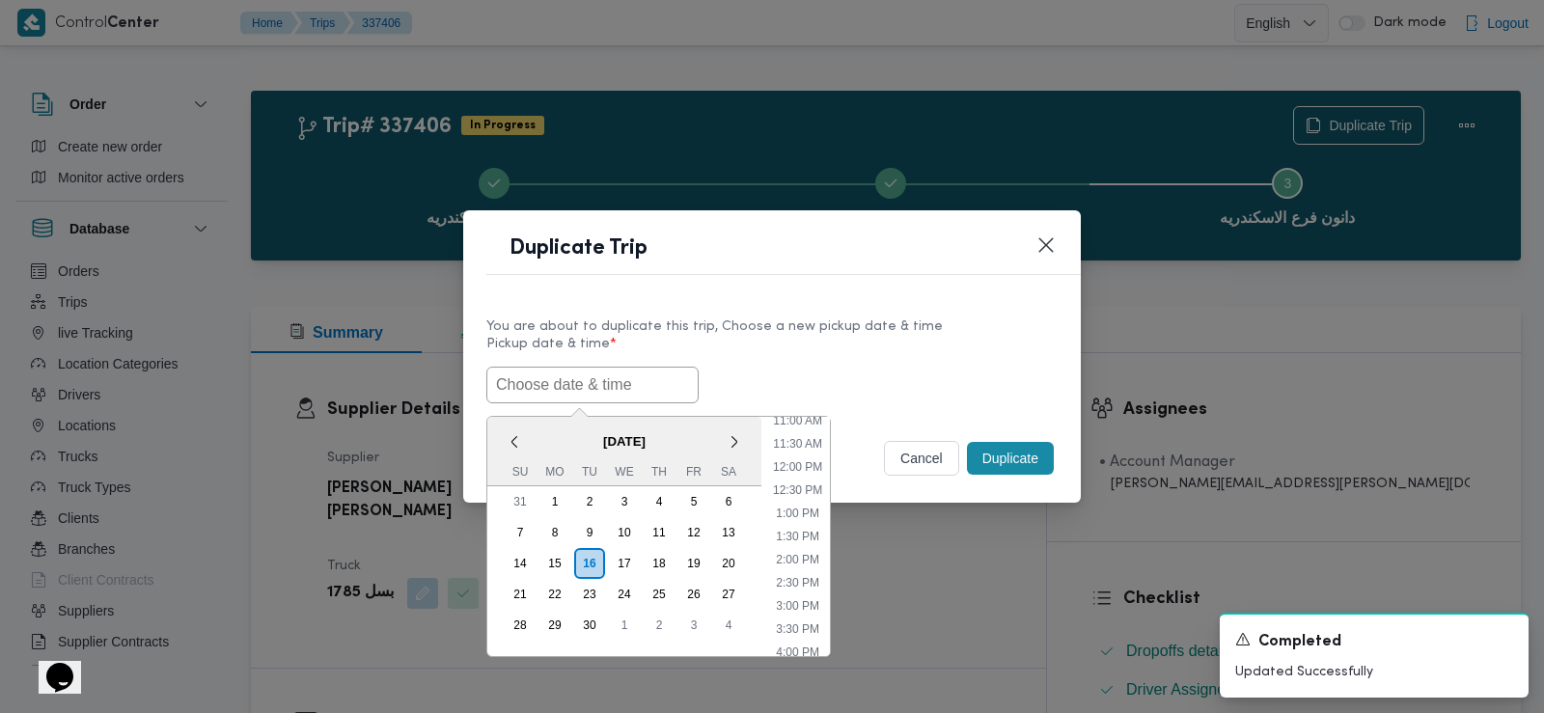
paste input "17/09/2025 7:30AM"
type input "17/09/2025 7:30AM"
click at [830, 342] on label "Pickup date & time *" at bounding box center [771, 352] width 571 height 30
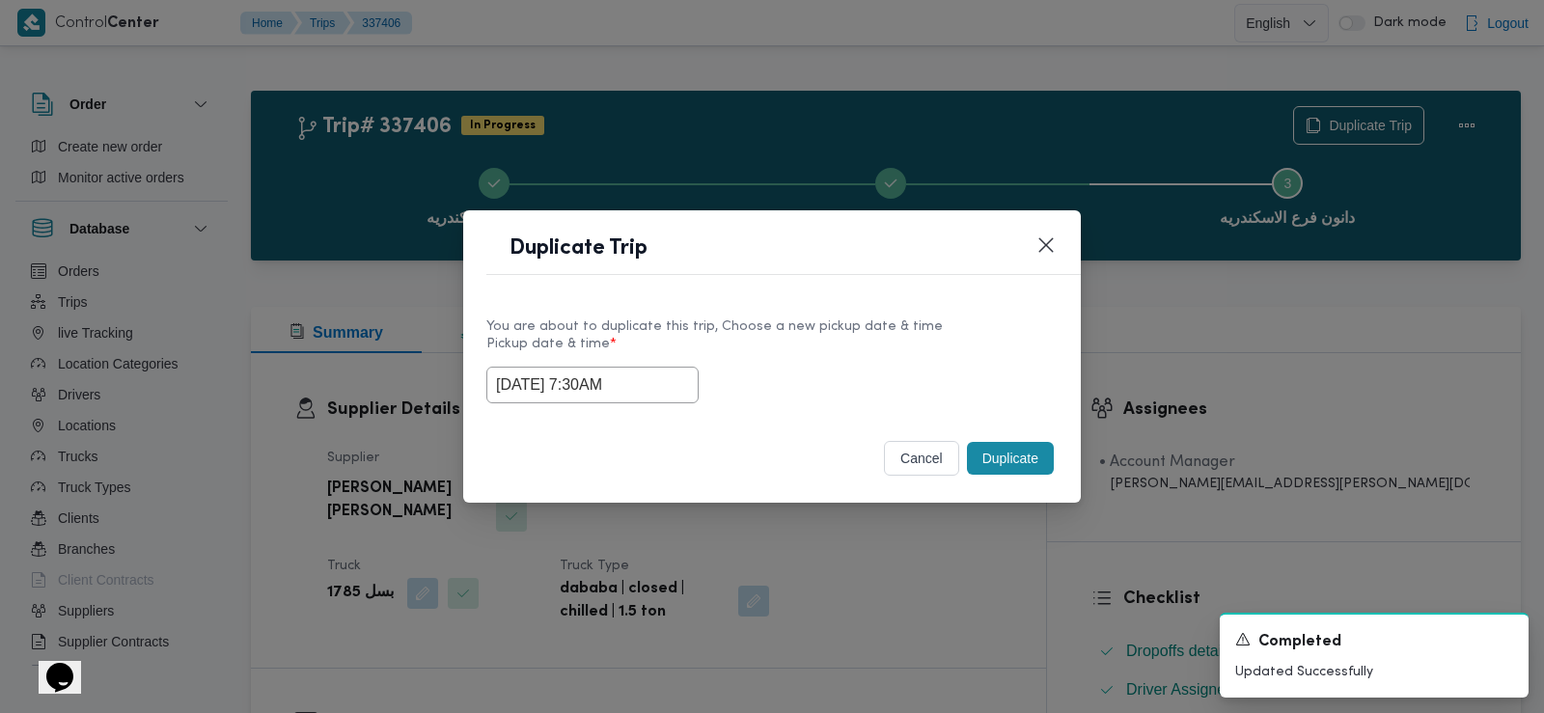
click at [1009, 457] on button "Duplicate" at bounding box center [1010, 458] width 87 height 33
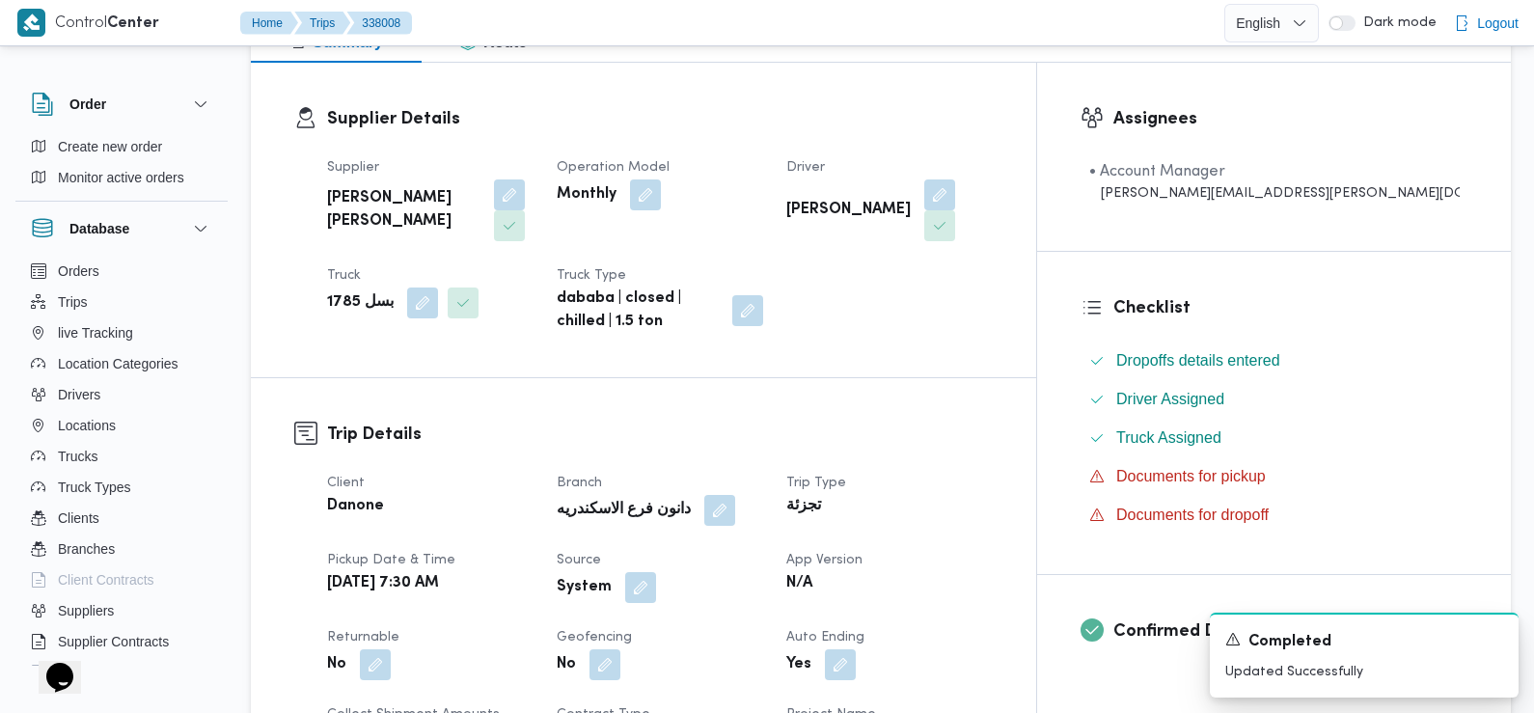
scroll to position [328, 0]
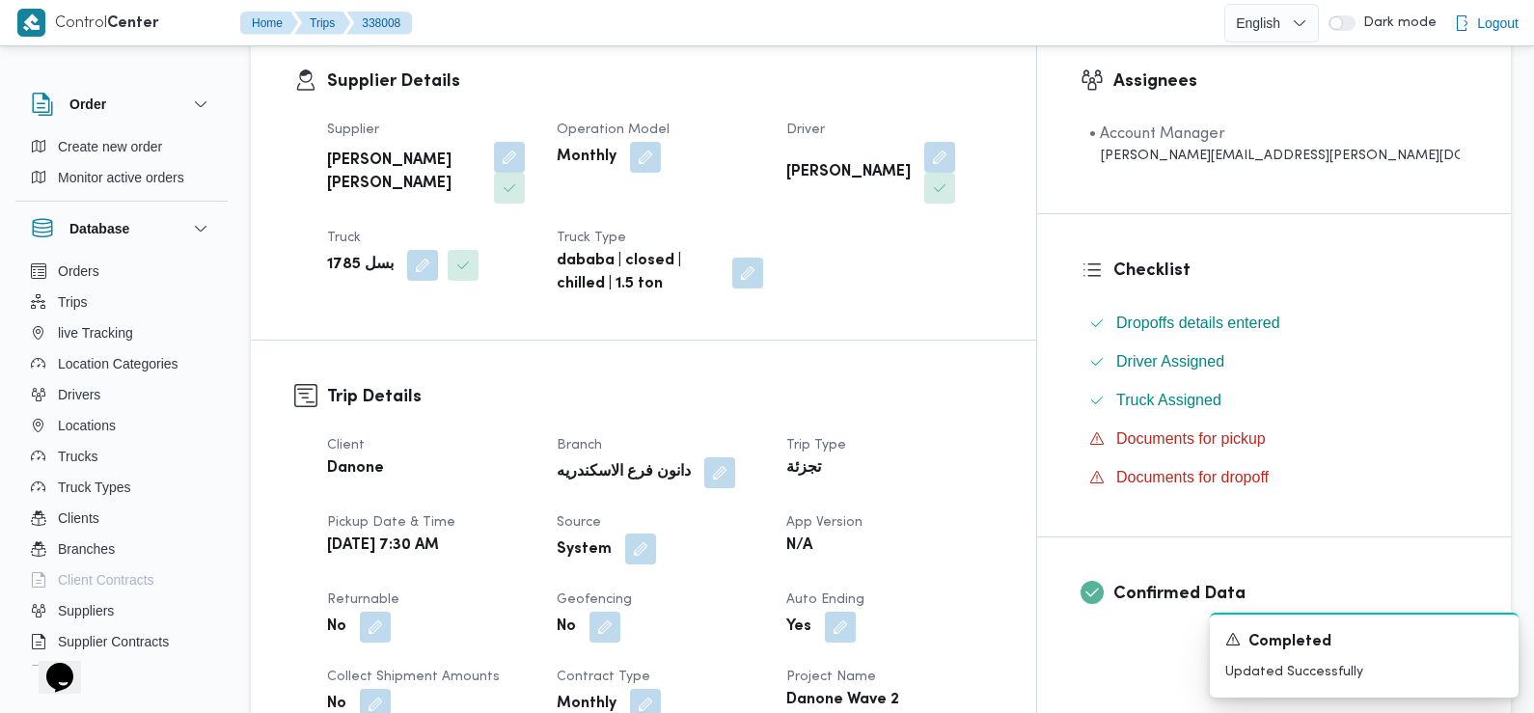
click at [656, 534] on button "button" at bounding box center [640, 549] width 31 height 31
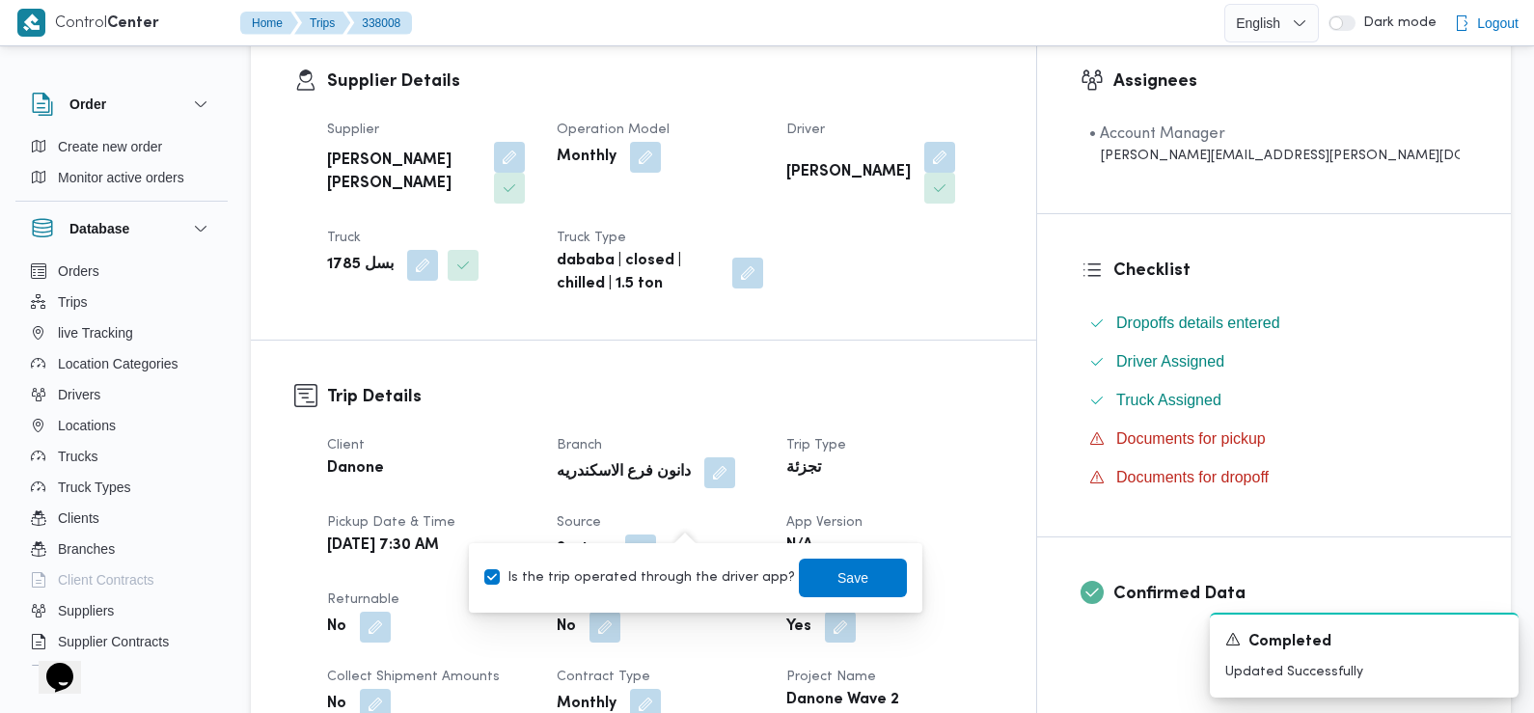
click at [675, 582] on label "Is the trip operated through the driver app?" at bounding box center [639, 577] width 311 height 23
checkbox input "false"
click at [814, 586] on span "Save" at bounding box center [853, 577] width 108 height 39
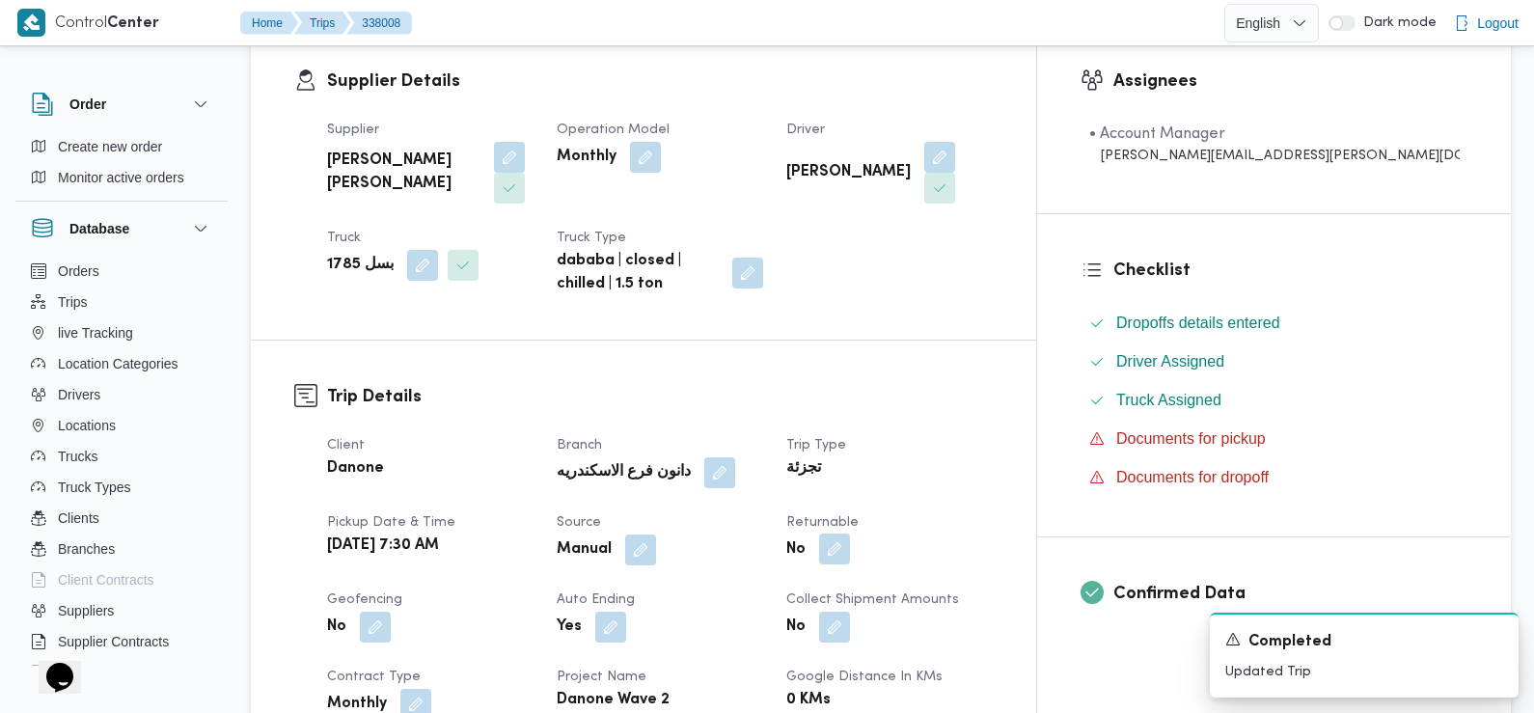
click at [850, 534] on button "button" at bounding box center [834, 549] width 31 height 31
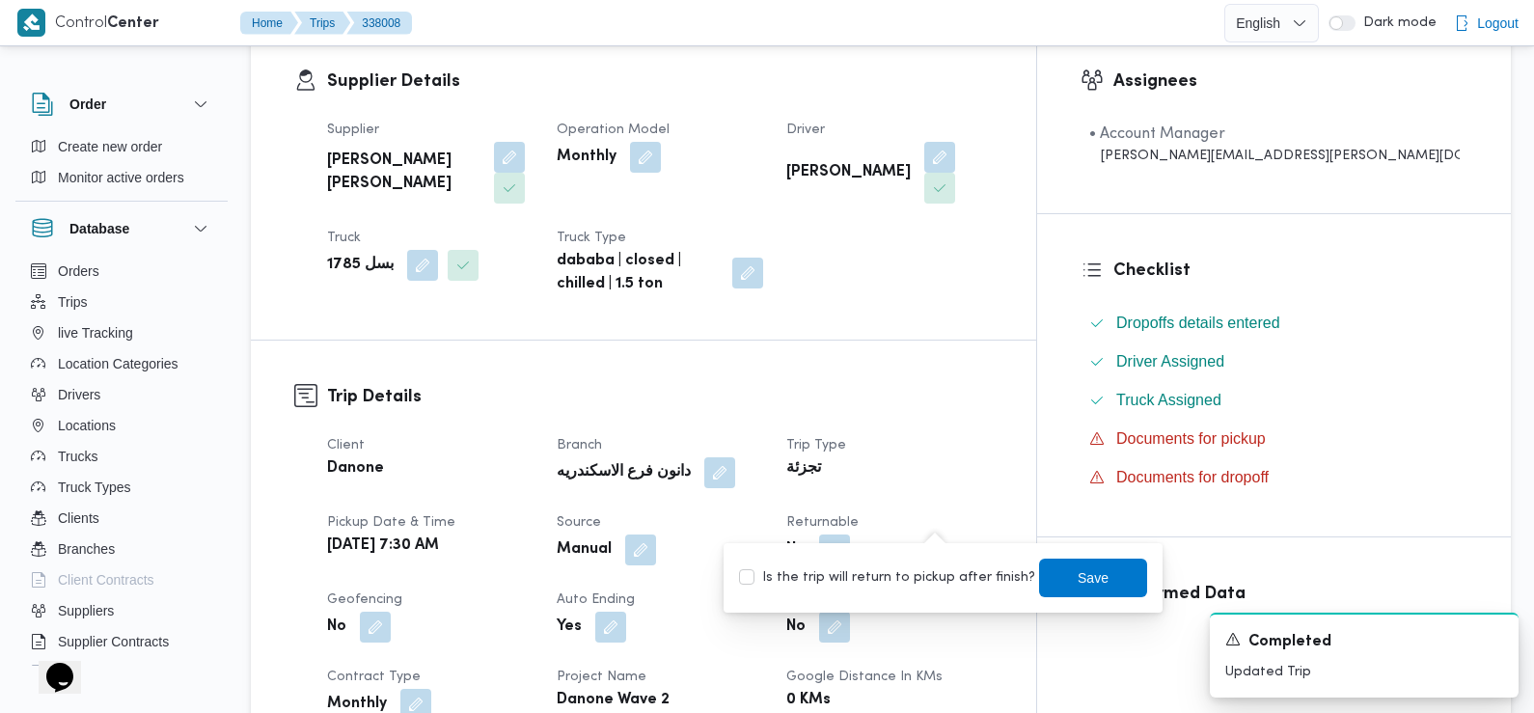
click at [923, 571] on label "Is the trip will return to pickup after finish?" at bounding box center [887, 577] width 296 height 23
checkbox input "true"
click at [1092, 579] on span "Save" at bounding box center [1093, 577] width 108 height 39
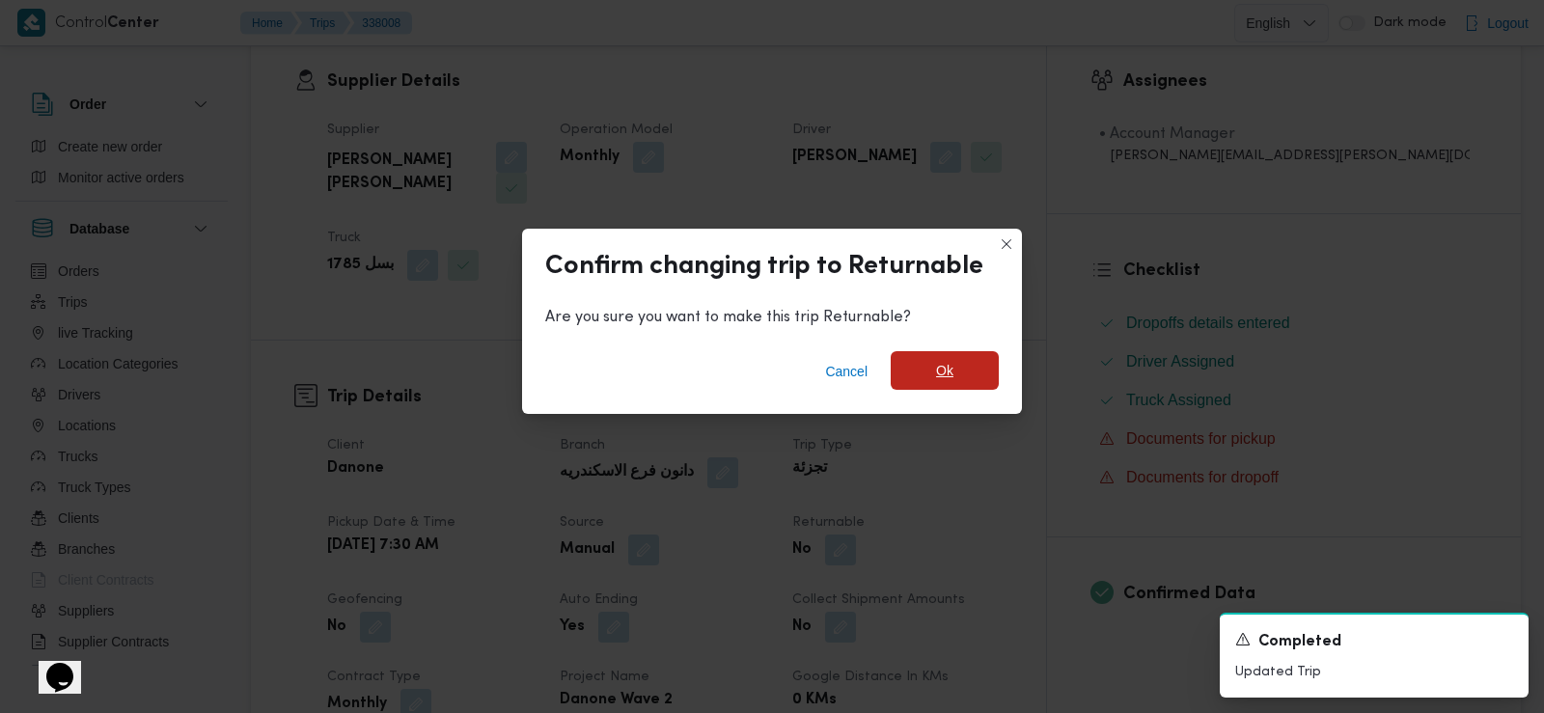
click at [952, 365] on span "Ok" at bounding box center [944, 370] width 17 height 23
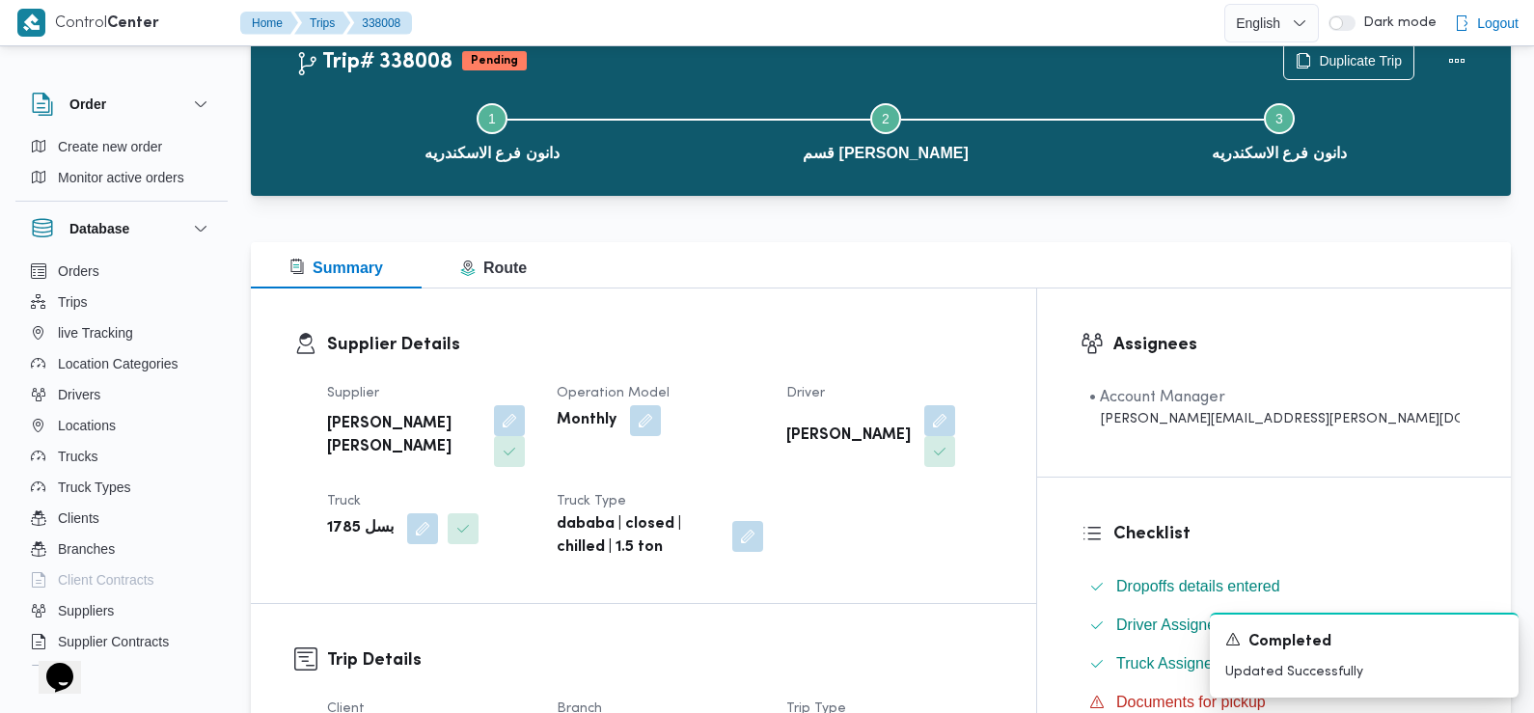
scroll to position [0, 0]
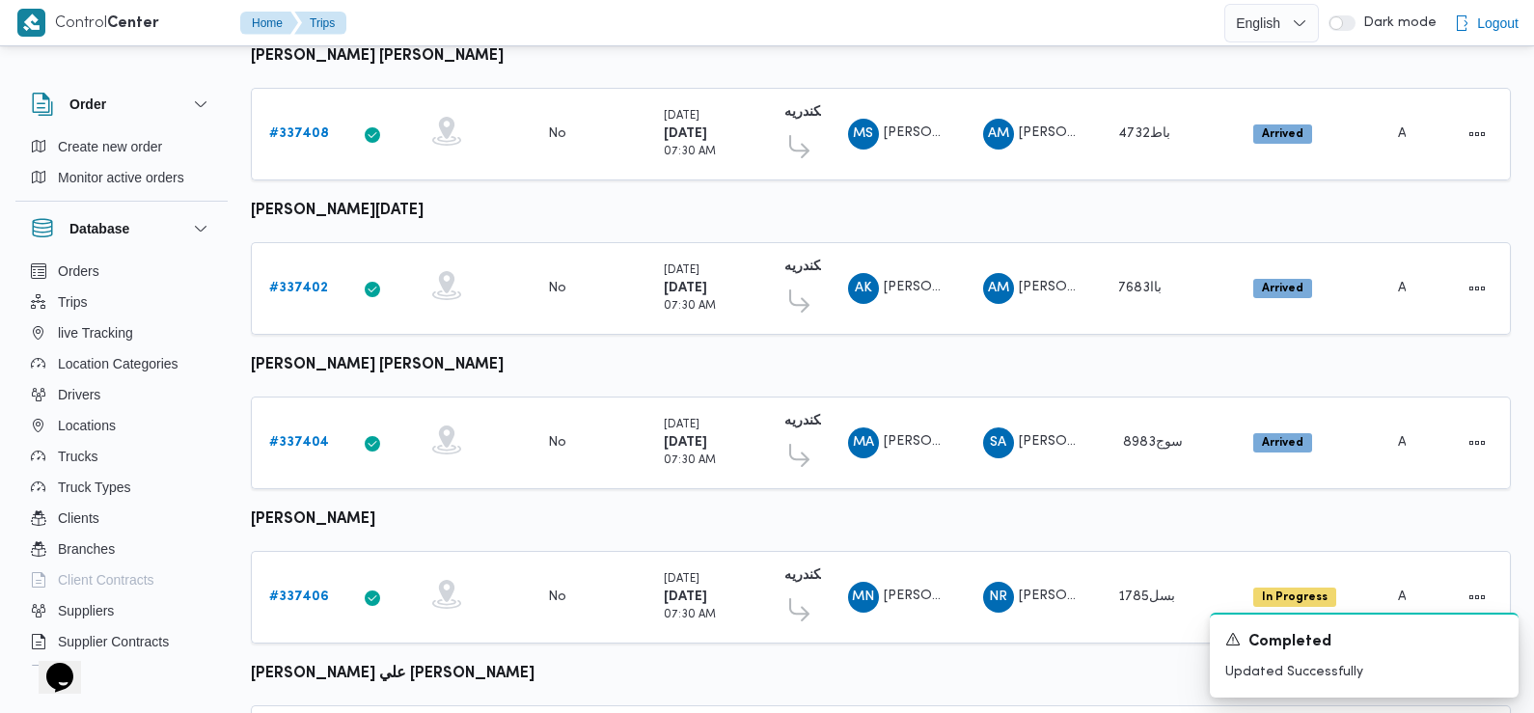
scroll to position [1419, 0]
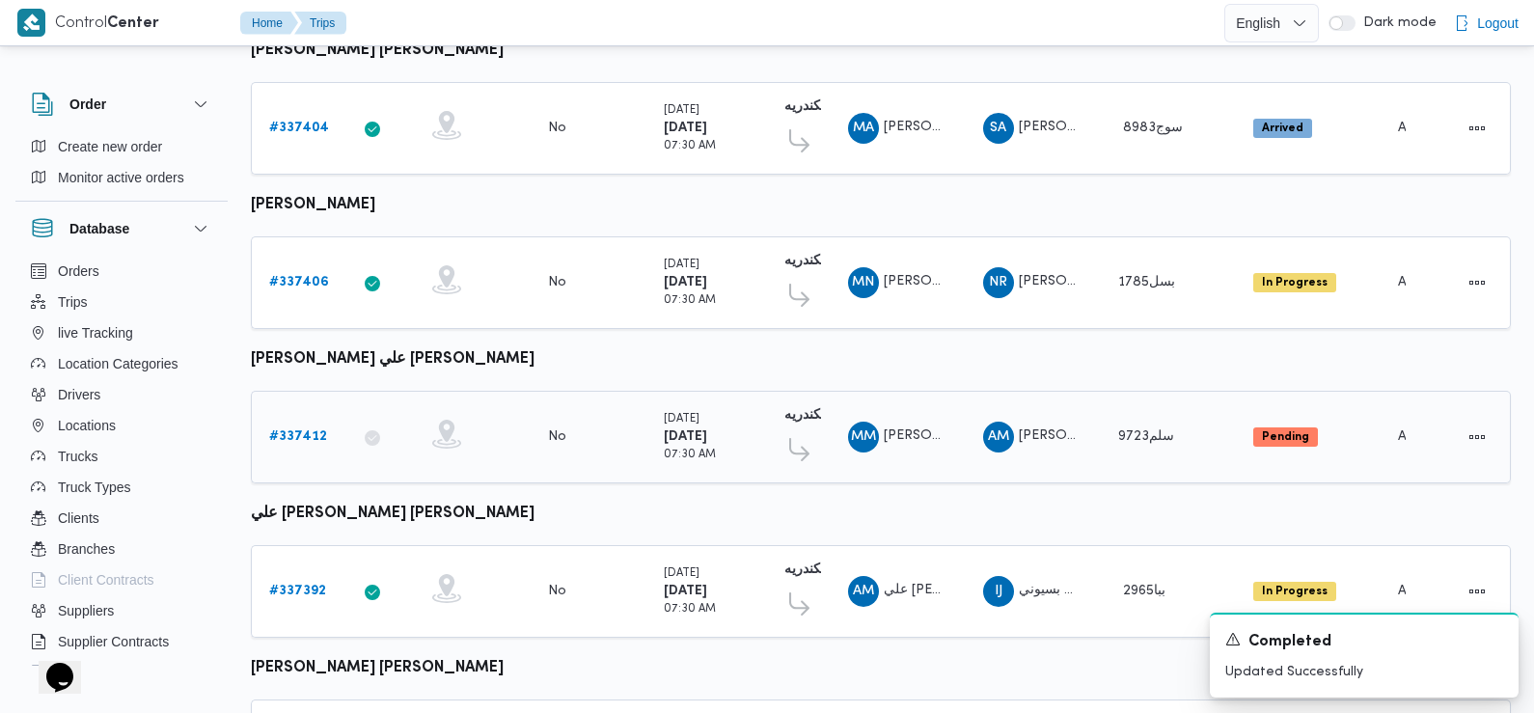
click at [290, 430] on b "# 337412" at bounding box center [298, 436] width 58 height 13
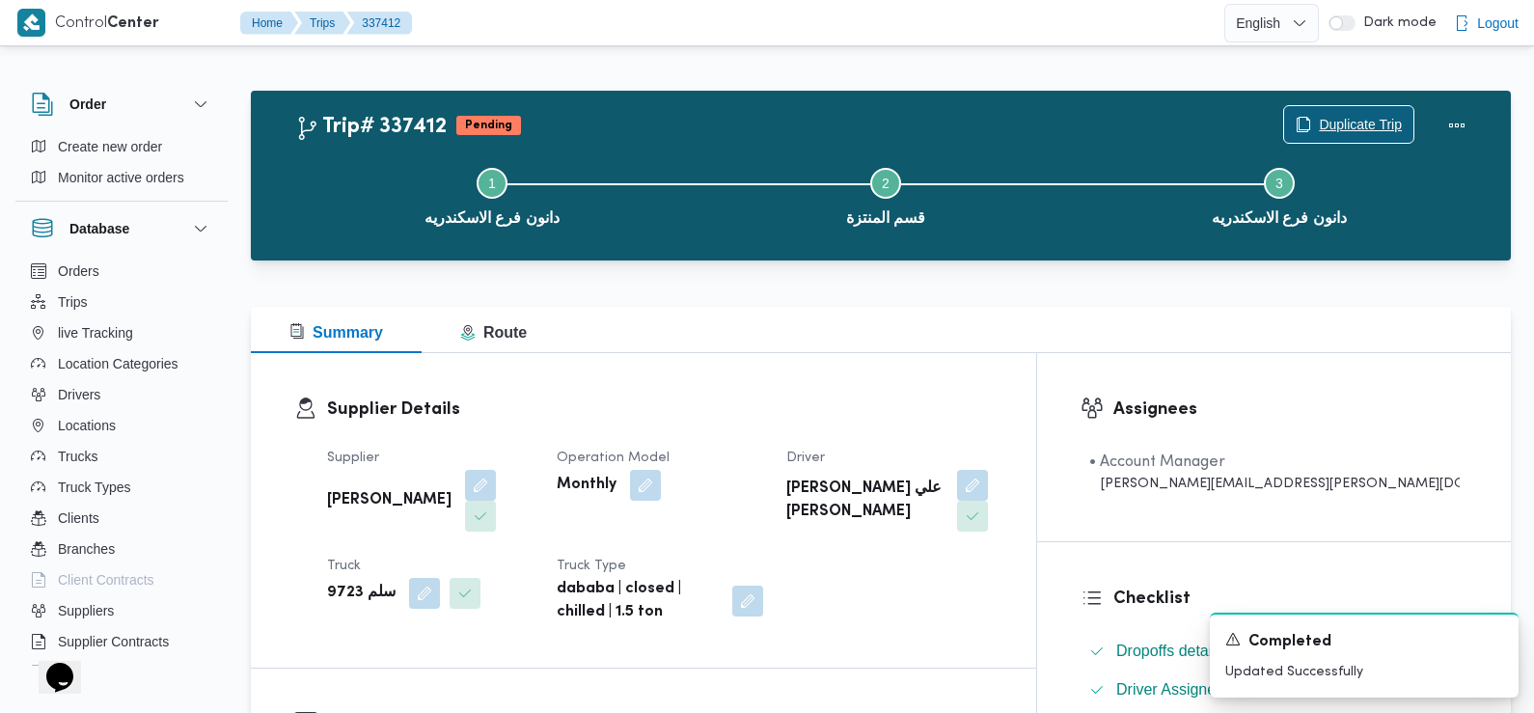
click at [1327, 124] on span "Duplicate Trip" at bounding box center [1360, 124] width 83 height 23
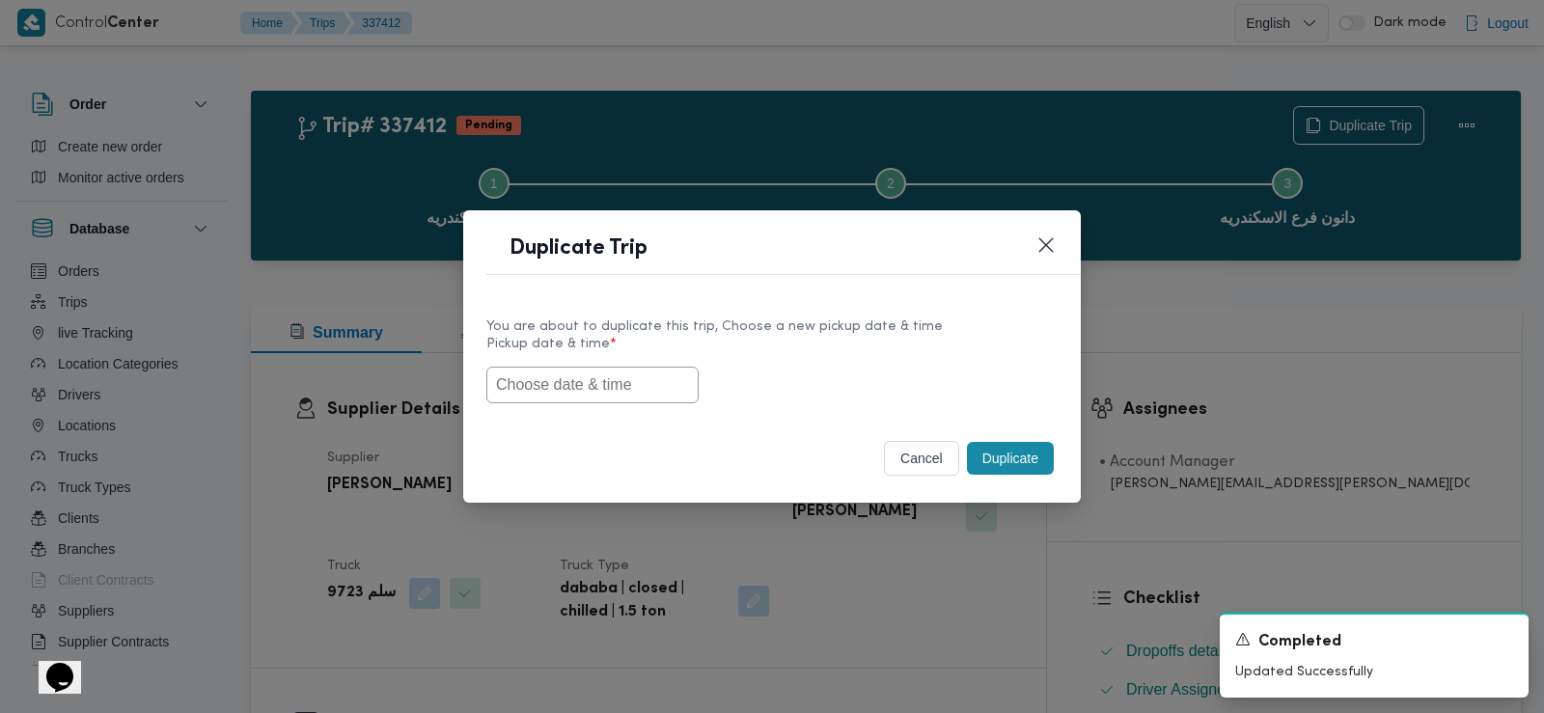
click at [612, 372] on input "text" at bounding box center [592, 385] width 212 height 37
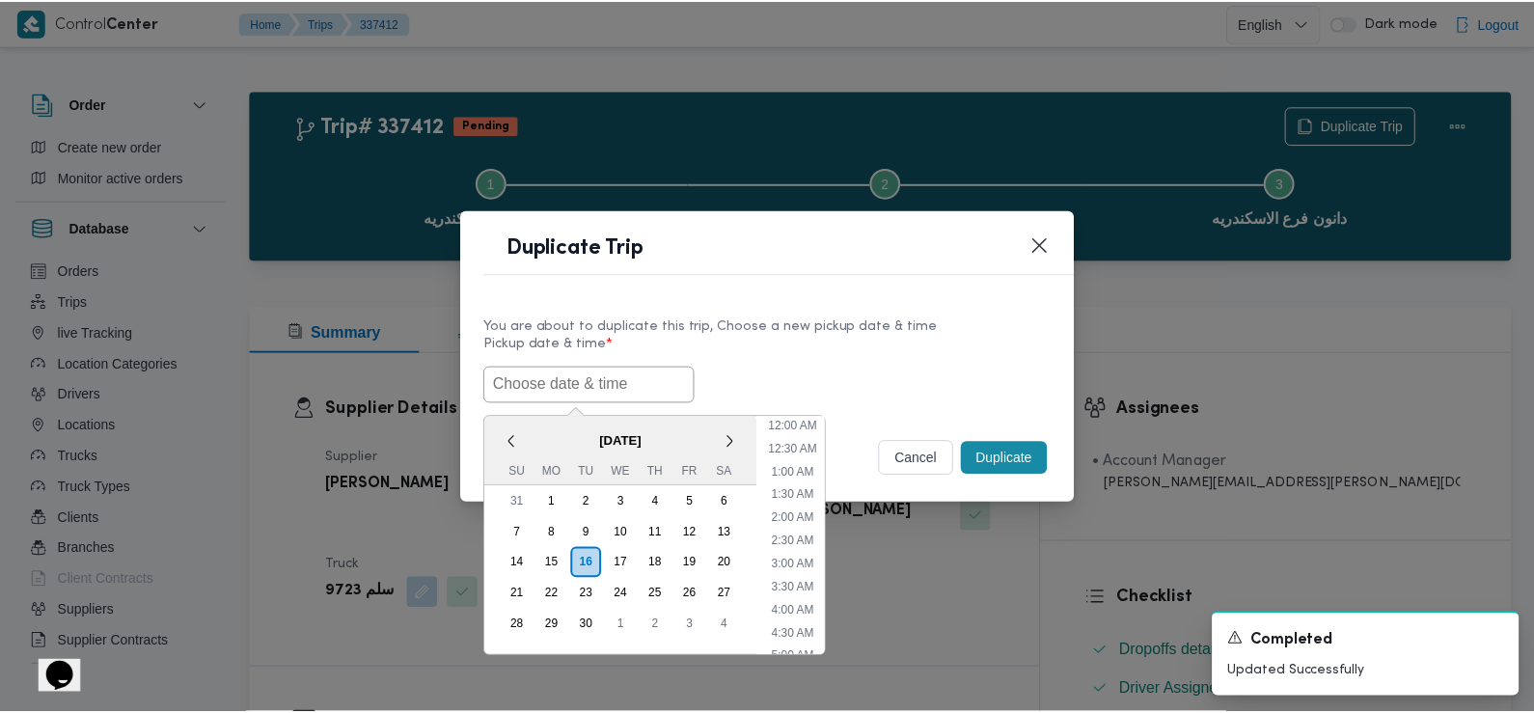
scroll to position [515, 0]
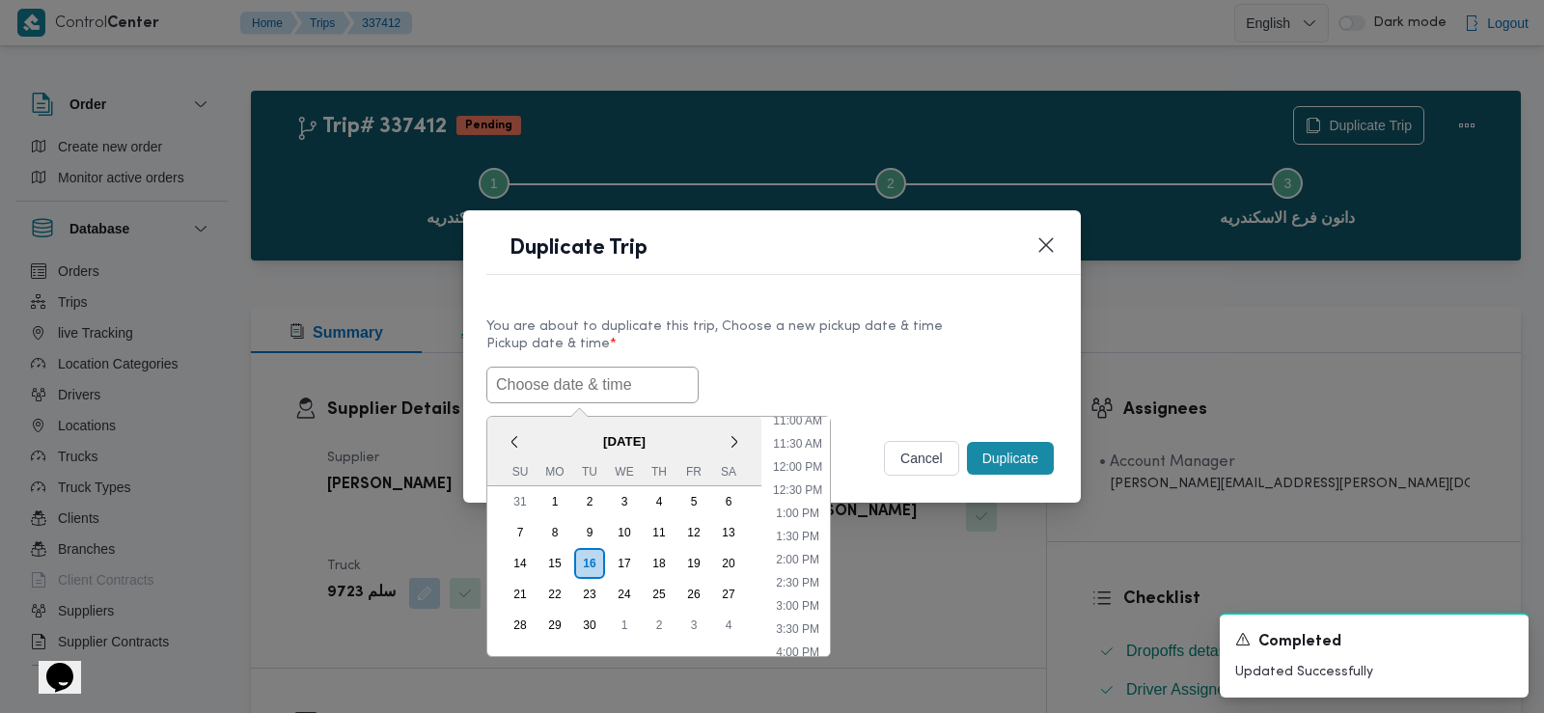
click at [603, 382] on input "text" at bounding box center [592, 385] width 212 height 37
paste input "17/09/2025 7:30AM"
type input "17/09/2025 7:30AM"
click at [861, 390] on div "17/09/2025 7:30AM < September 2025 > Su Mo Tu We Th Fr Sa 31 1 2 3 4 5 6 7 8 9 …" at bounding box center [771, 385] width 571 height 37
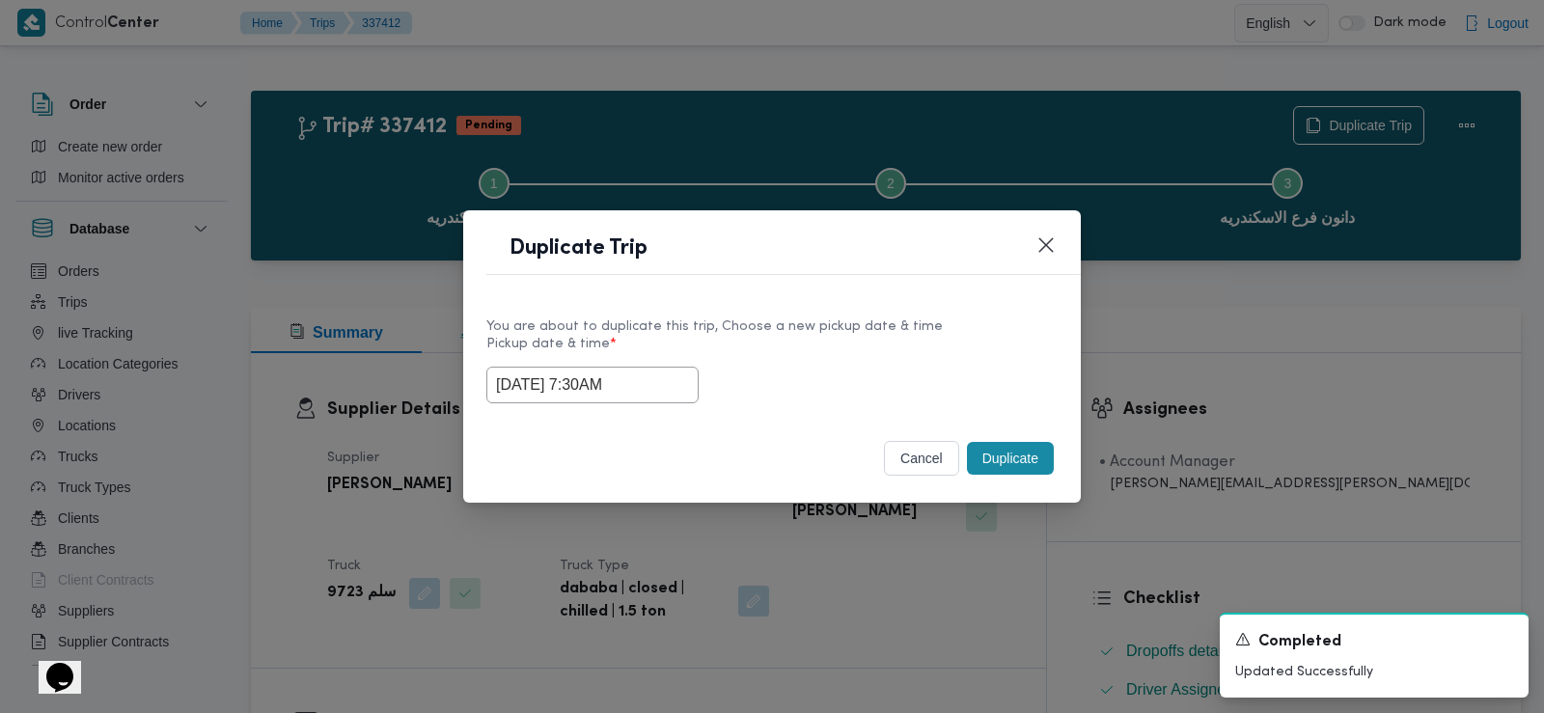
click at [999, 459] on button "Duplicate" at bounding box center [1010, 458] width 87 height 33
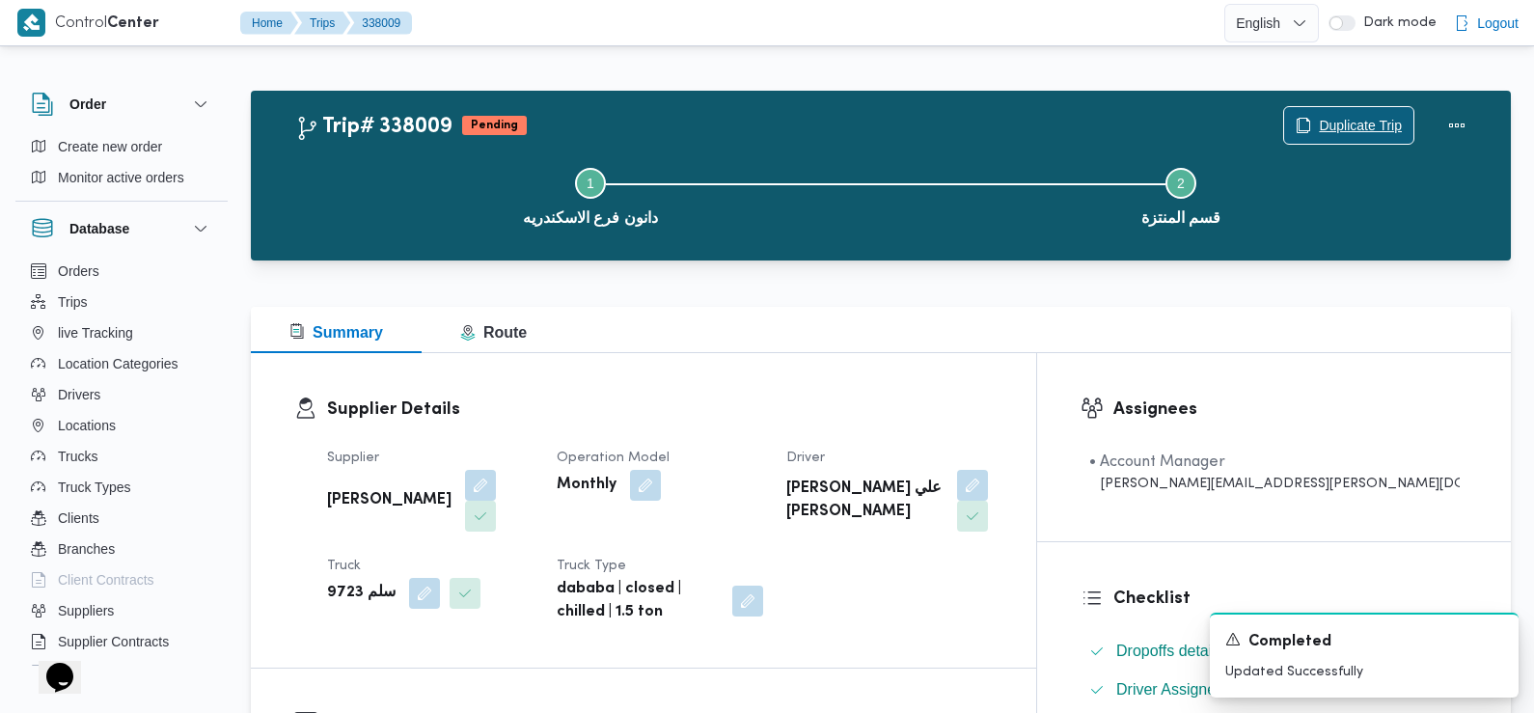
scroll to position [470, 0]
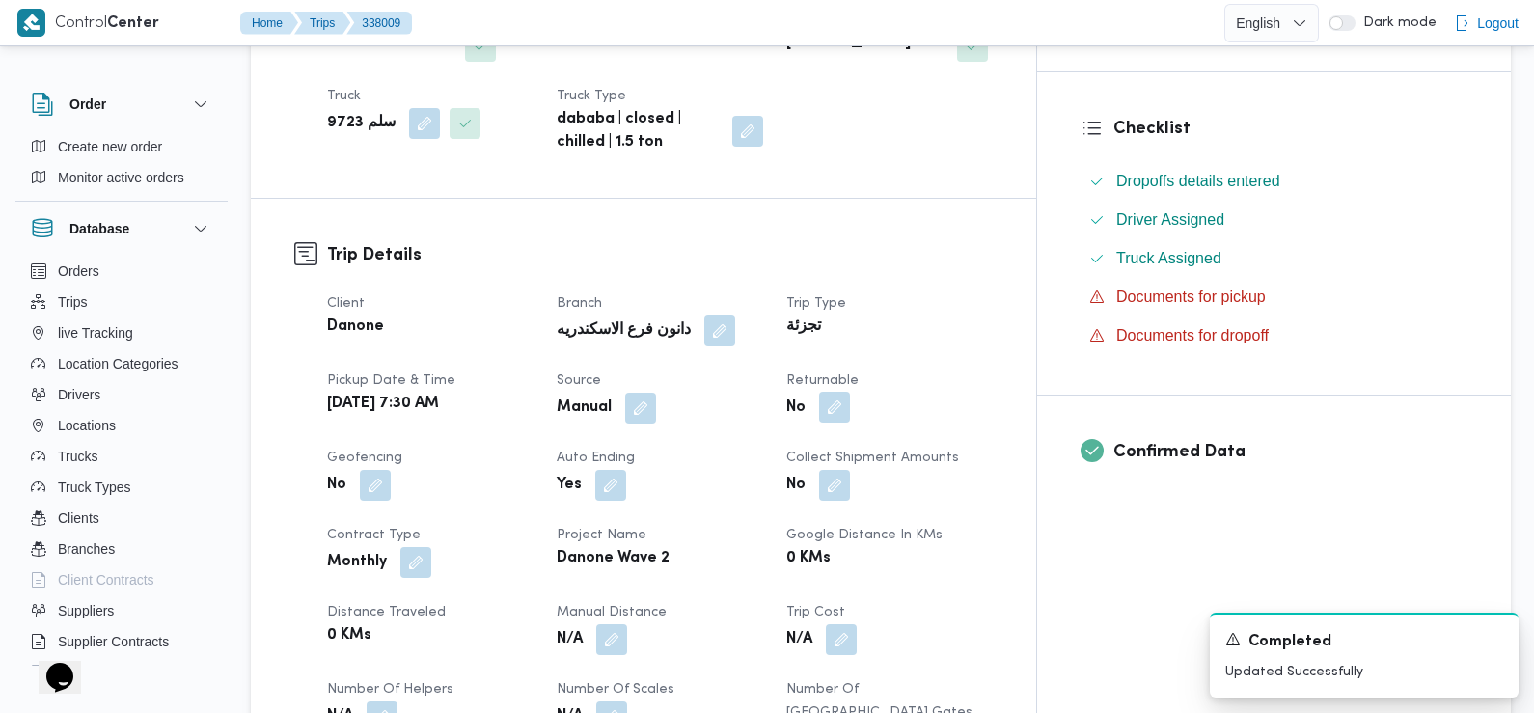
click at [850, 406] on button "button" at bounding box center [834, 407] width 31 height 31
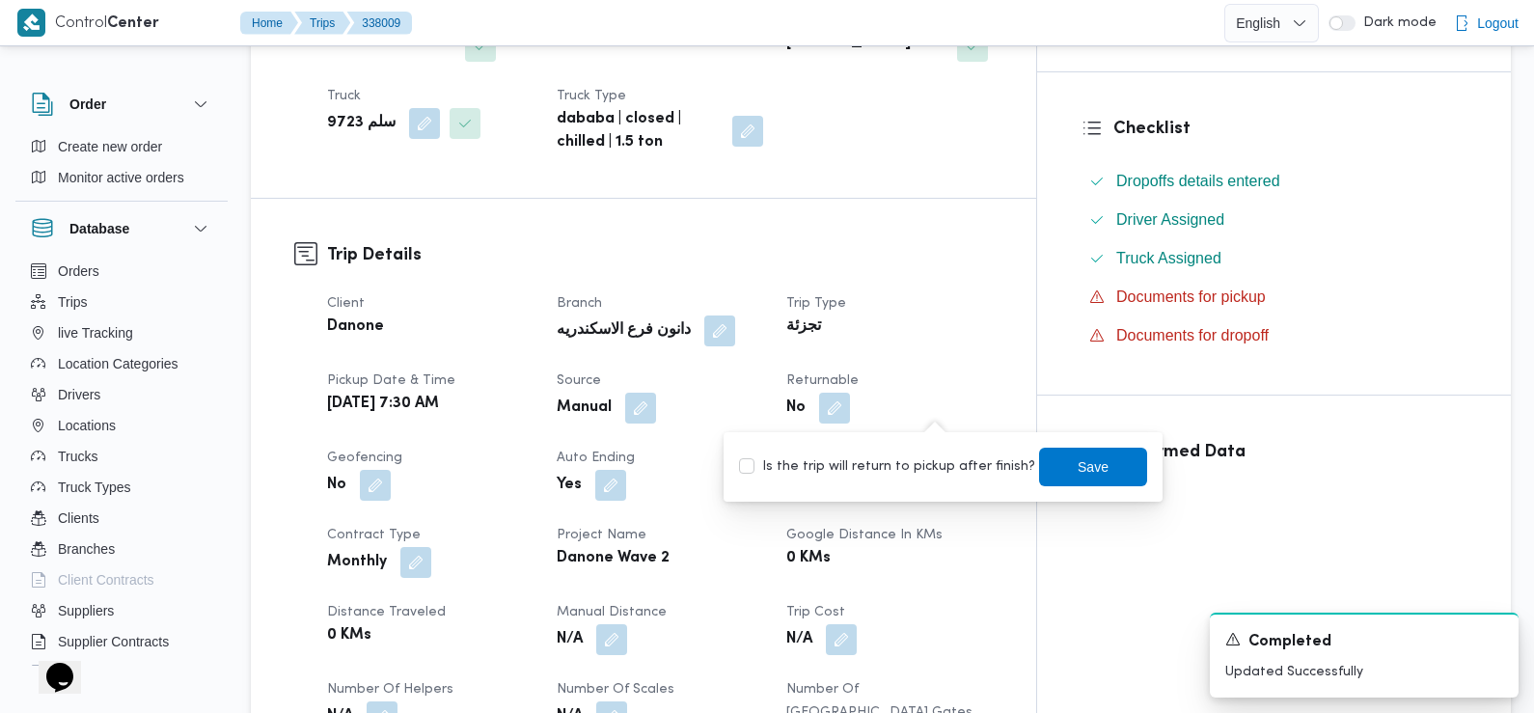
click at [907, 466] on label "Is the trip will return to pickup after finish?" at bounding box center [887, 466] width 296 height 23
checkbox input "true"
click at [1069, 481] on span "Save" at bounding box center [1093, 466] width 108 height 39
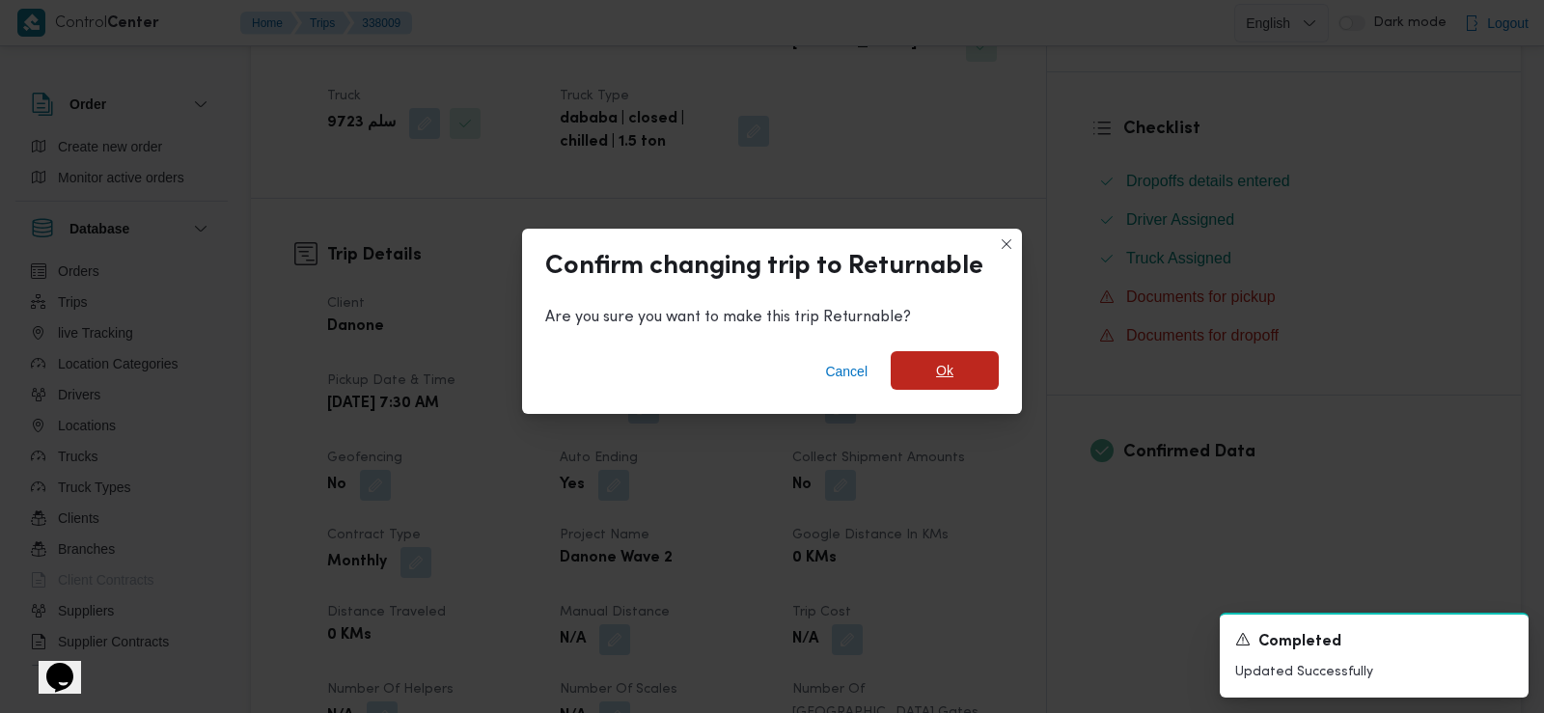
click at [932, 363] on span "Ok" at bounding box center [945, 370] width 108 height 39
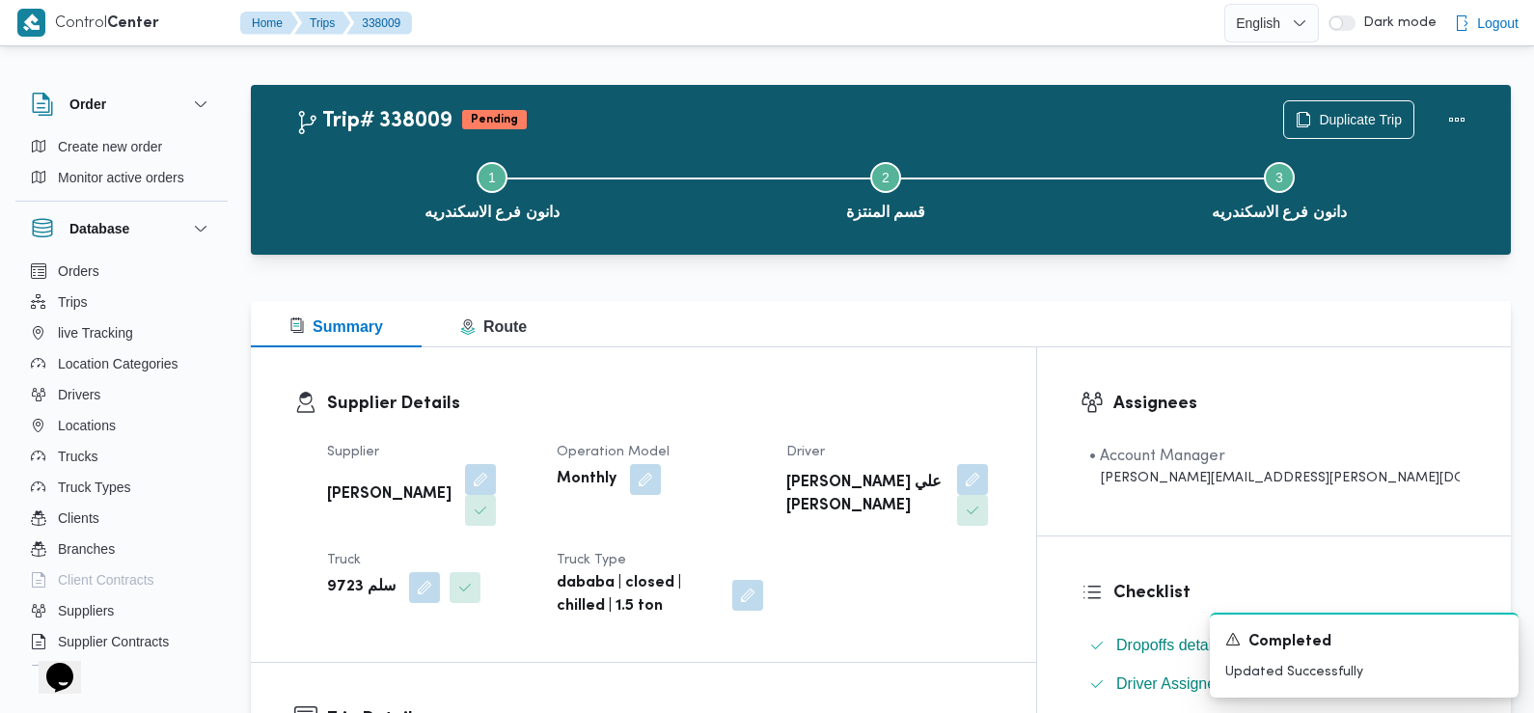
scroll to position [0, 0]
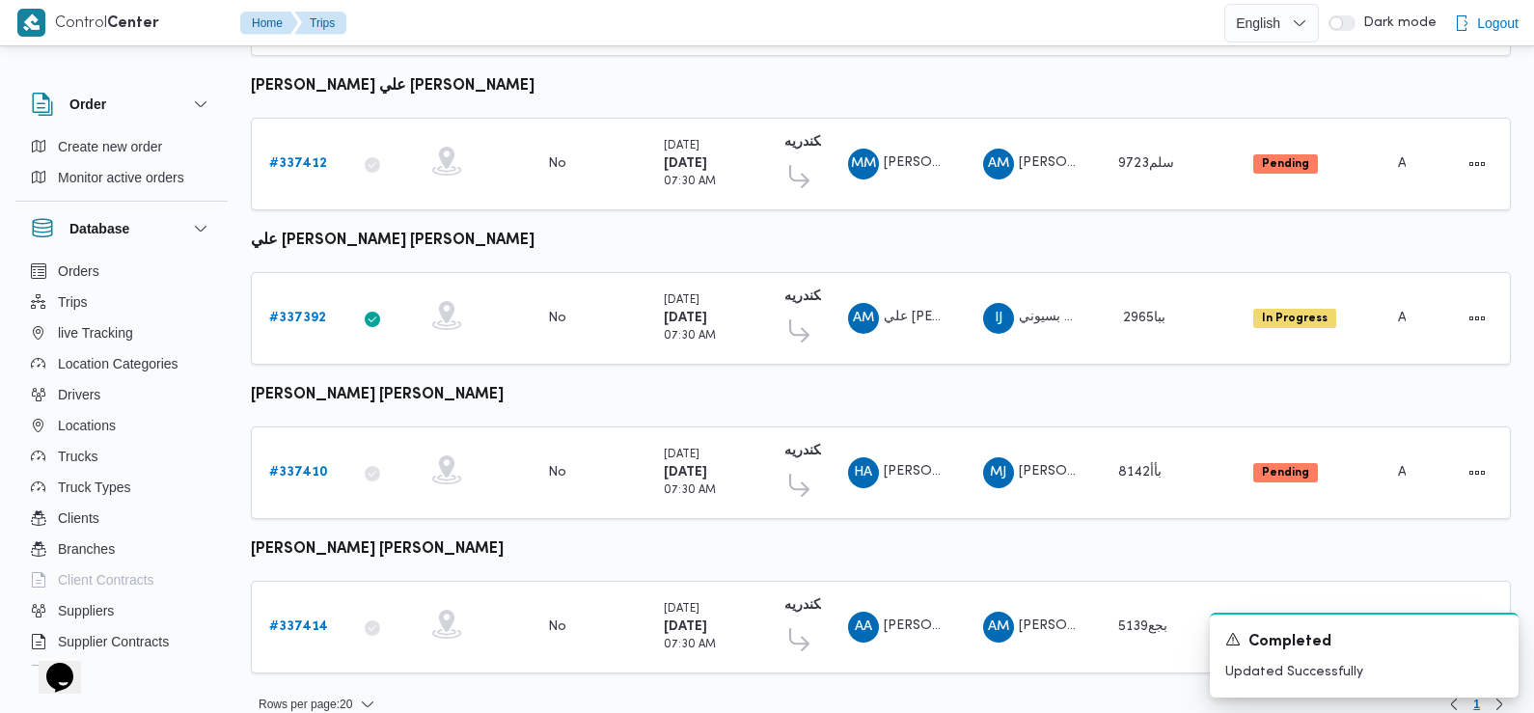
scroll to position [1694, 0]
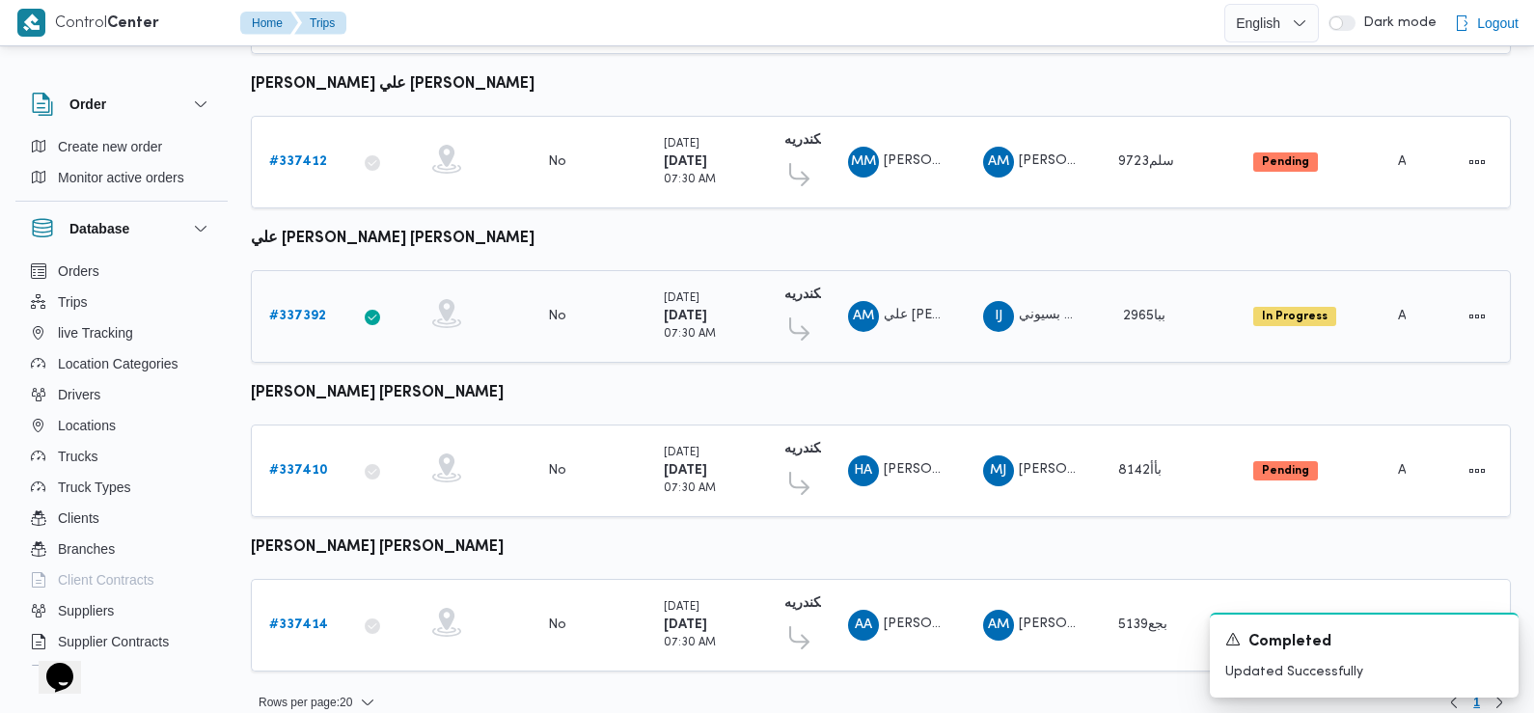
click at [290, 310] on b "# 337392" at bounding box center [297, 316] width 57 height 13
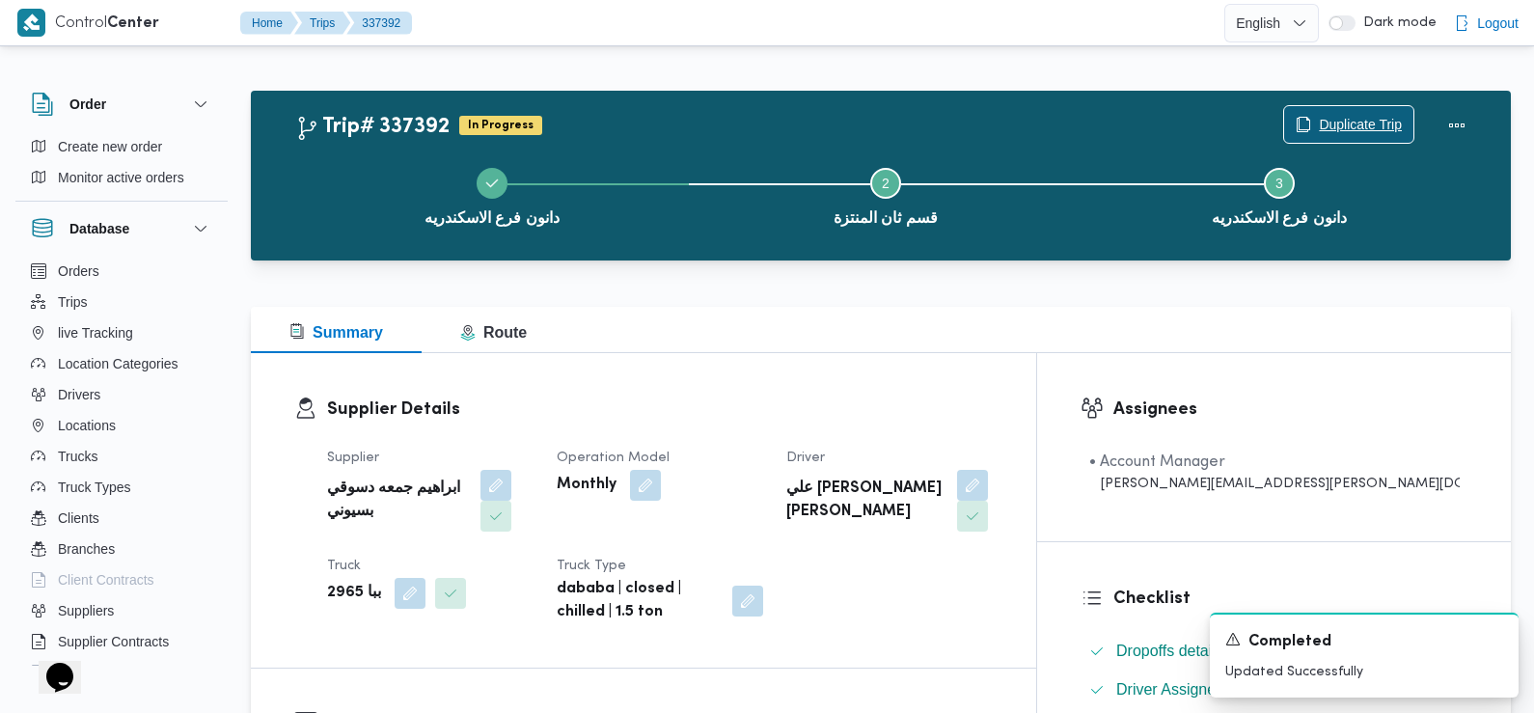
click at [1393, 107] on button "Duplicate Trip" at bounding box center [1348, 124] width 131 height 39
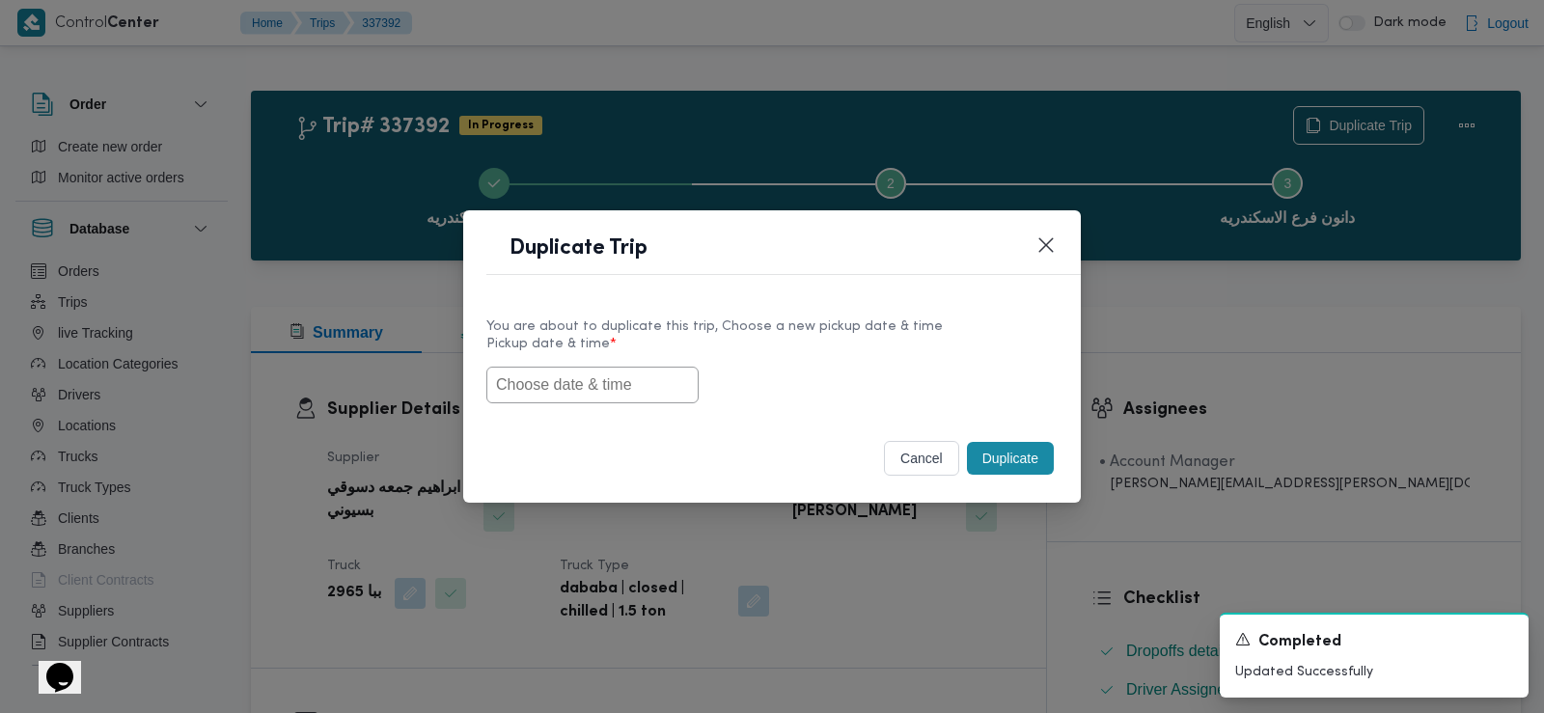
click at [619, 376] on input "text" at bounding box center [592, 385] width 212 height 37
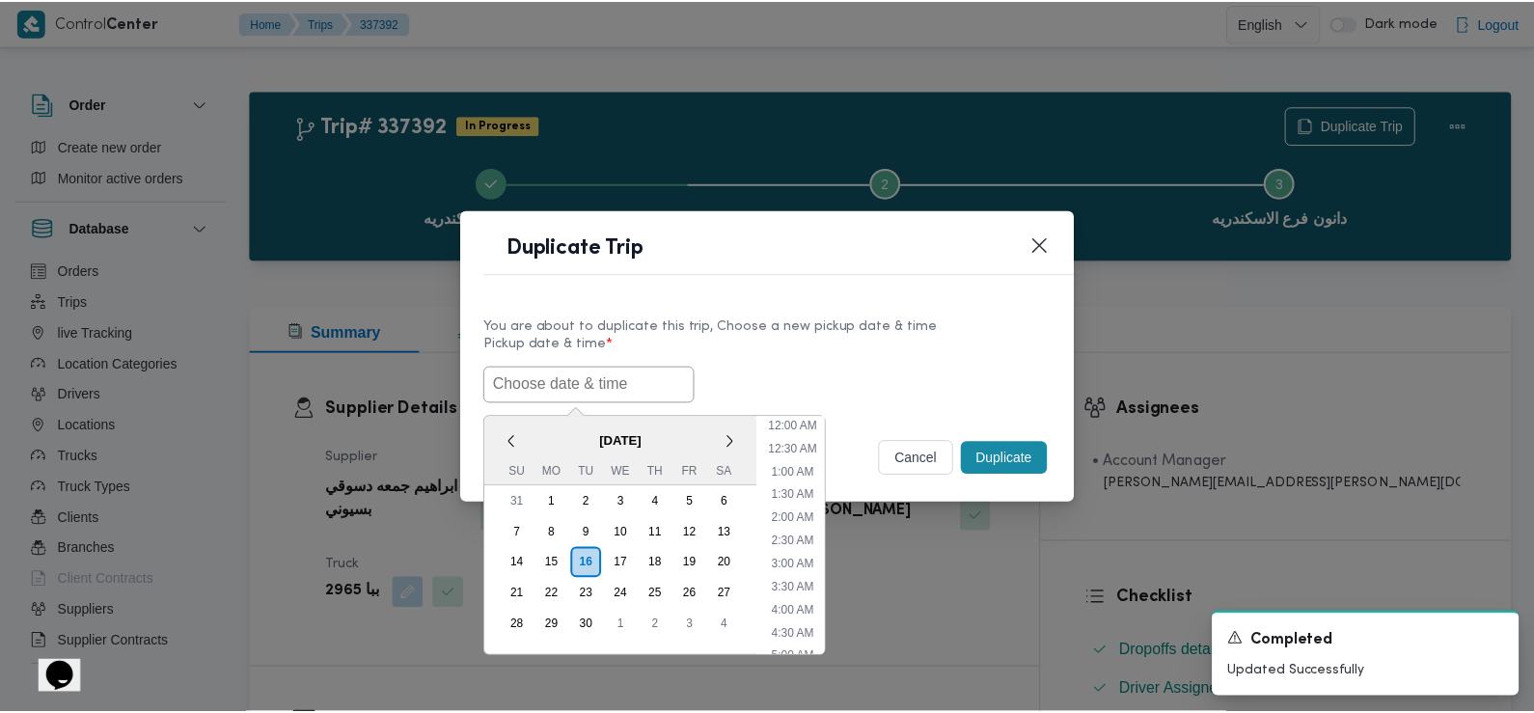
scroll to position [515, 0]
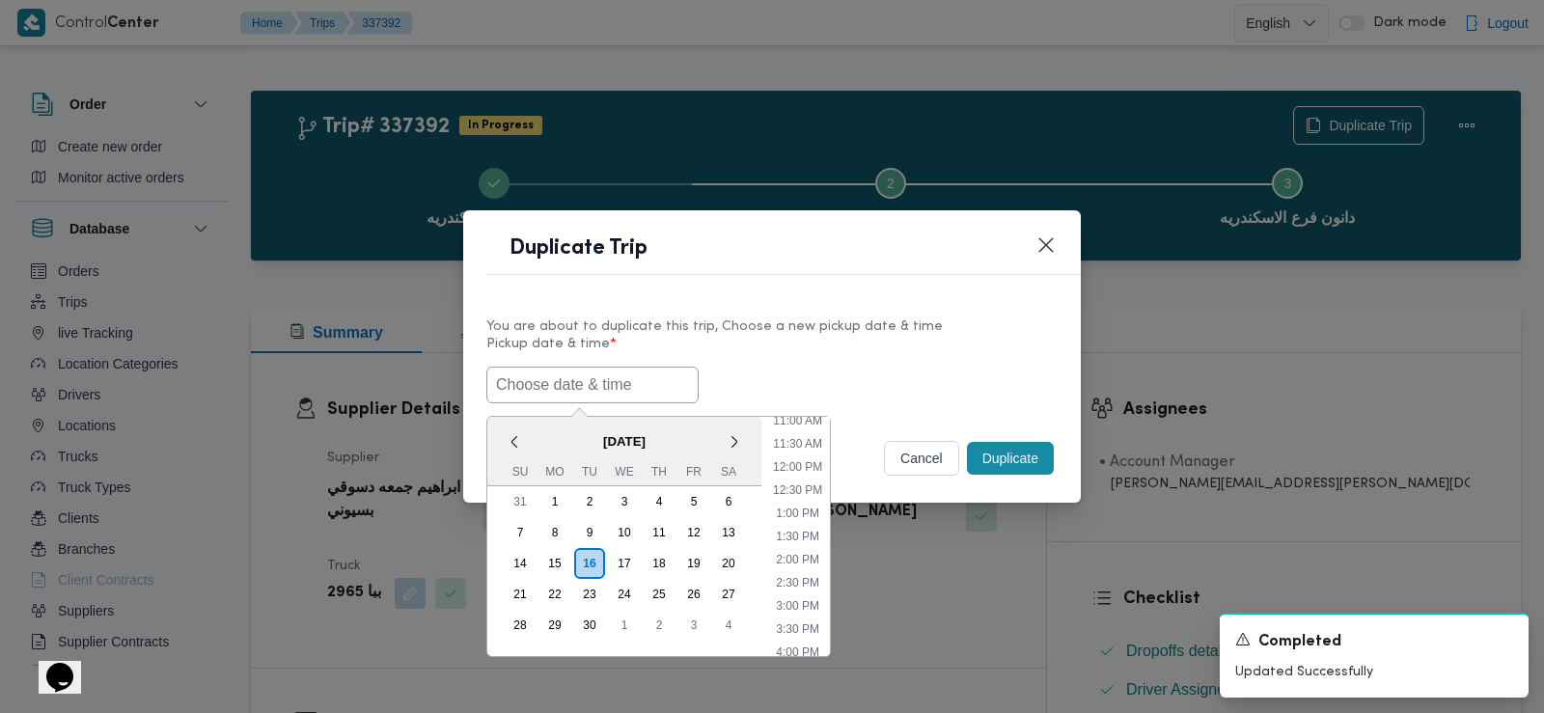
paste input "17/09/2025 7:30AM"
type input "17/09/2025 7:30AM"
click at [770, 379] on div "17/09/2025 7:30AM < September 2025 > Su Mo Tu We Th Fr Sa 31 1 2 3 4 5 6 7 8 9 …" at bounding box center [771, 385] width 571 height 37
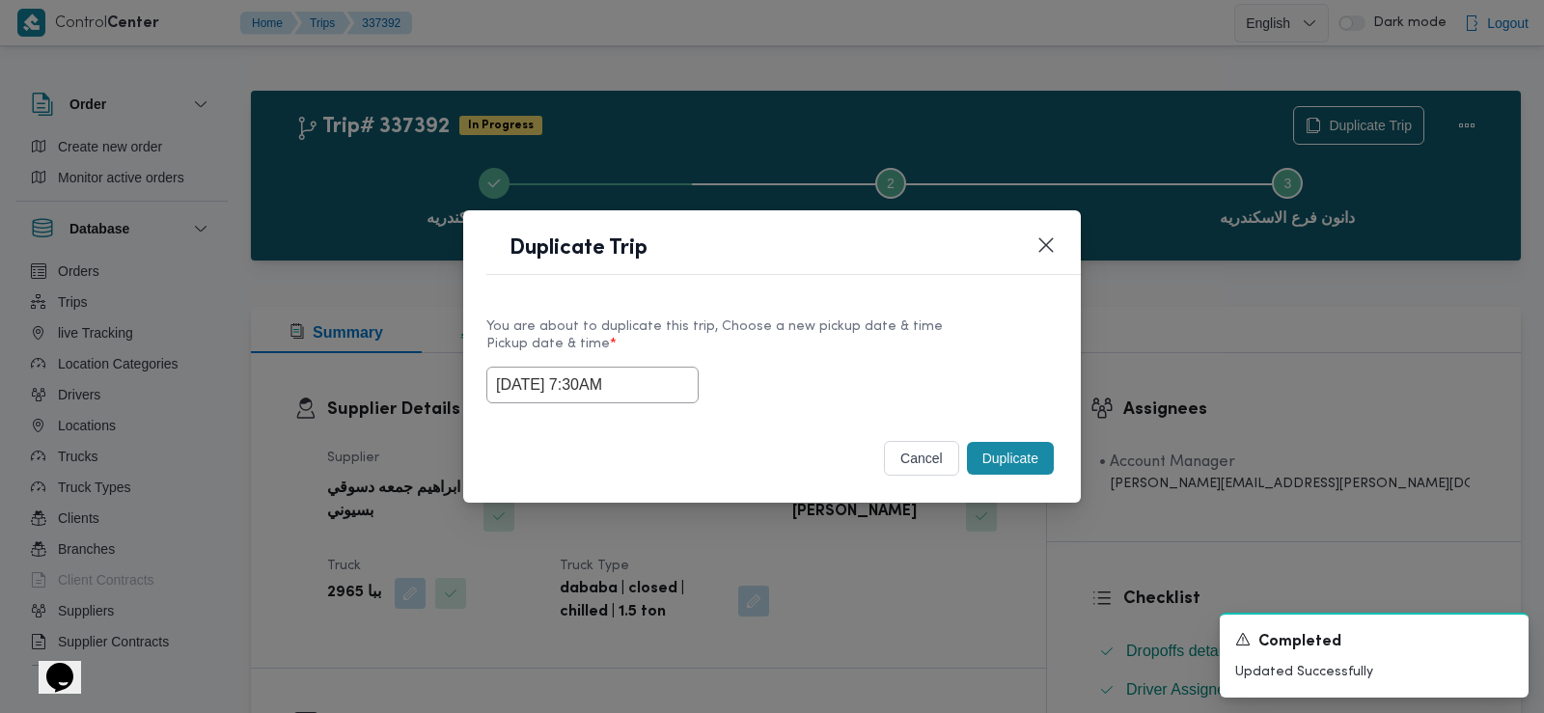
click at [1011, 456] on button "Duplicate" at bounding box center [1010, 458] width 87 height 33
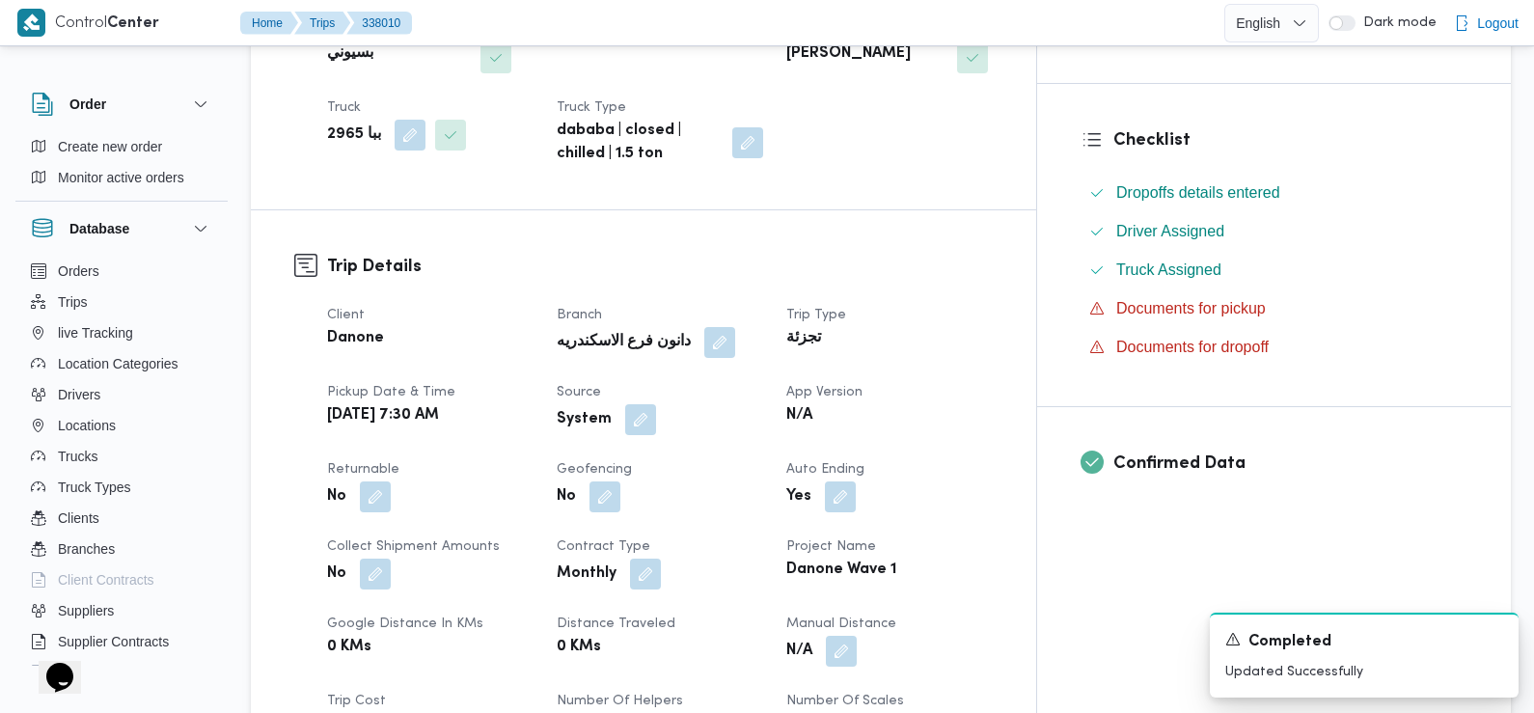
scroll to position [482, 0]
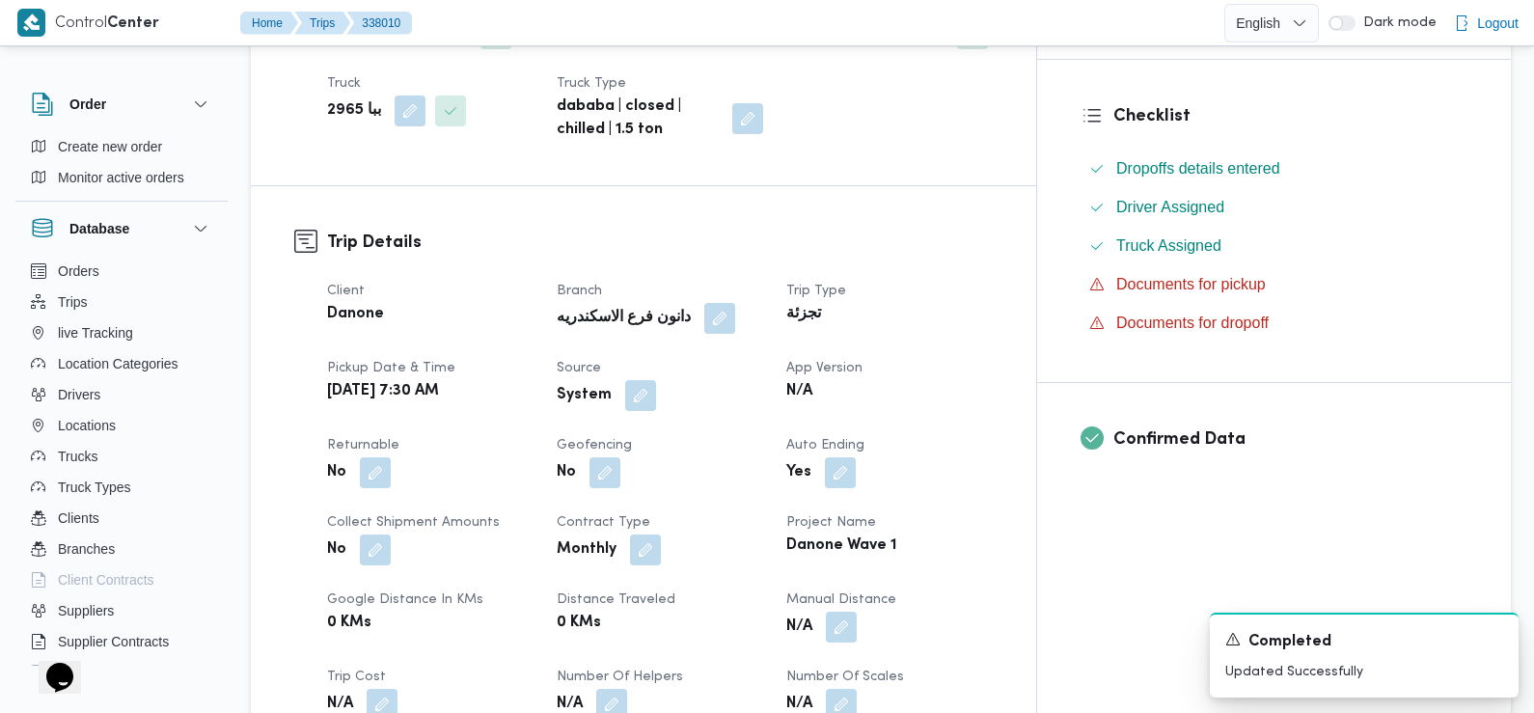
click at [674, 378] on div "System" at bounding box center [660, 395] width 210 height 35
click at [656, 379] on button "button" at bounding box center [640, 394] width 31 height 31
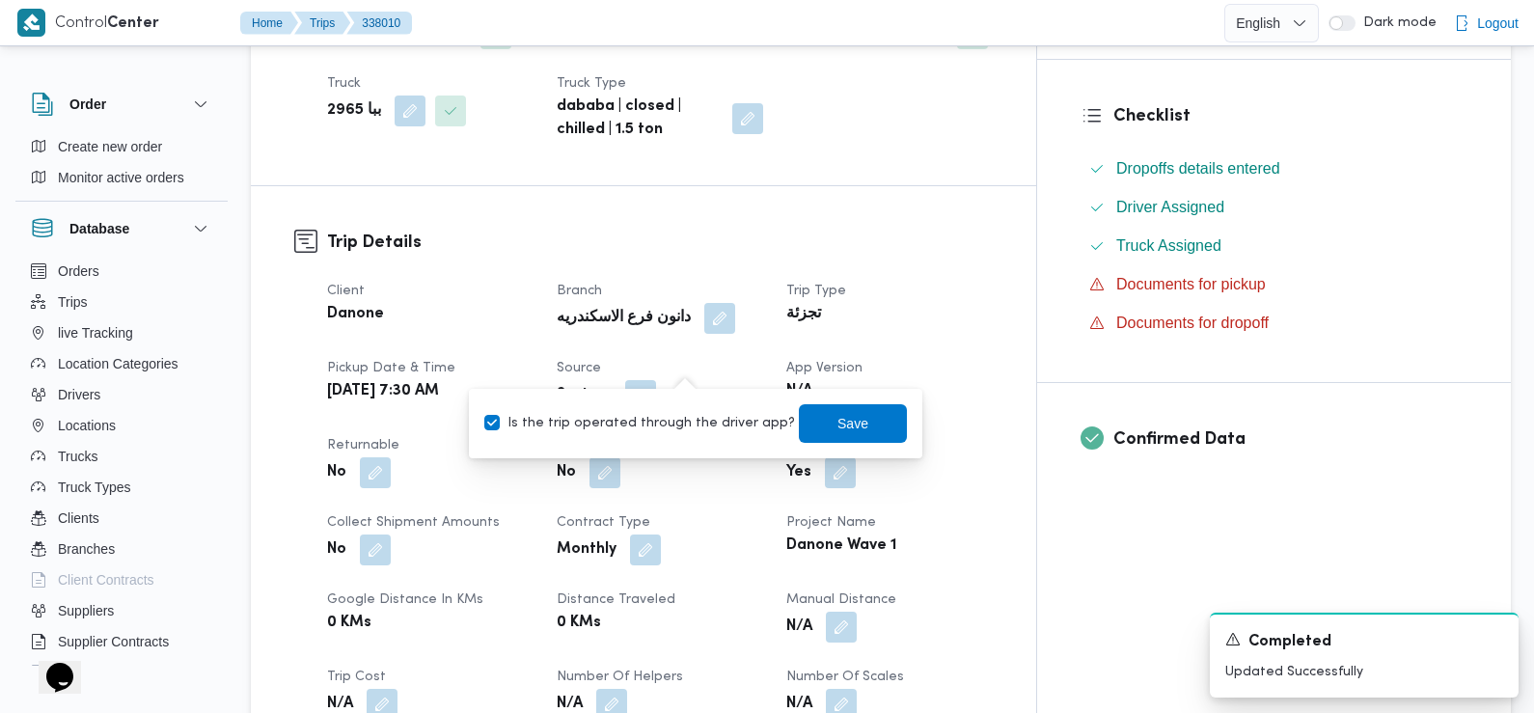
click at [692, 416] on label "Is the trip operated through the driver app?" at bounding box center [639, 423] width 311 height 23
checkbox input "false"
click at [838, 428] on span "Save" at bounding box center [853, 422] width 31 height 23
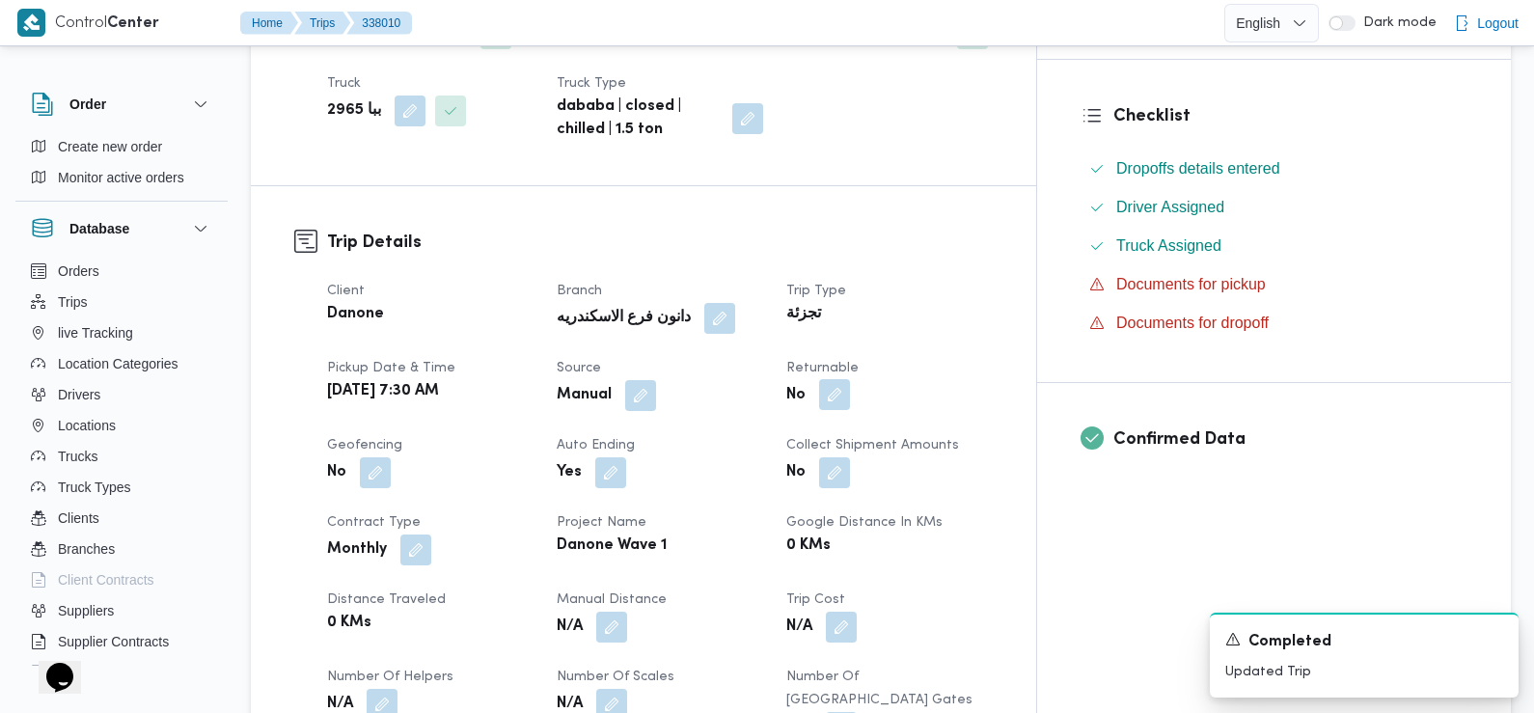
click at [850, 379] on button "button" at bounding box center [834, 394] width 31 height 31
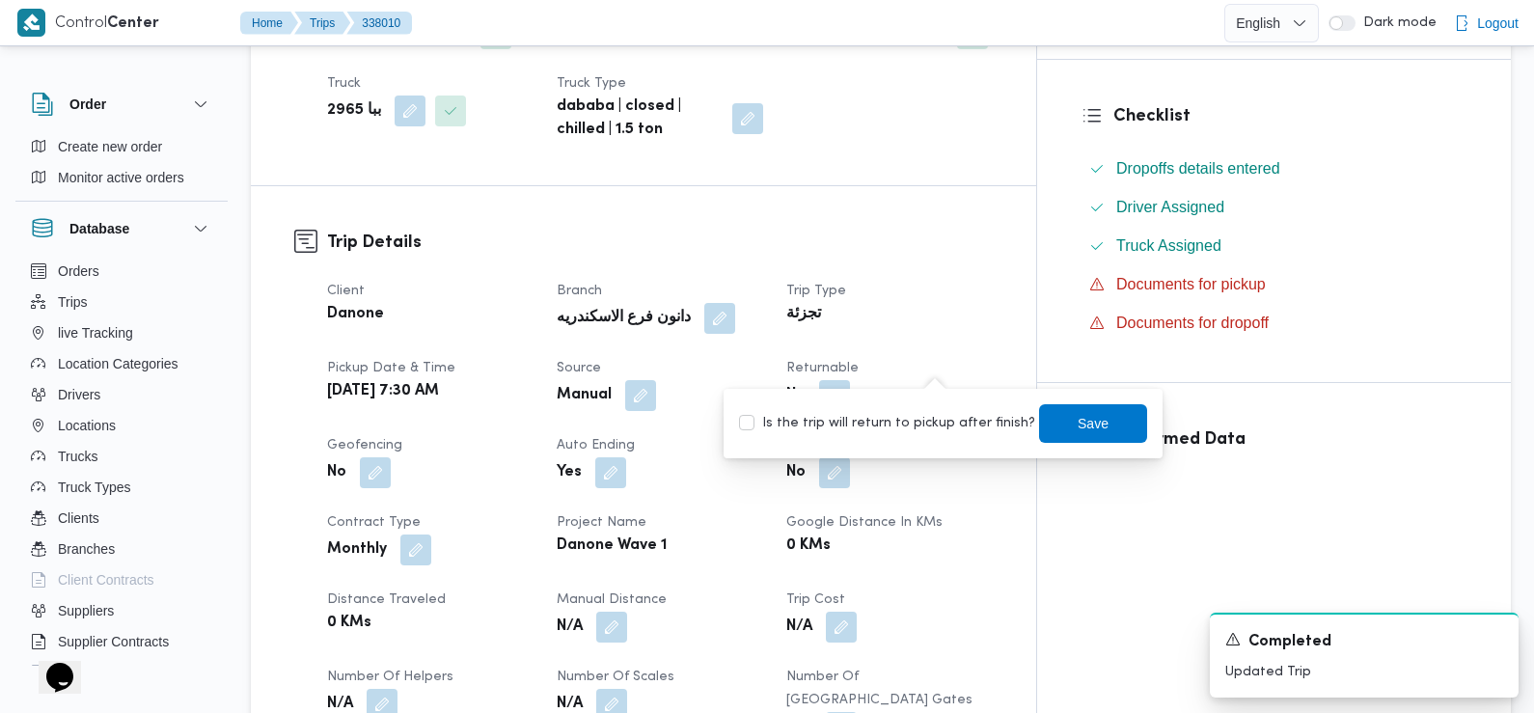
click at [915, 422] on label "Is the trip will return to pickup after finish?" at bounding box center [887, 423] width 296 height 23
checkbox input "true"
click at [1039, 422] on span "Save" at bounding box center [1093, 422] width 108 height 39
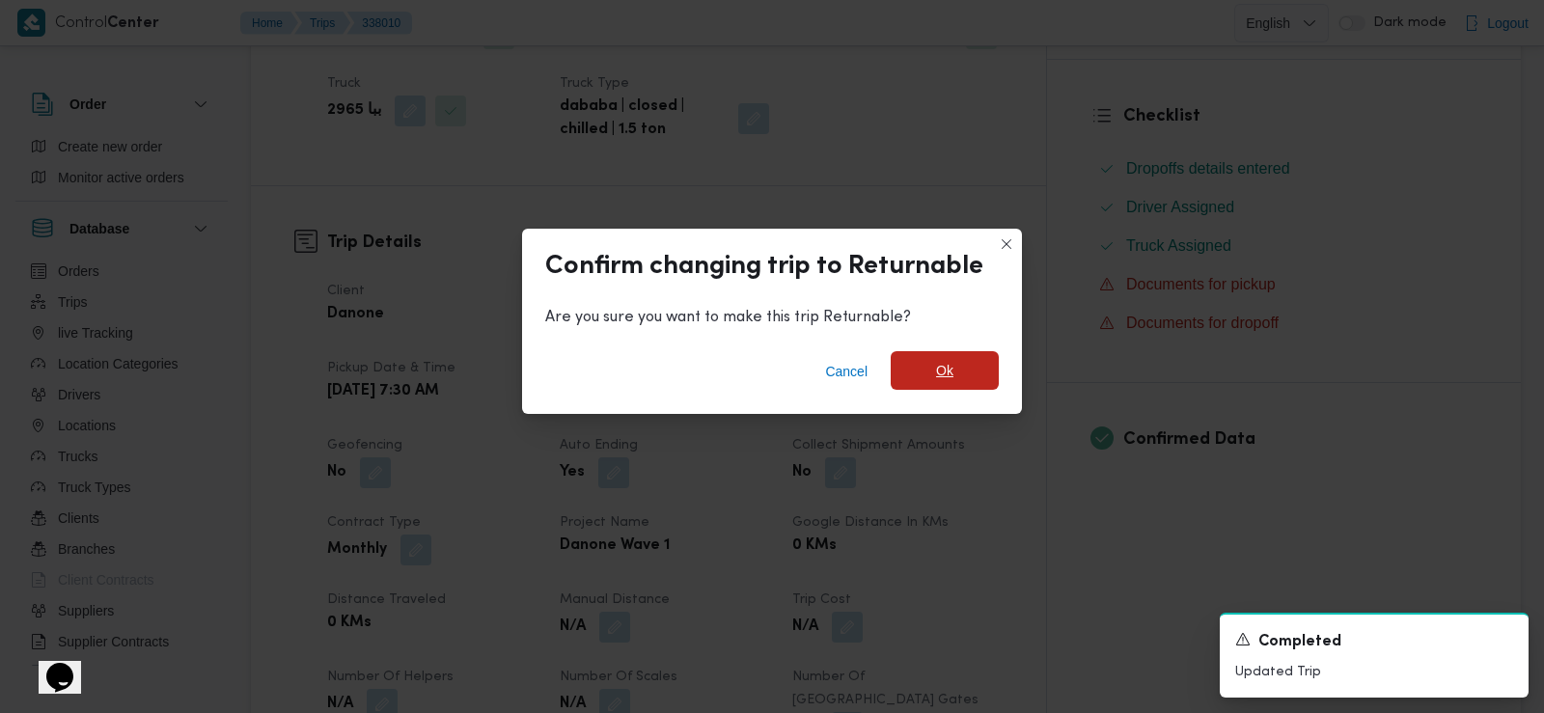
click at [960, 380] on span "Ok" at bounding box center [945, 370] width 108 height 39
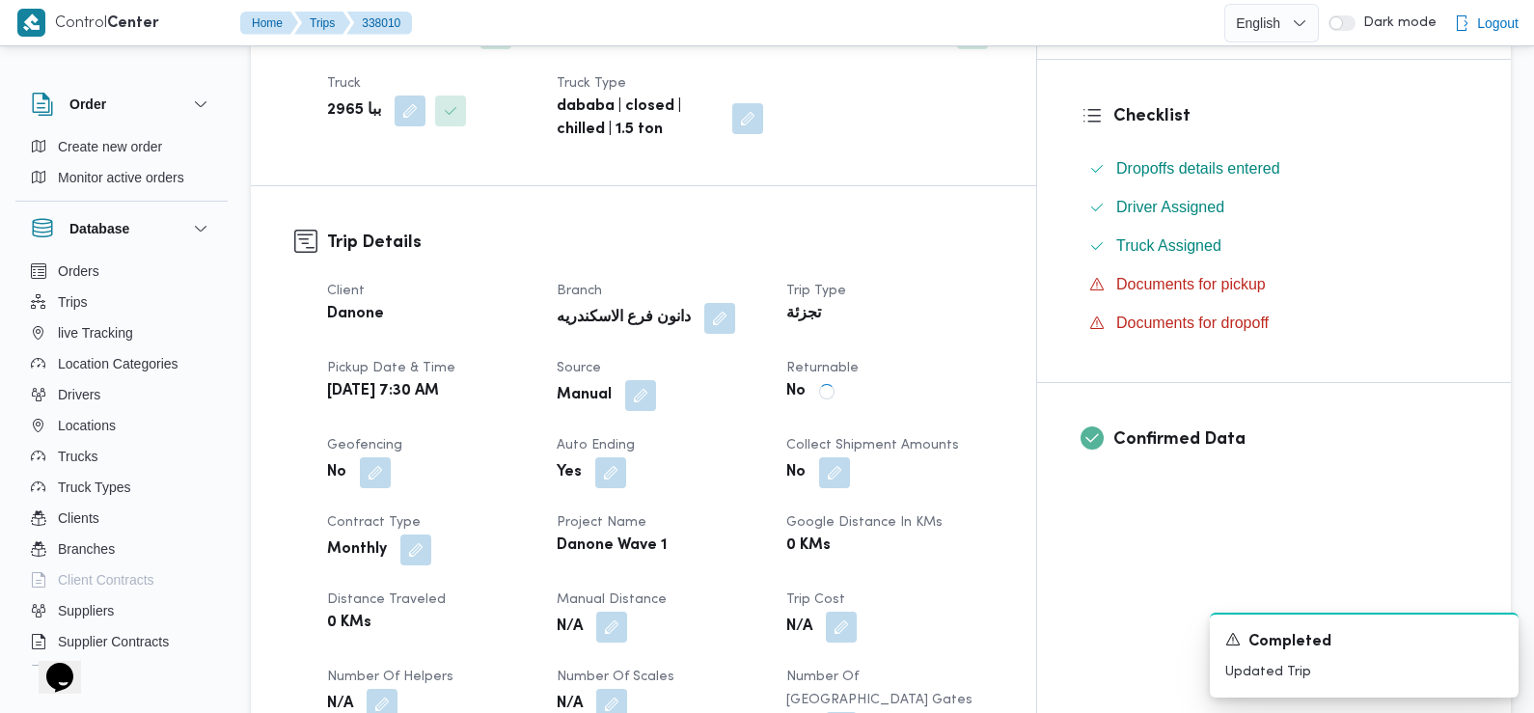
click at [934, 376] on div "Returnable No" at bounding box center [889, 384] width 207 height 54
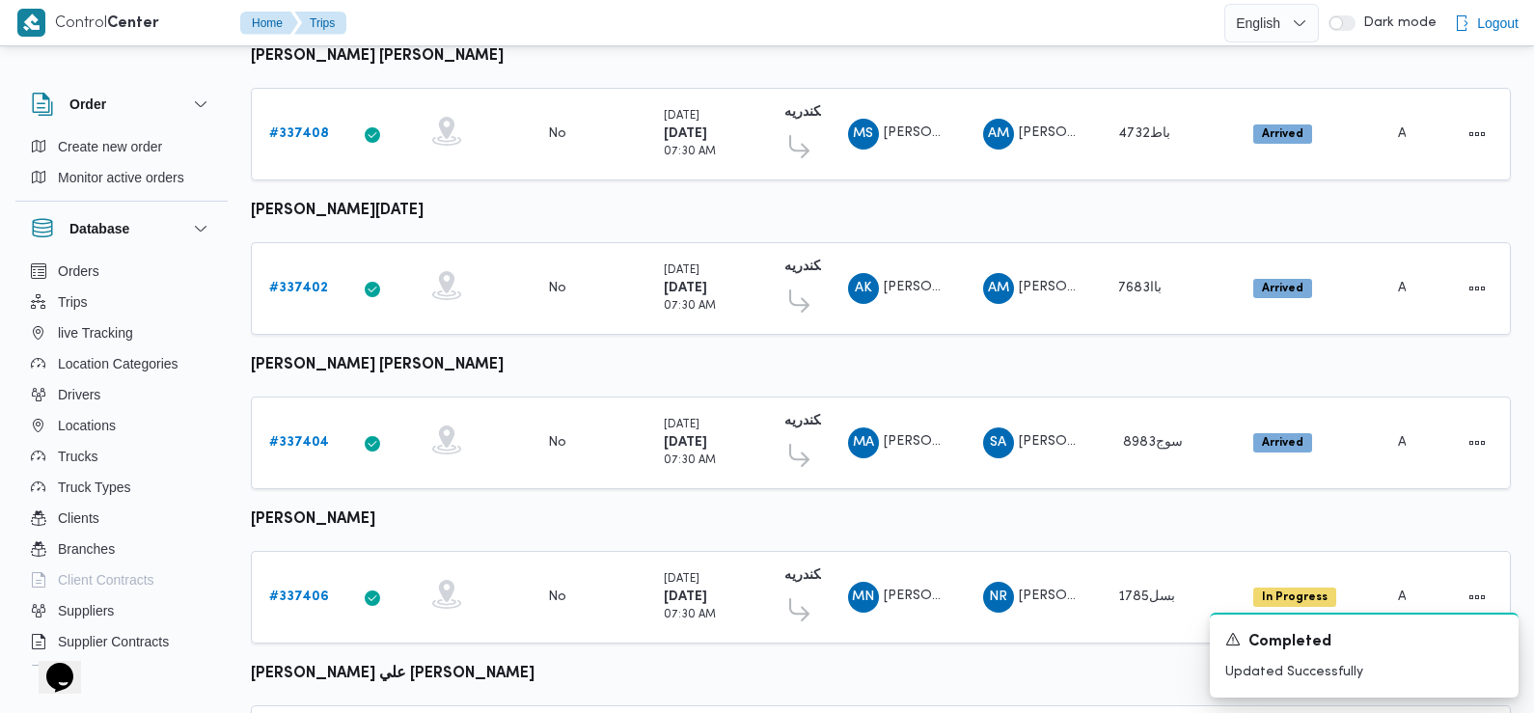
scroll to position [1694, 0]
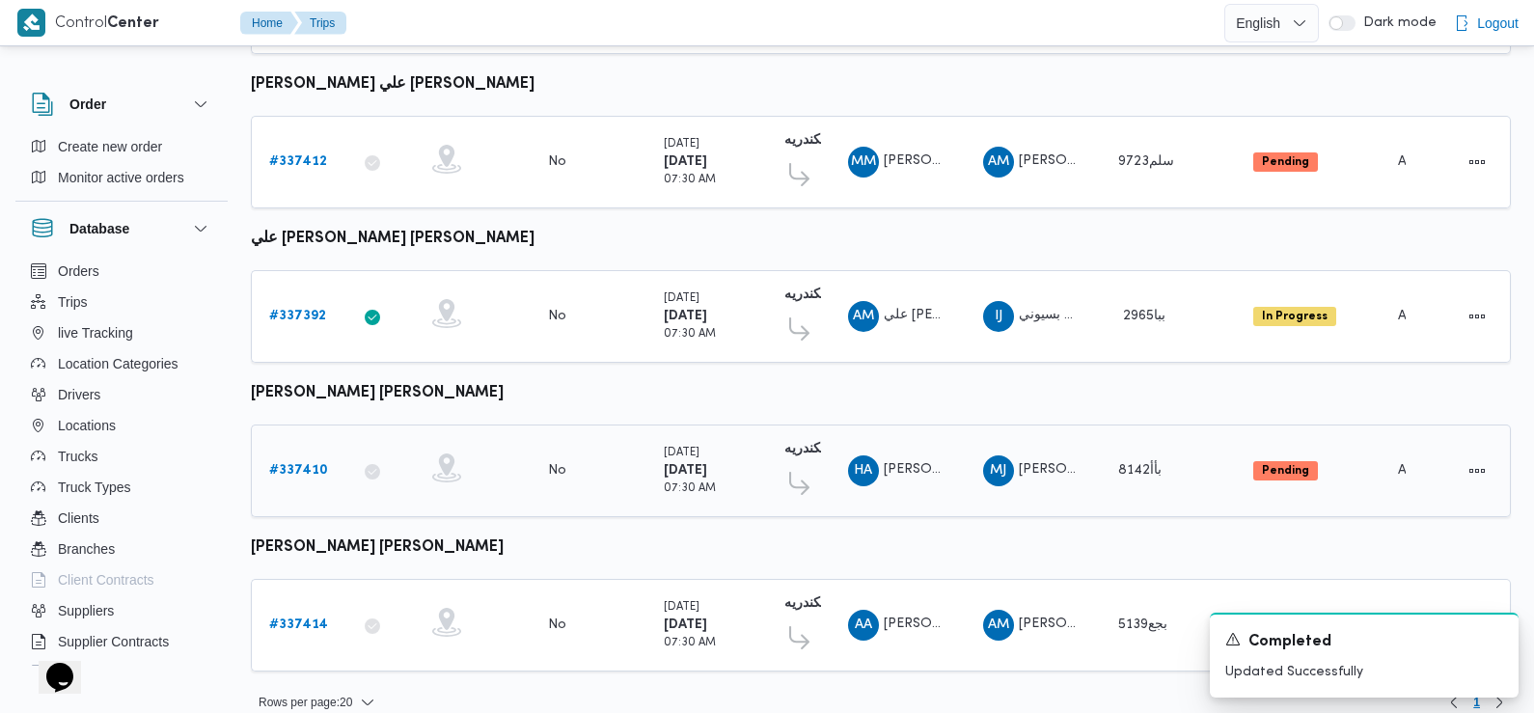
click at [300, 464] on b "# 337410" at bounding box center [298, 470] width 59 height 13
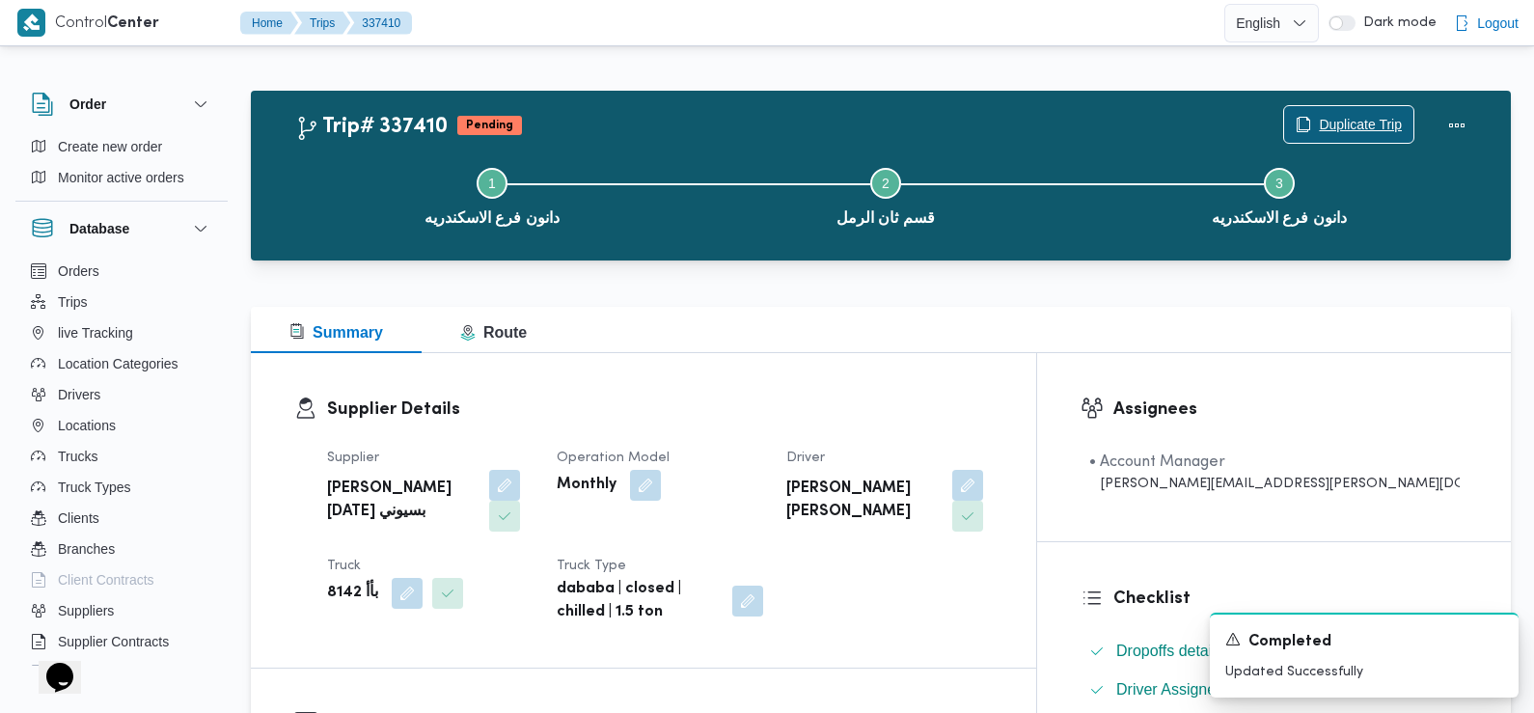
click at [1374, 110] on span "Duplicate Trip" at bounding box center [1348, 124] width 129 height 37
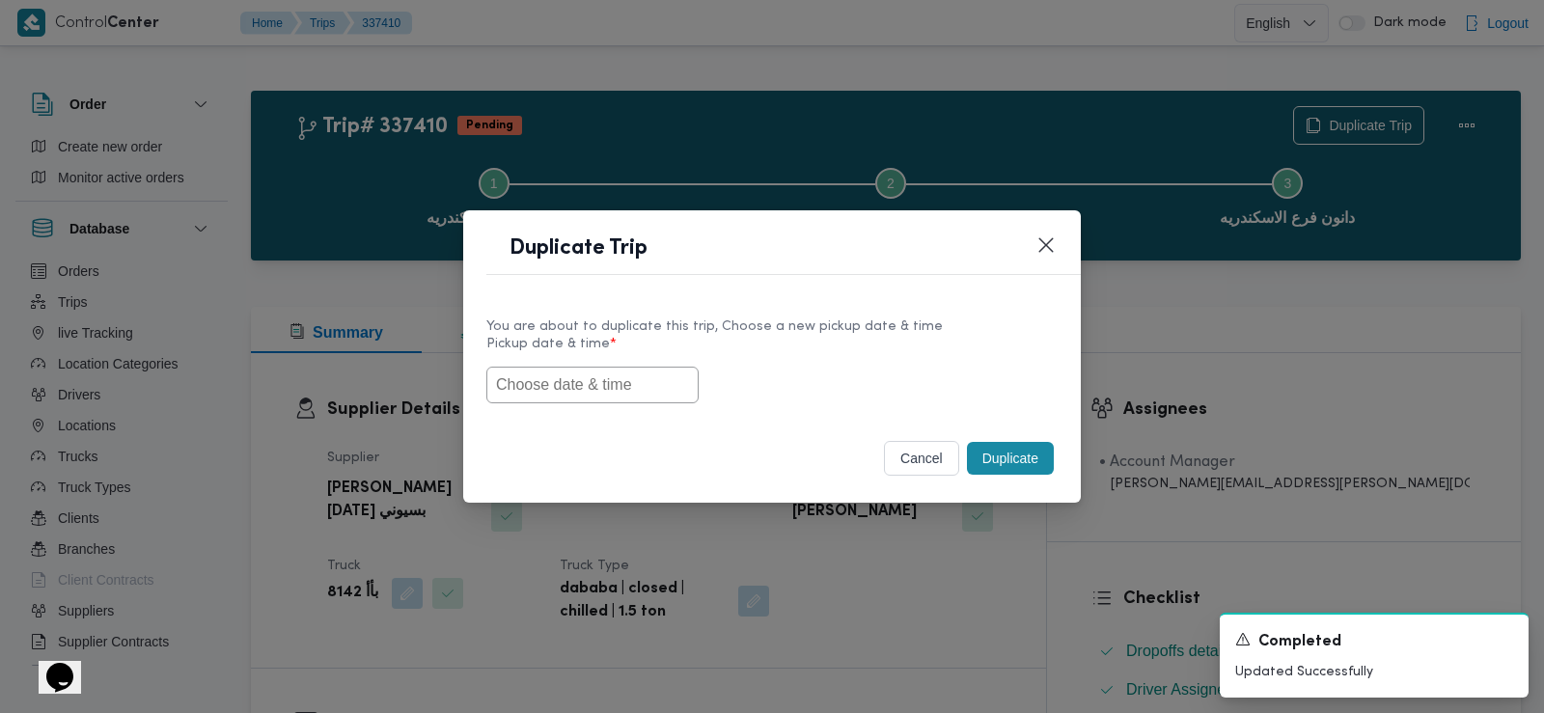
click at [577, 372] on input "text" at bounding box center [592, 385] width 212 height 37
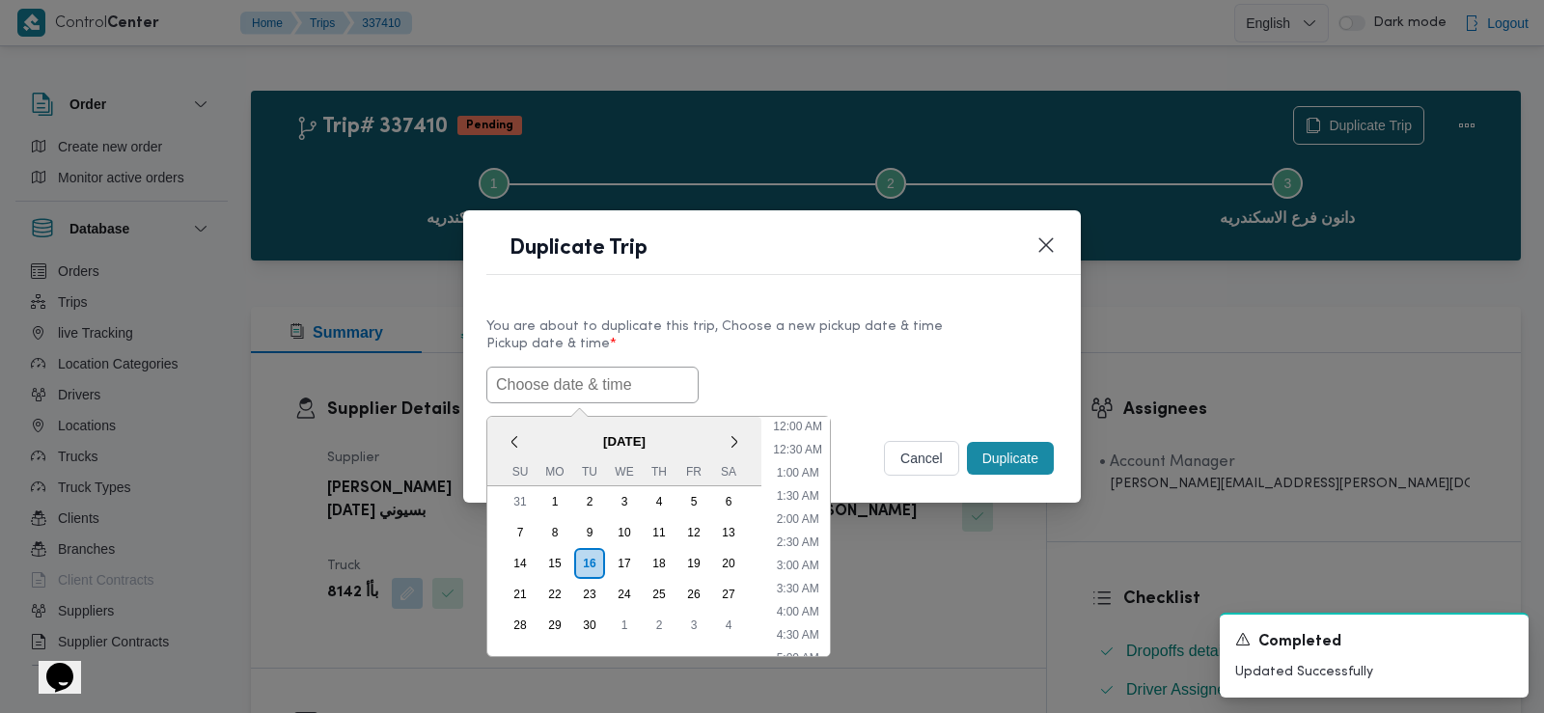
paste input "17/09/2025 7:30AM"
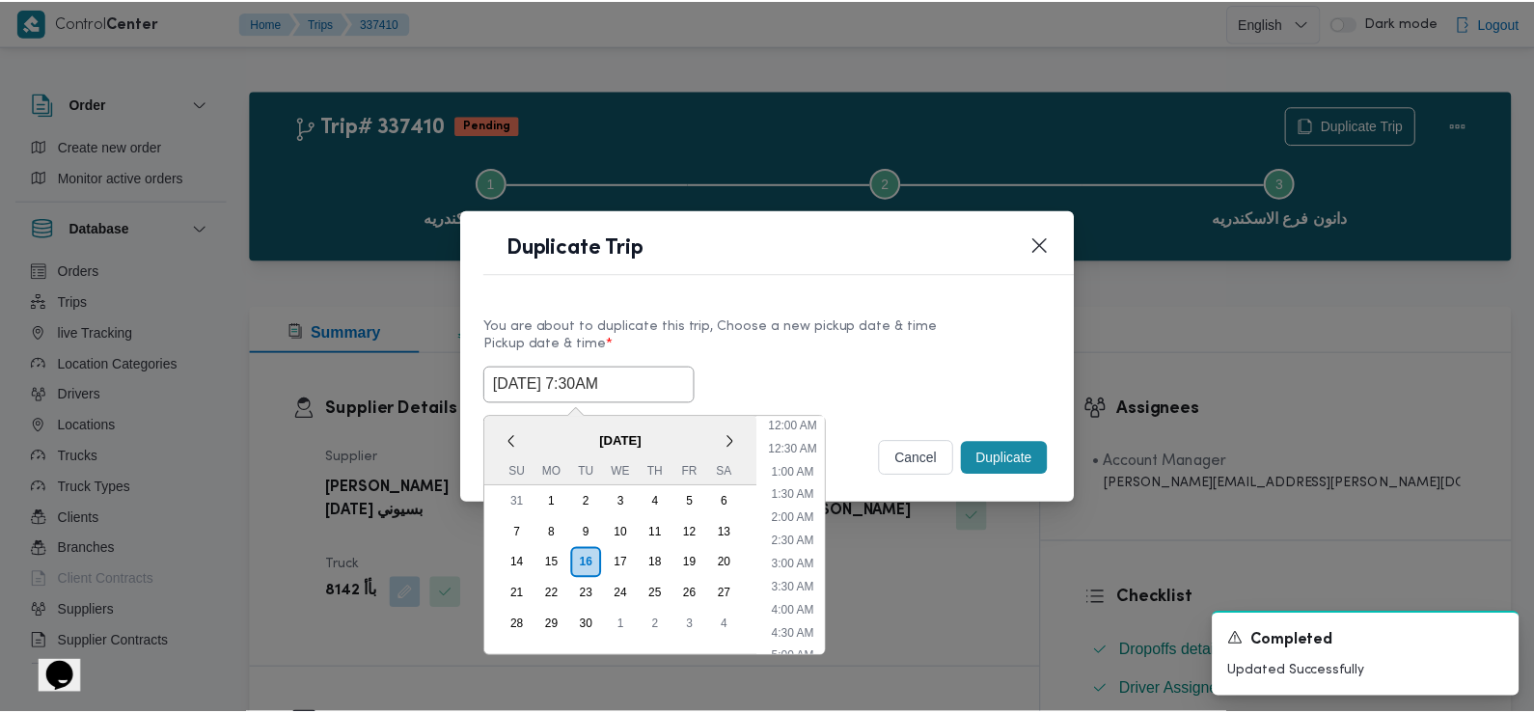
scroll to position [515, 0]
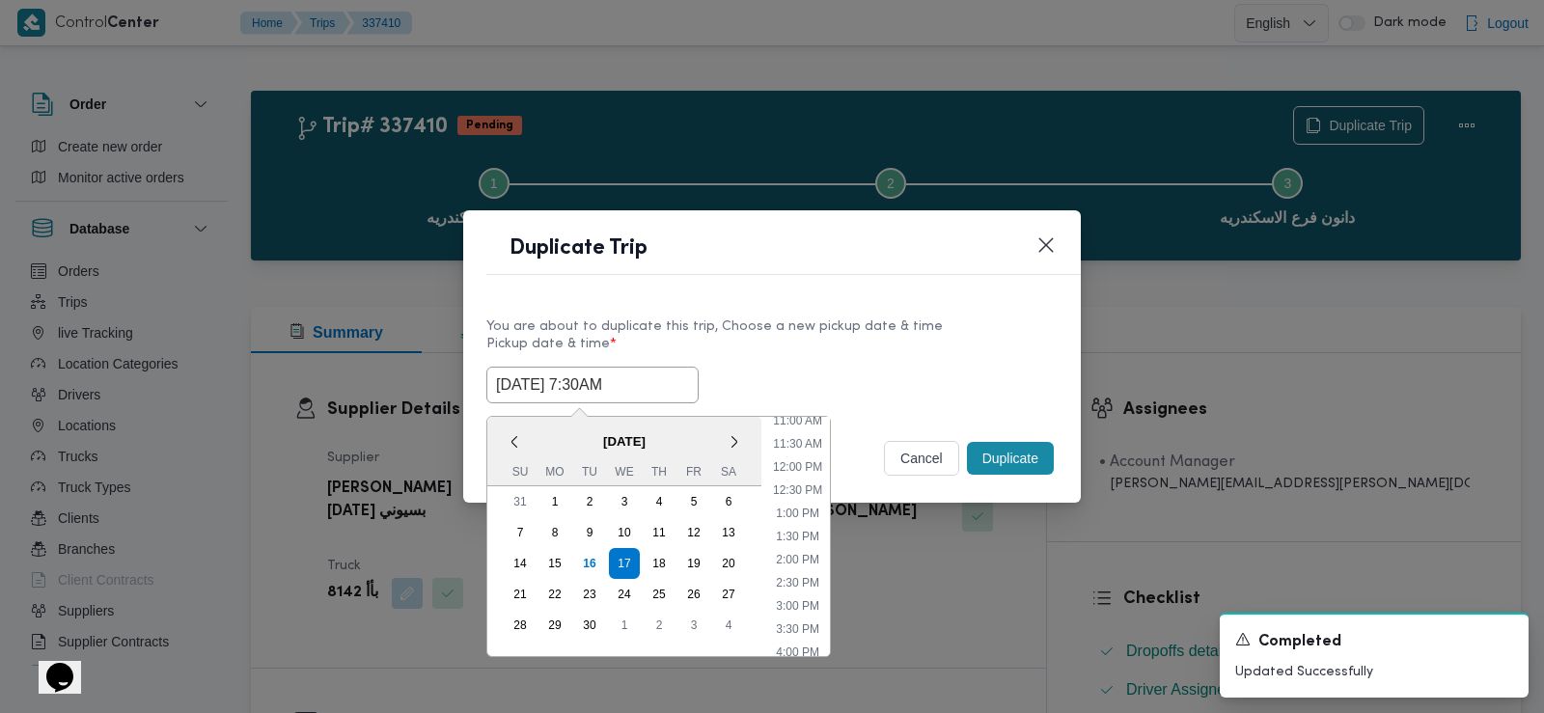
type input "17/09/2025 7:30AM"
click at [787, 353] on label "Pickup date & time *" at bounding box center [771, 352] width 571 height 30
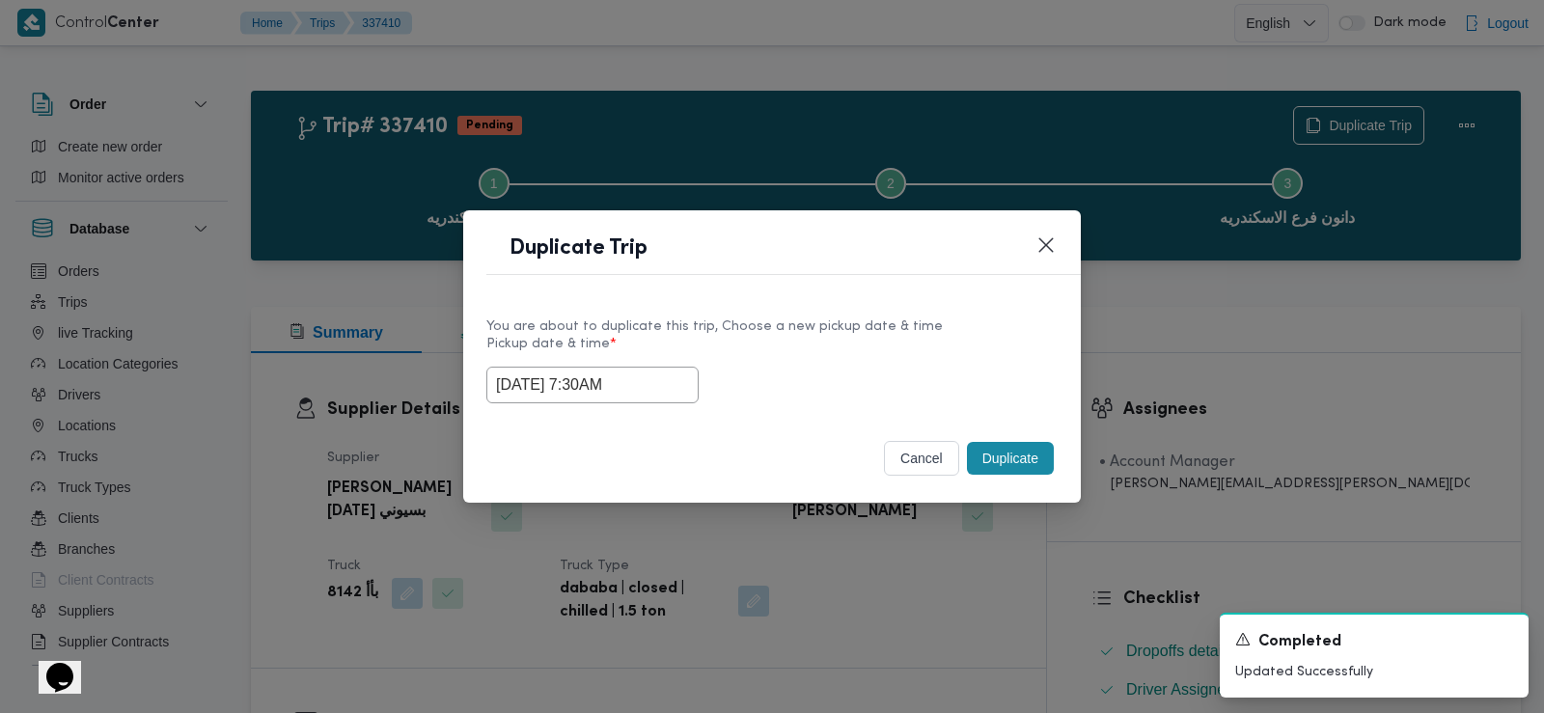
click at [1011, 456] on button "Duplicate" at bounding box center [1010, 458] width 87 height 33
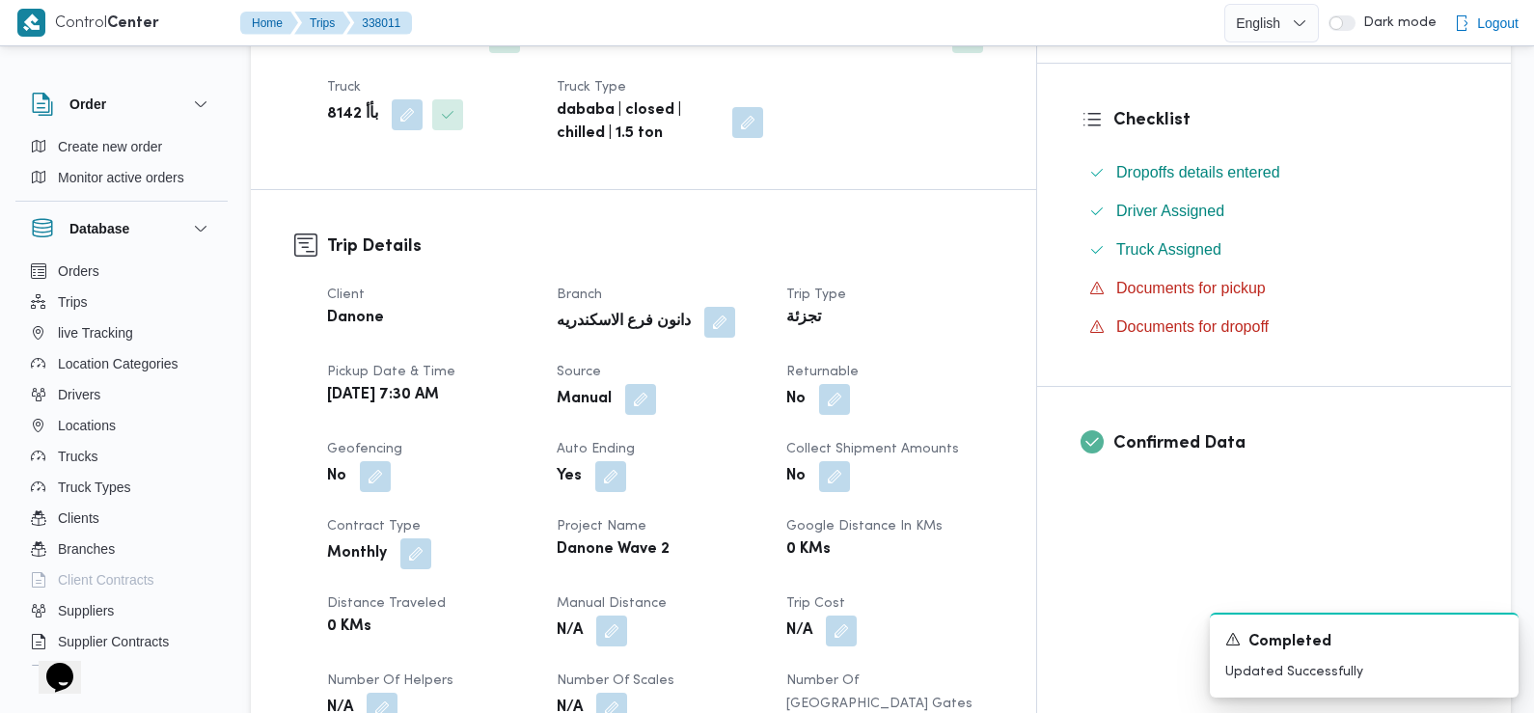
scroll to position [482, 0]
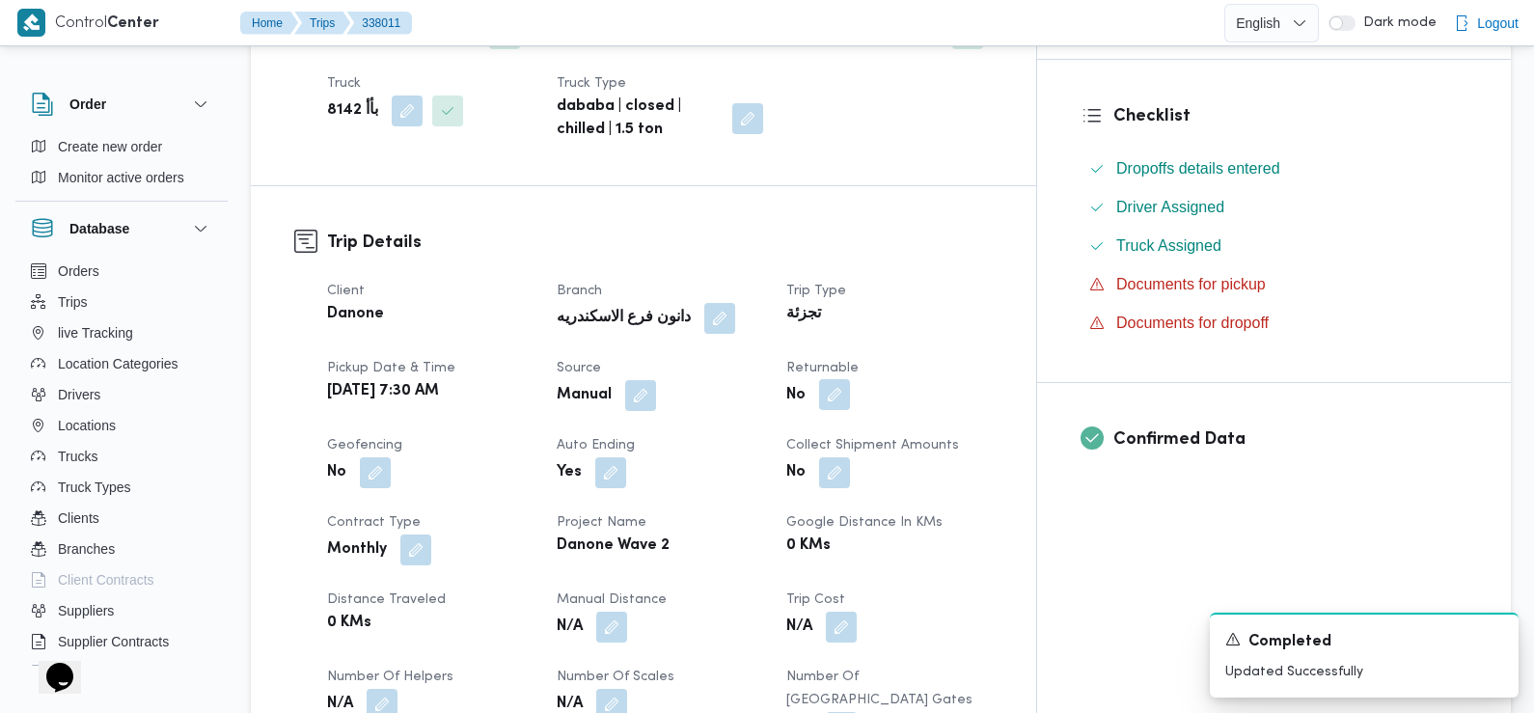
click at [850, 399] on button "button" at bounding box center [834, 394] width 31 height 31
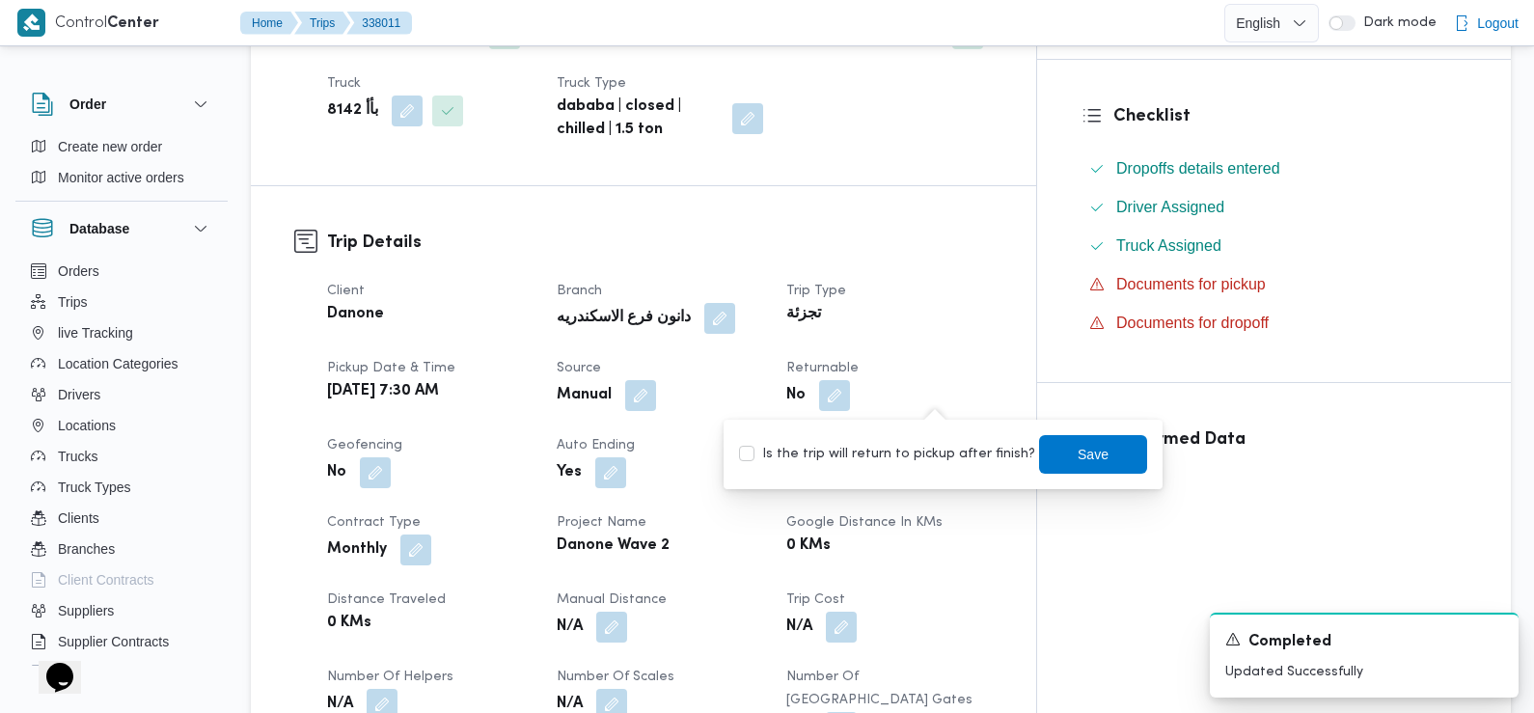
click at [935, 462] on label "Is the trip will return to pickup after finish?" at bounding box center [887, 454] width 296 height 23
checkbox input "true"
click at [1075, 471] on span "Save" at bounding box center [1093, 453] width 108 height 39
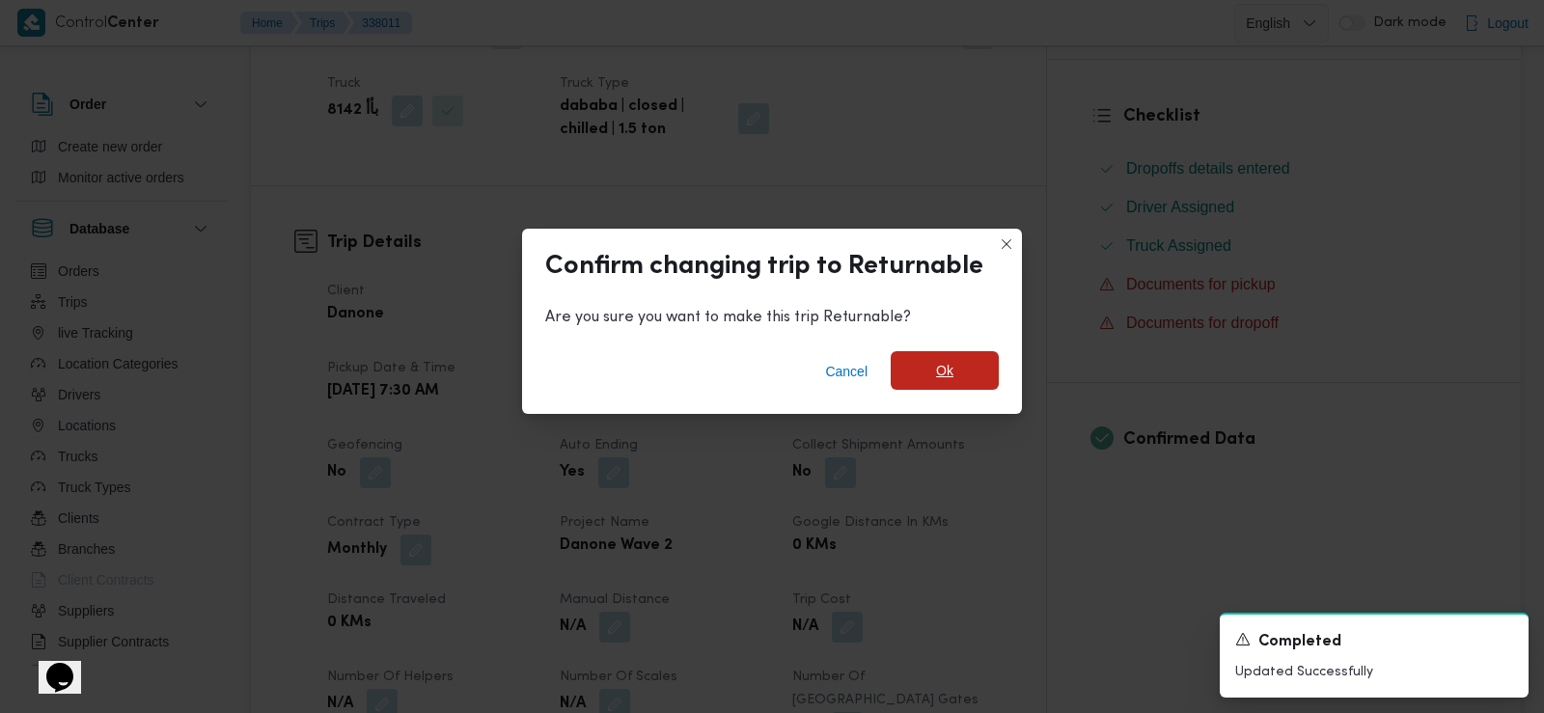
click at [954, 363] on span "Ok" at bounding box center [945, 370] width 108 height 39
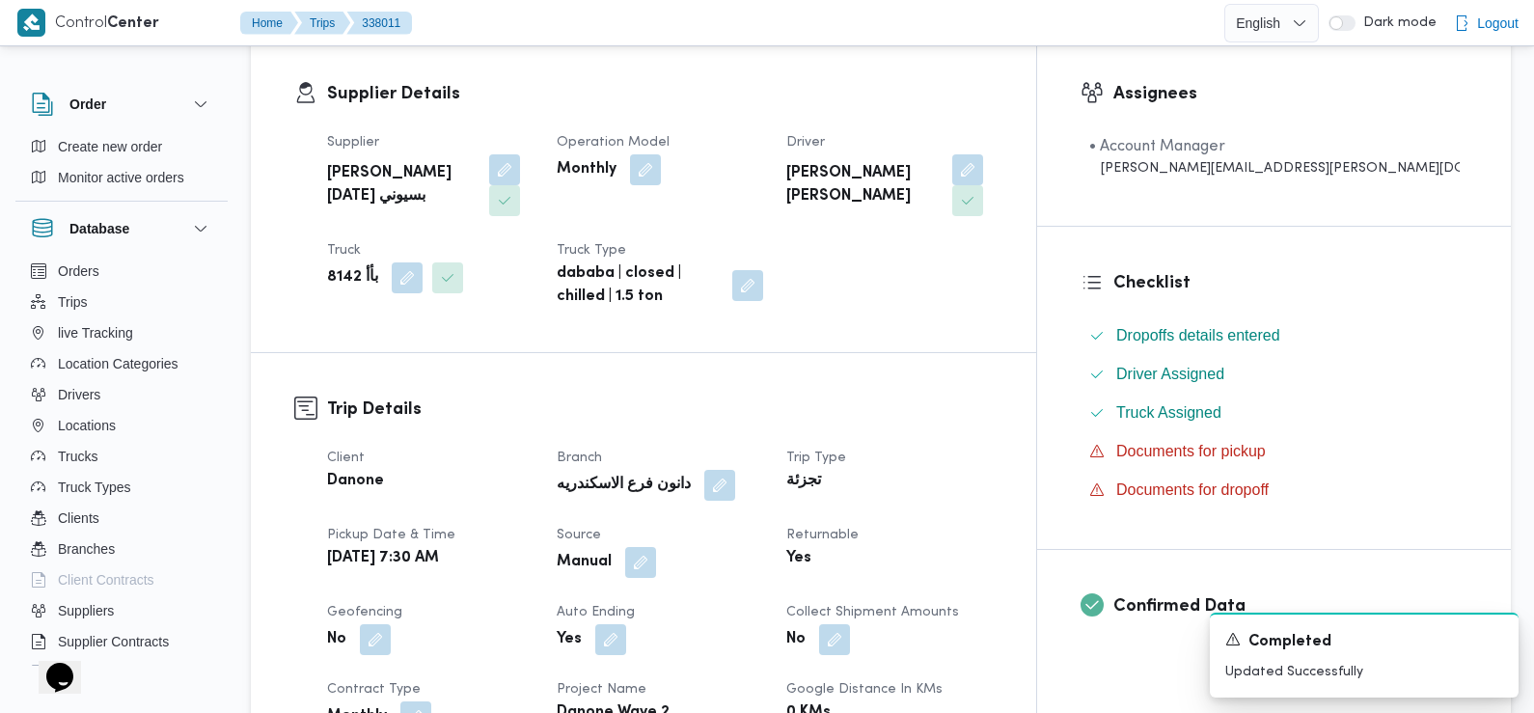
scroll to position [0, 0]
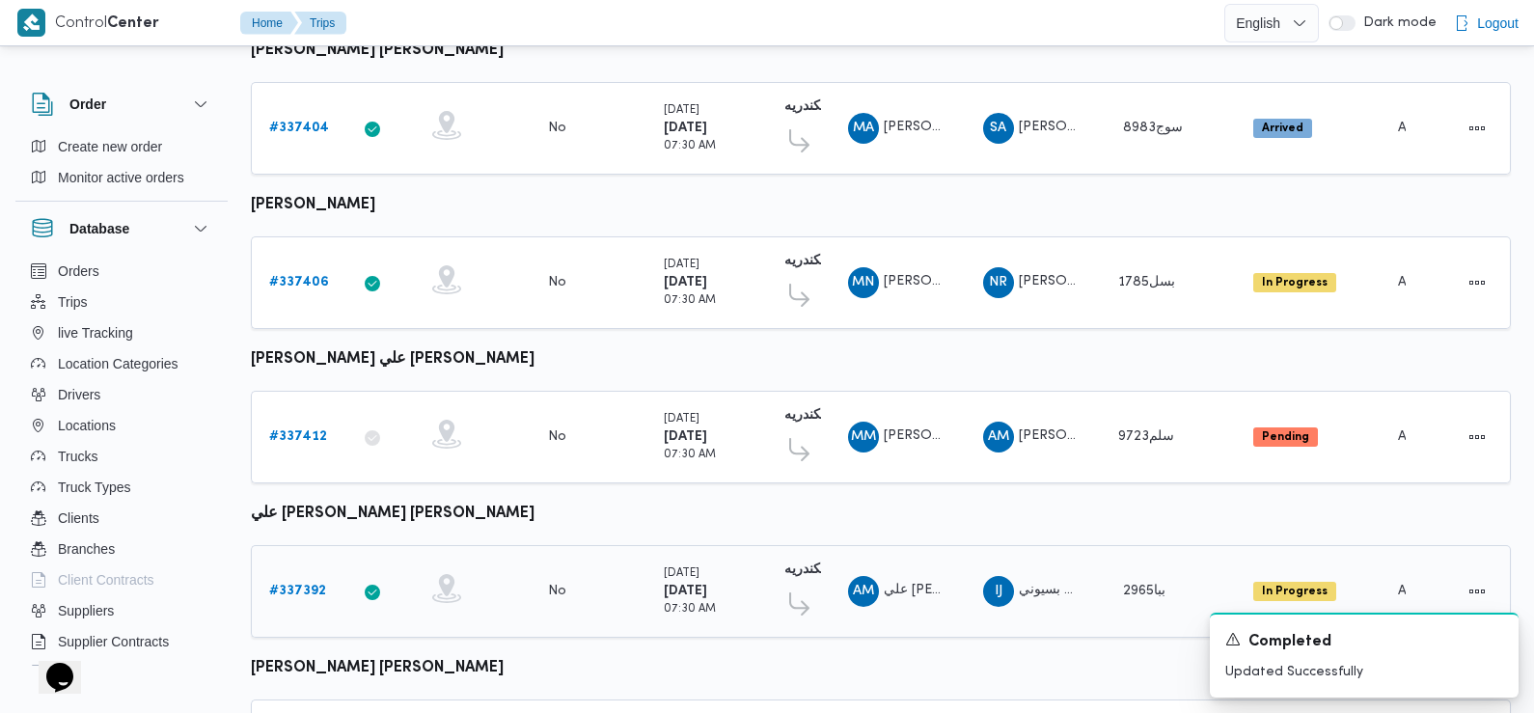
scroll to position [1694, 0]
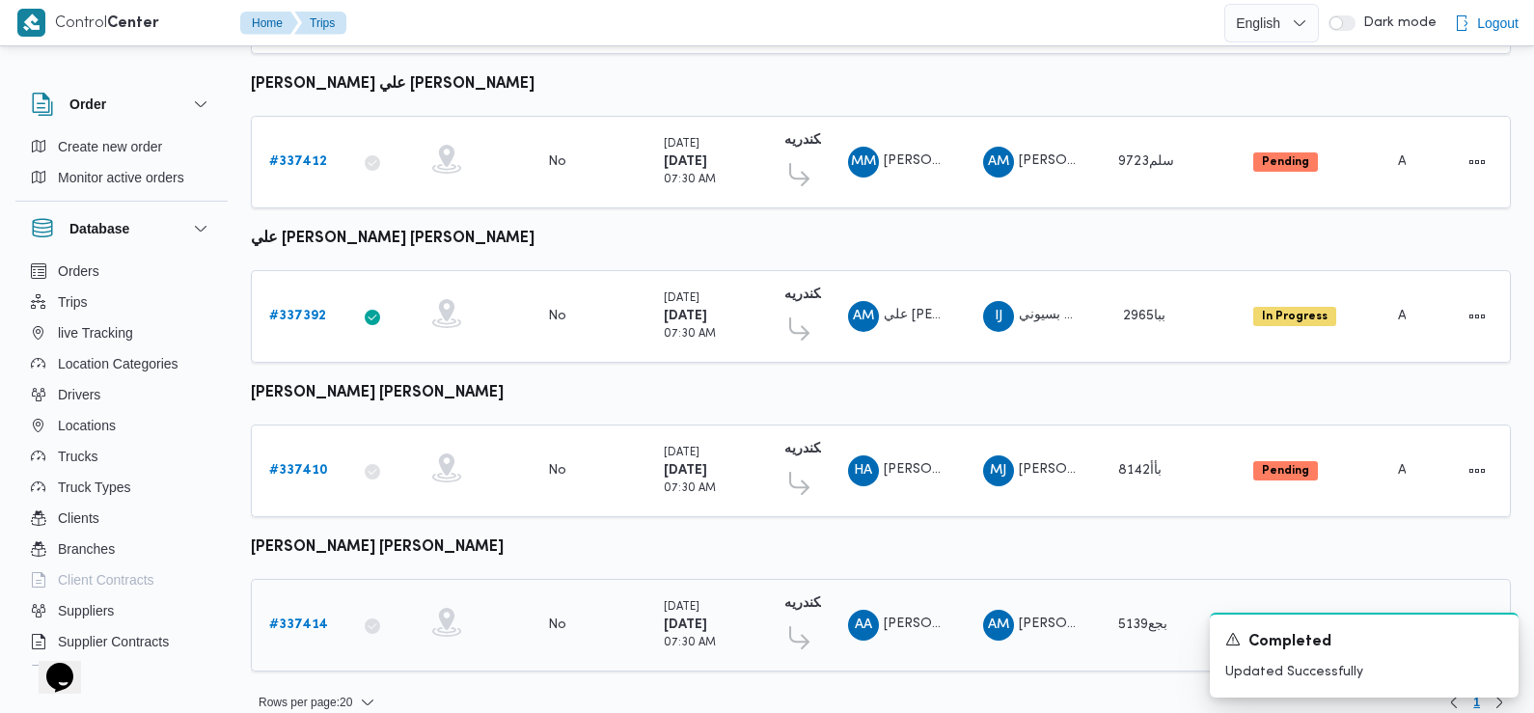
click at [297, 619] on b "# 337414" at bounding box center [298, 625] width 59 height 13
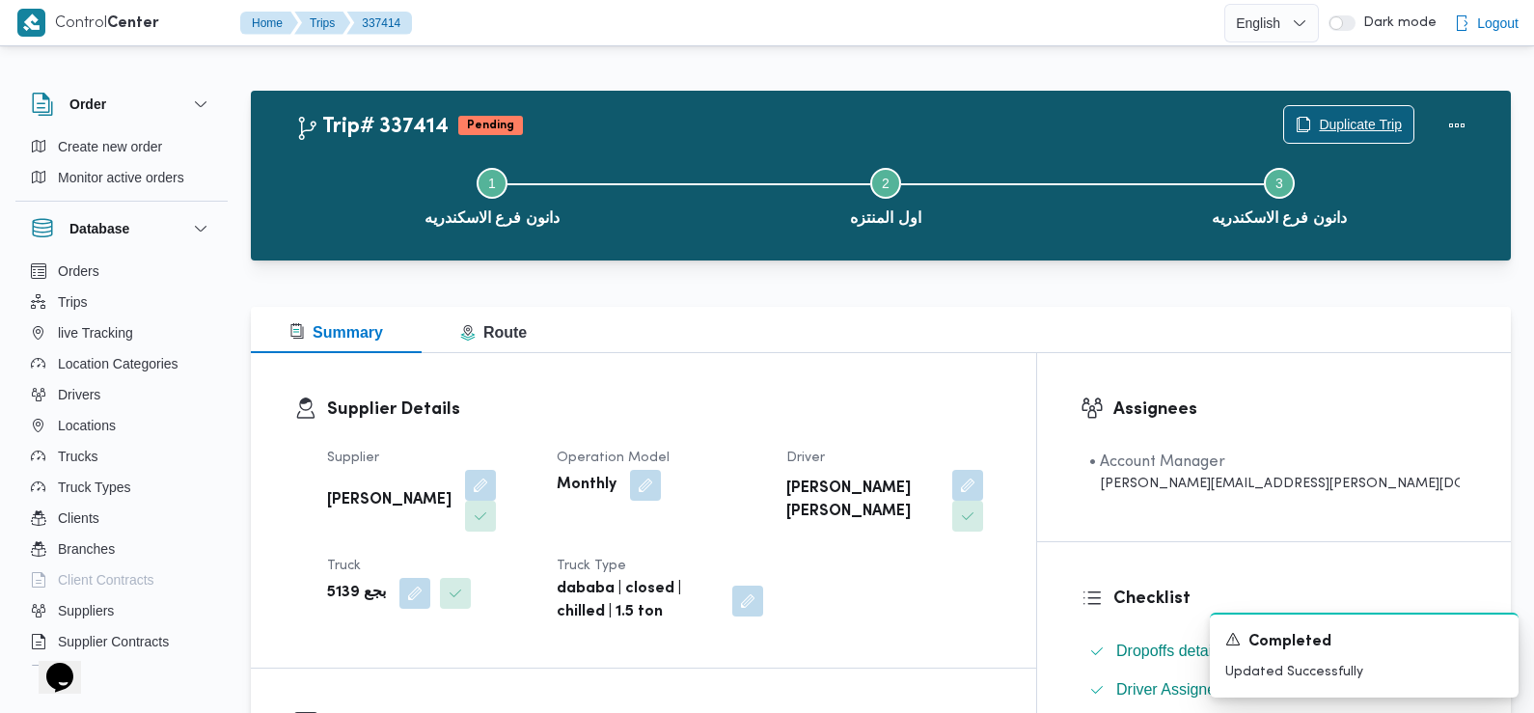
click at [1357, 129] on span "Duplicate Trip" at bounding box center [1360, 124] width 83 height 23
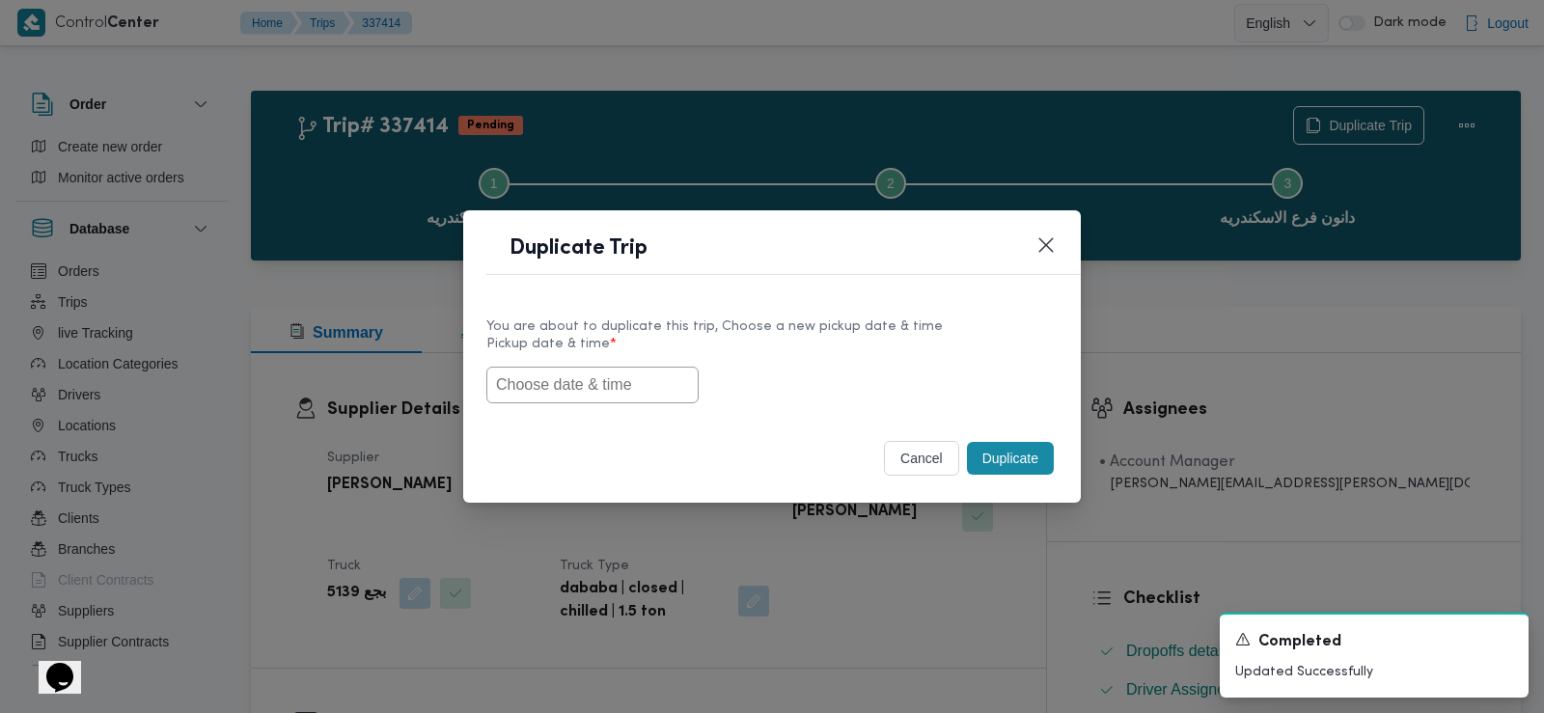
click at [635, 377] on input "text" at bounding box center [592, 385] width 212 height 37
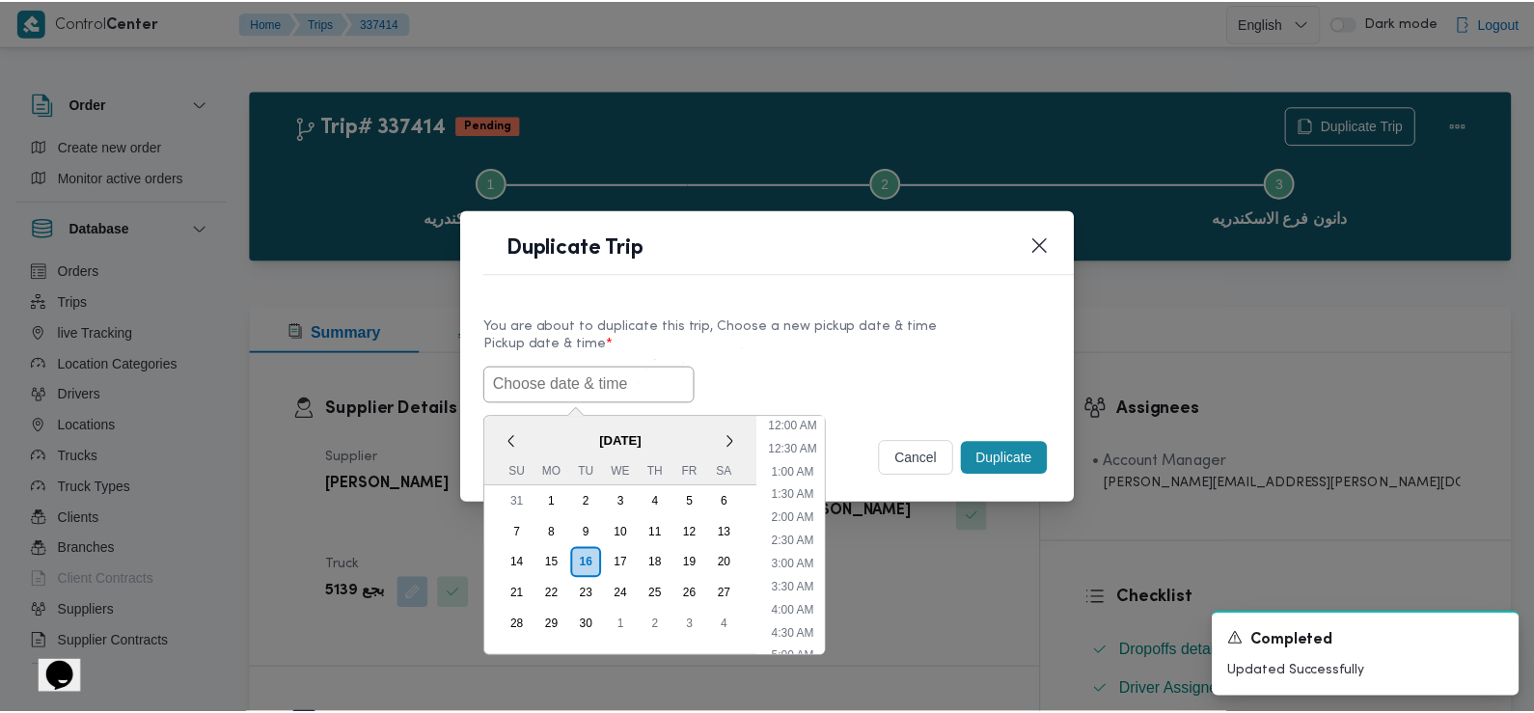
scroll to position [515, 0]
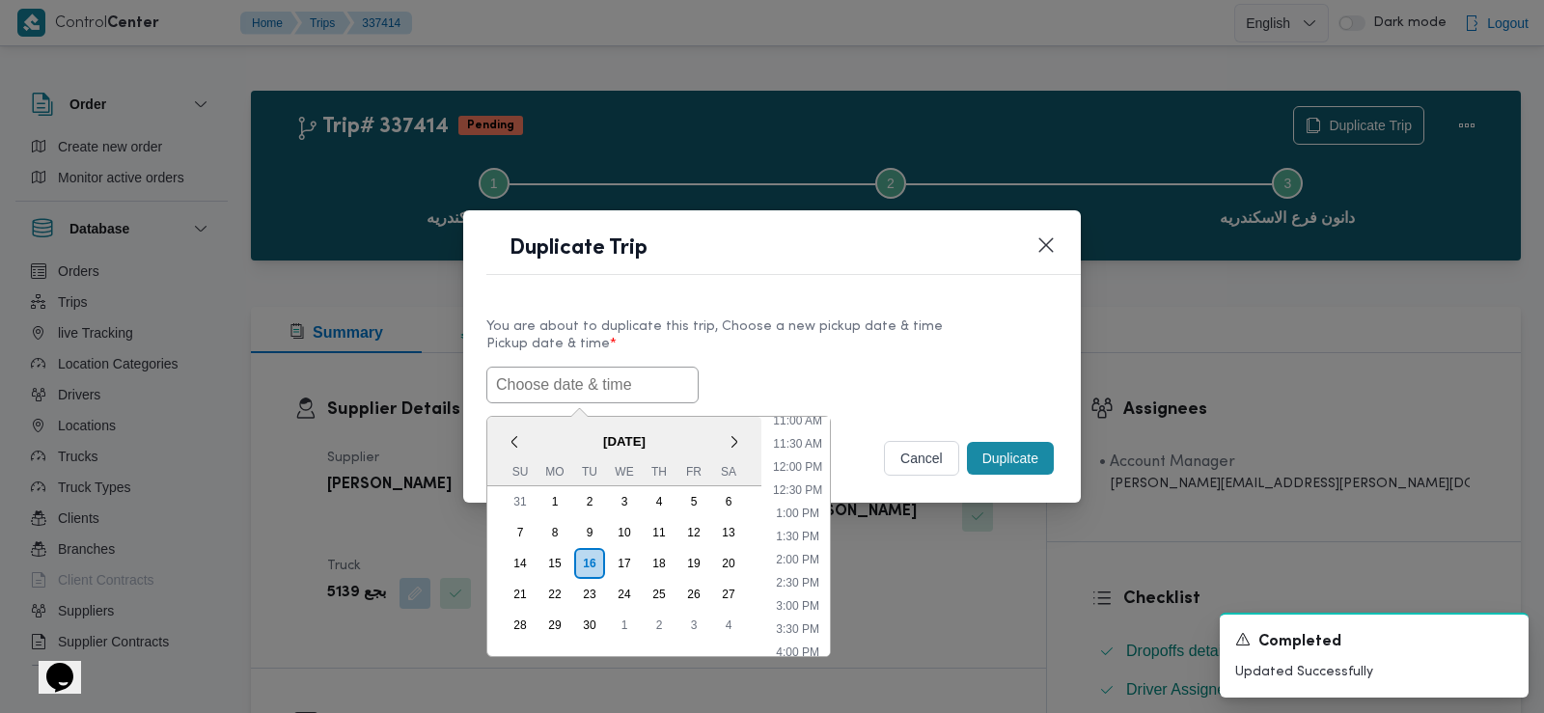
paste input "17/09/2025 7:30AM"
type input "17/09/2025 7:30AM"
click at [815, 346] on label "Pickup date & time *" at bounding box center [771, 352] width 571 height 30
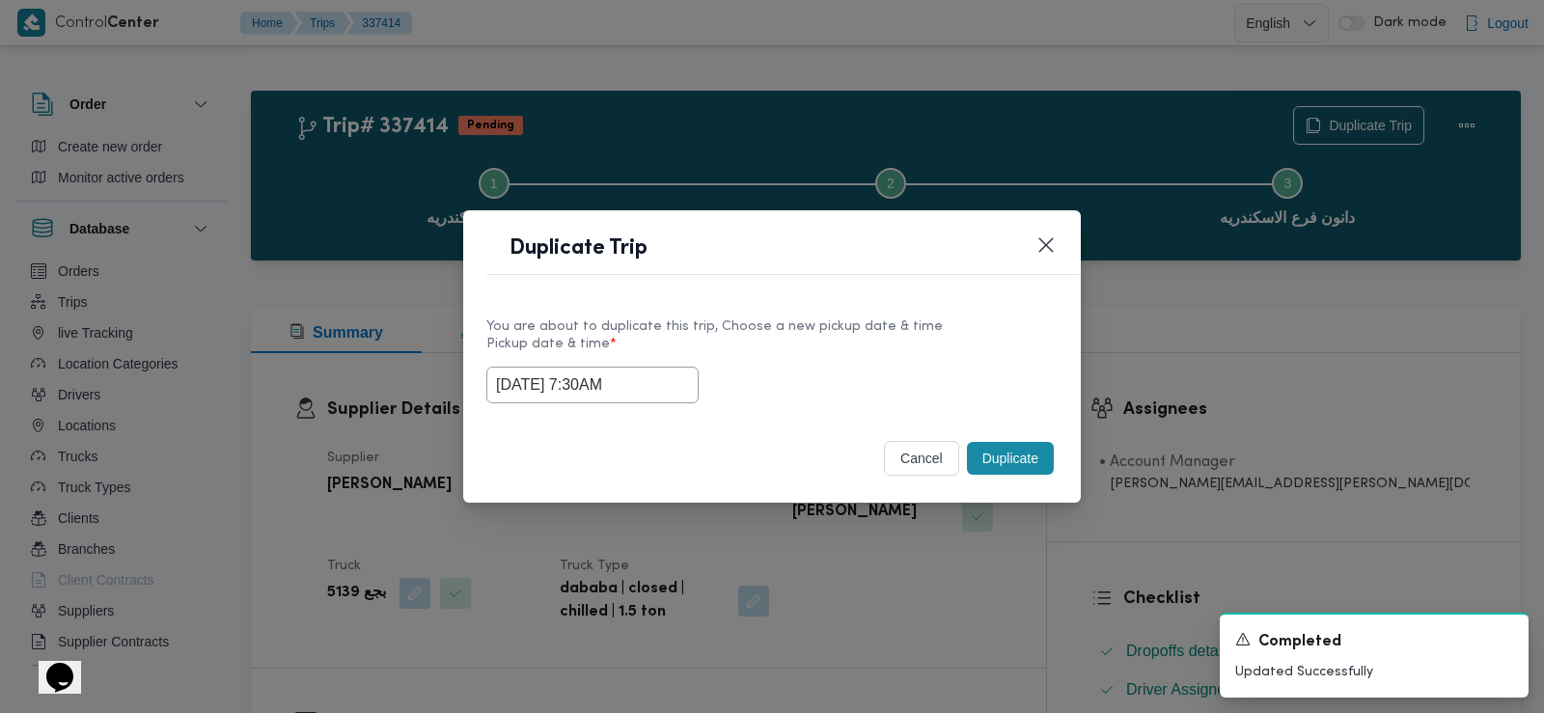
click at [1029, 473] on button "Duplicate" at bounding box center [1010, 458] width 87 height 33
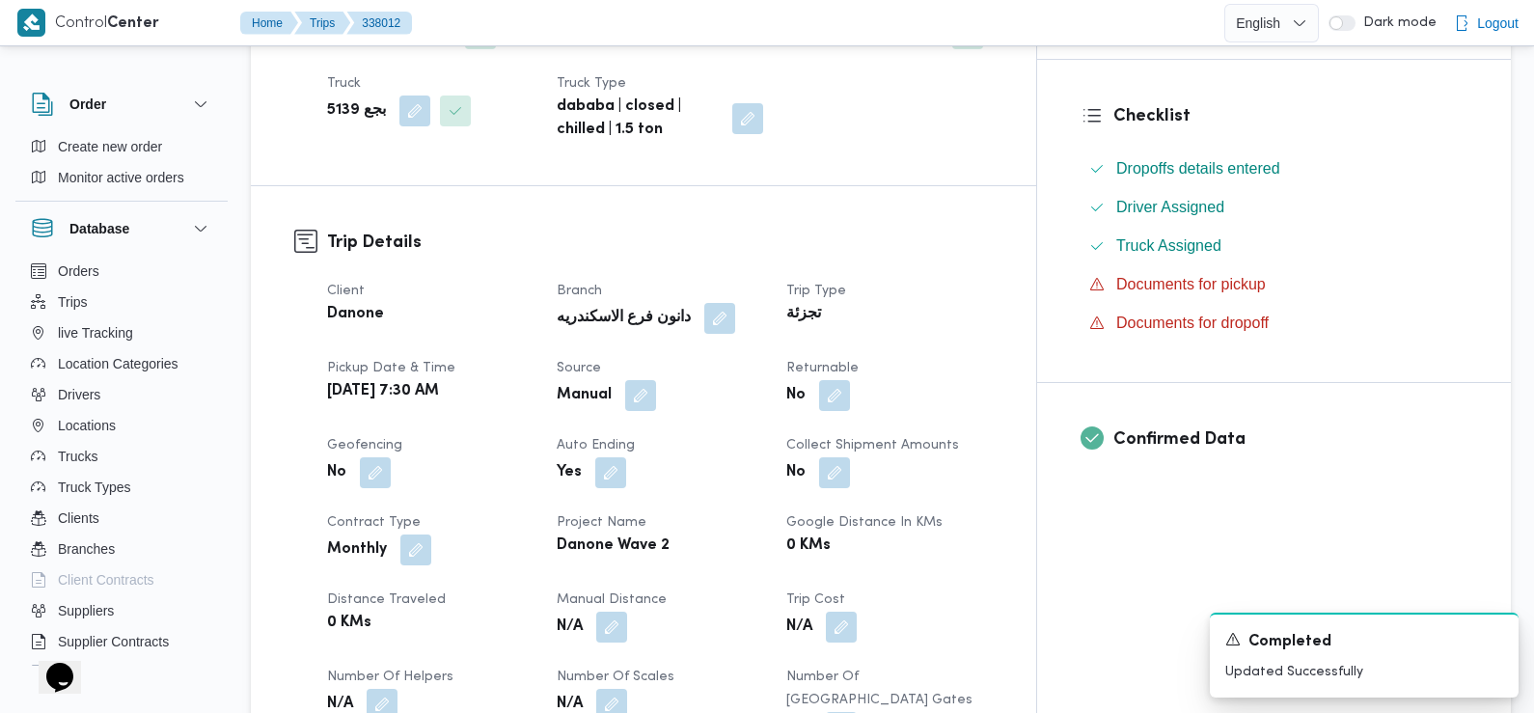
scroll to position [521, 0]
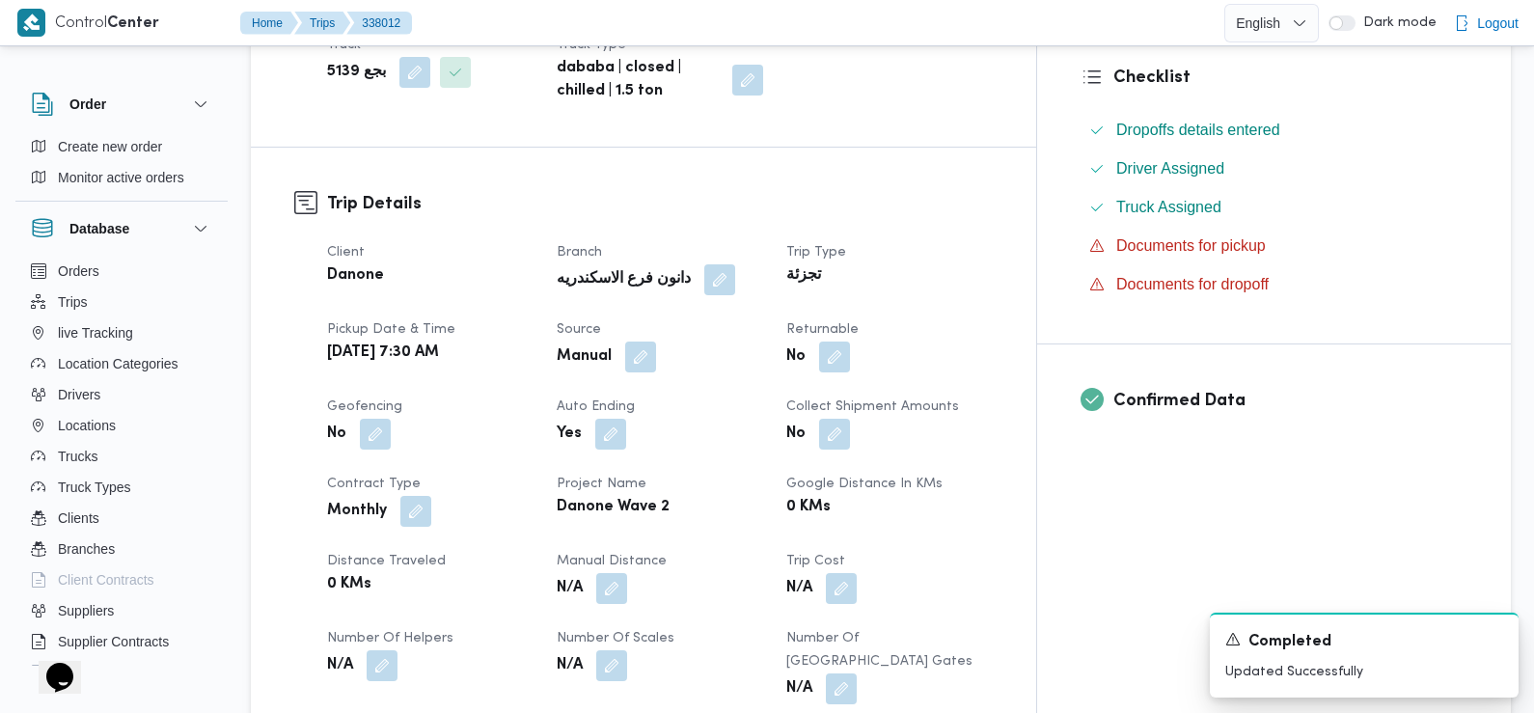
click at [928, 318] on dt "Returnable" at bounding box center [889, 329] width 207 height 23
click at [850, 341] on button "button" at bounding box center [834, 356] width 31 height 31
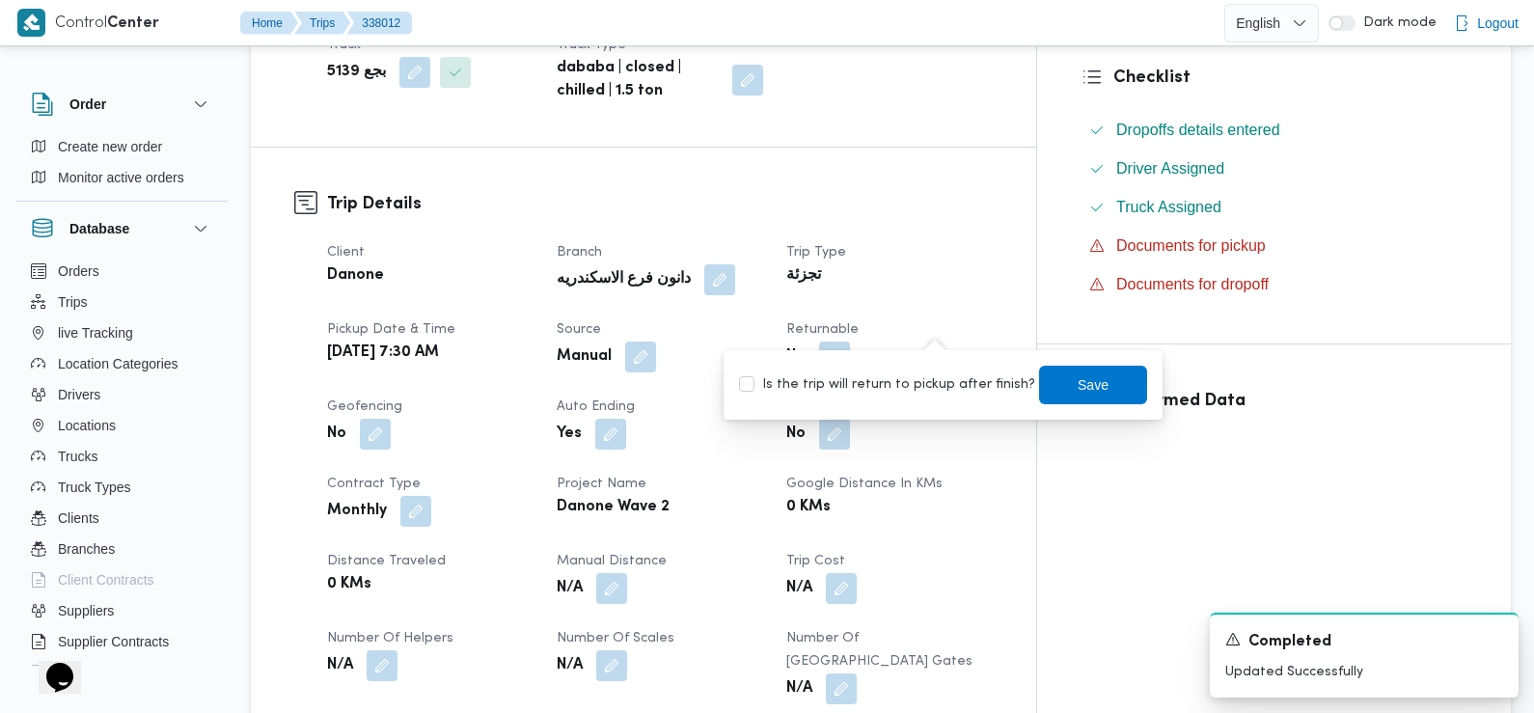
click at [933, 385] on label "Is the trip will return to pickup after finish?" at bounding box center [887, 384] width 296 height 23
checkbox input "true"
click at [1039, 386] on span "Save" at bounding box center [1093, 384] width 108 height 39
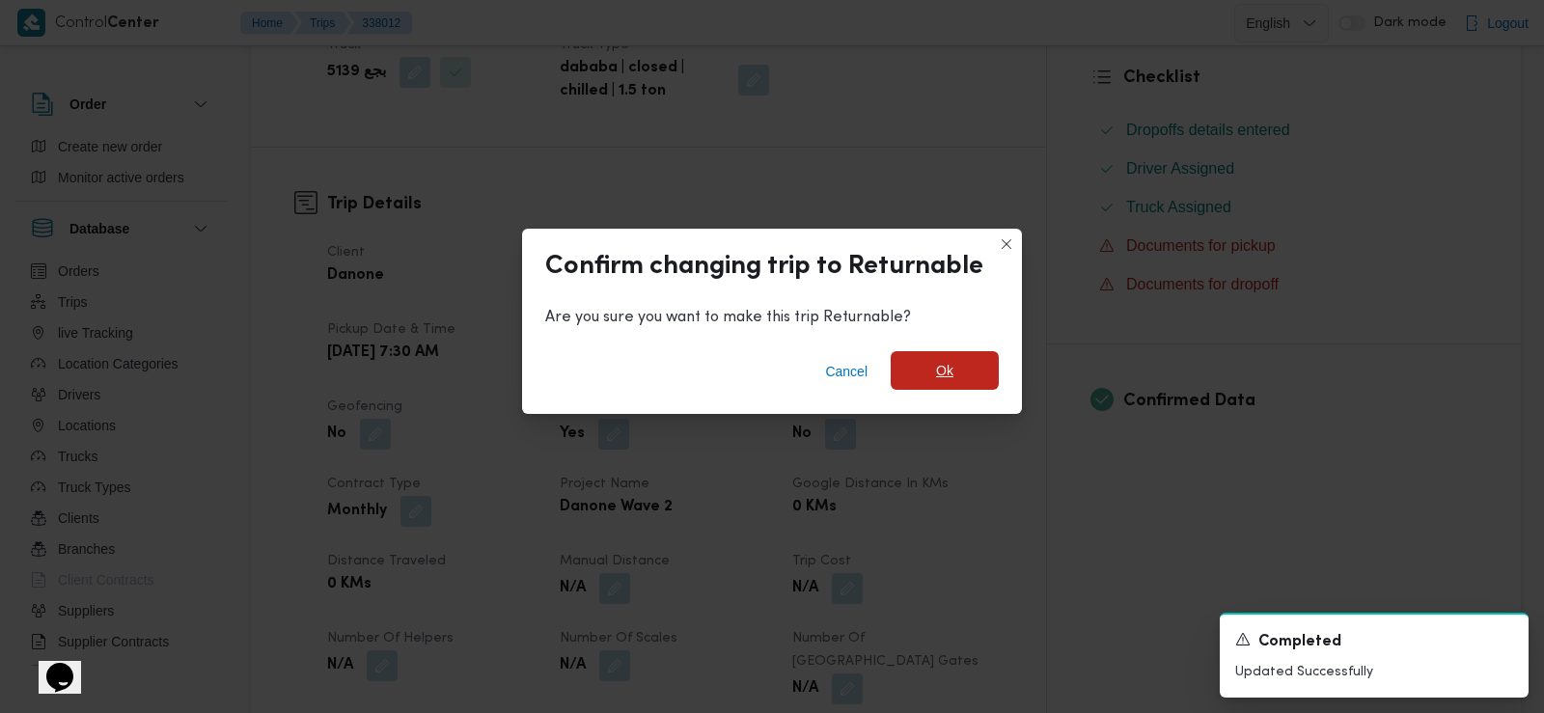
click at [947, 362] on span "Ok" at bounding box center [944, 370] width 17 height 23
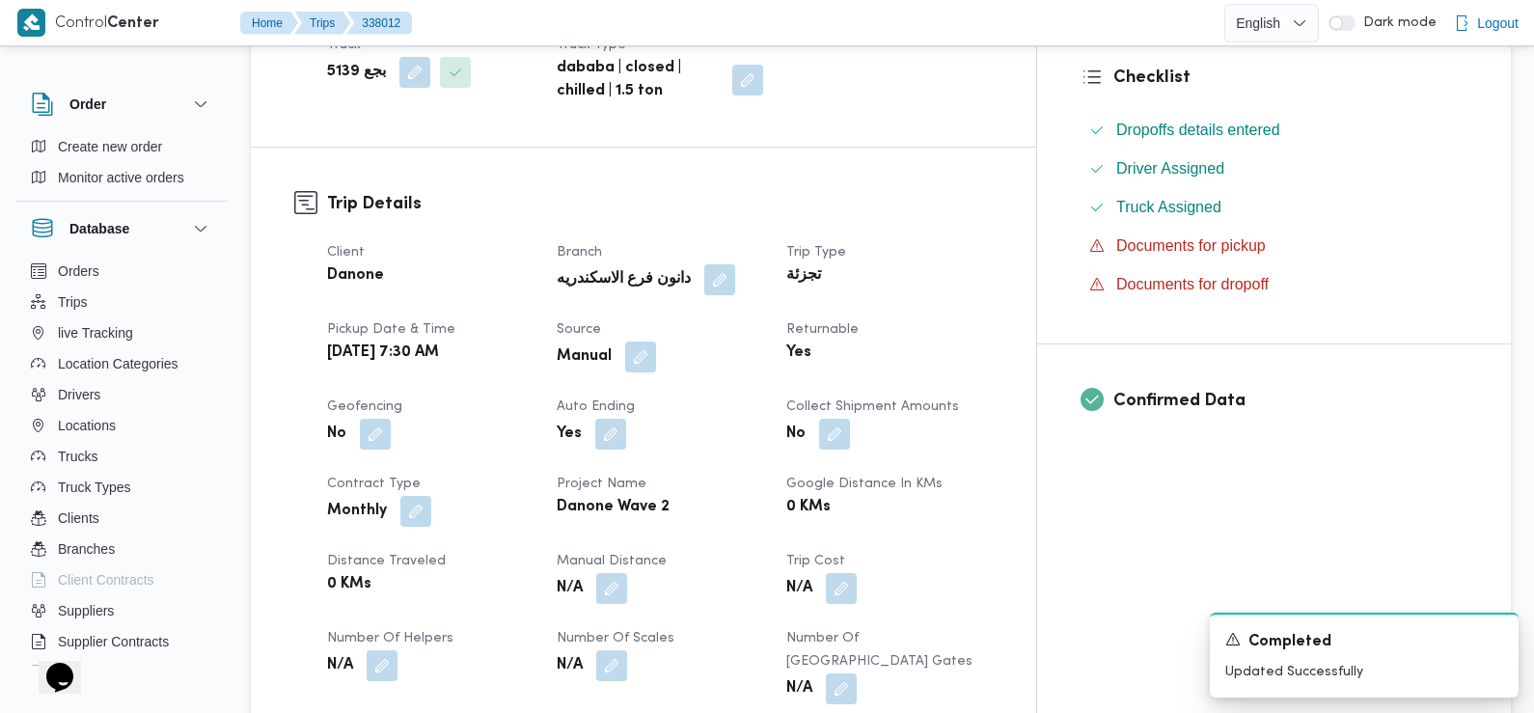
scroll to position [0, 0]
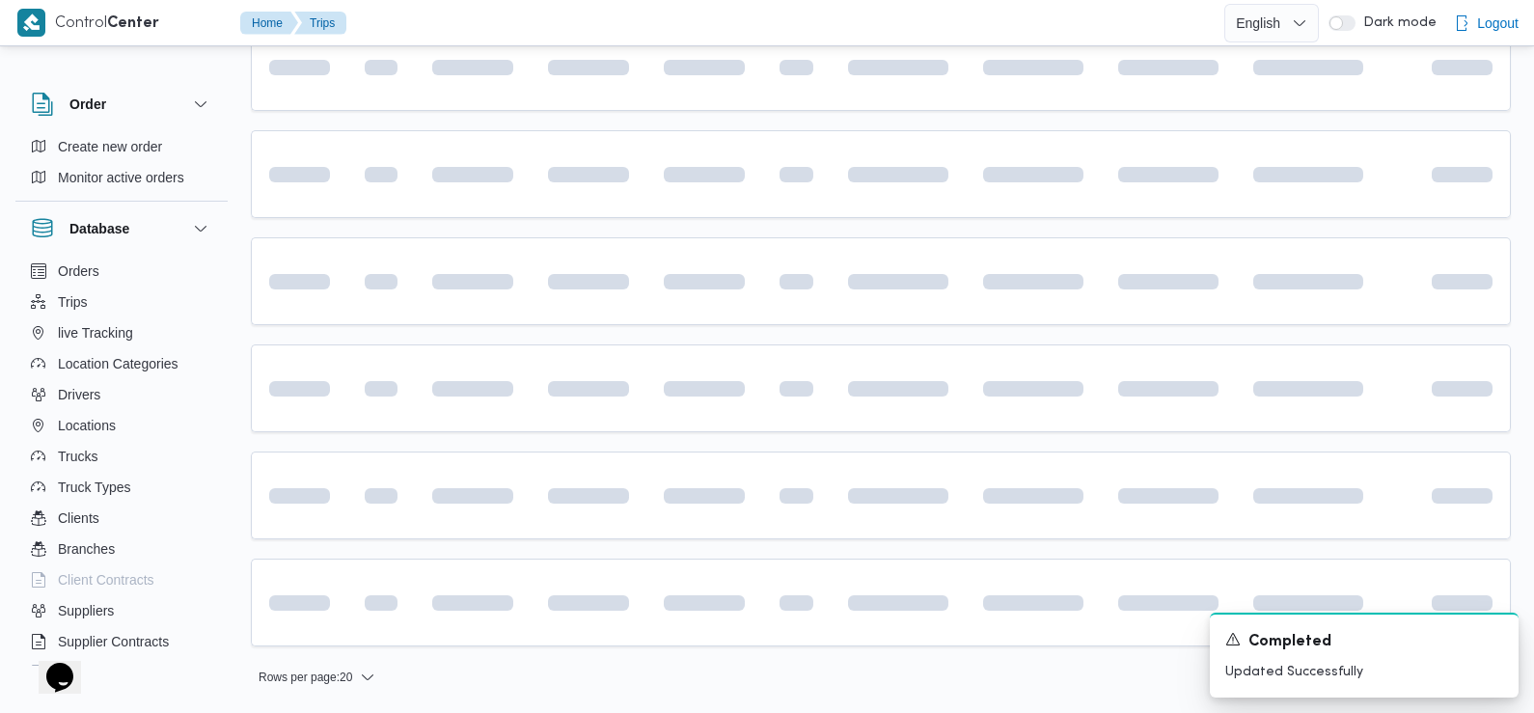
scroll to position [1419, 0]
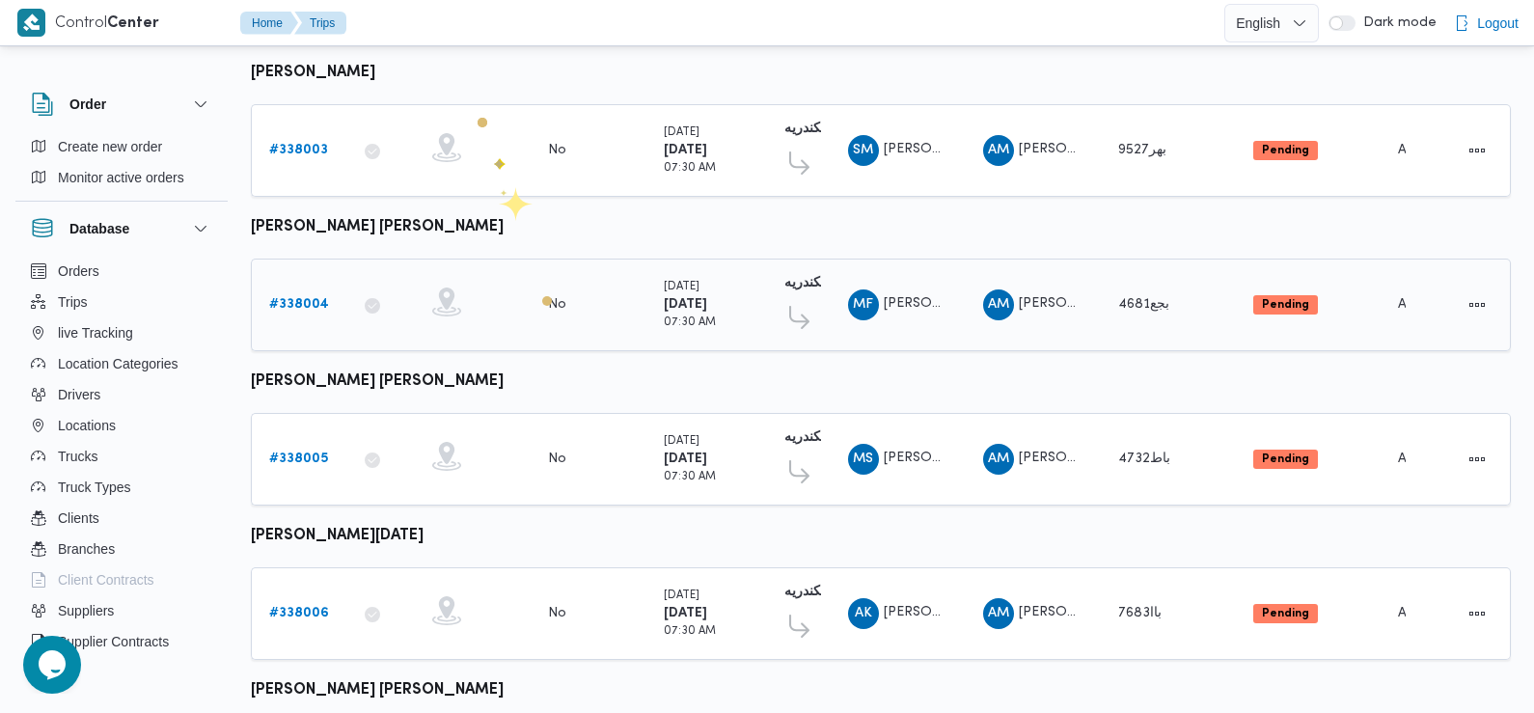
scroll to position [1011, 0]
